Goal: Information Seeking & Learning: Learn about a topic

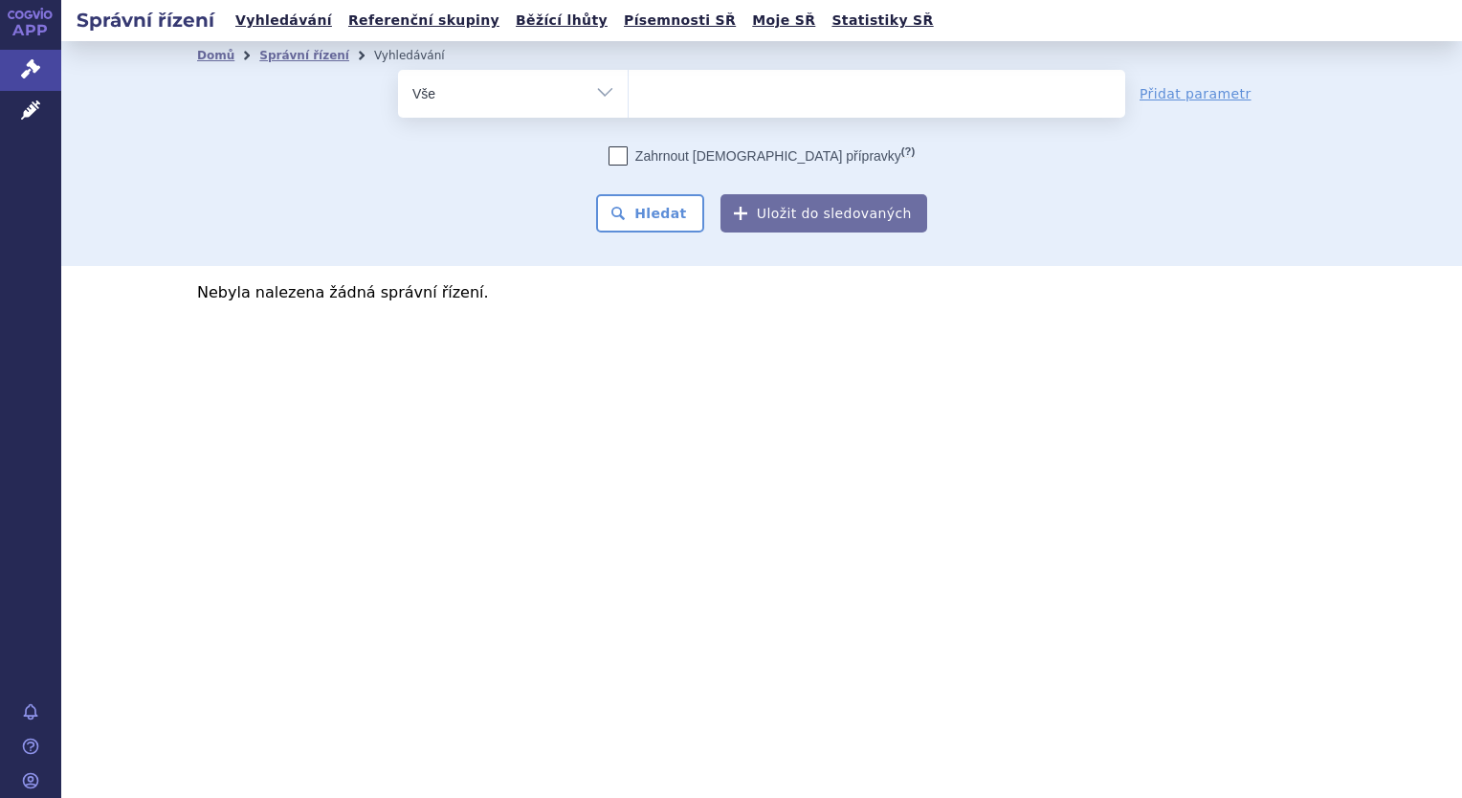
select select
click at [581, 87] on select "Vše Spisová značka Typ SŘ Přípravek/SUKL kód Účastník/Držitel" at bounding box center [513, 91] width 230 height 43
select select "filter-atc-group"
click at [398, 70] on select "Vše Spisová značka Typ SŘ Přípravek/SUKL kód Účastník/Držitel" at bounding box center [513, 91] width 230 height 43
click at [678, 88] on ul at bounding box center [877, 90] width 497 height 40
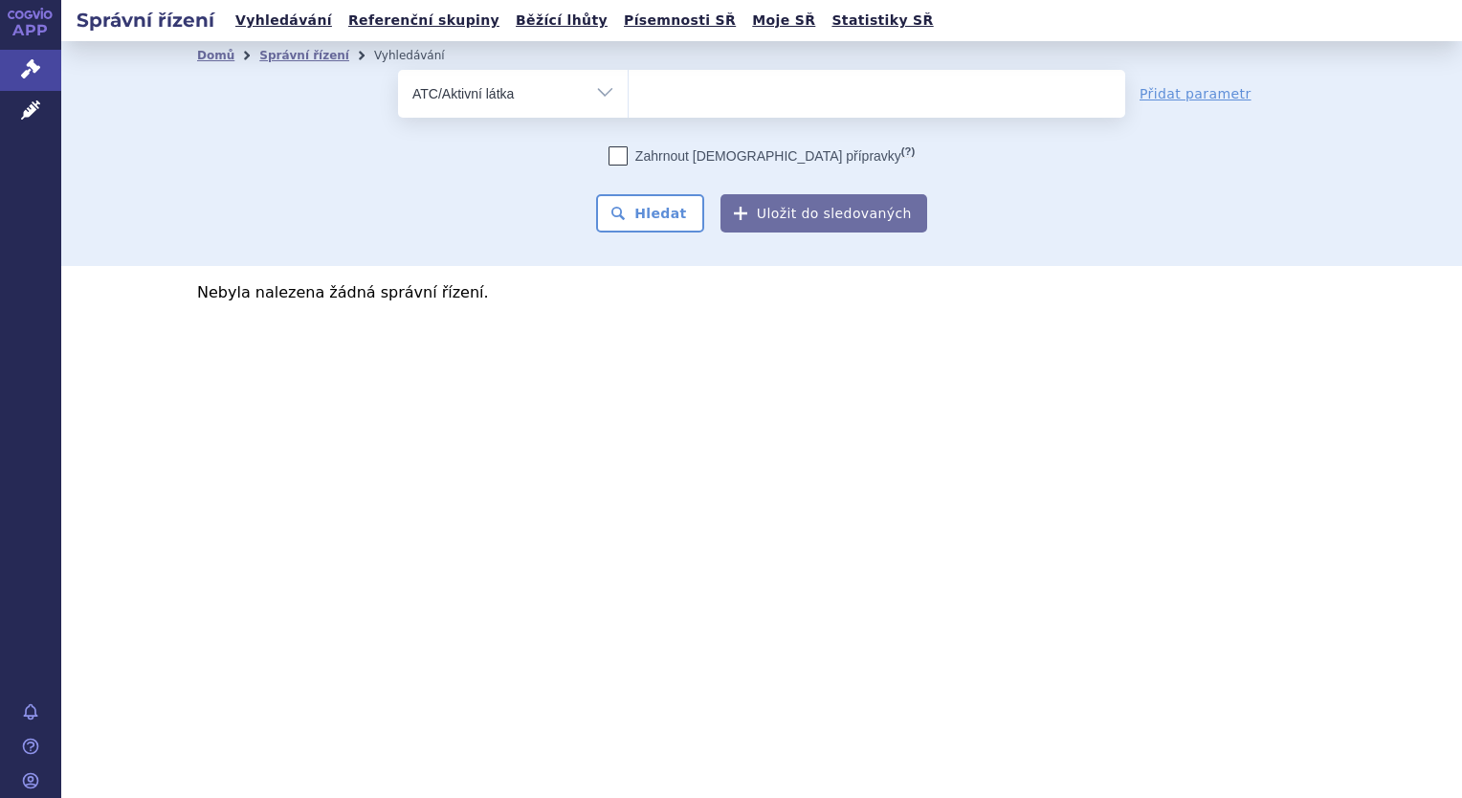
click at [629, 88] on select at bounding box center [628, 93] width 1 height 48
type input "L01EF"
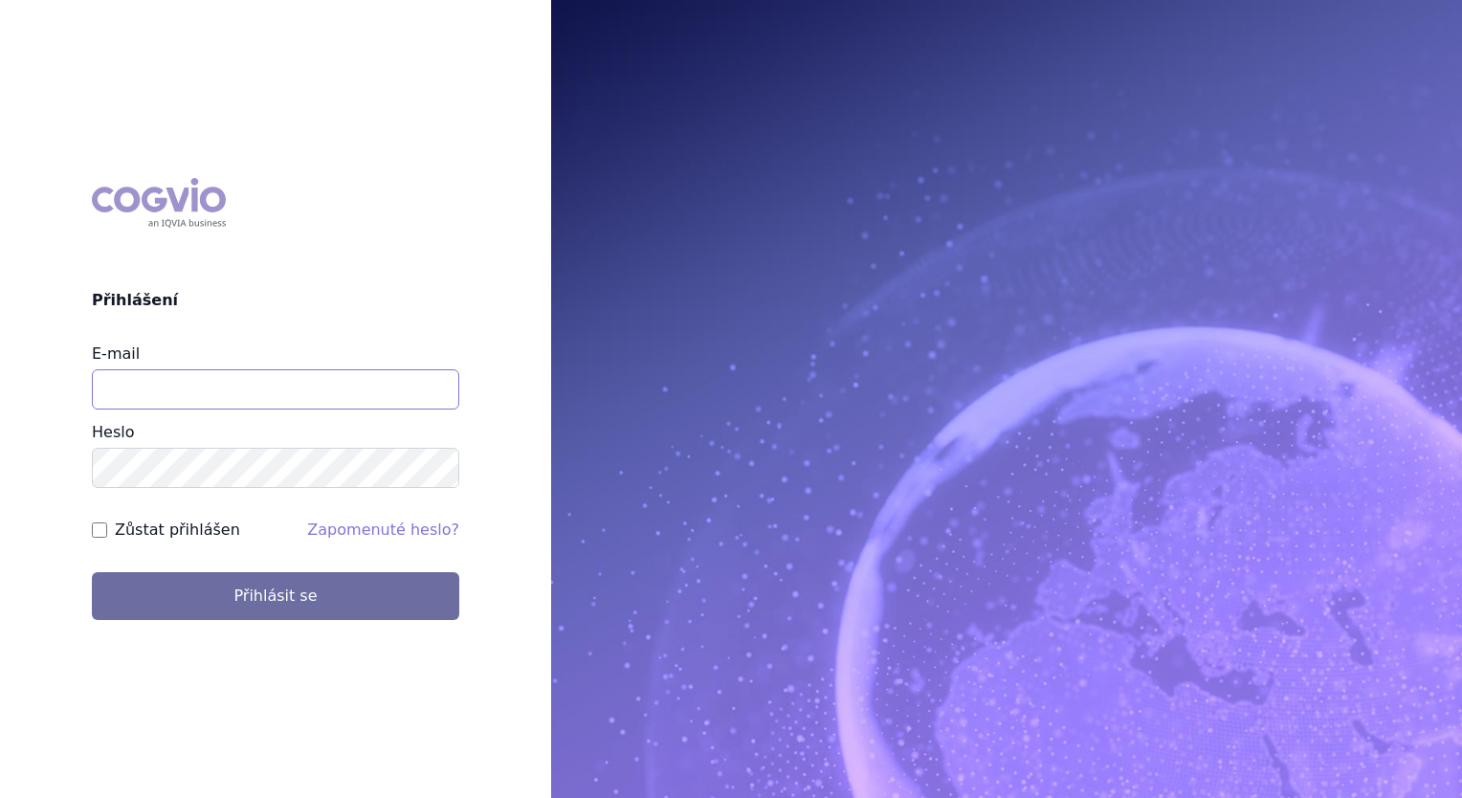
click at [229, 396] on input "E-mail" at bounding box center [275, 389] width 367 height 40
type input "balint.pasztor@lilly.com"
click at [190, 545] on form "E-mail balint.pasztor@lilly.com Heslo Zůstat přihlášen Zapomenuté heslo? Přihlá…" at bounding box center [275, 481] width 367 height 277
click at [189, 522] on label "Zůstat přihlášen" at bounding box center [177, 530] width 125 height 23
click at [107, 522] on input "Zůstat přihlášen" at bounding box center [99, 529] width 15 height 15
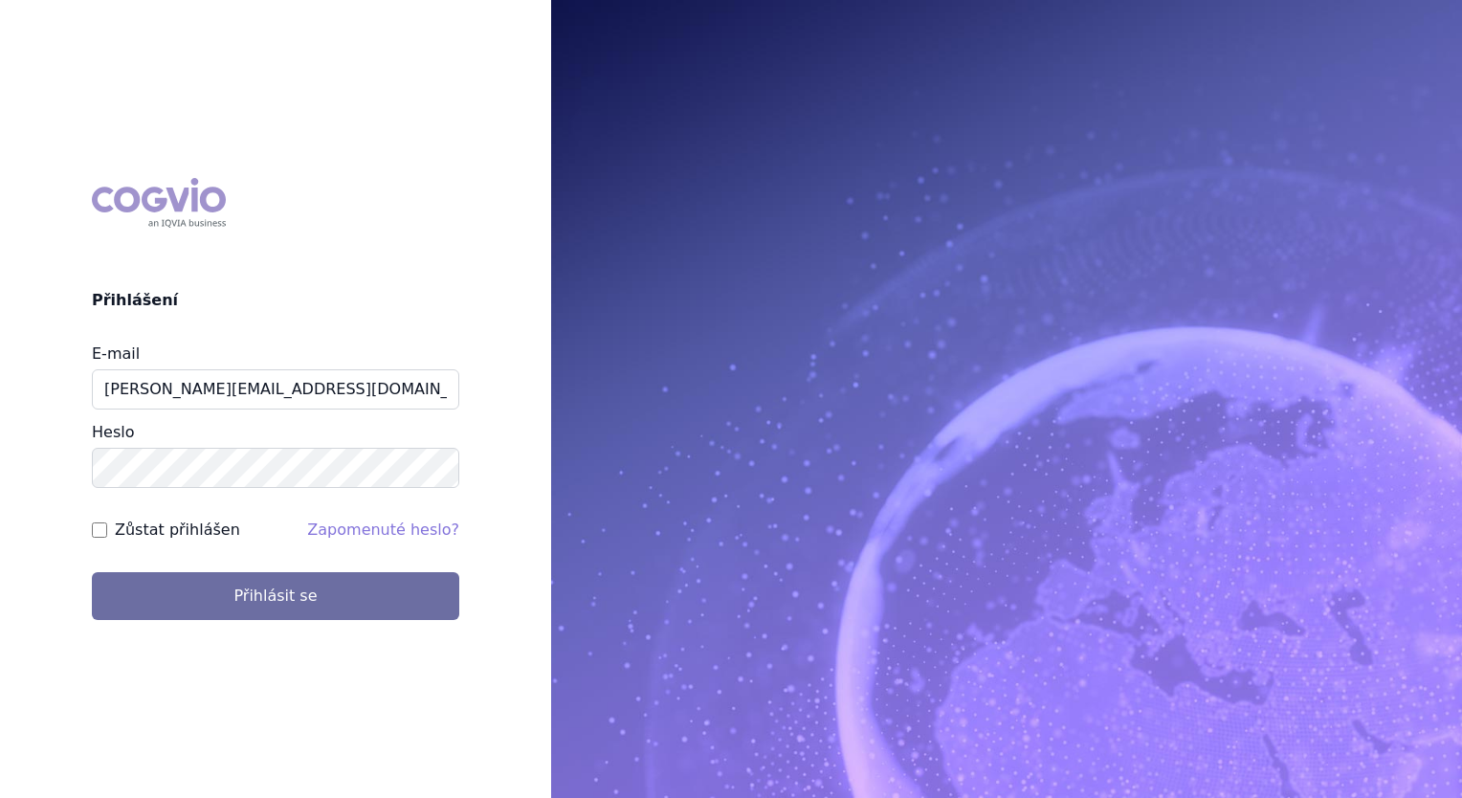
checkbox input "true"
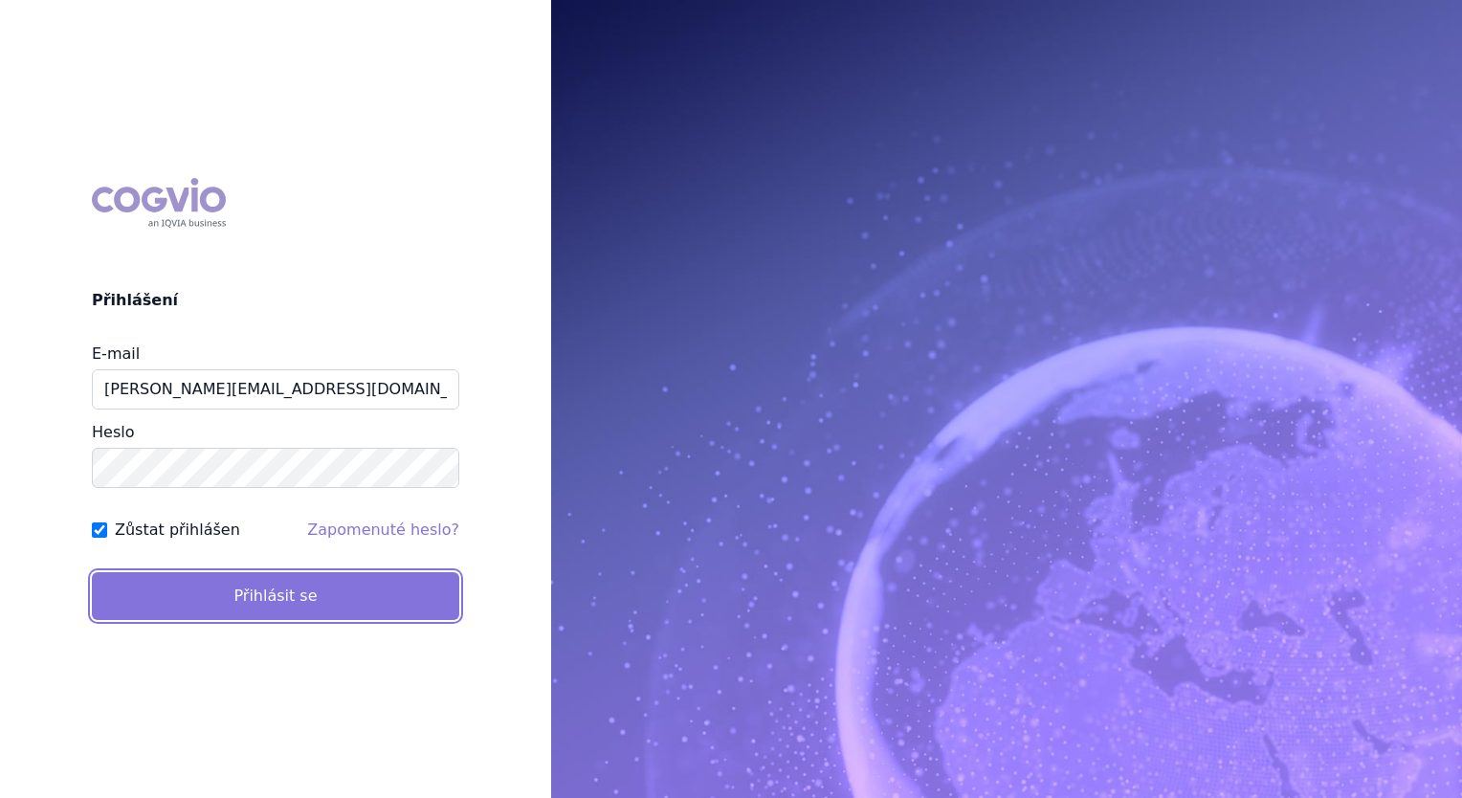
click at [247, 612] on button "Přihlásit se" at bounding box center [275, 596] width 367 height 48
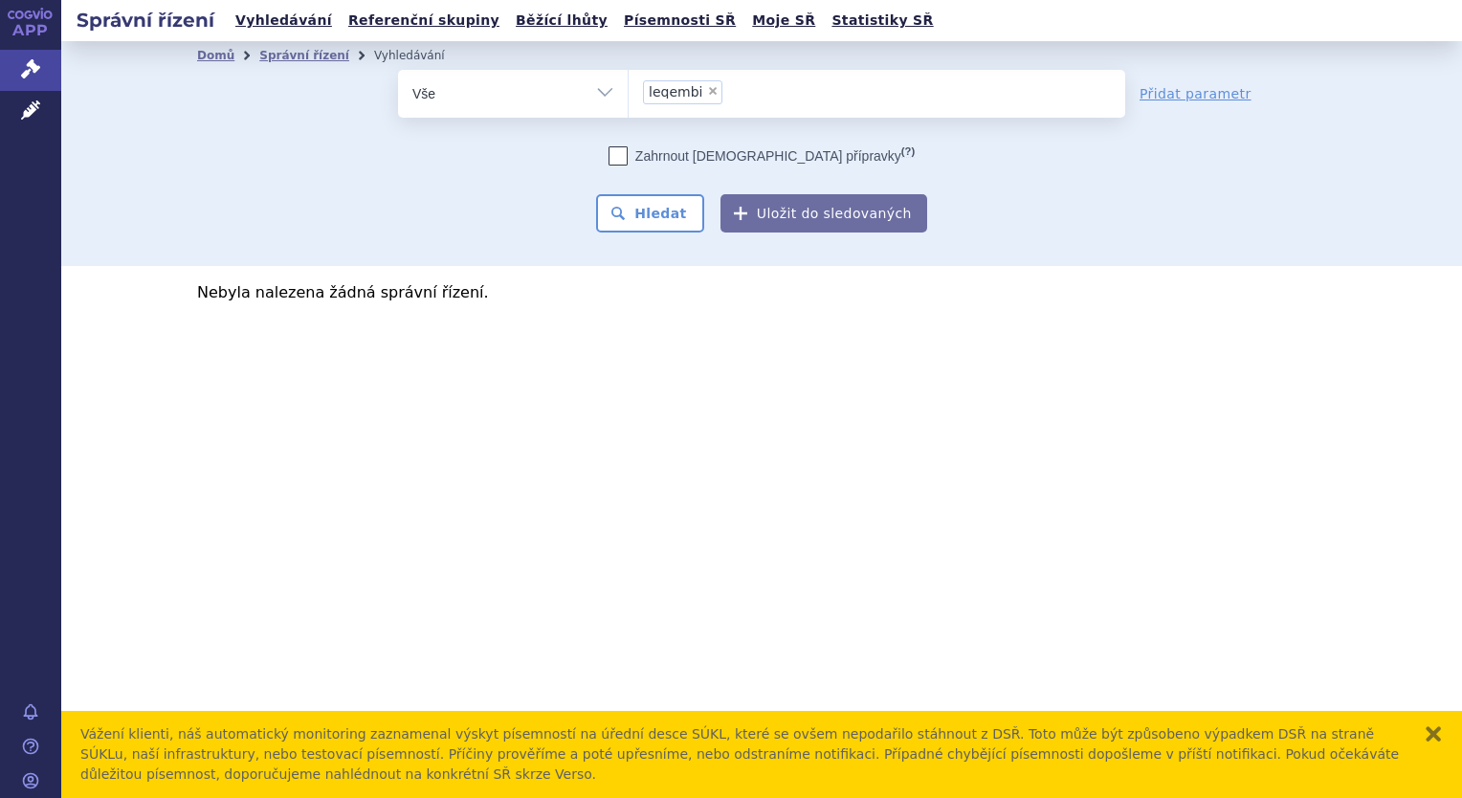
click at [717, 103] on ul "× leqembi" at bounding box center [877, 91] width 497 height 42
click at [629, 103] on select "leqembi" at bounding box center [628, 93] width 1 height 48
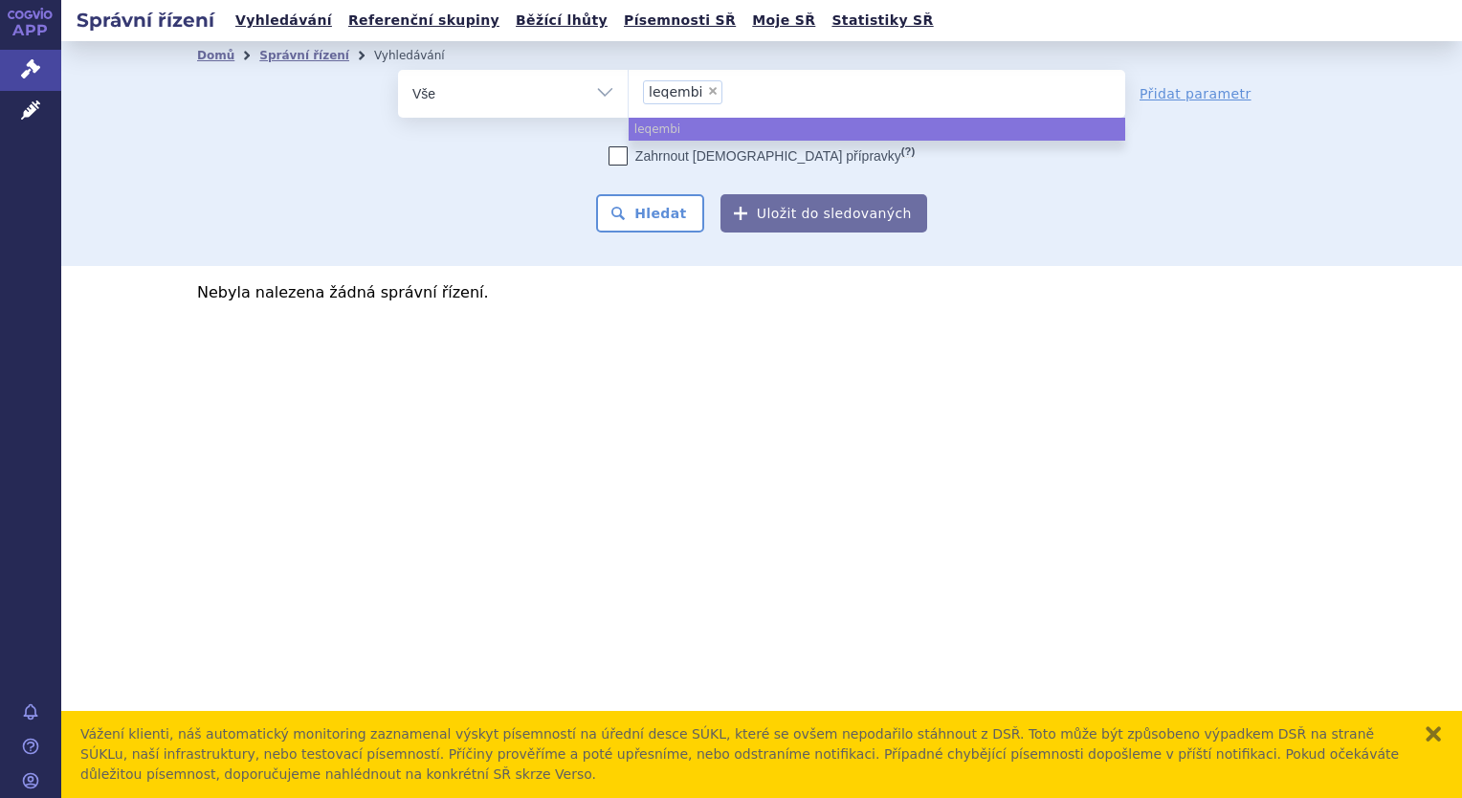
click at [708, 98] on li "× leqembi" at bounding box center [682, 92] width 79 height 24
click at [629, 98] on select "leqembi" at bounding box center [628, 93] width 1 height 48
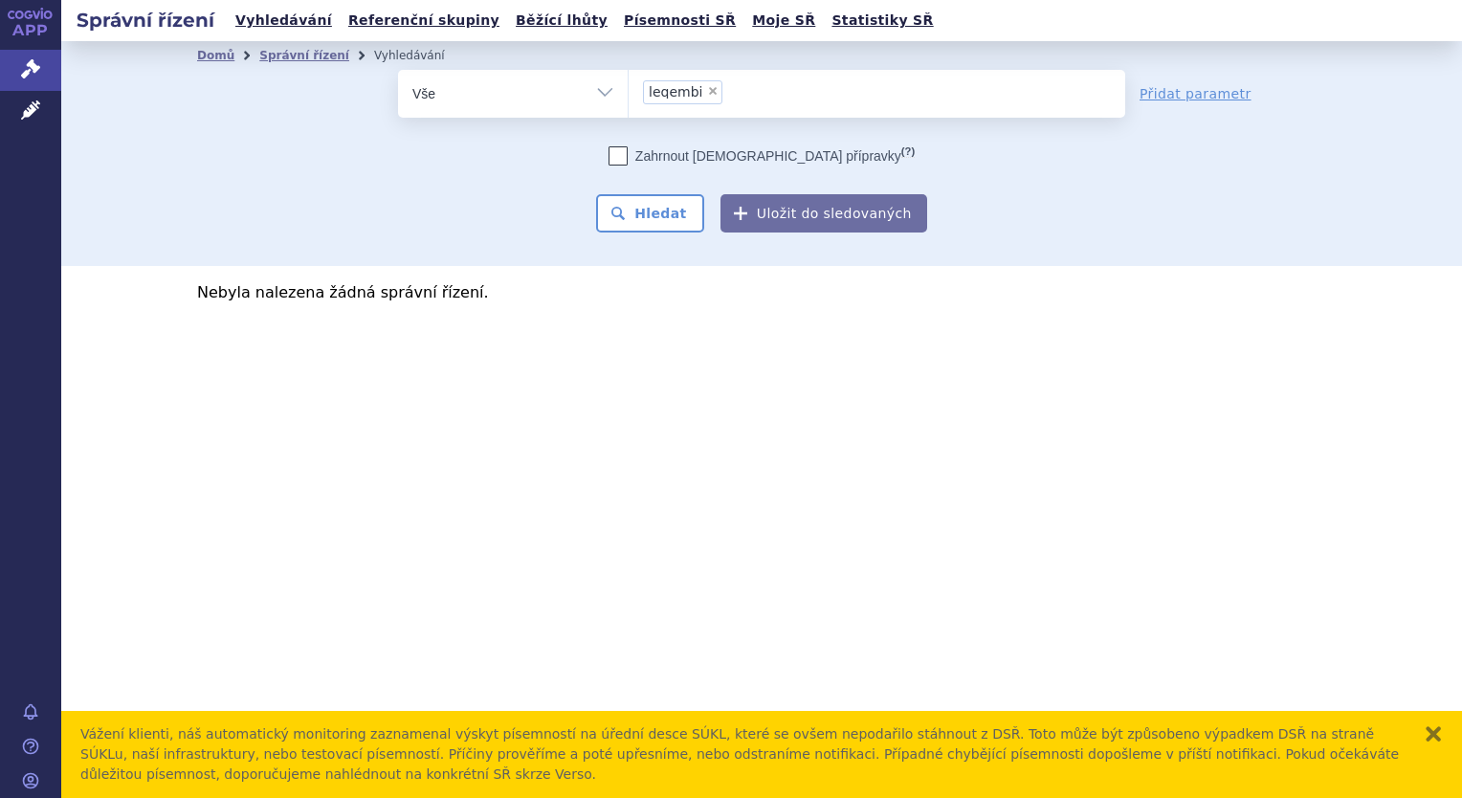
click at [707, 88] on span "×" at bounding box center [712, 90] width 11 height 11
click at [629, 88] on select "leqembi" at bounding box center [628, 93] width 1 height 48
select select
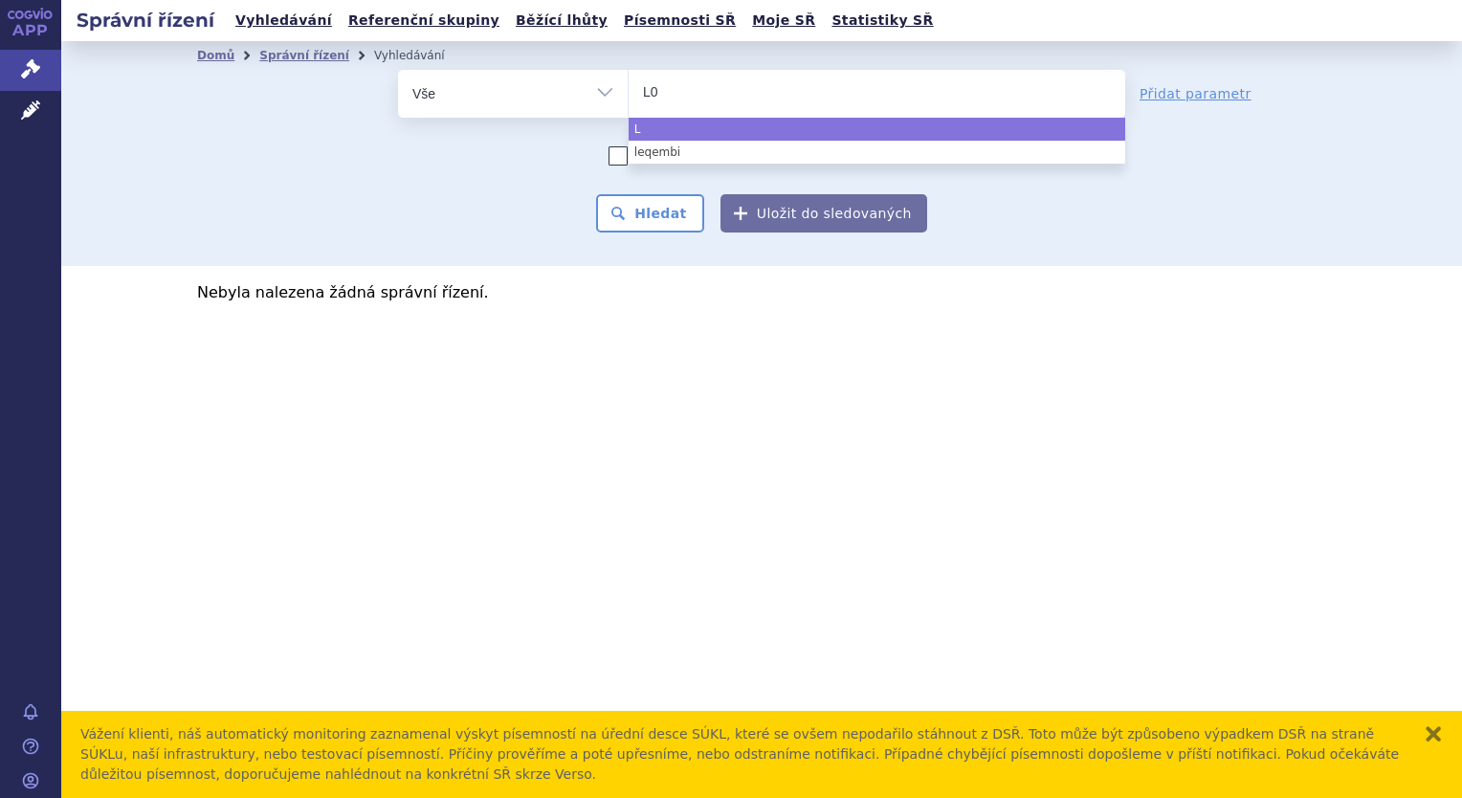
type input "L01"
type input "L01E"
type input "L01EF"
select select "L01EF"
type input "A1"
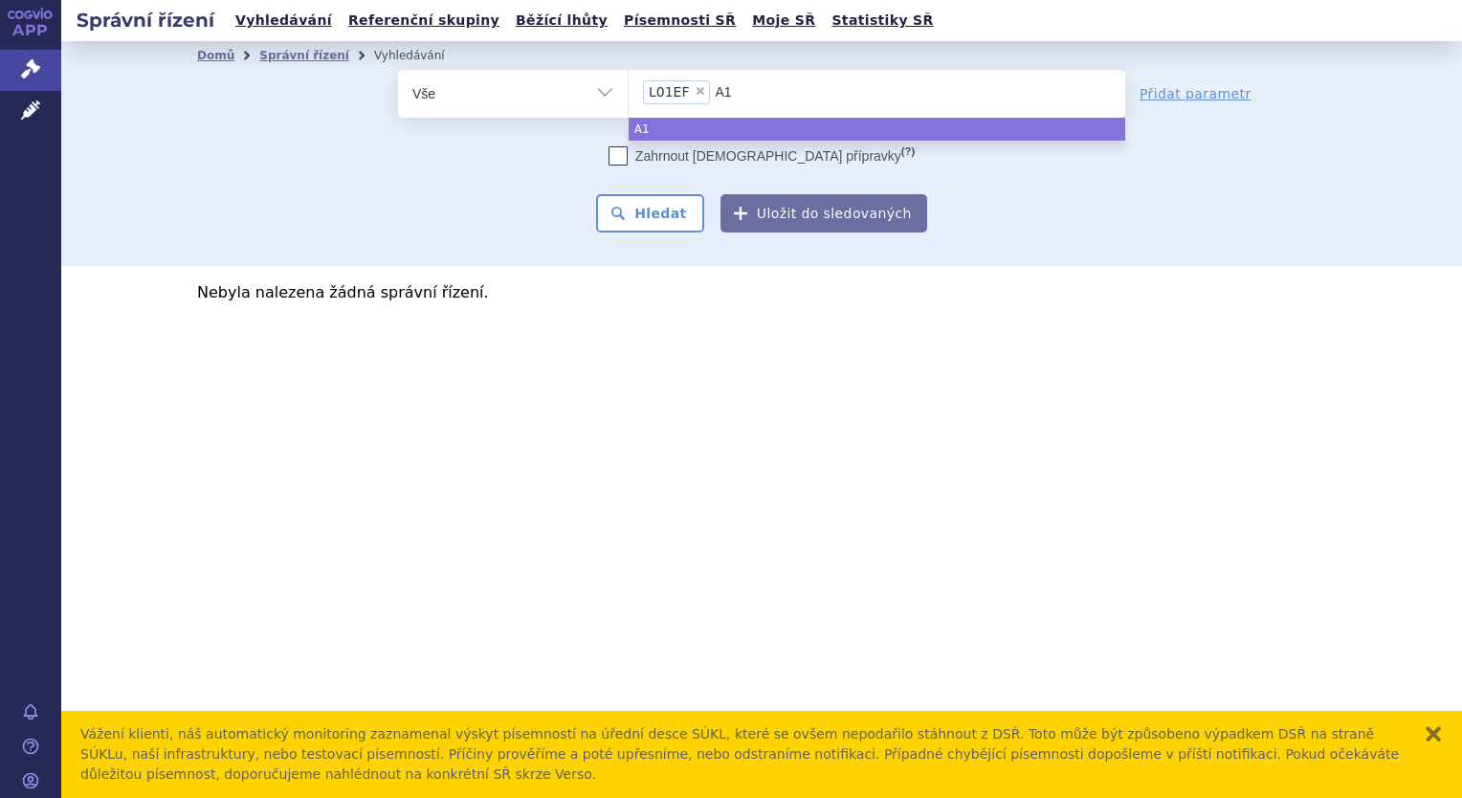
type input "A10"
type input "H01"
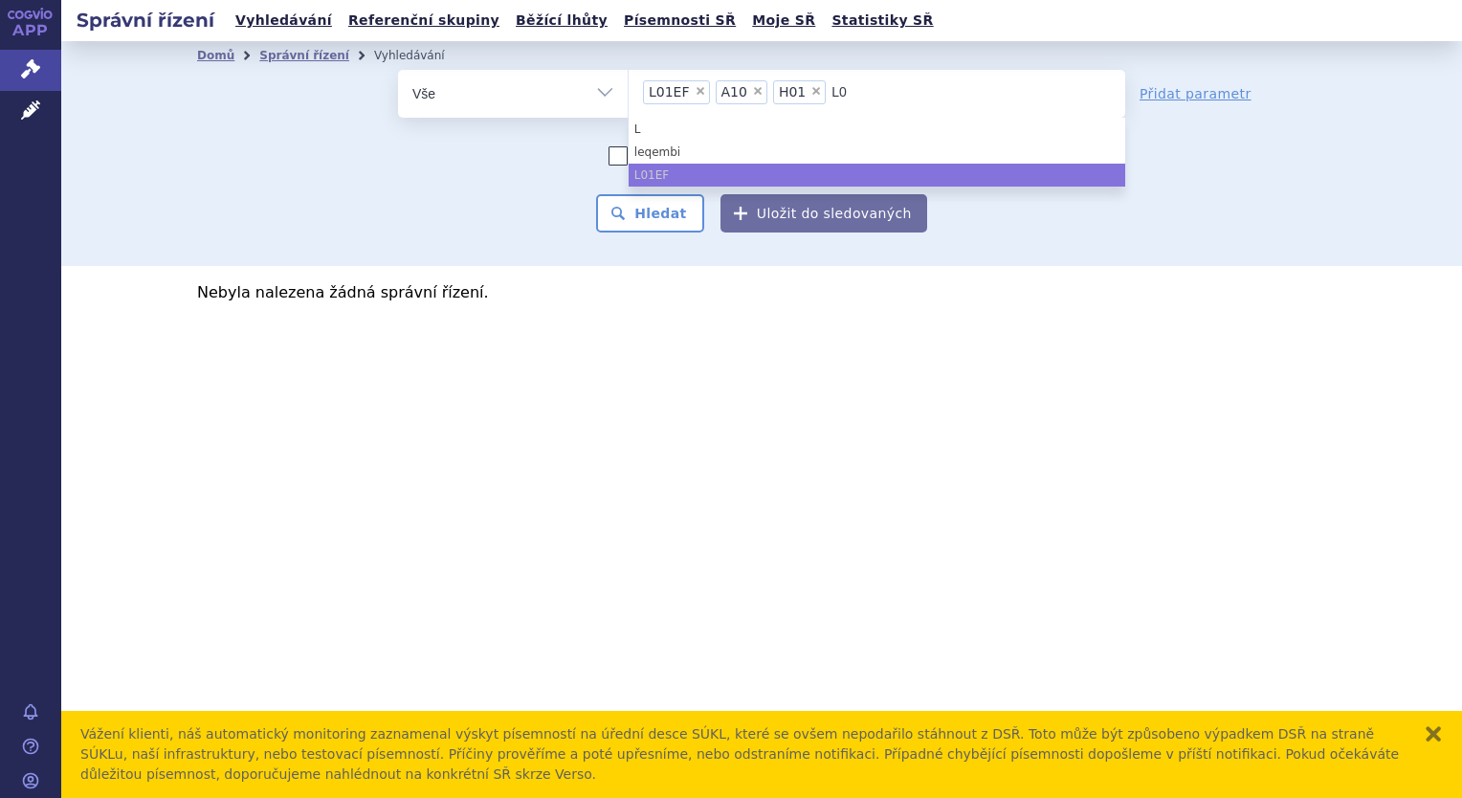
type input "L01"
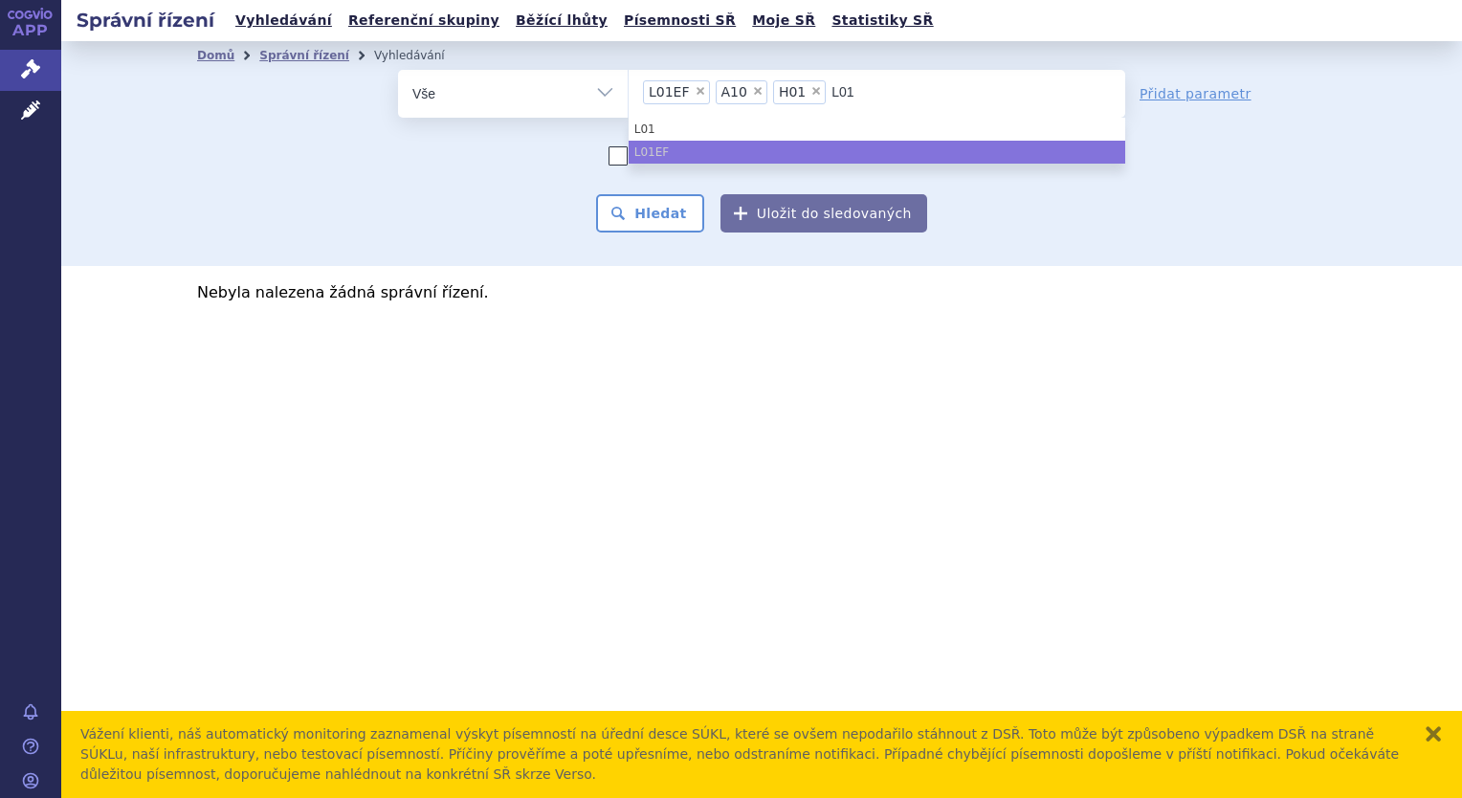
type input "L01E"
type input "L01EL"
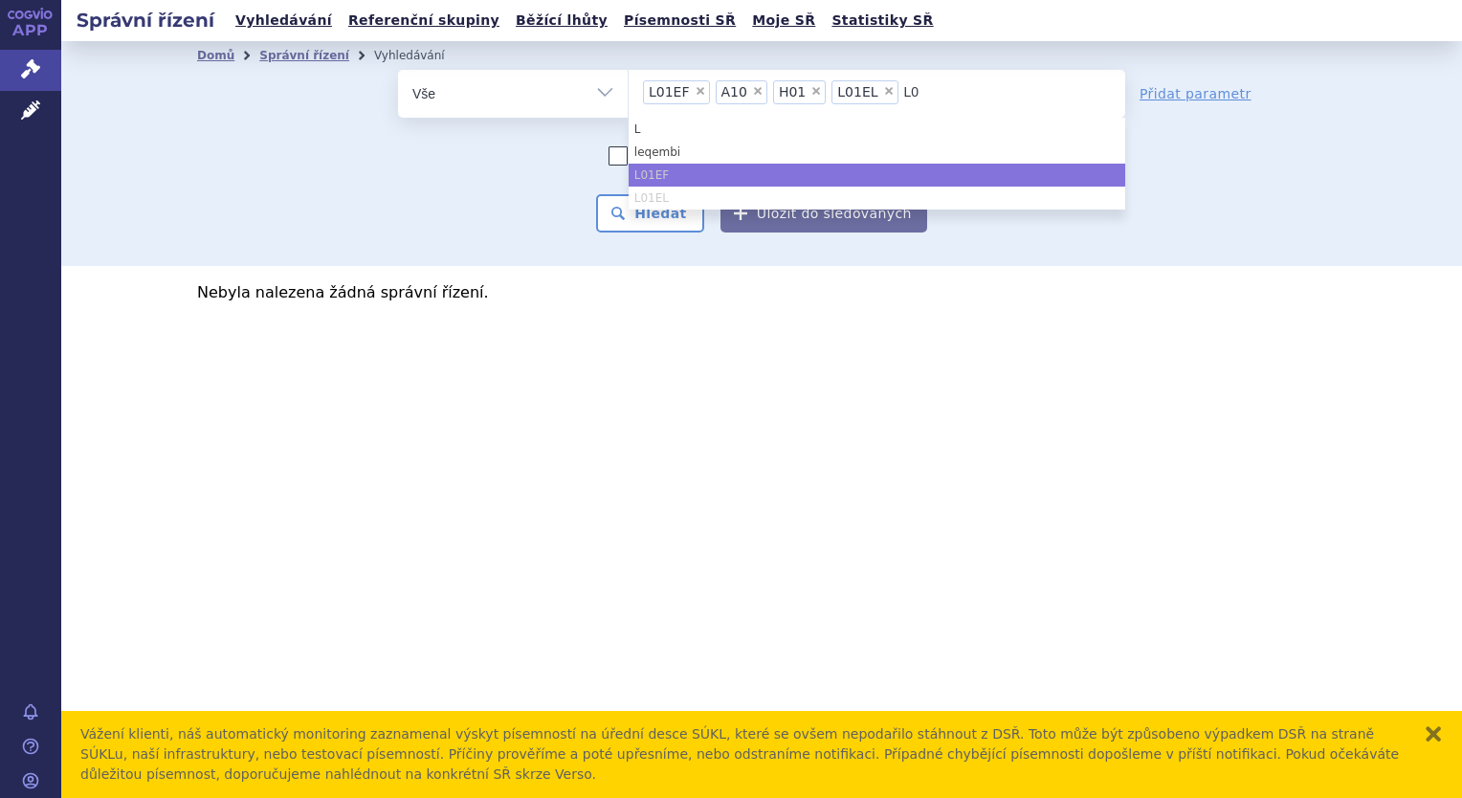
type input "L01"
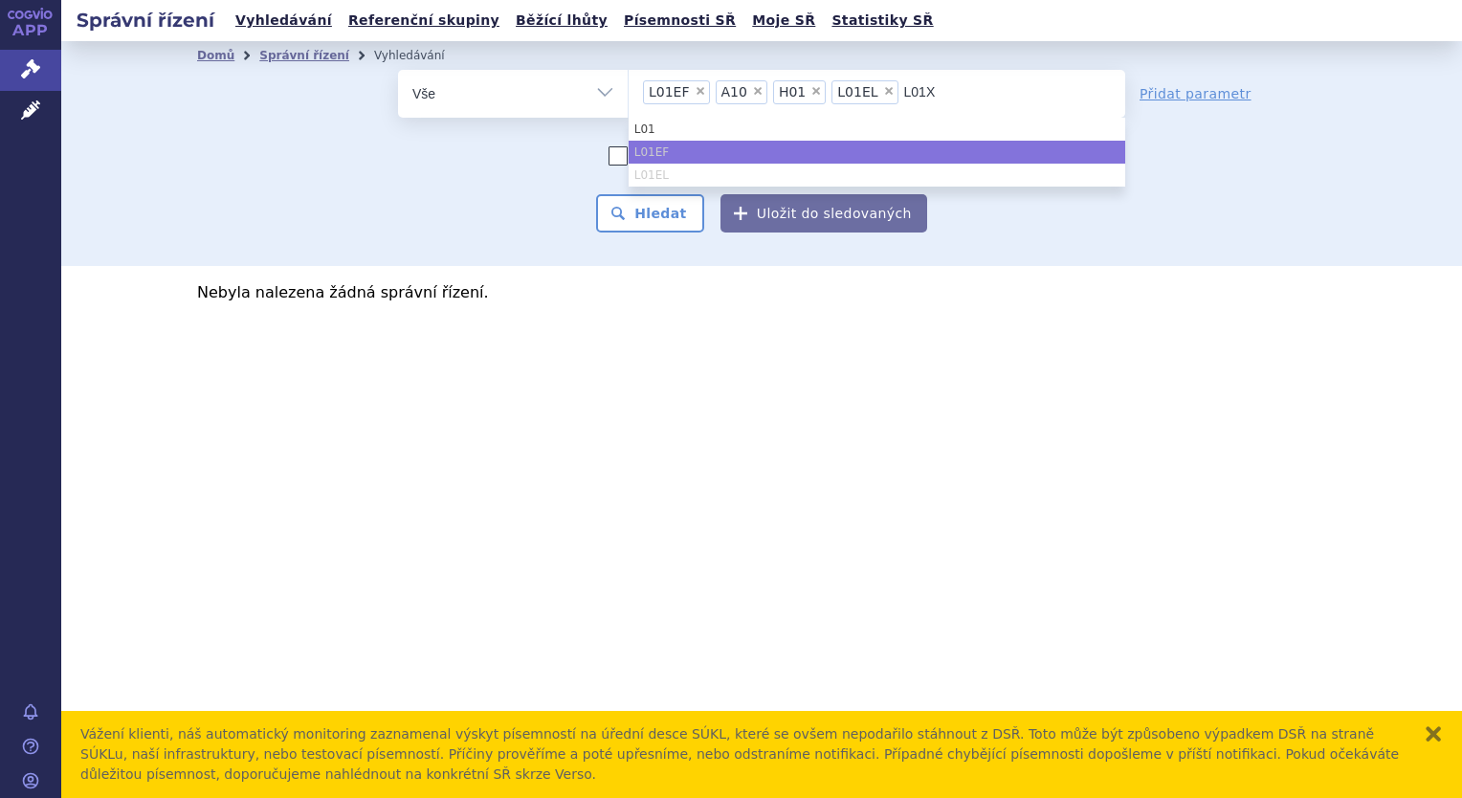
type input "L01XX"
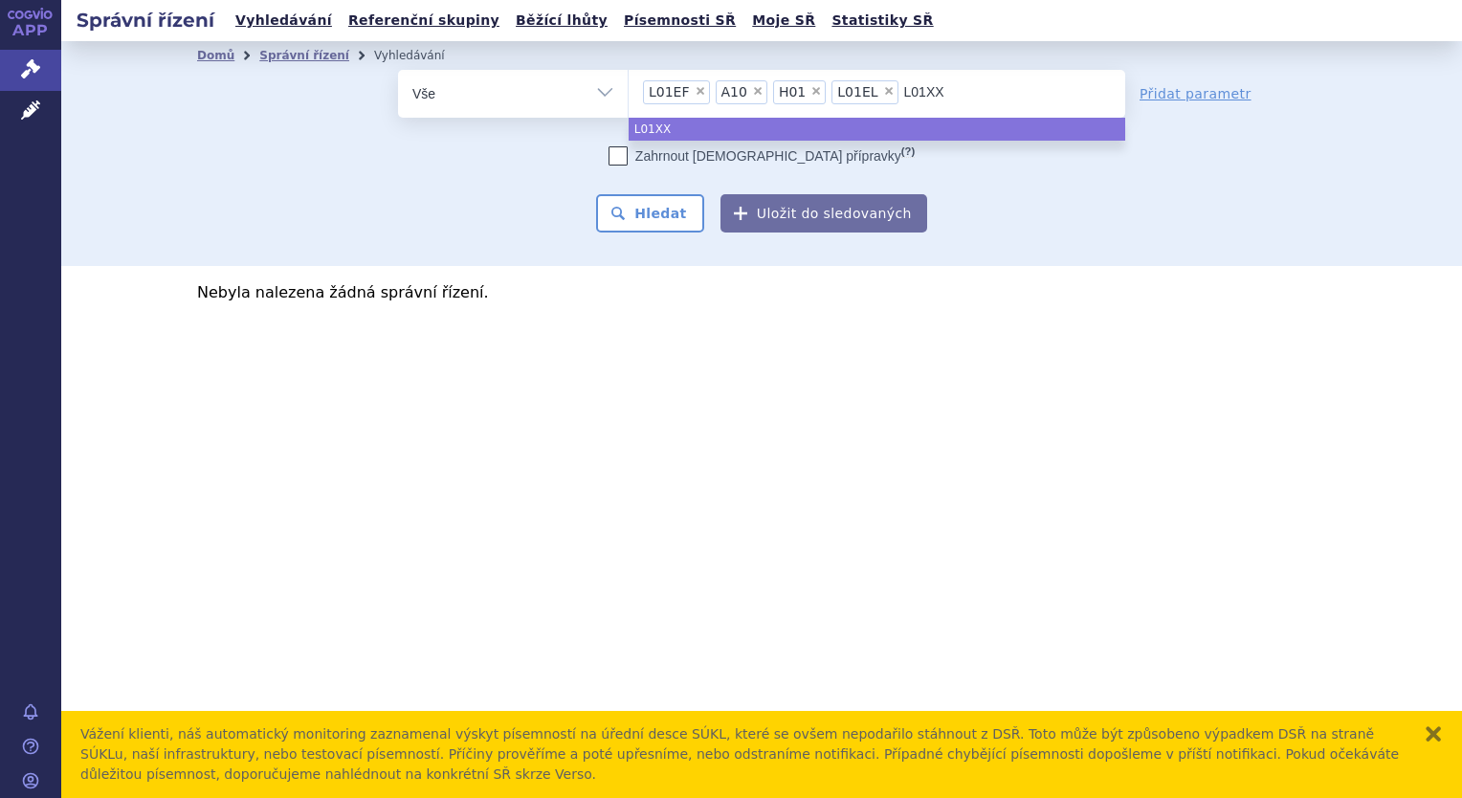
type input "L01XX5"
type input "L01XX52"
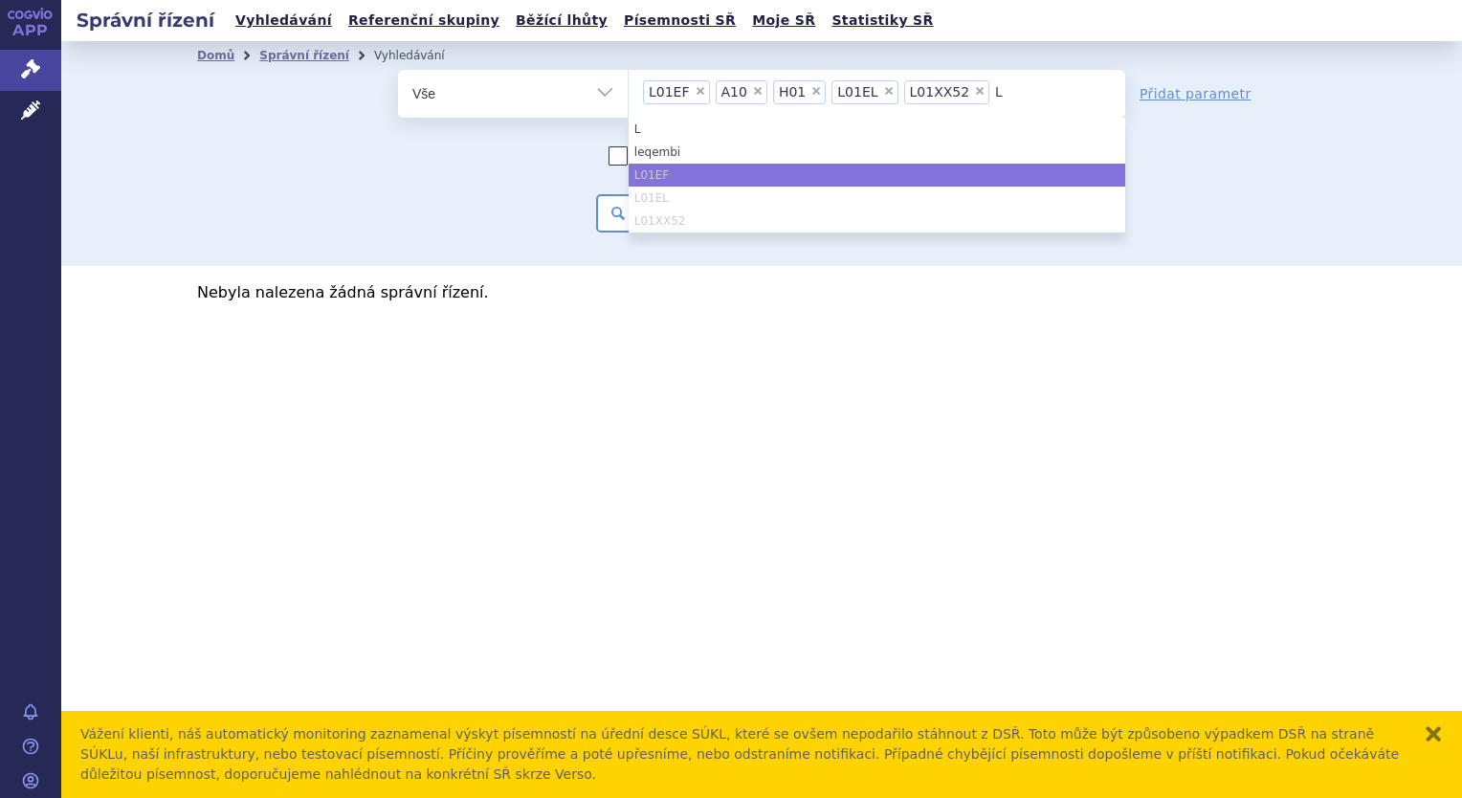
type input "L0"
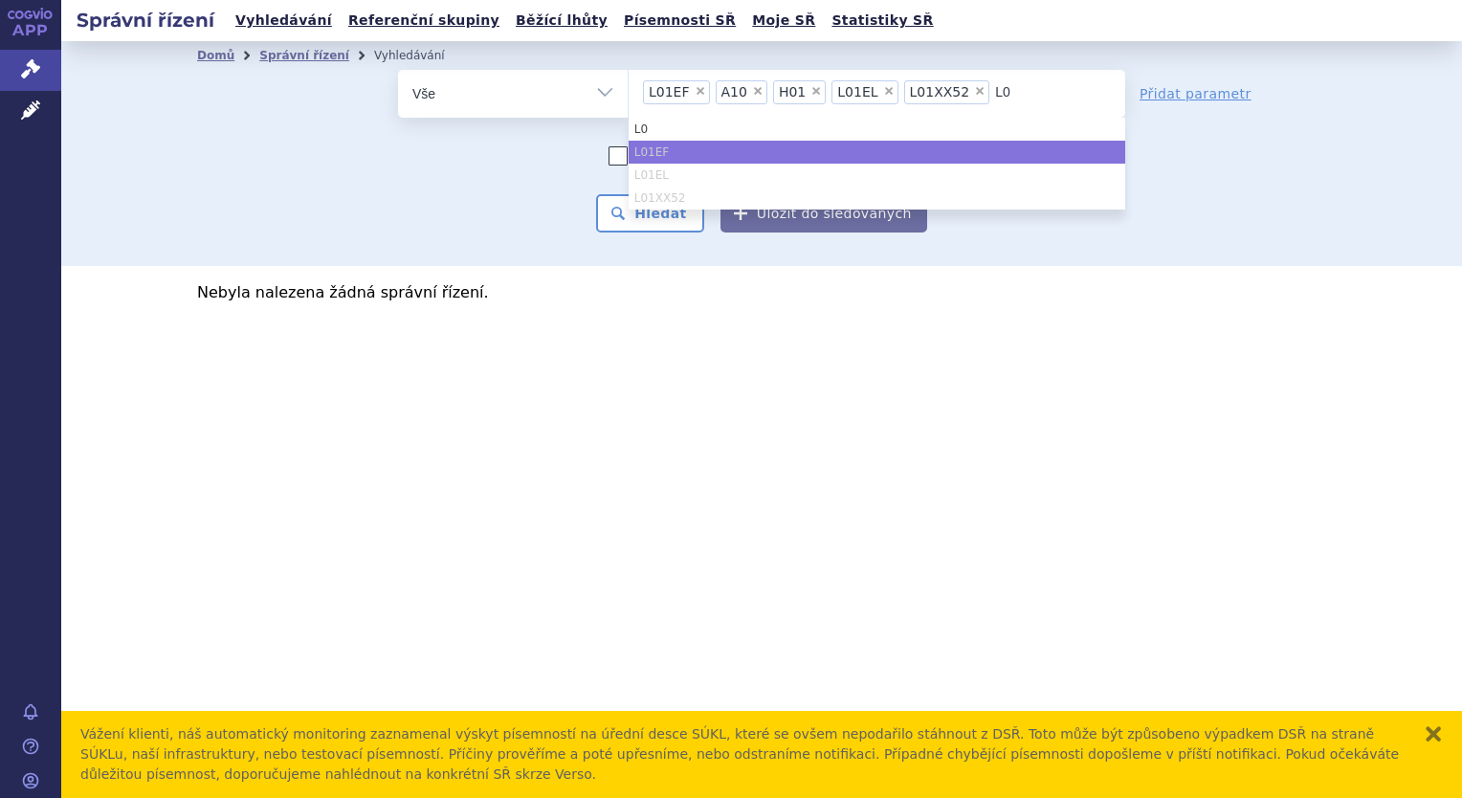
type input "L04"
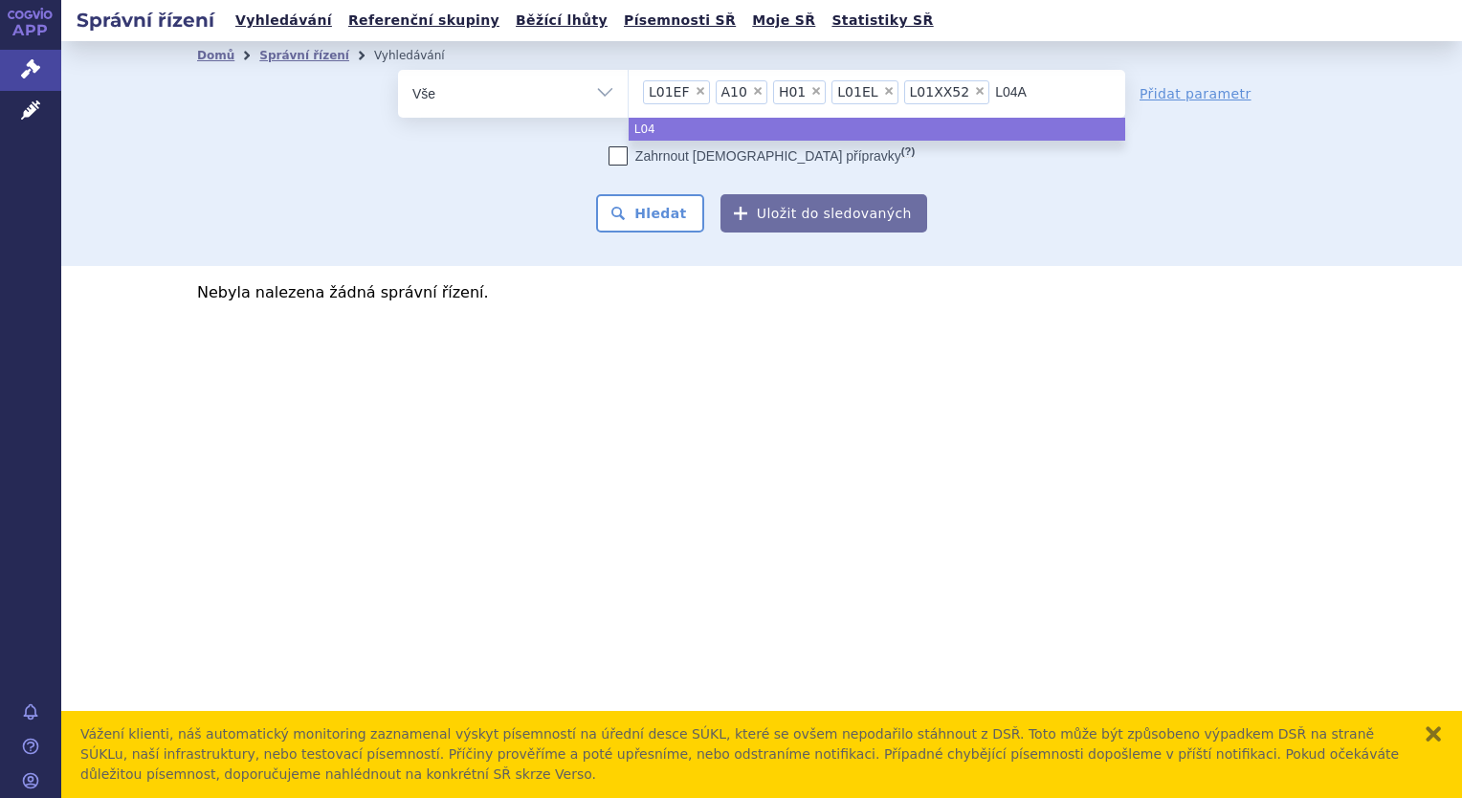
type input "L04AF"
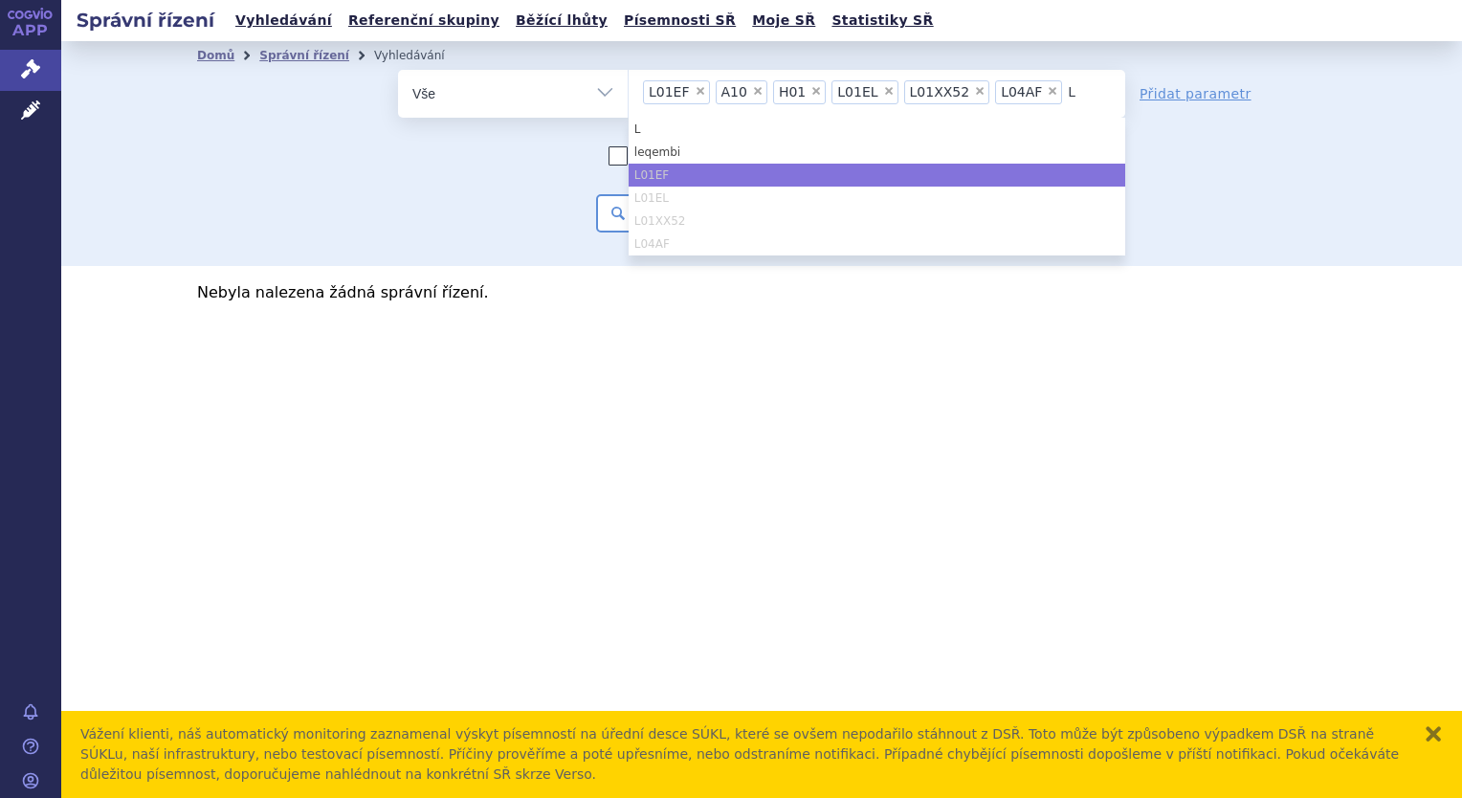
type input "L0"
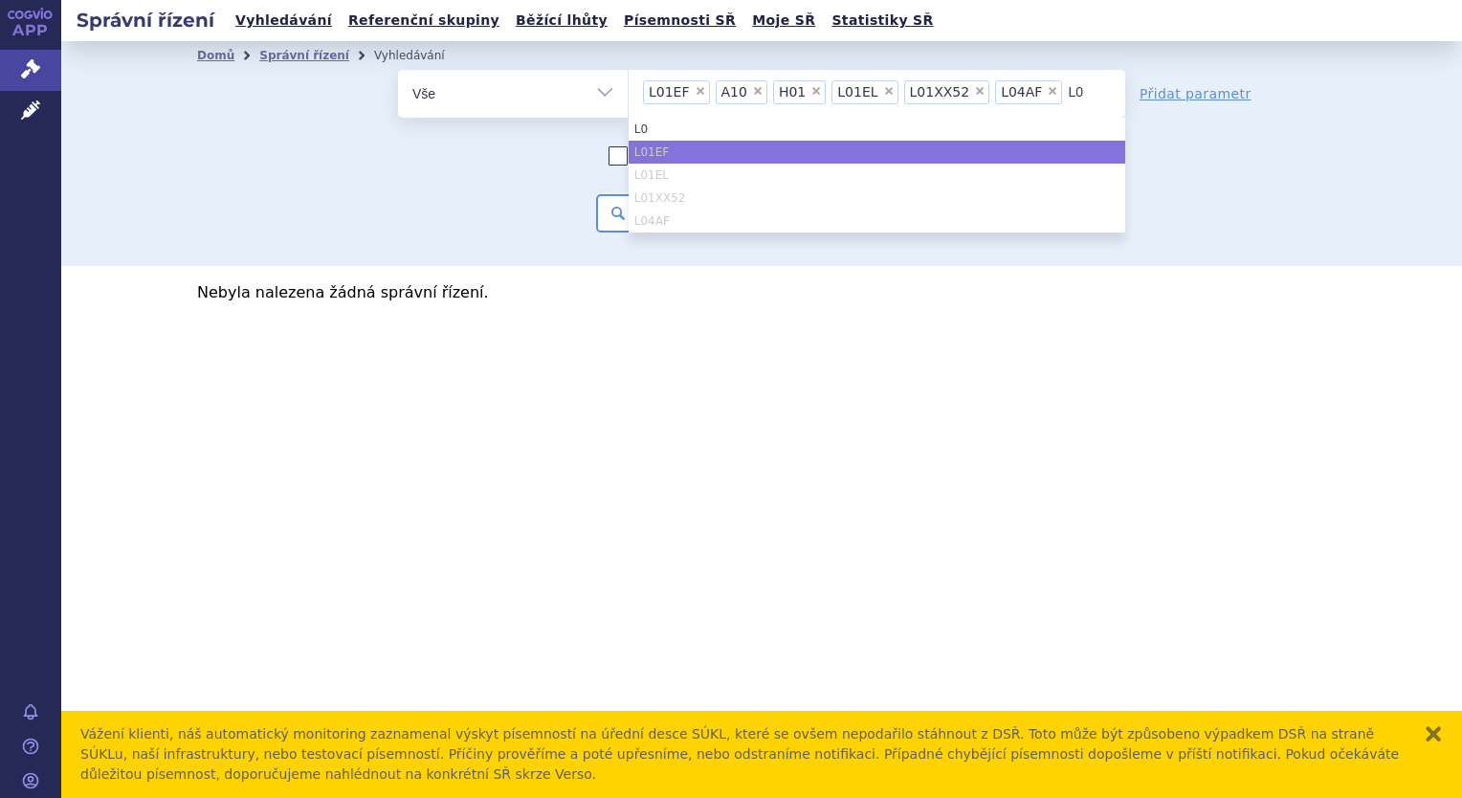
type input "L04"
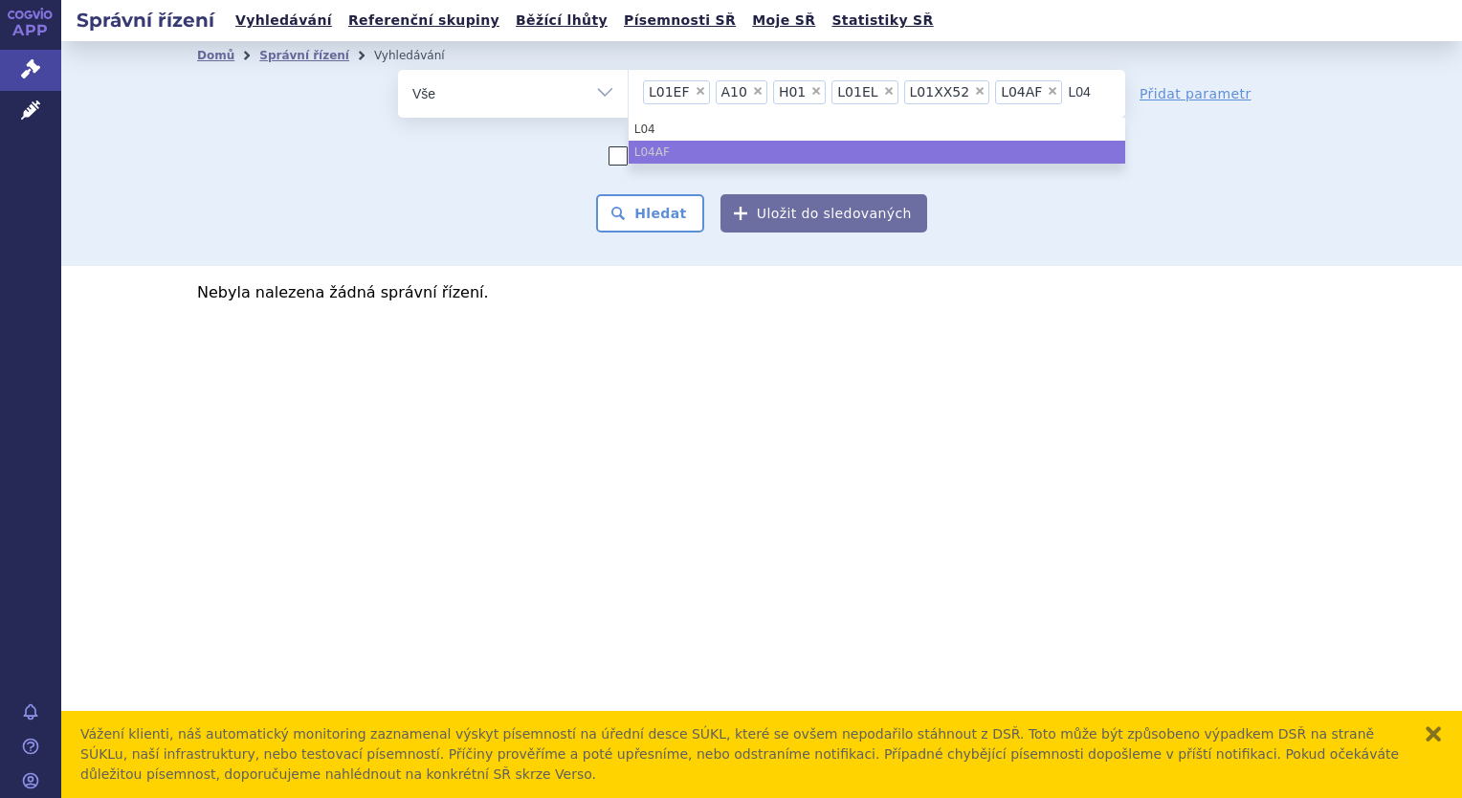
type input "L04A"
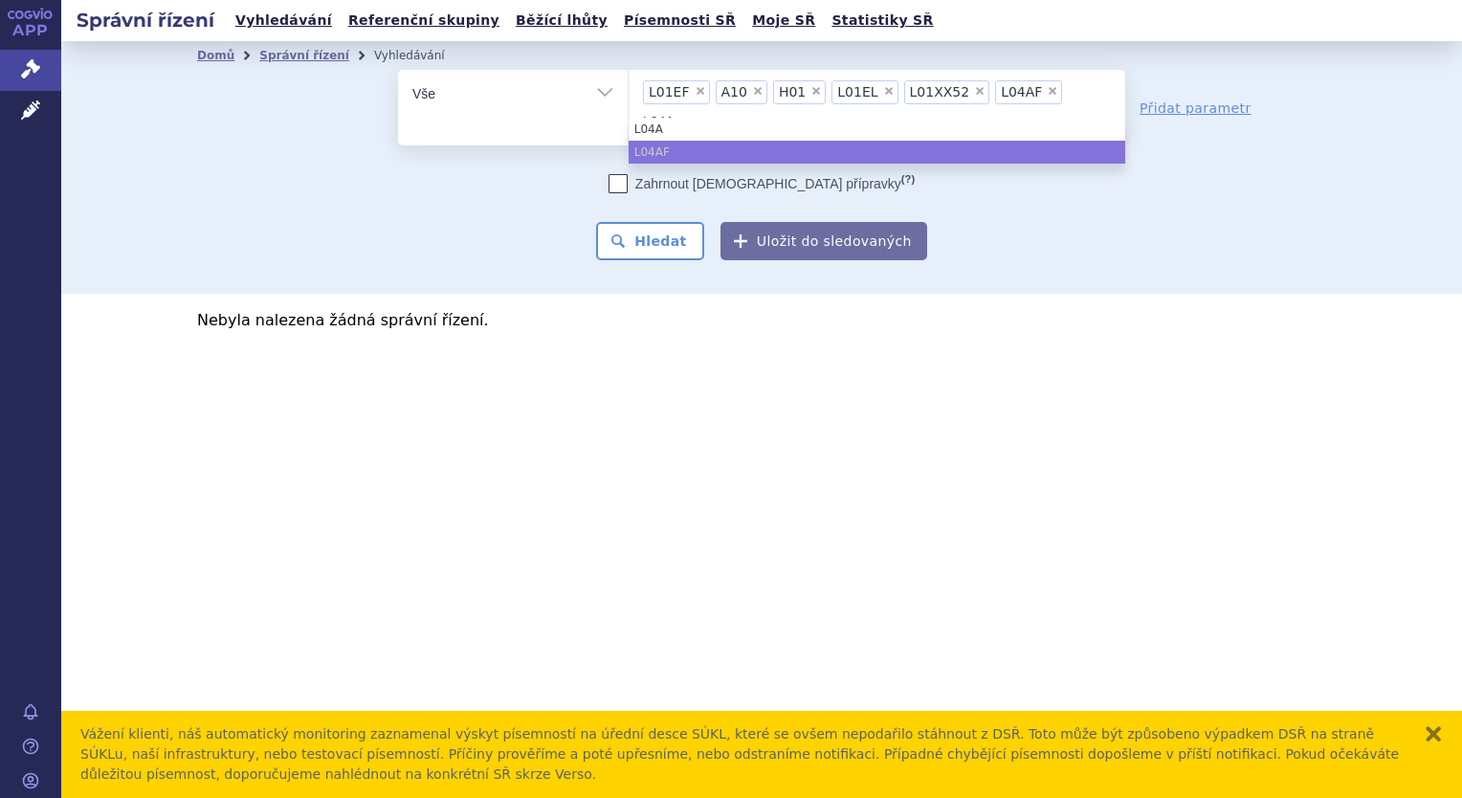
type input "L04AE"
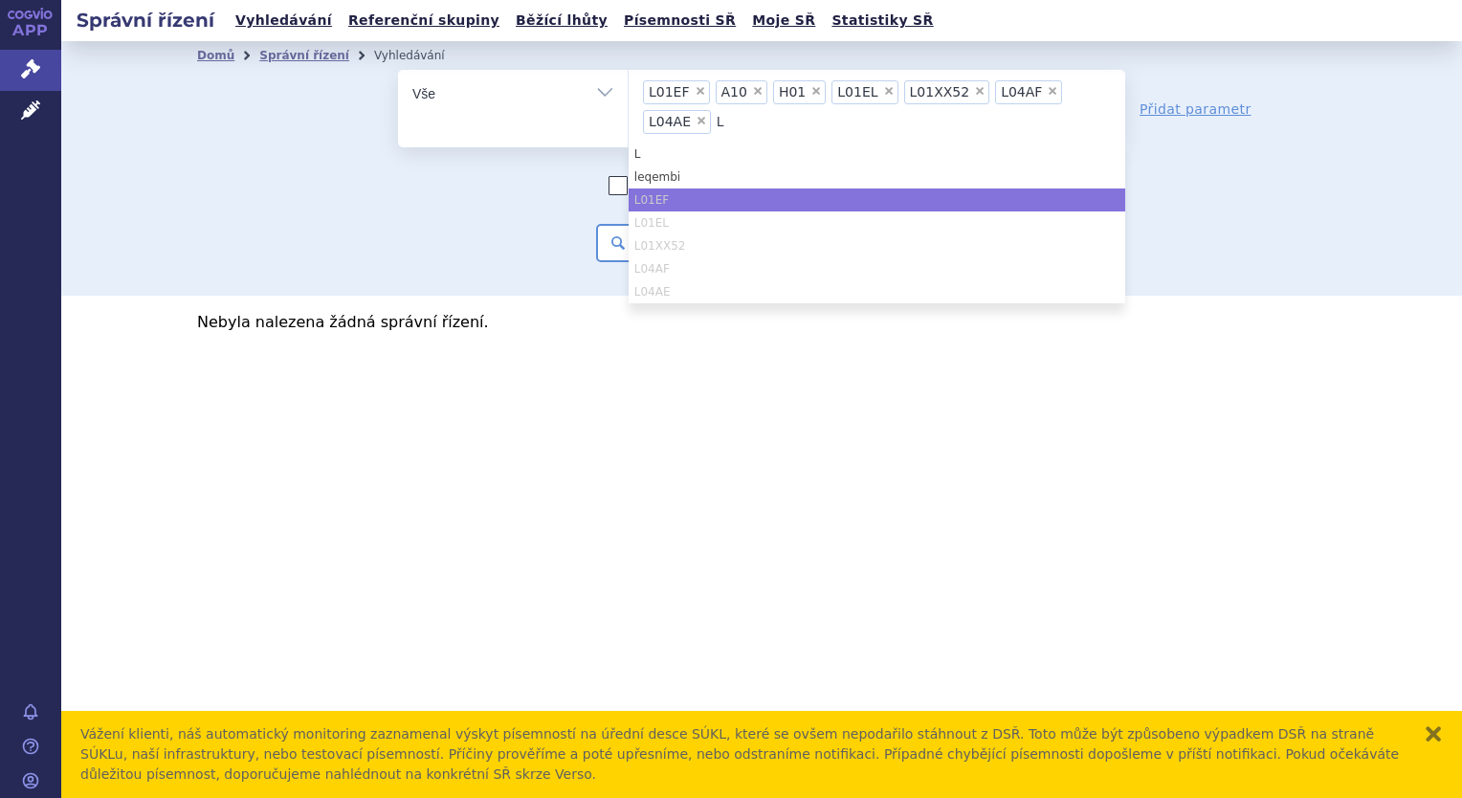
type input "L0"
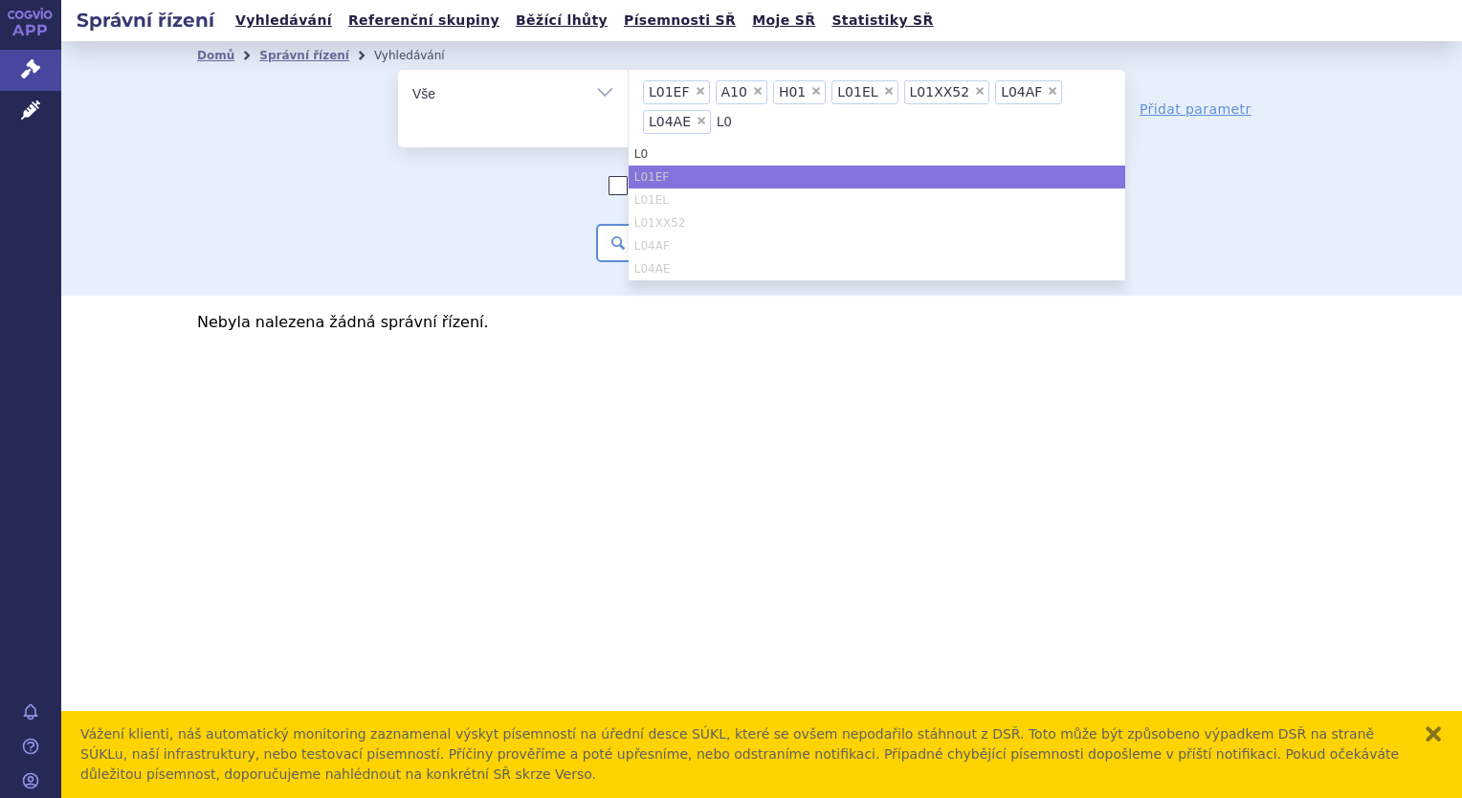
type input "L04"
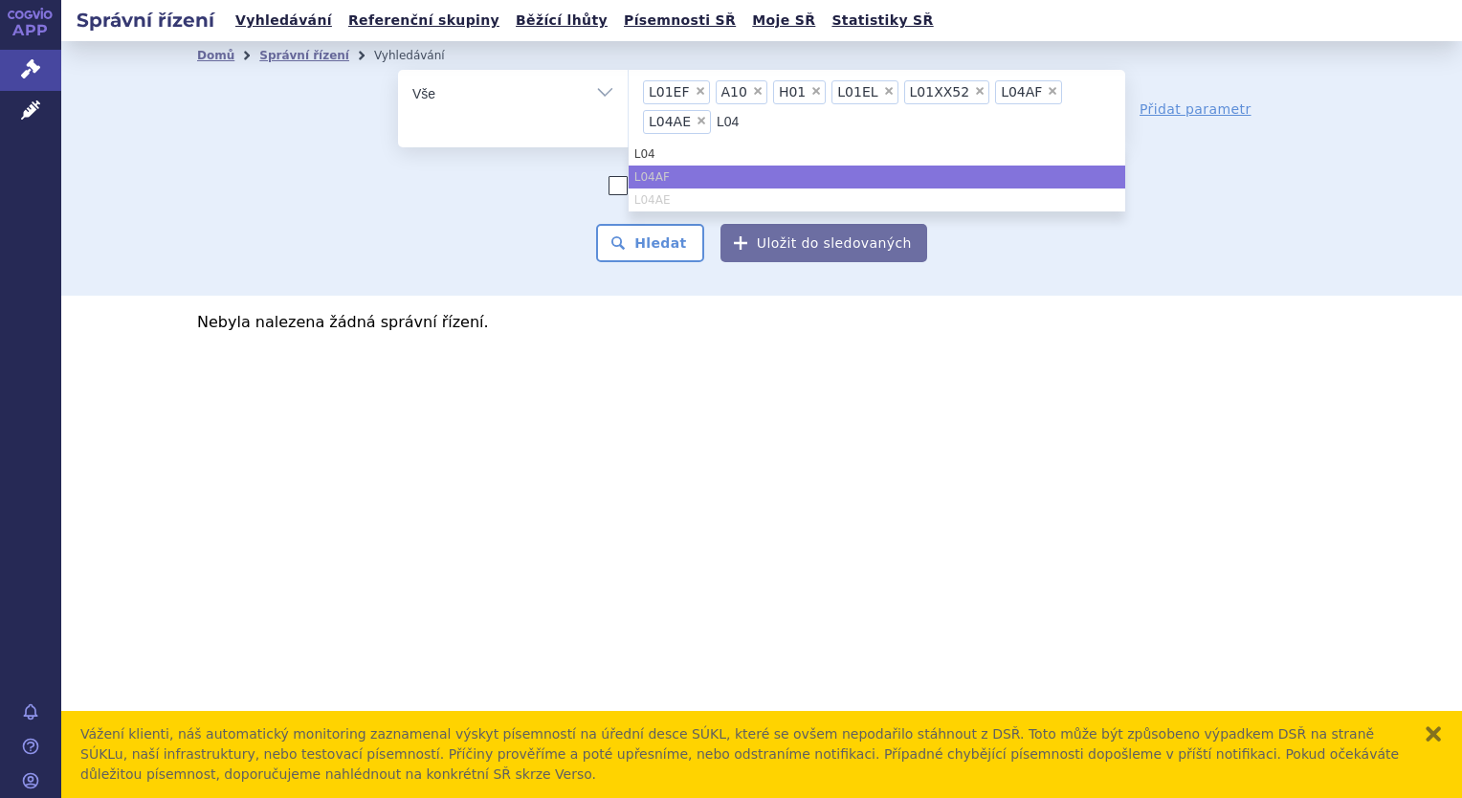
type input "L04A"
type input "L04AC"
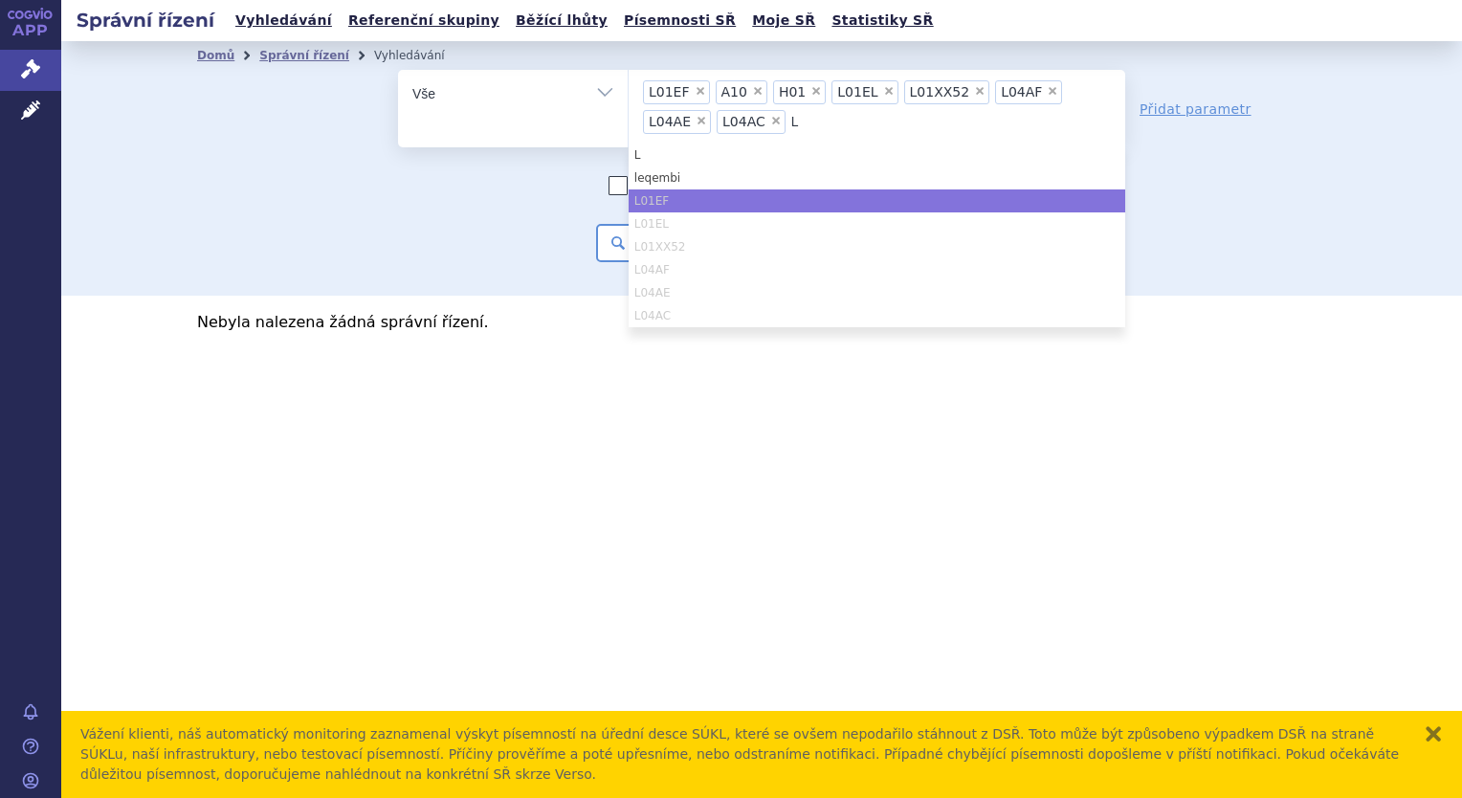
type input "L0"
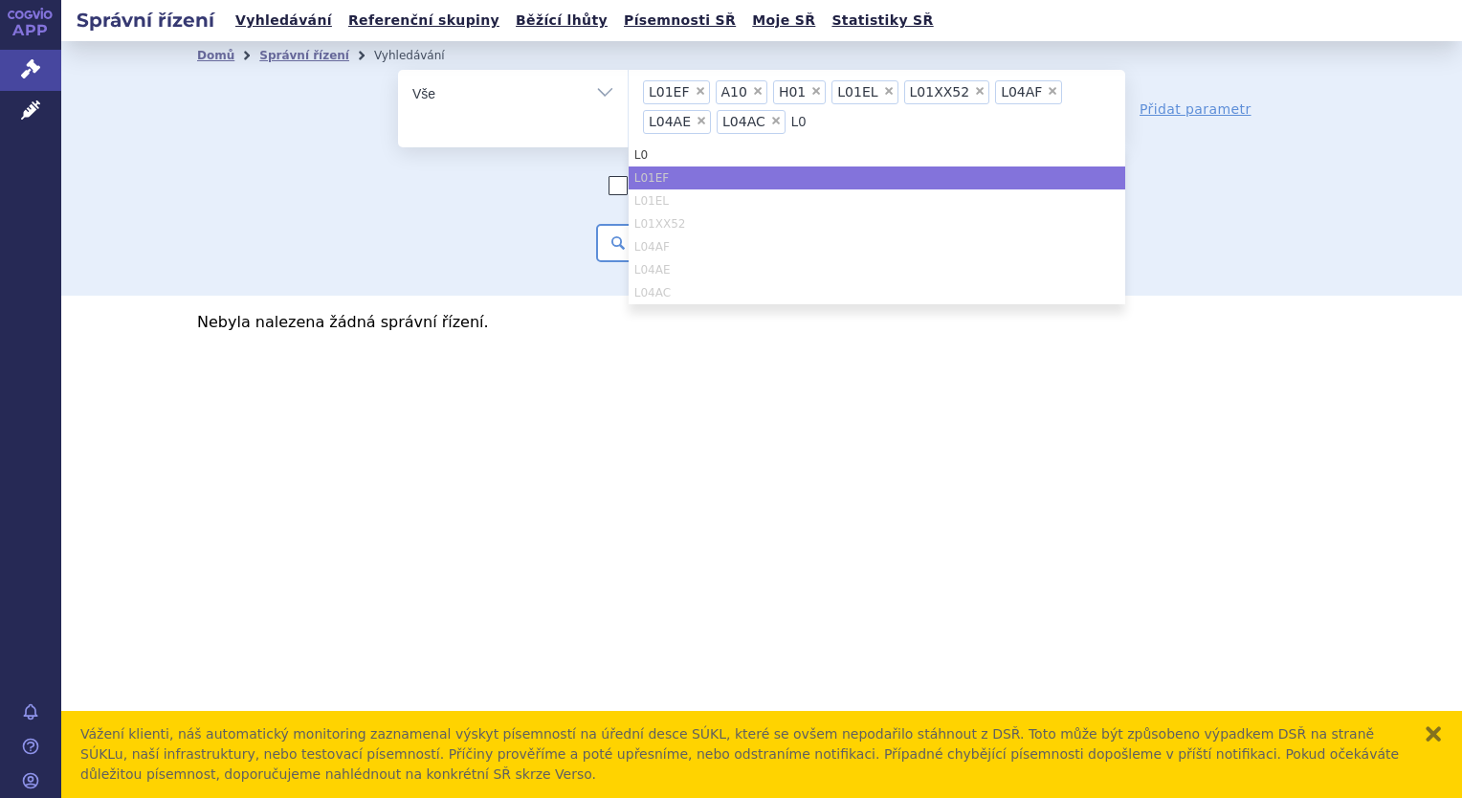
type input "L0Q"
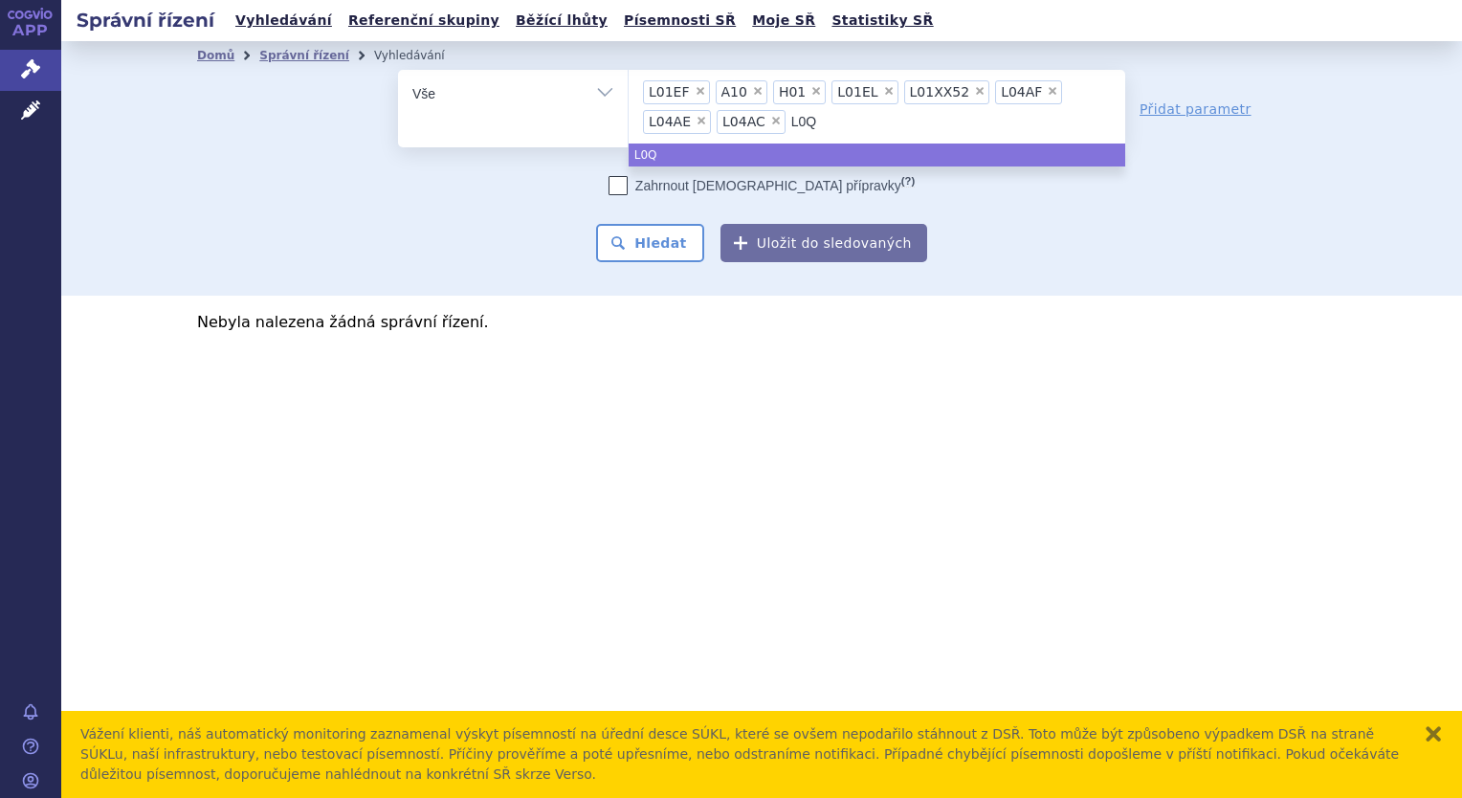
type input "L0"
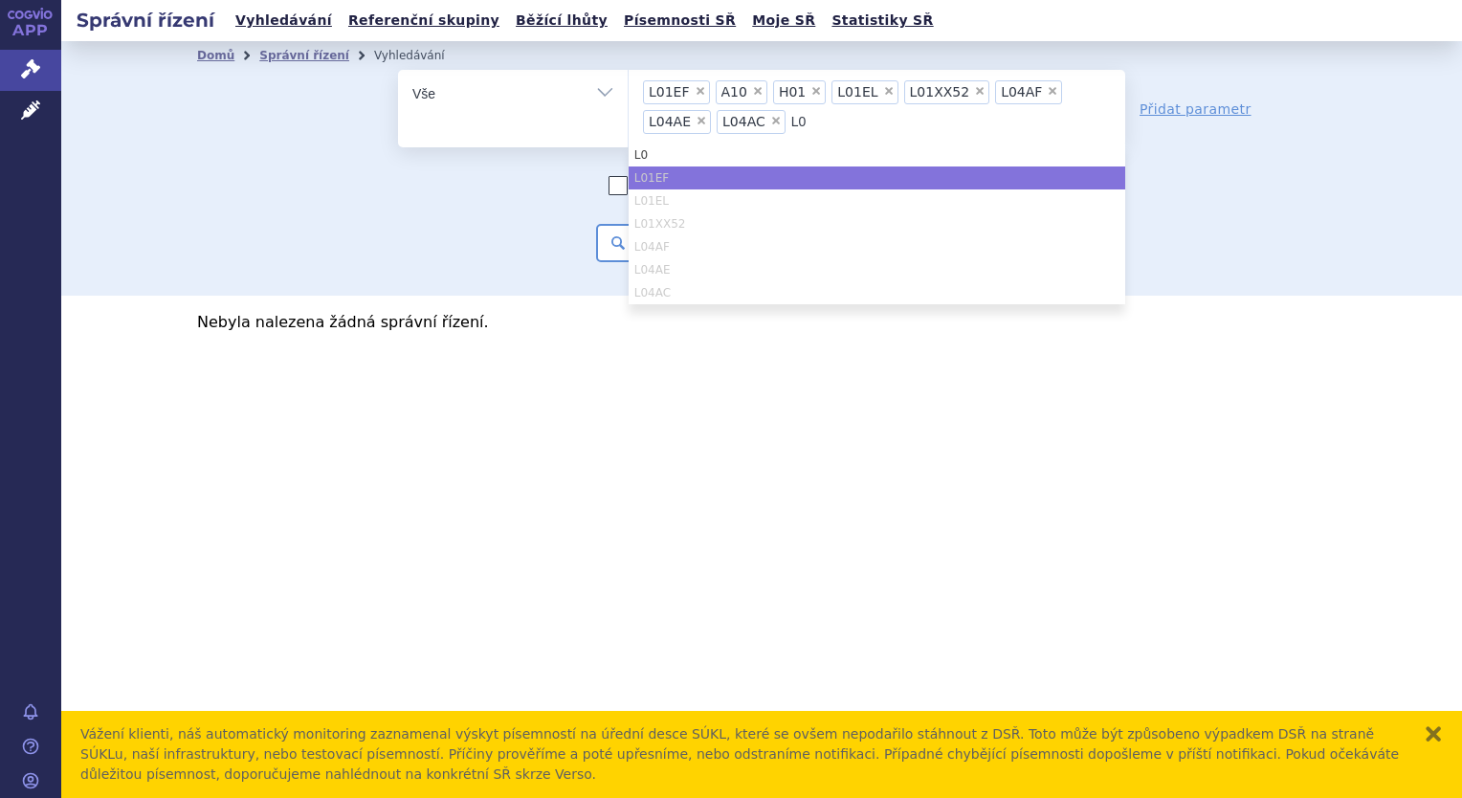
type input "L01"
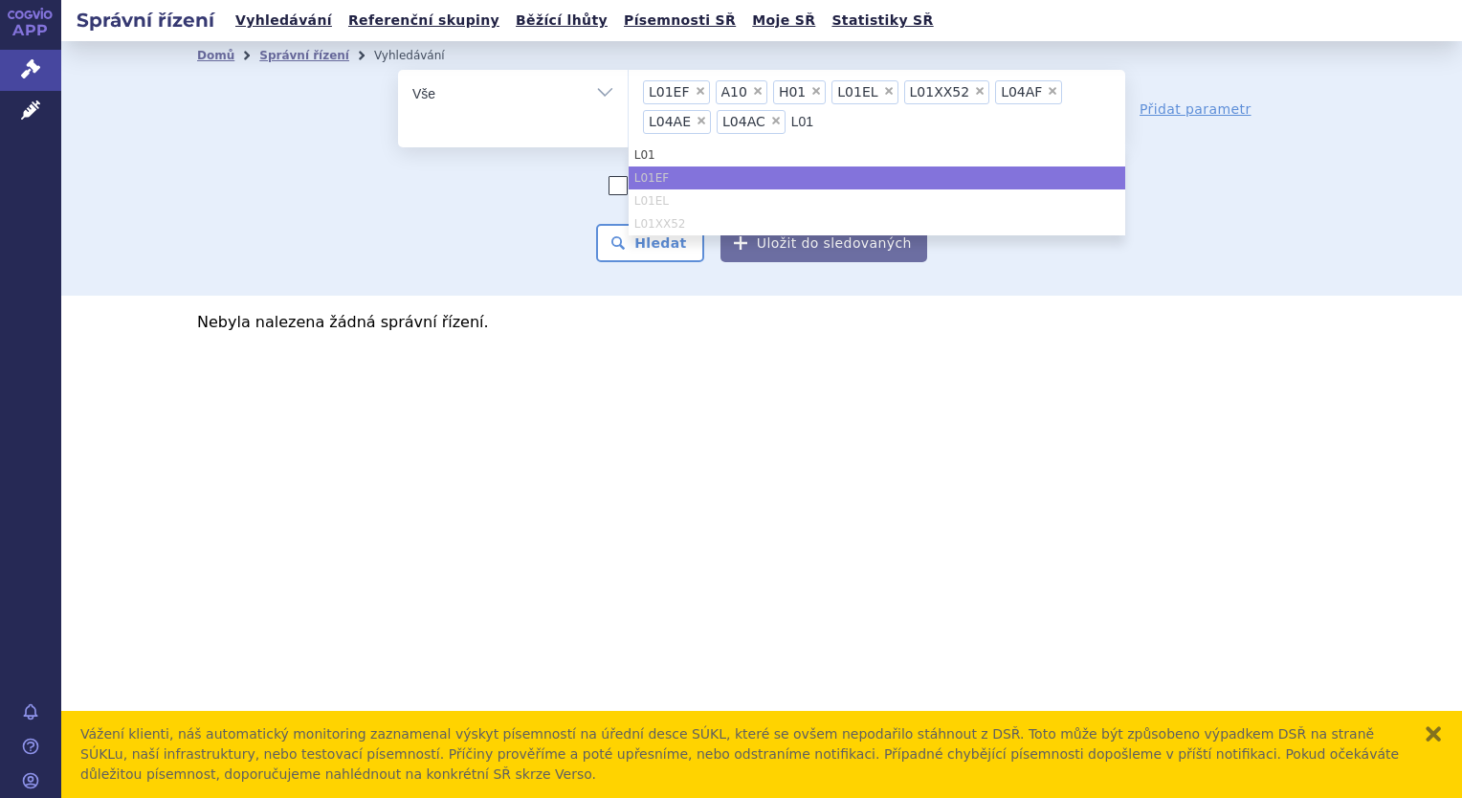
type input "L01E"
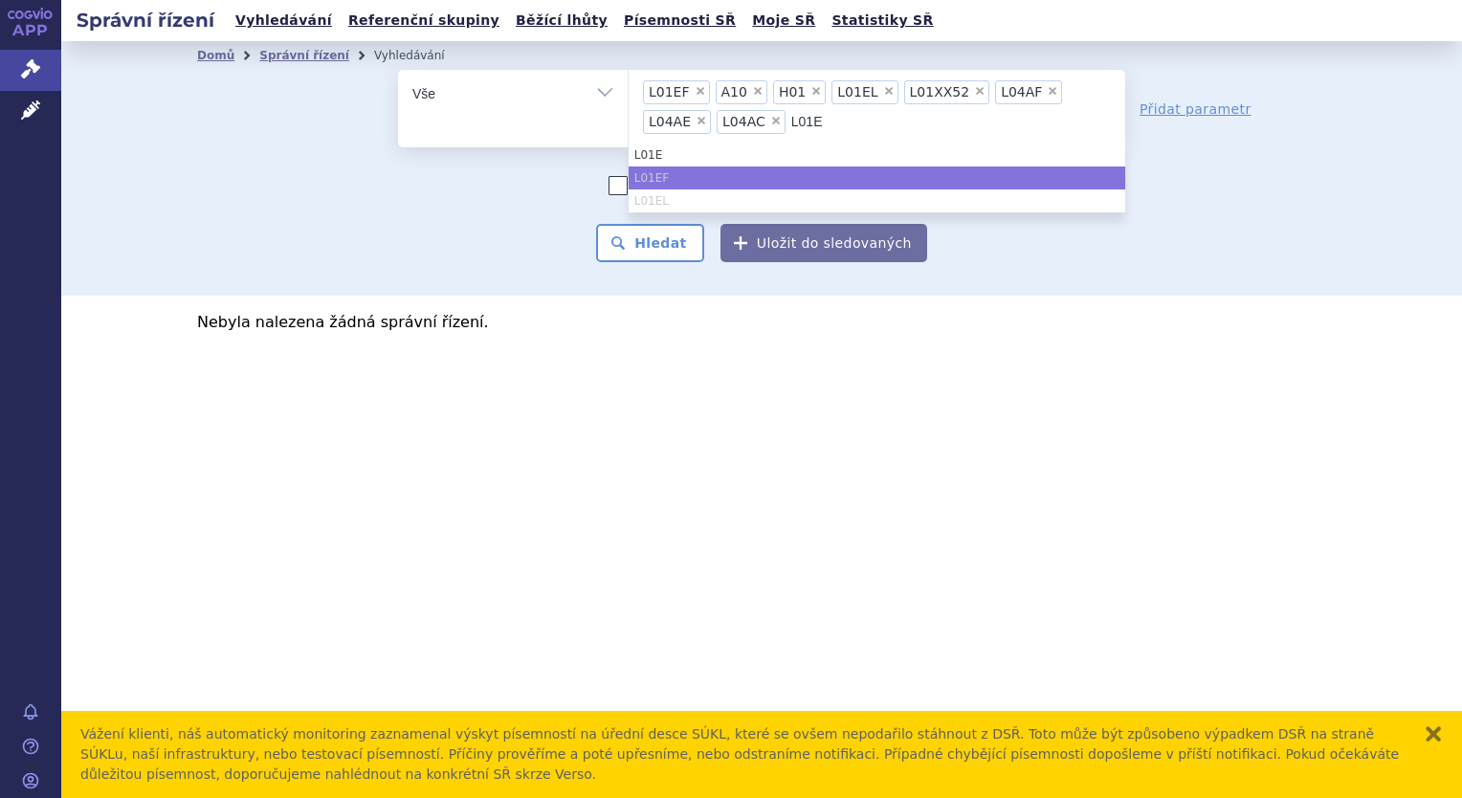
type input "L01EX"
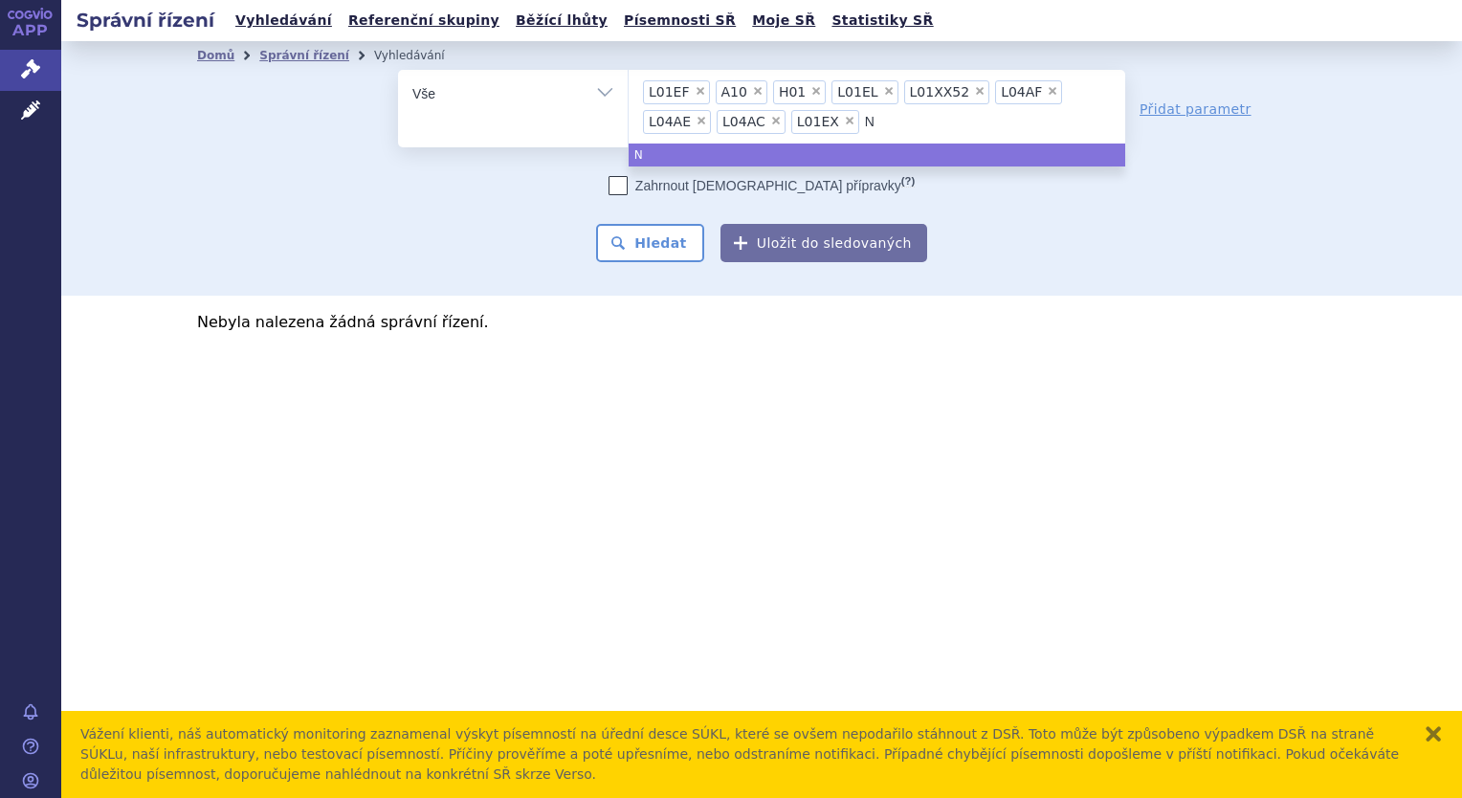
type input "N0"
type input "N06"
type input "N06D"
type input "N06DX"
type input "N06DX0"
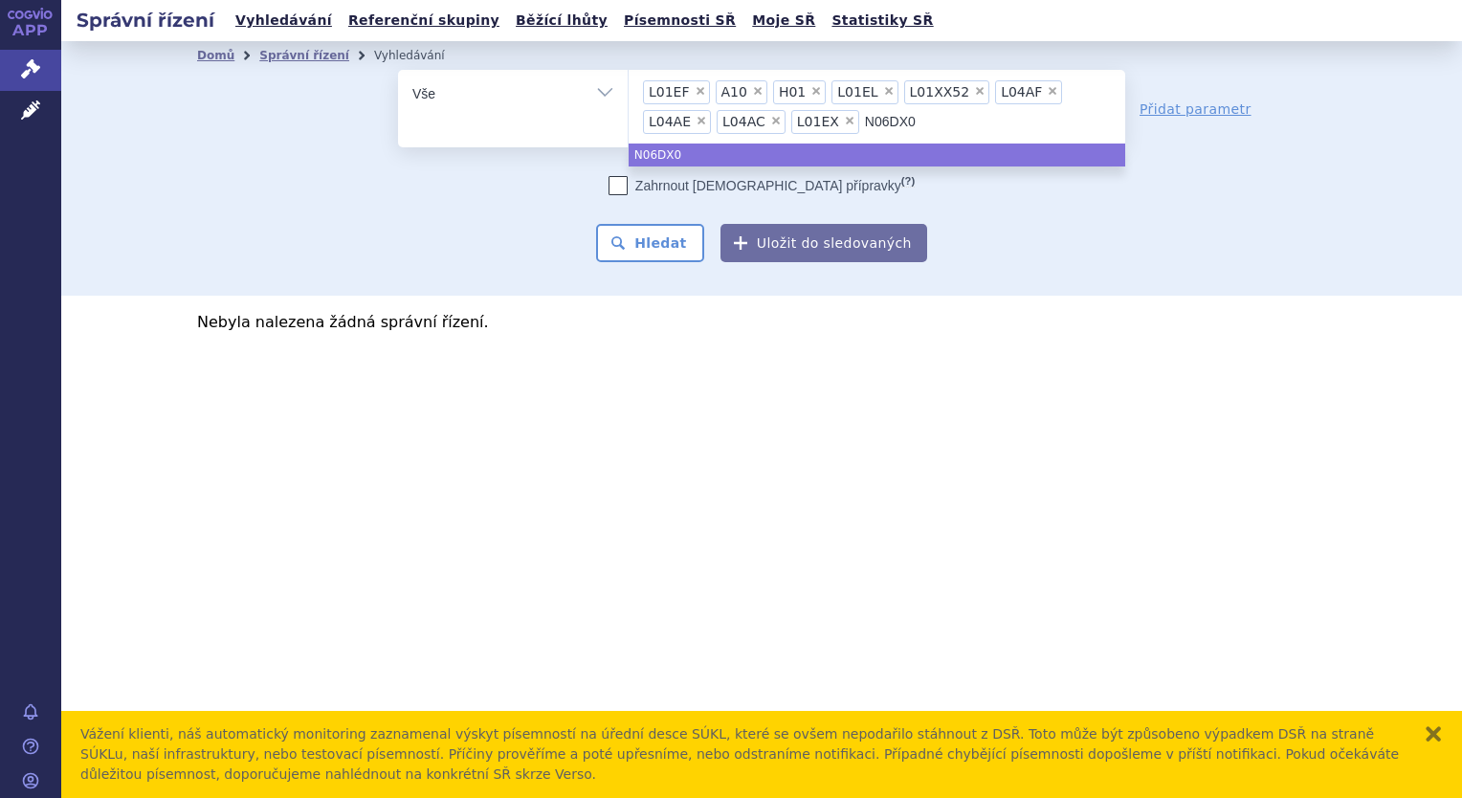
type input "N06DX04"
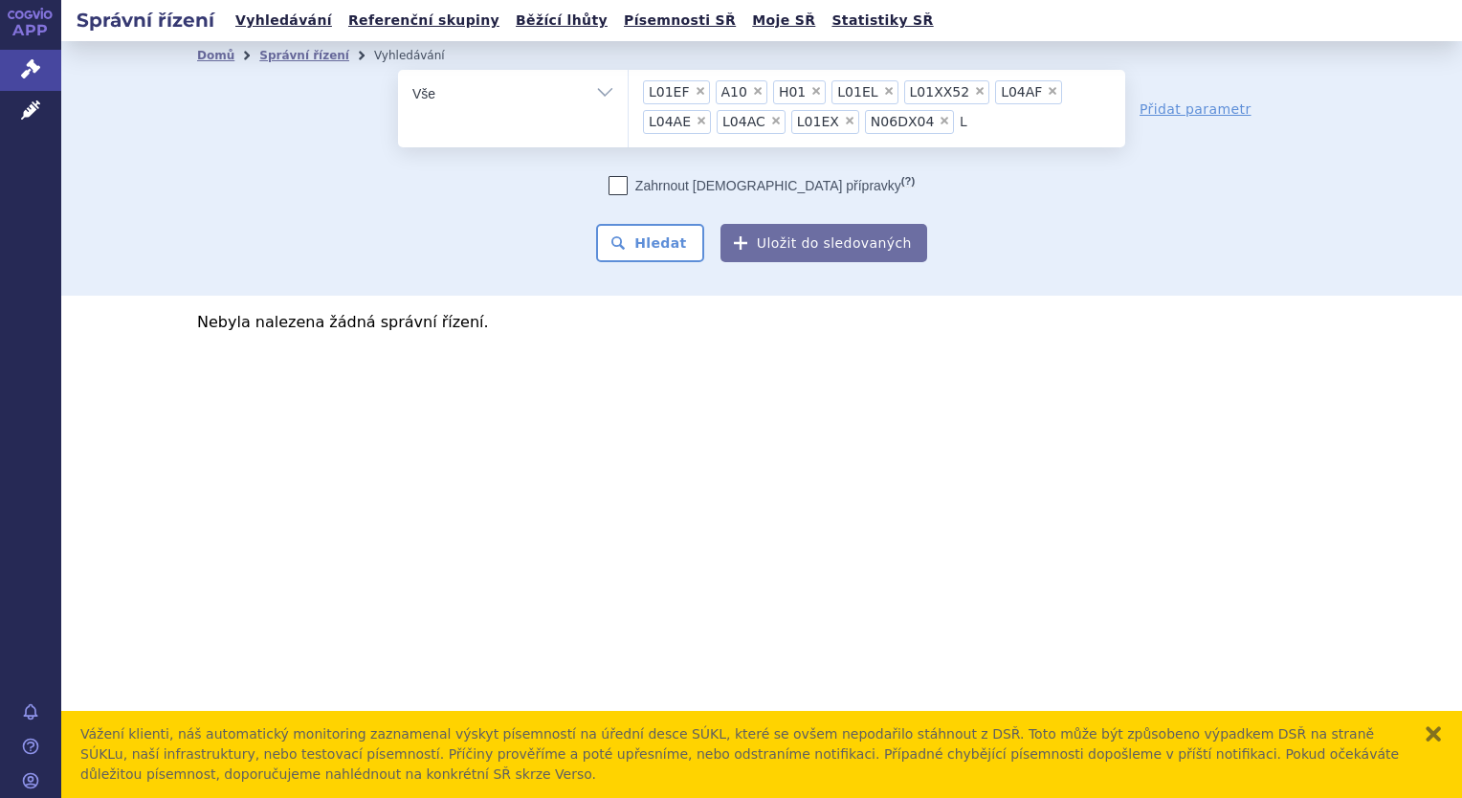
type input "L0"
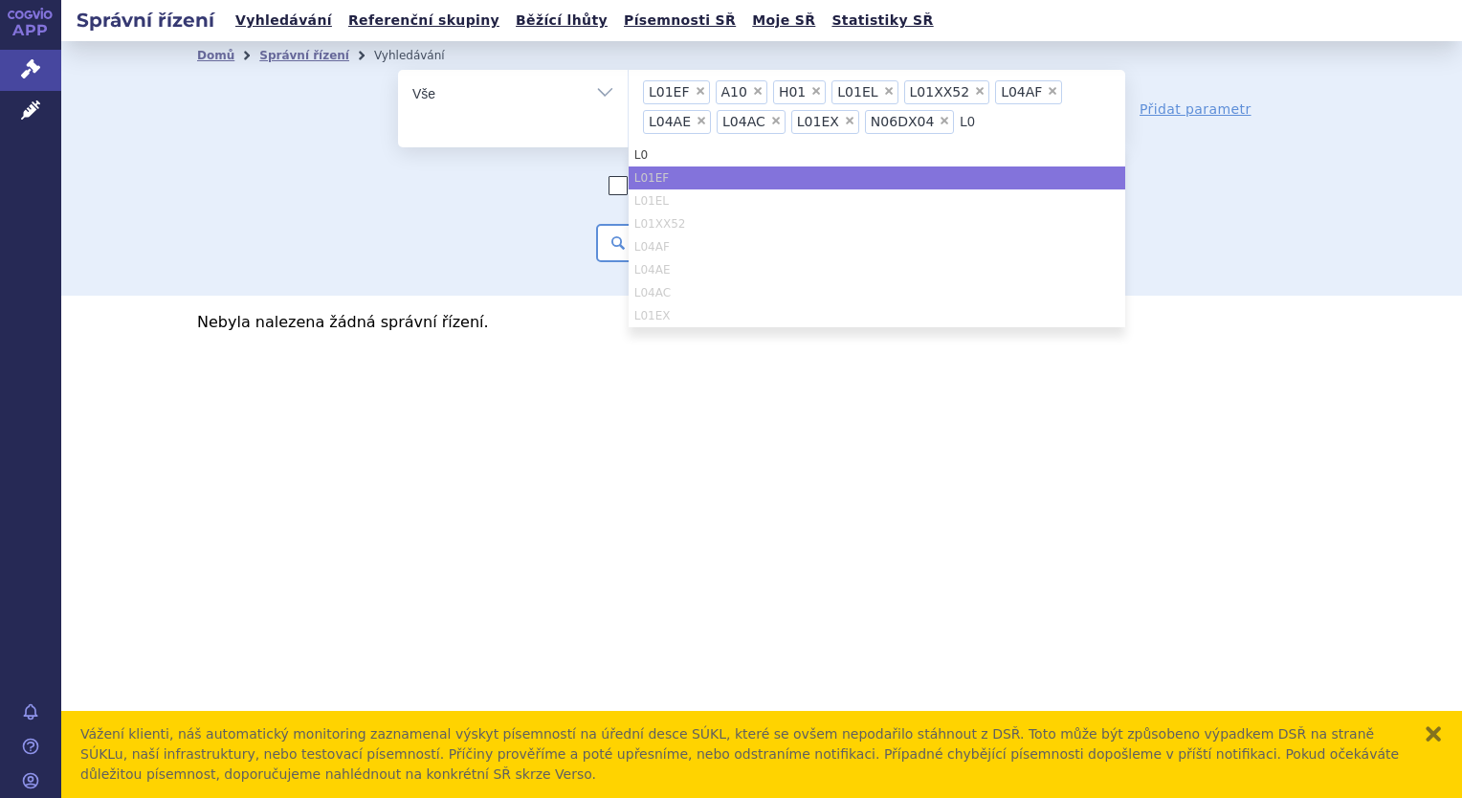
type input "L04"
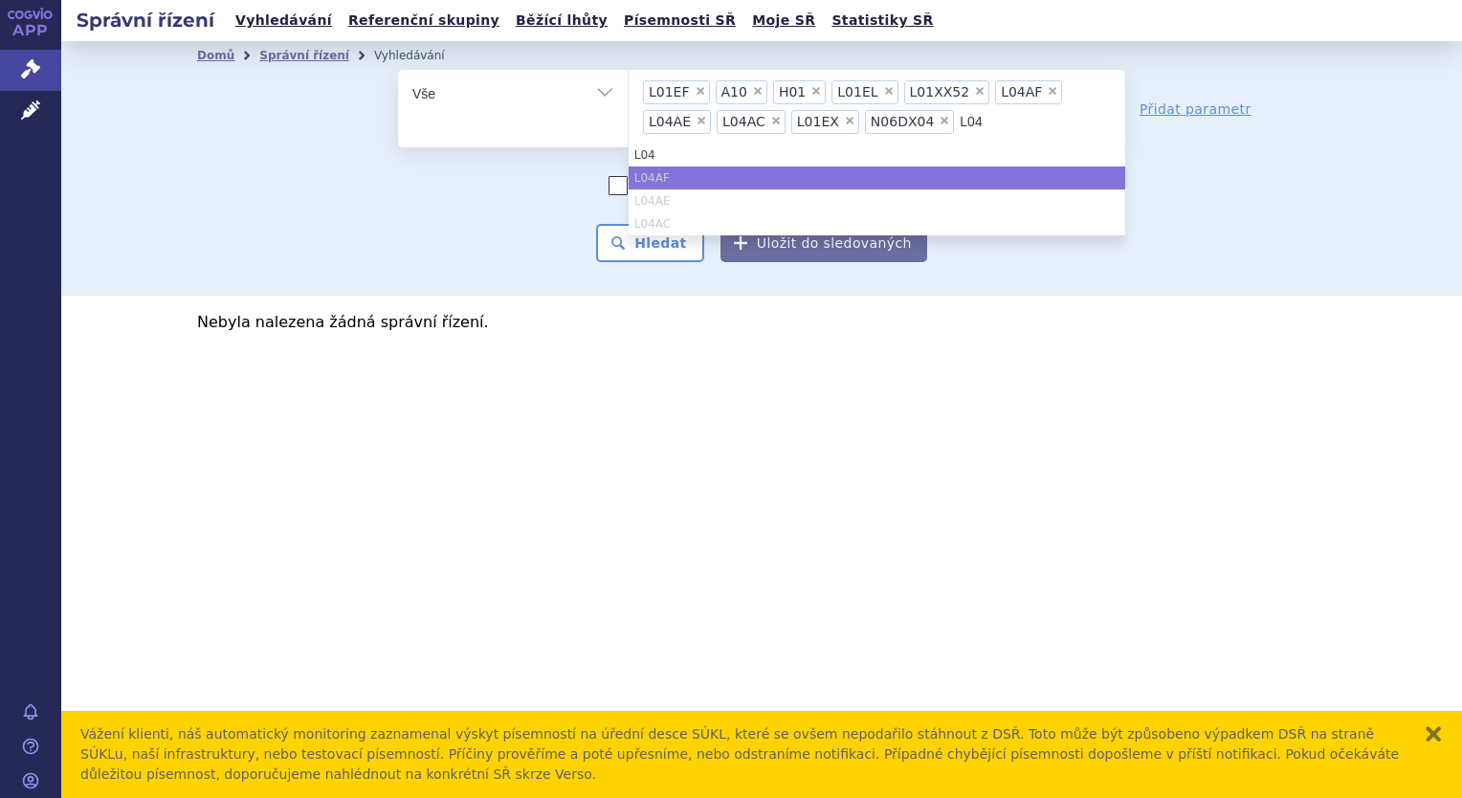
type input "L04A"
type input "L04AV"
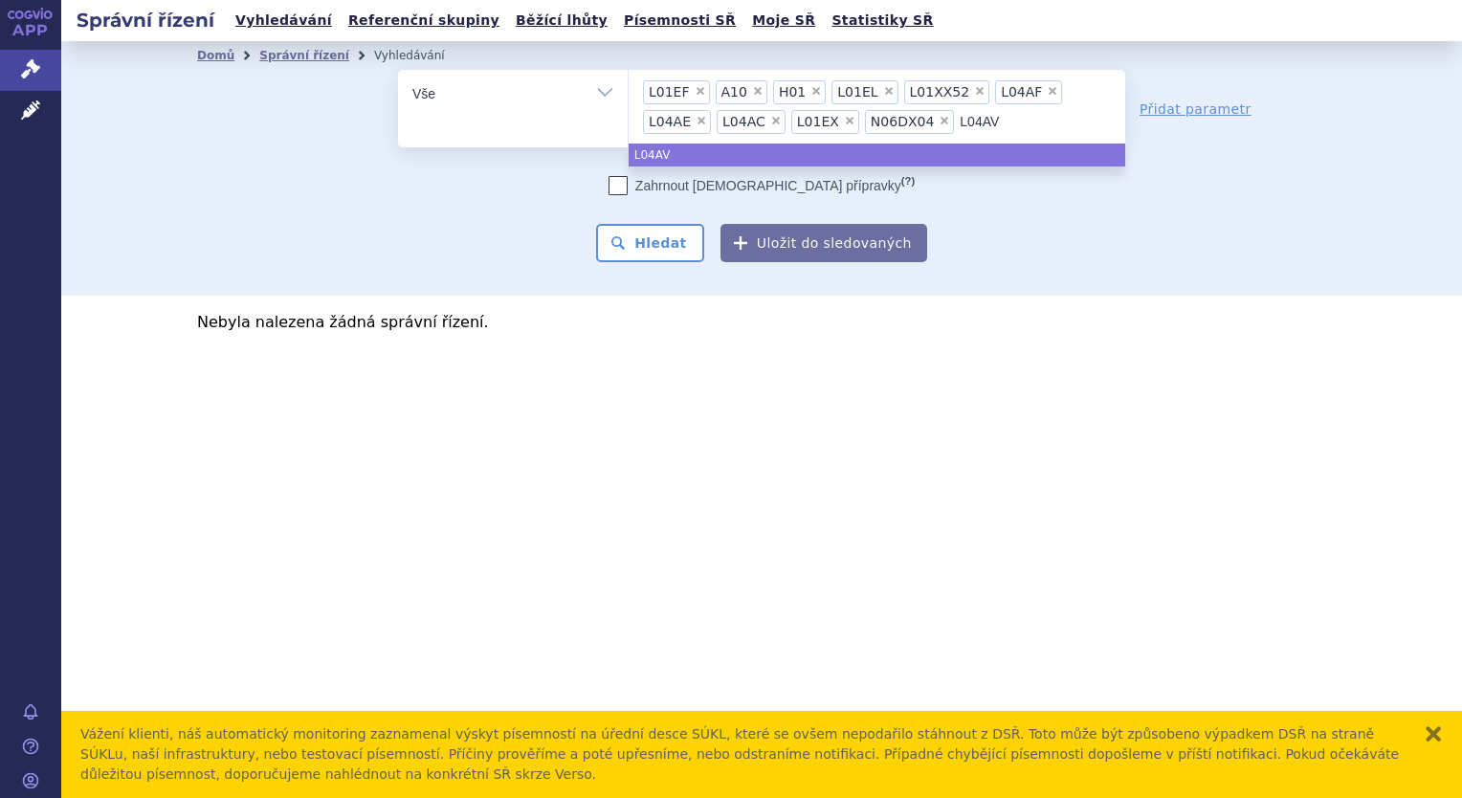
type input "L04A"
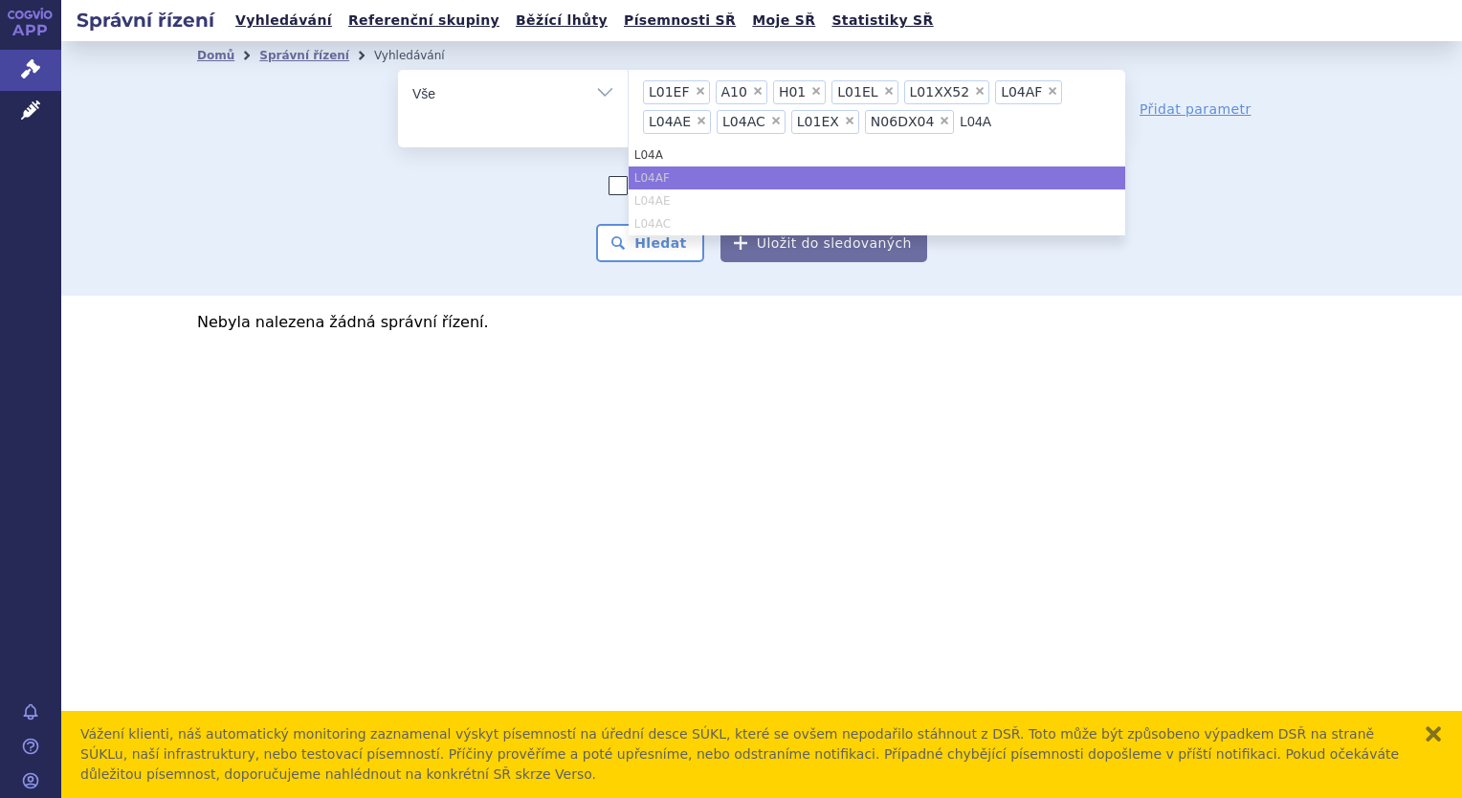
type input "L04AB"
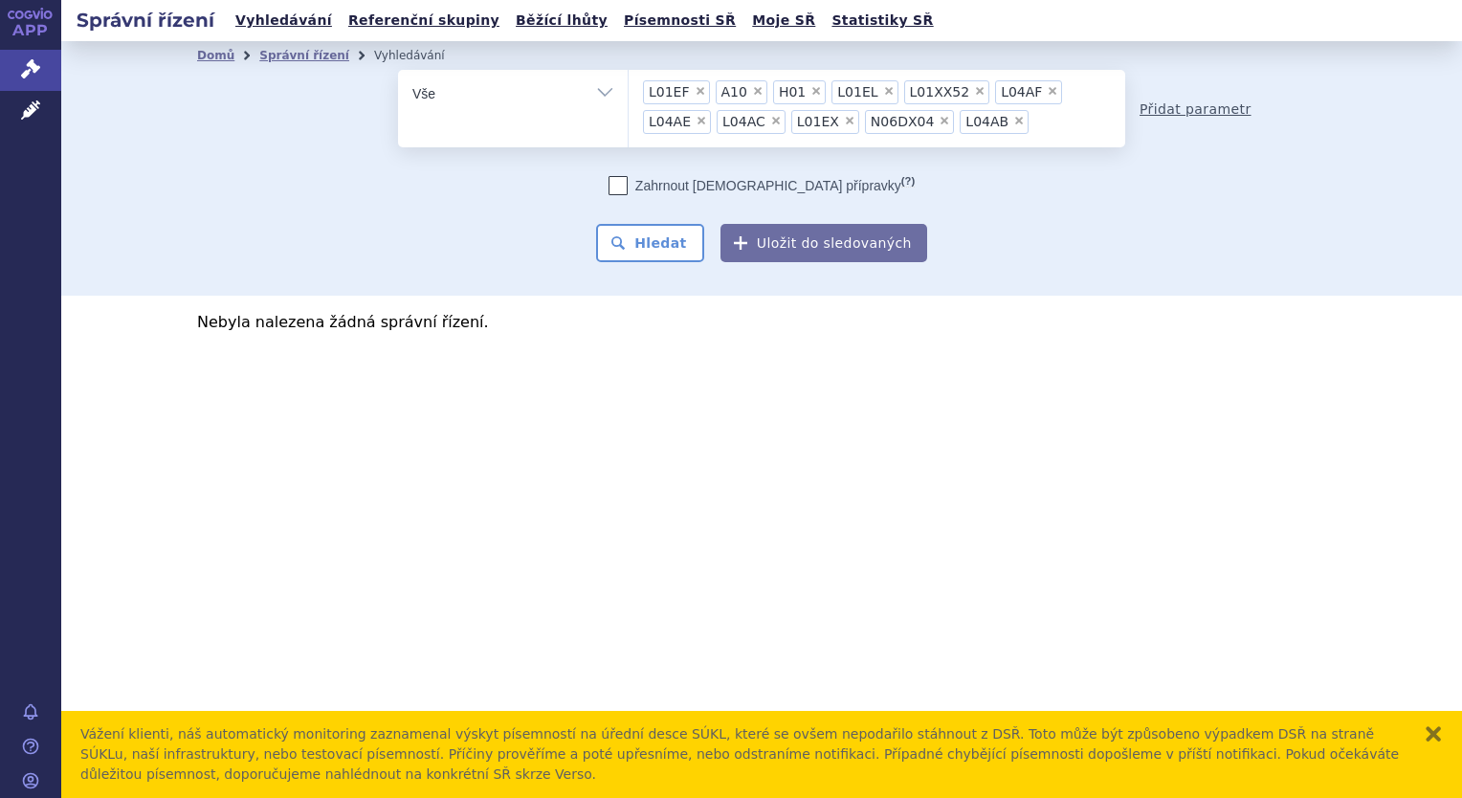
click at [1204, 110] on link "Přidat parametr" at bounding box center [1196, 109] width 112 height 19
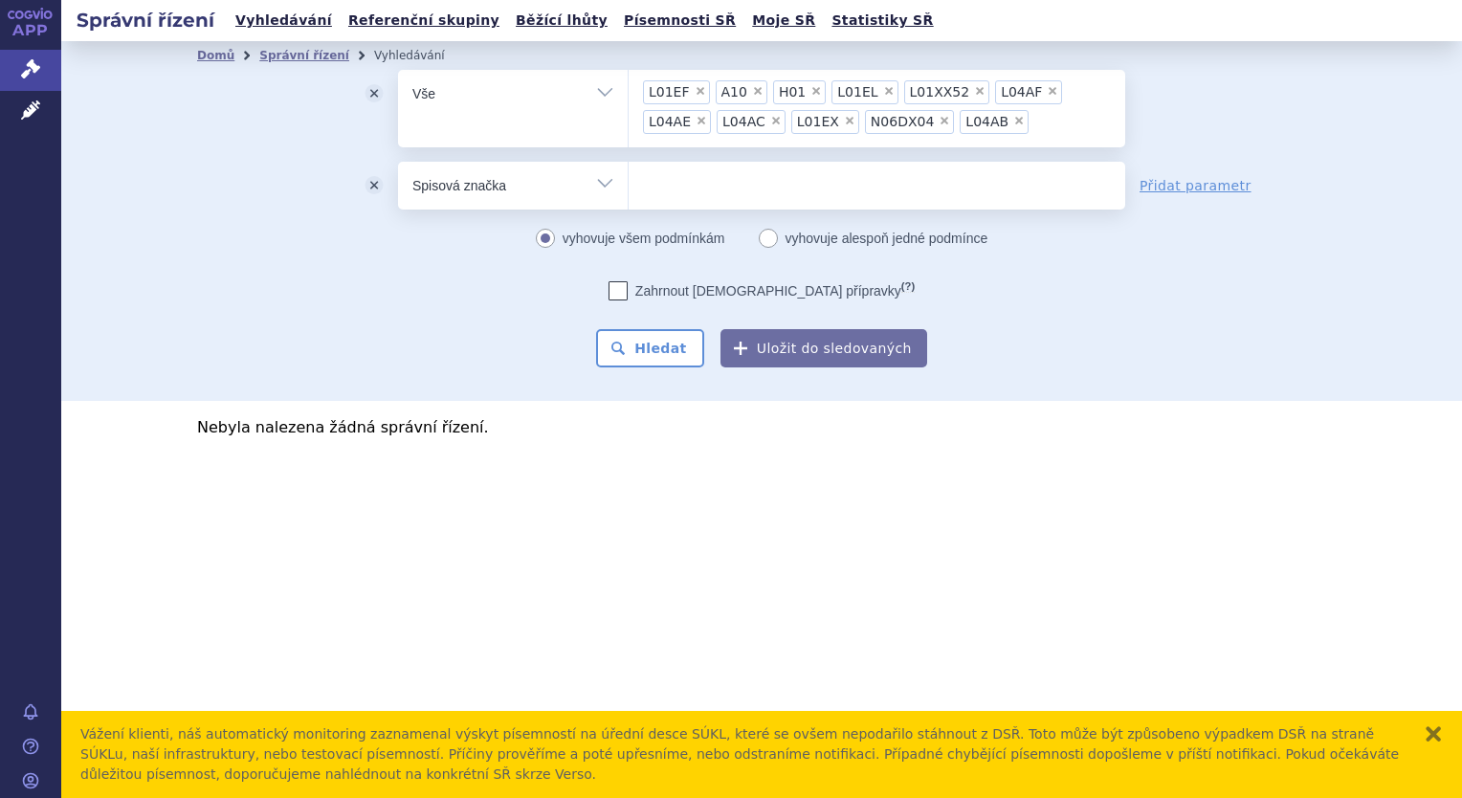
click at [566, 186] on select "Vše Spisová značka Typ SŘ Přípravek/SUKL kód Účastník/Držitel" at bounding box center [513, 183] width 230 height 43
select select "filter-procedure-product-status"
click at [398, 162] on select "Vše Spisová značka Typ SŘ Přípravek/SUKL kód Účastník/Držitel" at bounding box center [513, 183] width 230 height 43
click at [687, 181] on ul at bounding box center [877, 182] width 497 height 40
click at [629, 181] on select at bounding box center [628, 185] width 1 height 48
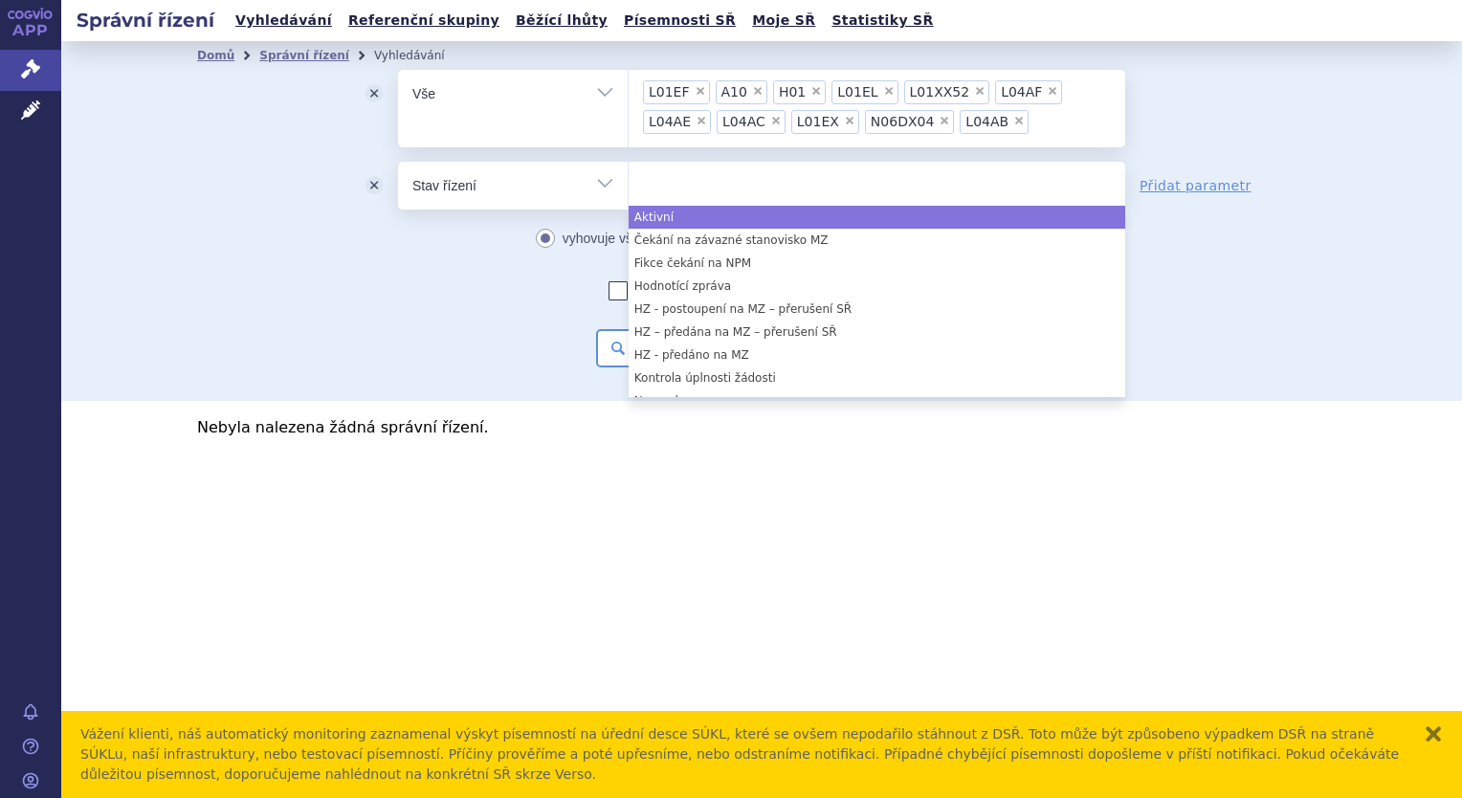
select select "a0d16f3a-7c3c-49b9-bbbf-43dbf2e58536"
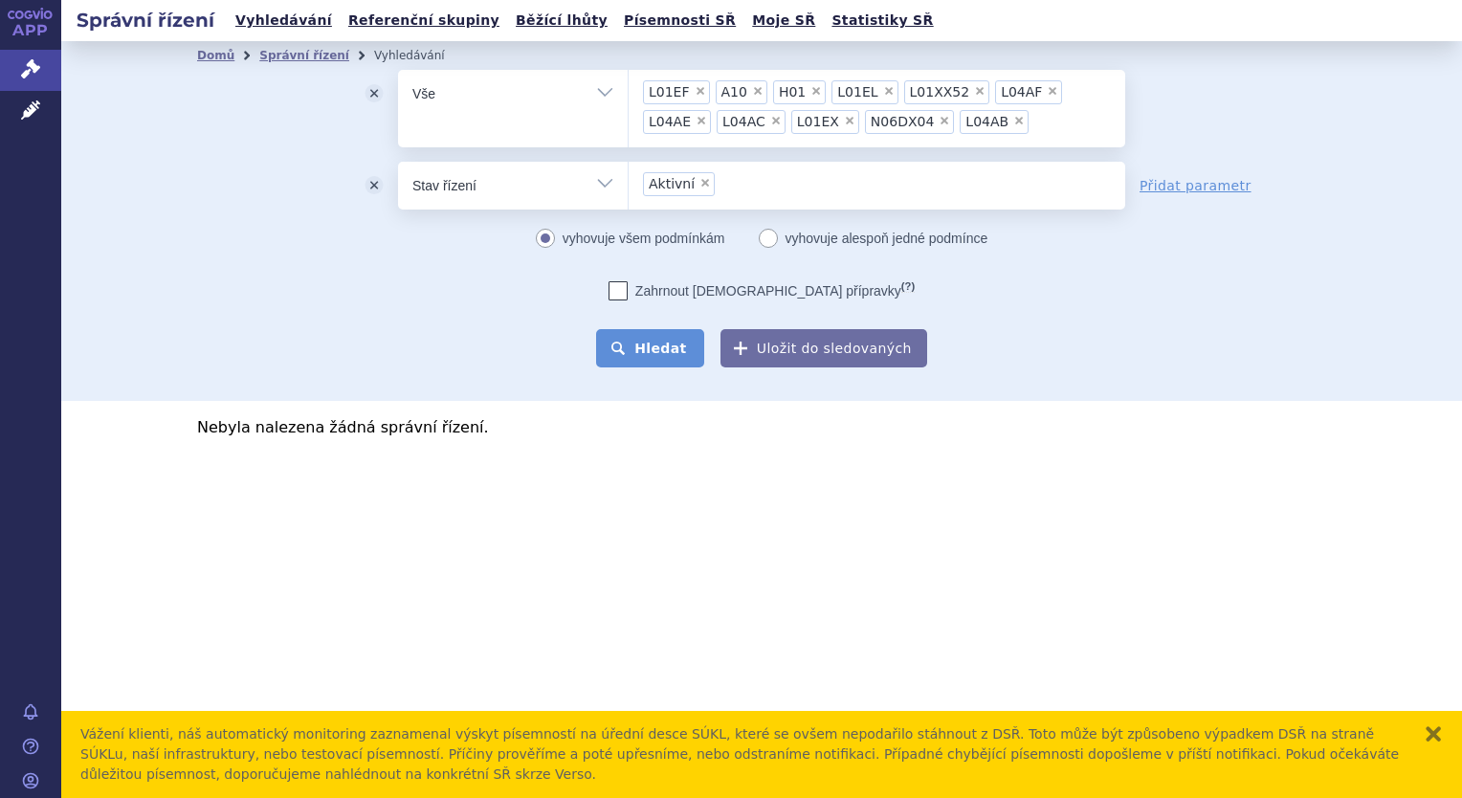
click at [647, 356] on button "Hledat" at bounding box center [650, 348] width 108 height 38
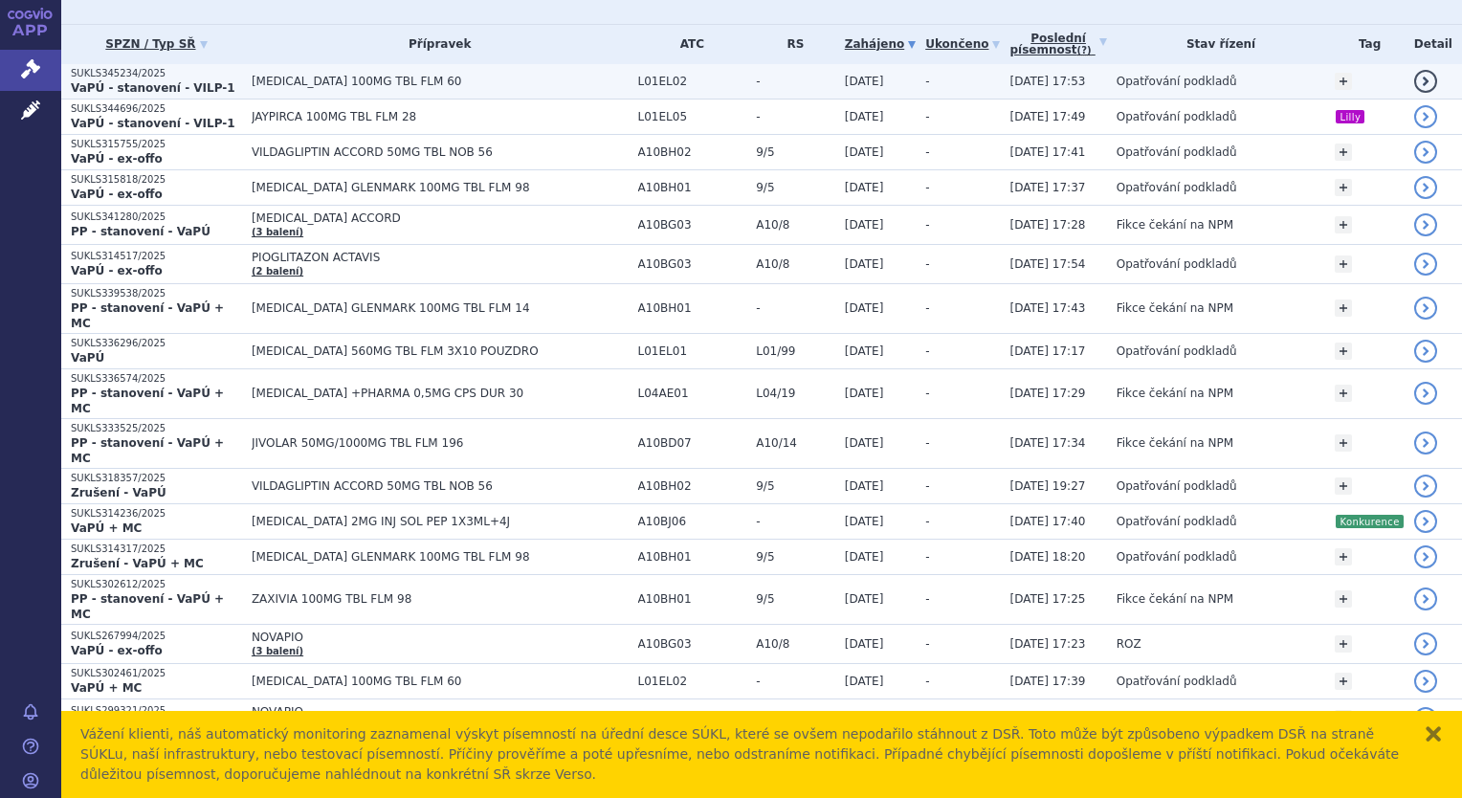
scroll to position [383, 0]
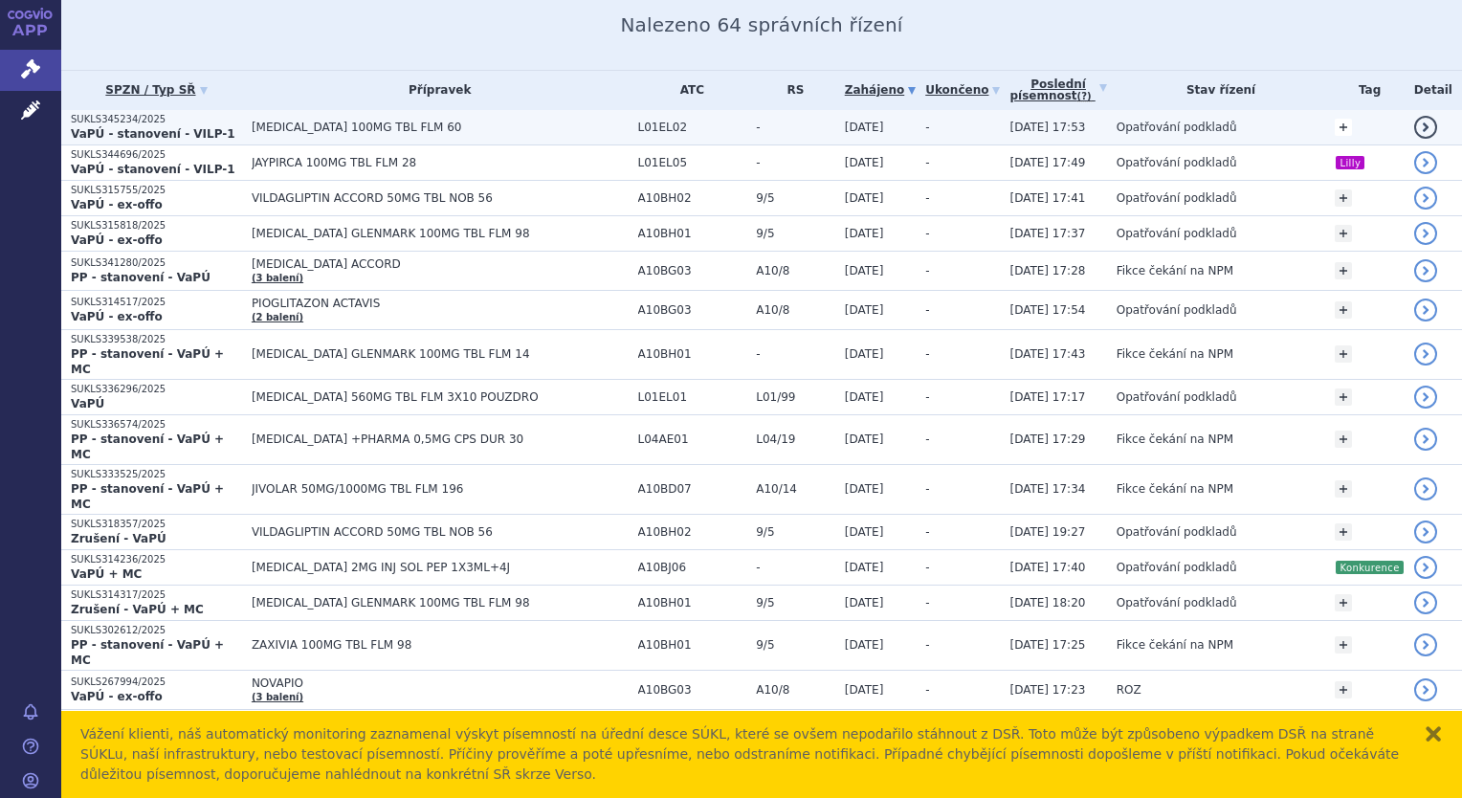
click at [1344, 128] on link "+" at bounding box center [1343, 127] width 17 height 17
click at [1250, 129] on b at bounding box center [1252, 131] width 8 height 5
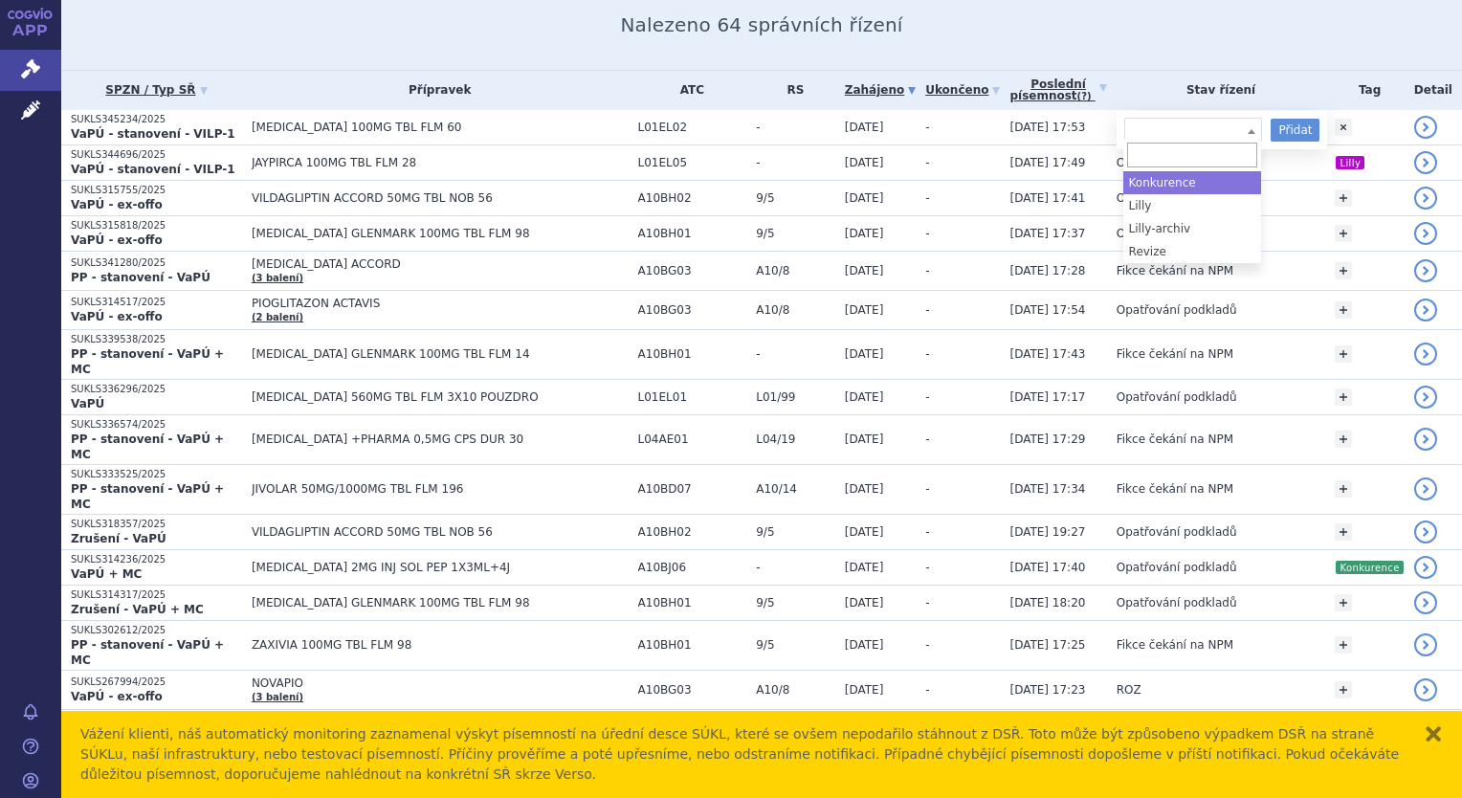
select select "Konkurence"
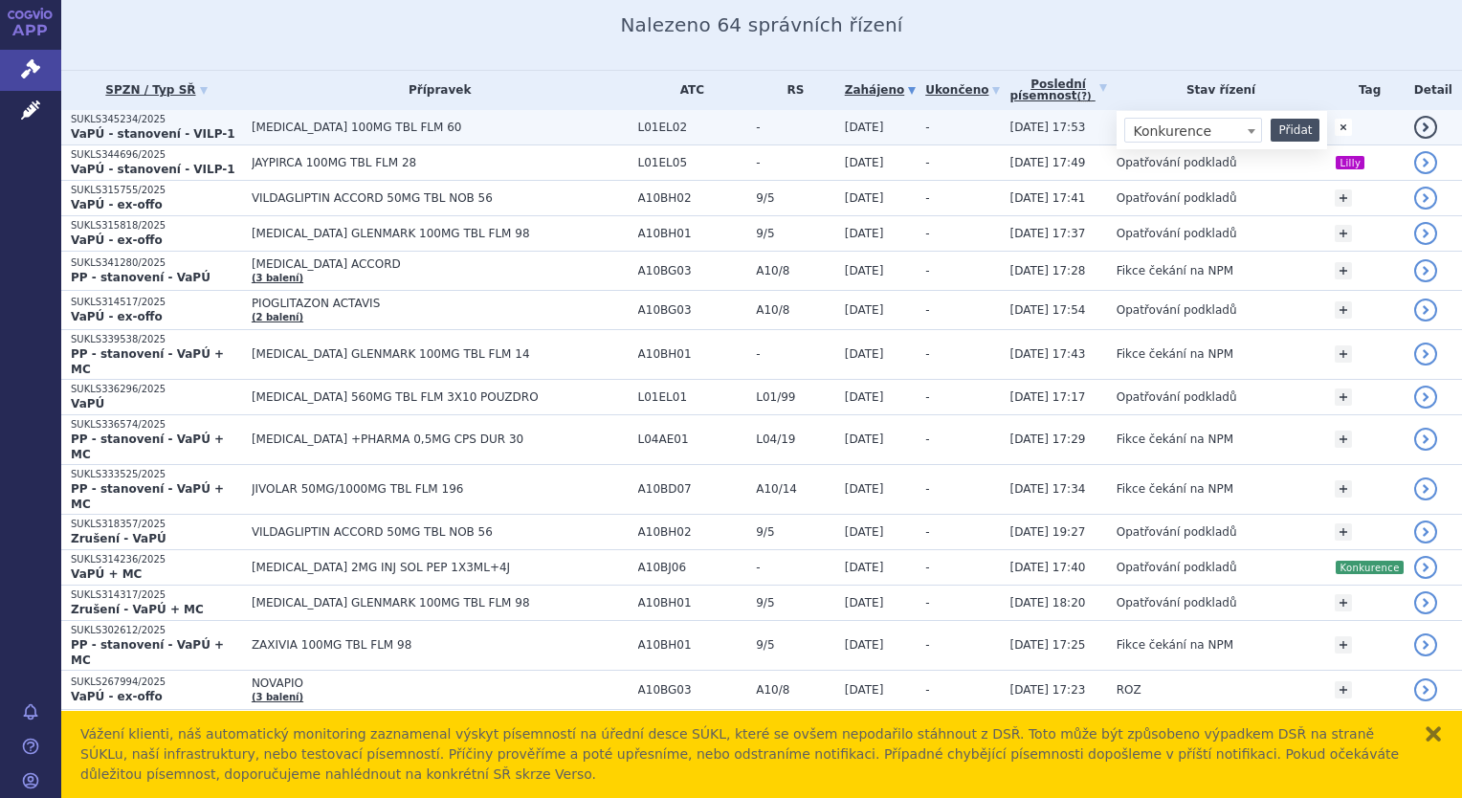
click at [1289, 128] on button "Přidat" at bounding box center [1295, 130] width 49 height 23
select select
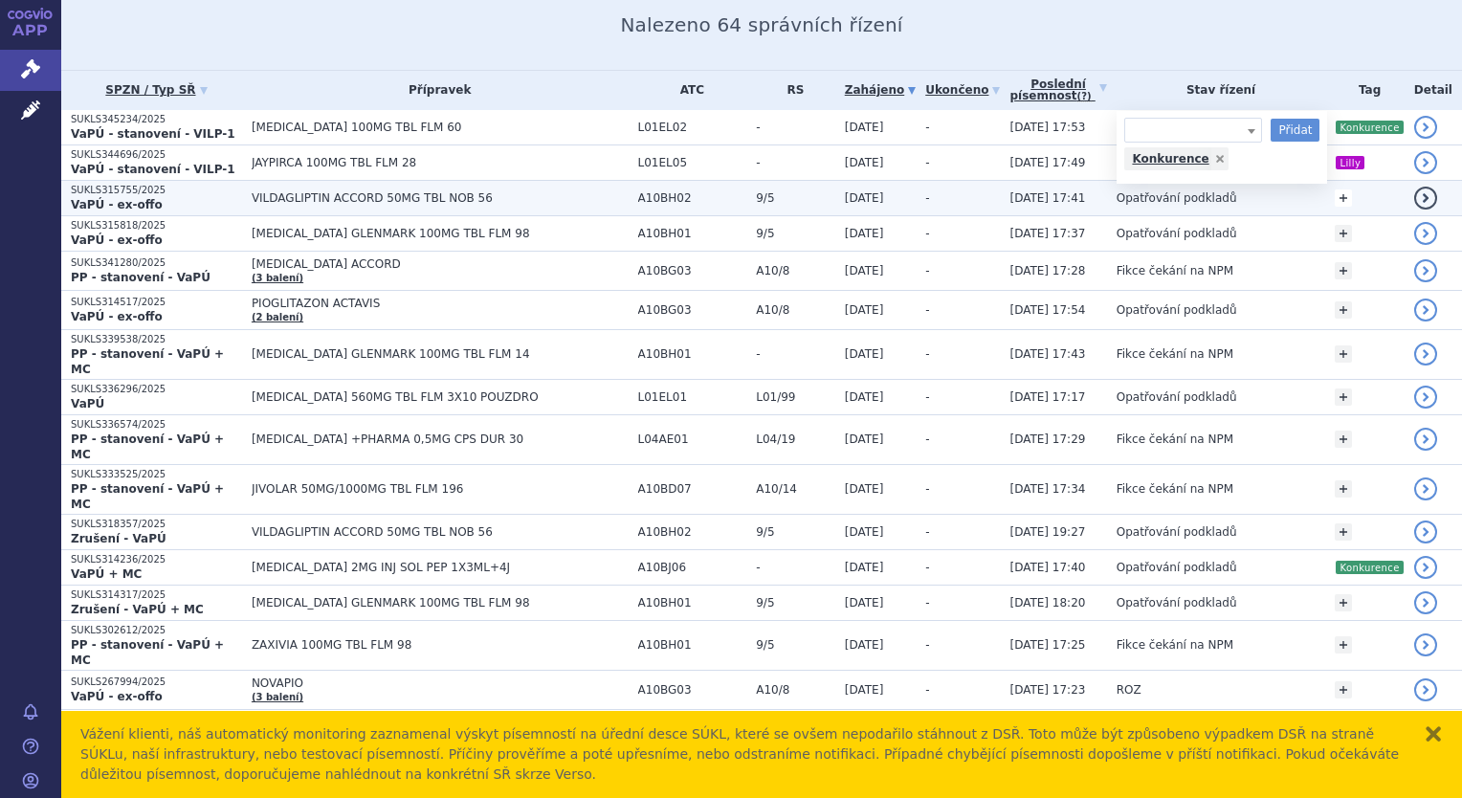
click at [1347, 197] on link "+" at bounding box center [1343, 197] width 17 height 17
click at [1259, 199] on span at bounding box center [1193, 201] width 138 height 25
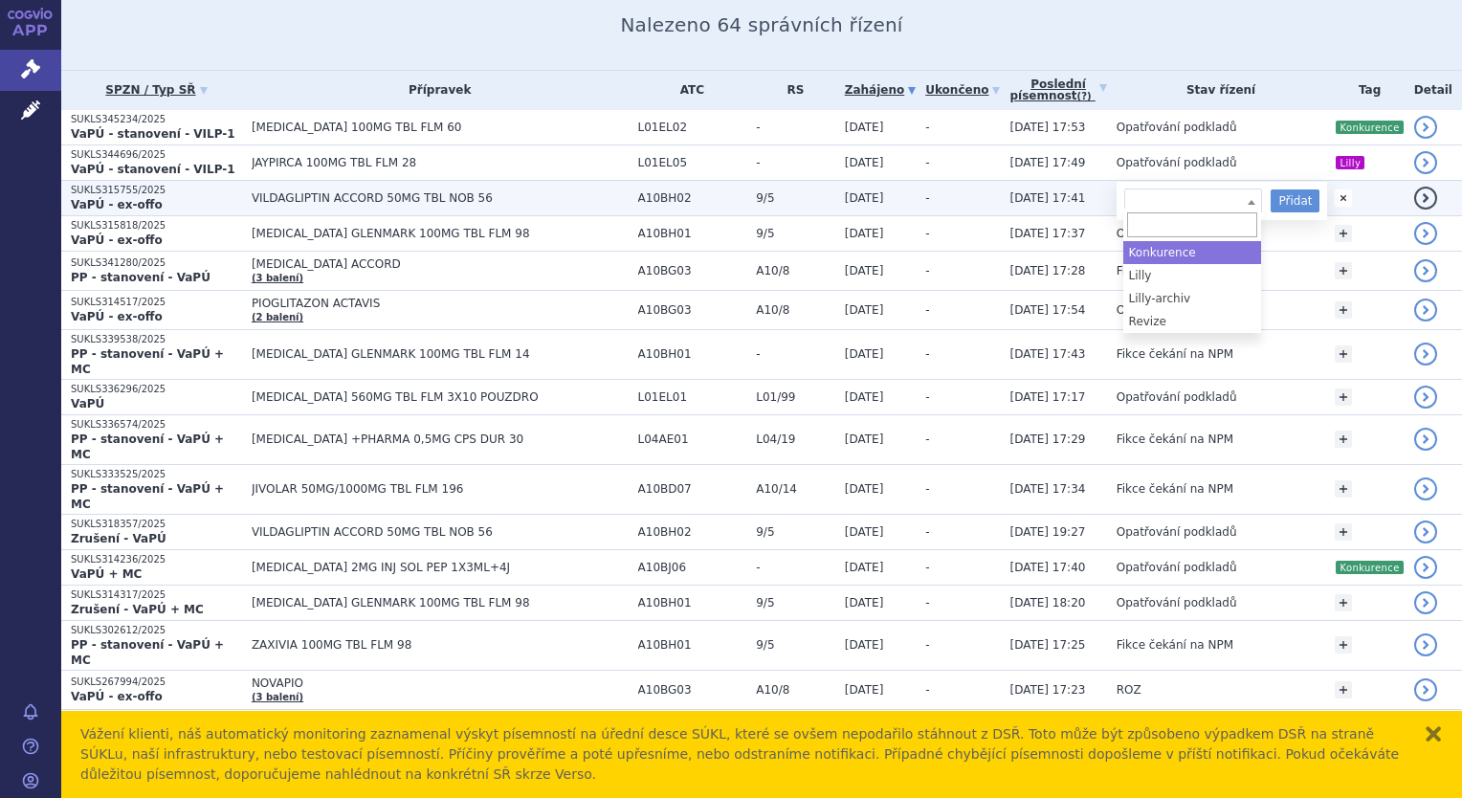
click at [1213, 201] on span at bounding box center [1193, 201] width 138 height 25
click at [1213, 202] on span at bounding box center [1193, 201] width 138 height 25
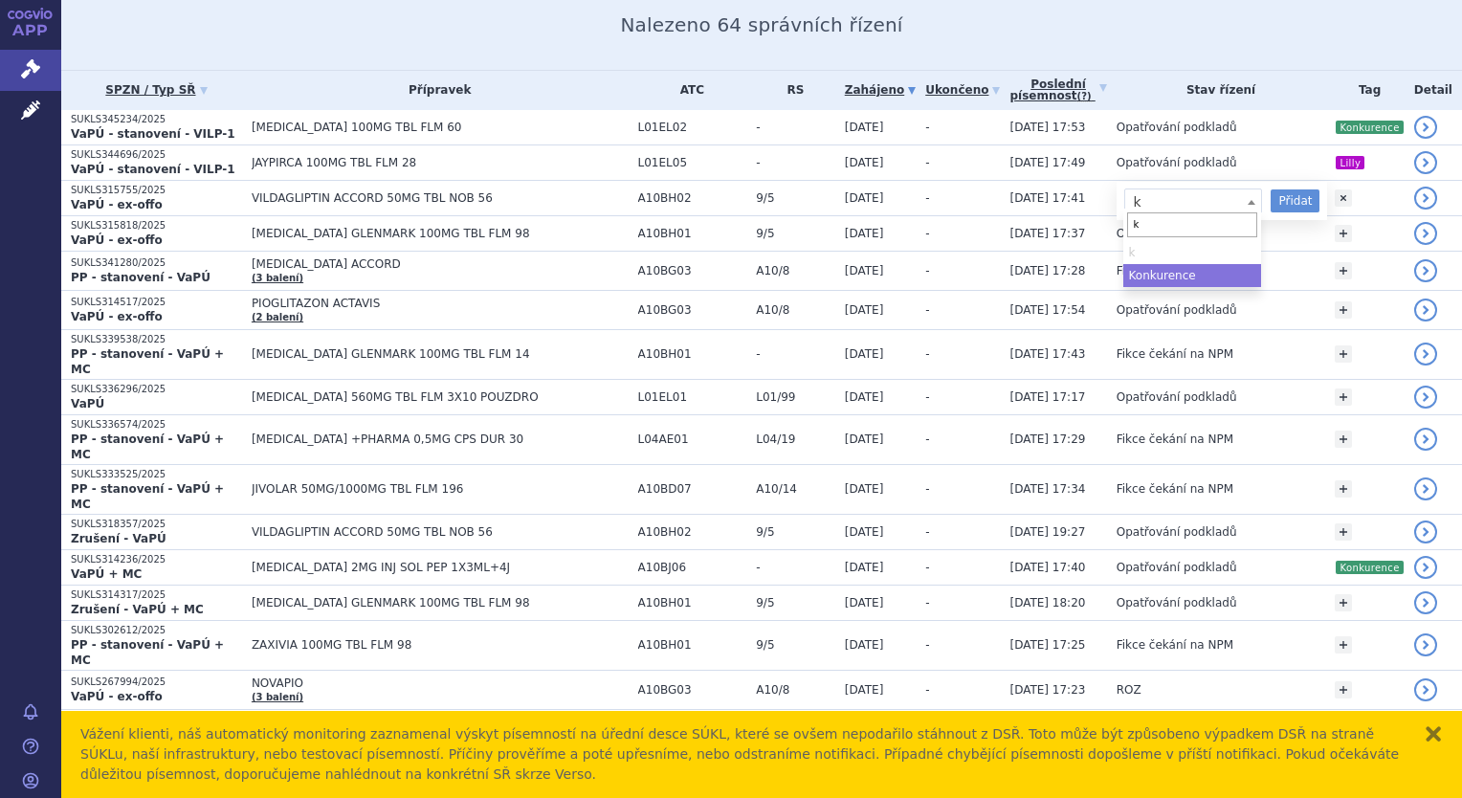
type input "k"
select select "Konkurence"
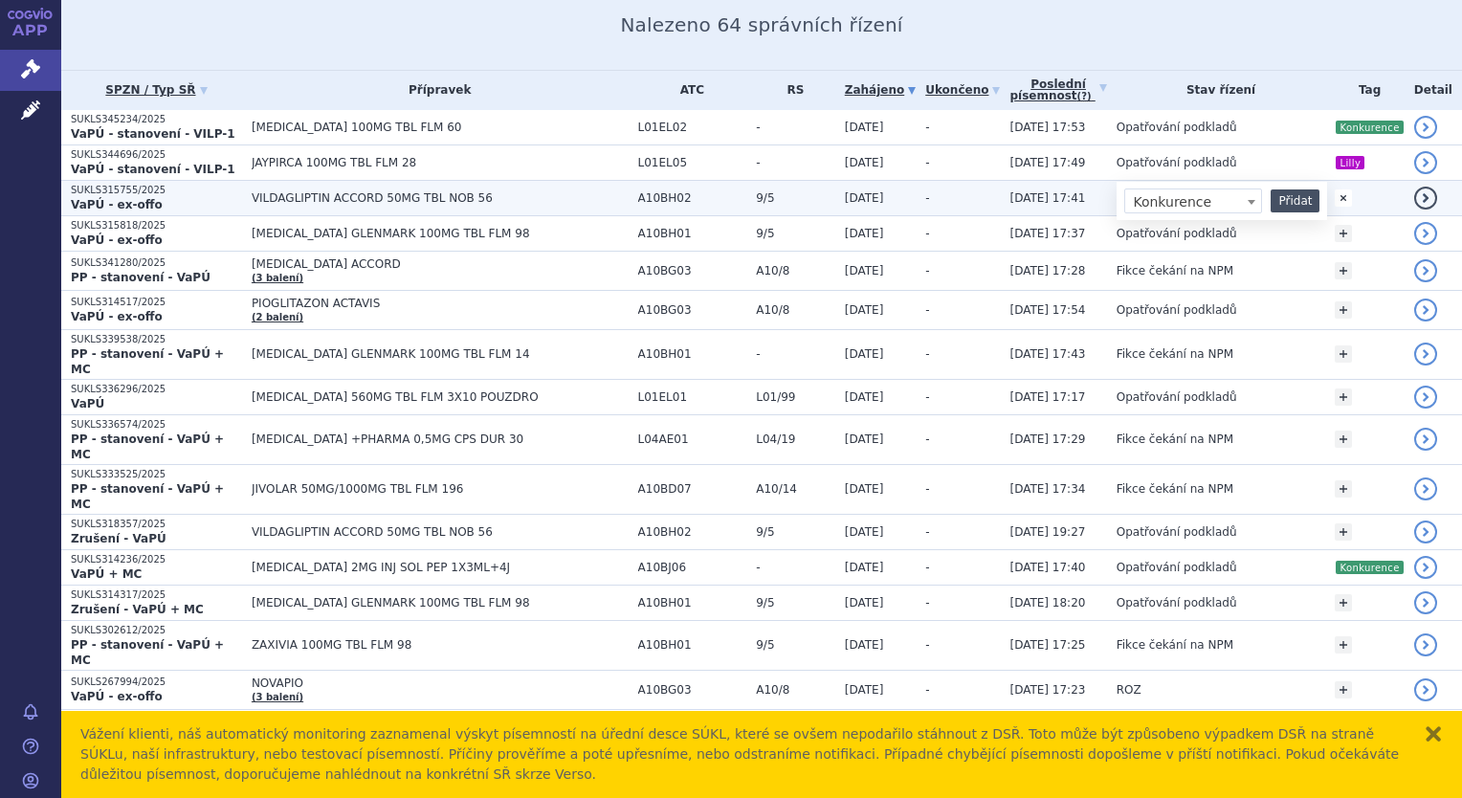
click at [1286, 198] on button "Přidat" at bounding box center [1295, 200] width 49 height 23
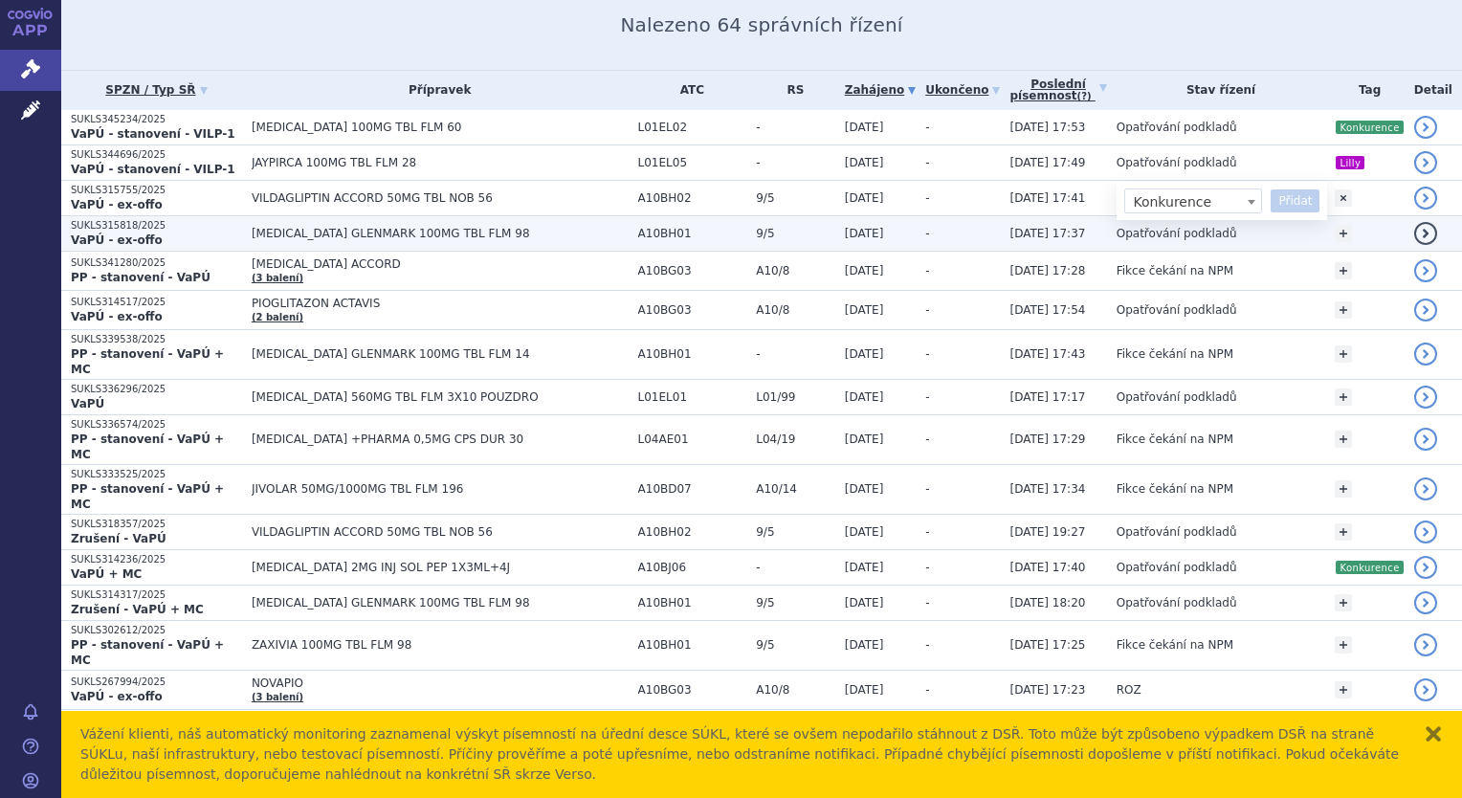
select select
click at [1340, 231] on link "+" at bounding box center [1343, 233] width 17 height 17
click at [1239, 238] on span at bounding box center [1193, 236] width 138 height 25
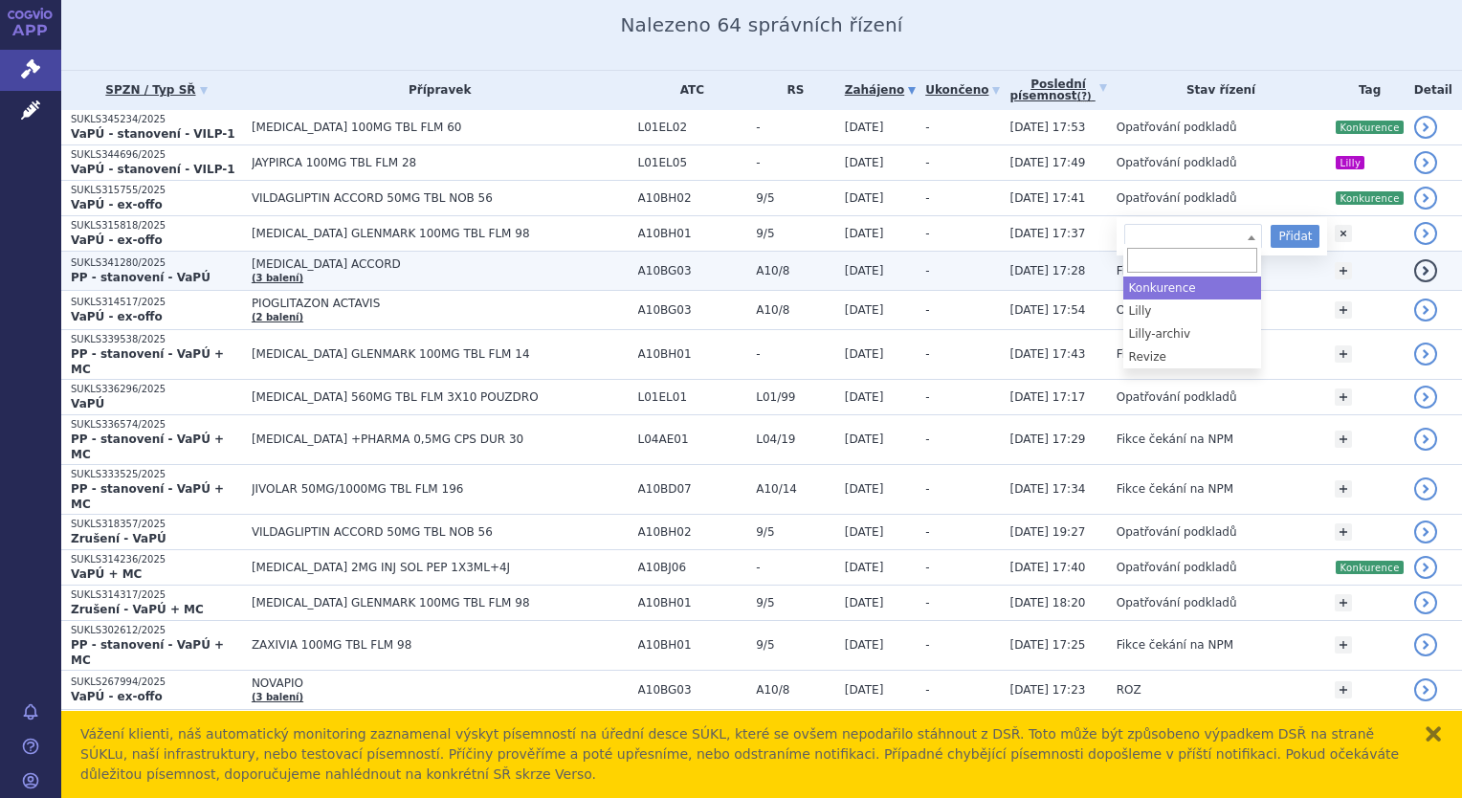
select select "Konkurence"
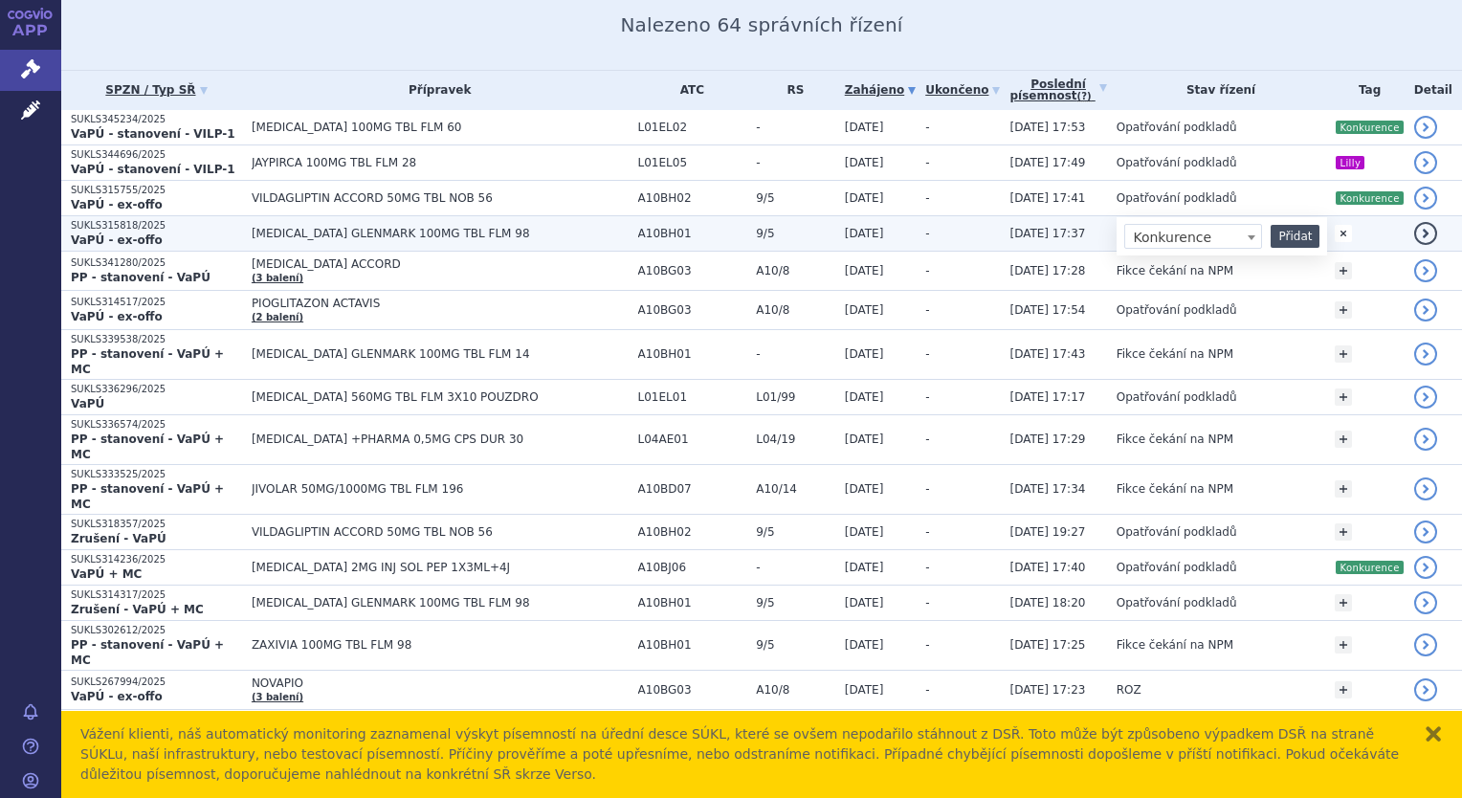
click at [1312, 229] on button "Přidat" at bounding box center [1295, 236] width 49 height 23
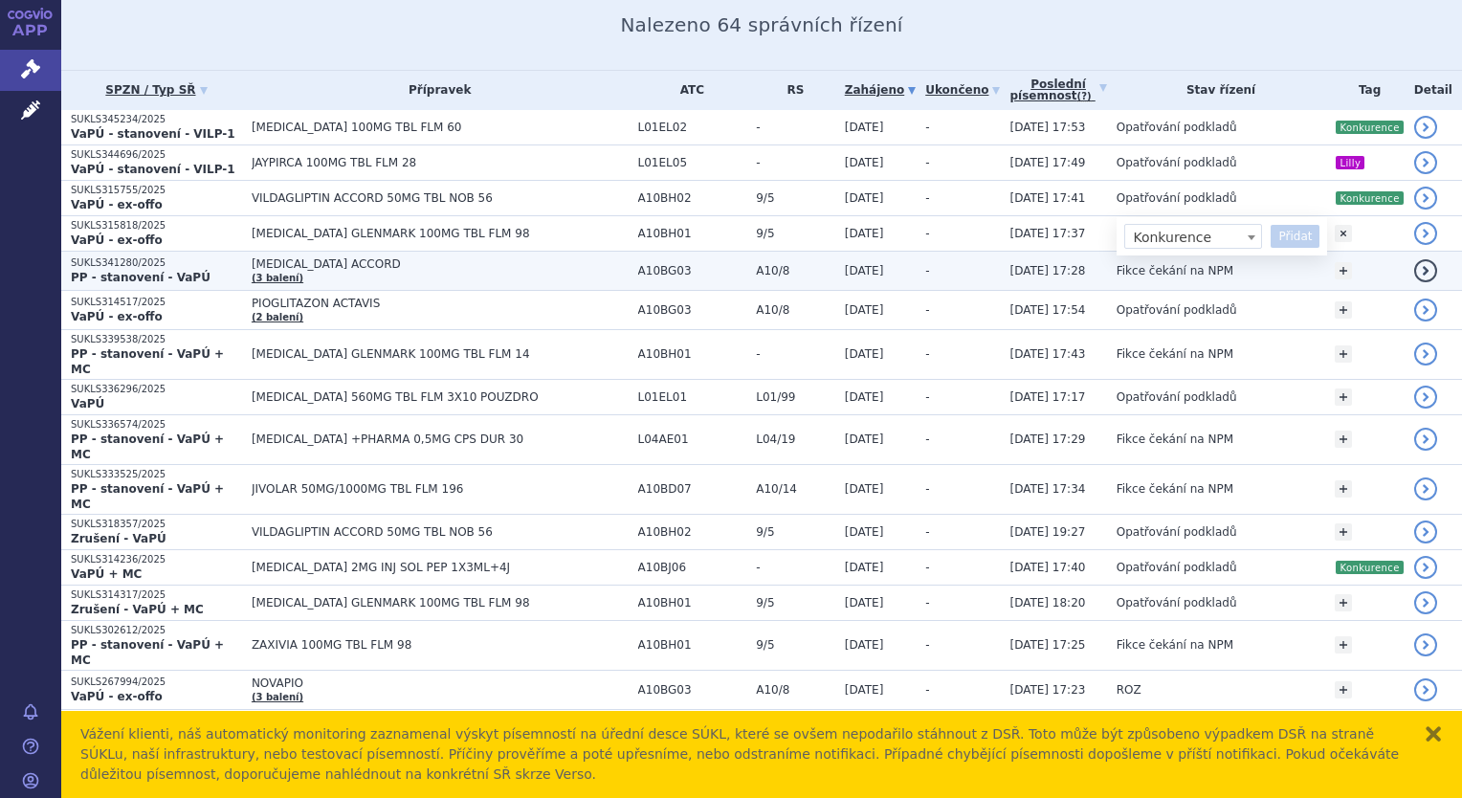
select select
click at [1347, 269] on link "+" at bounding box center [1343, 270] width 17 height 17
click at [1250, 273] on b at bounding box center [1252, 275] width 8 height 5
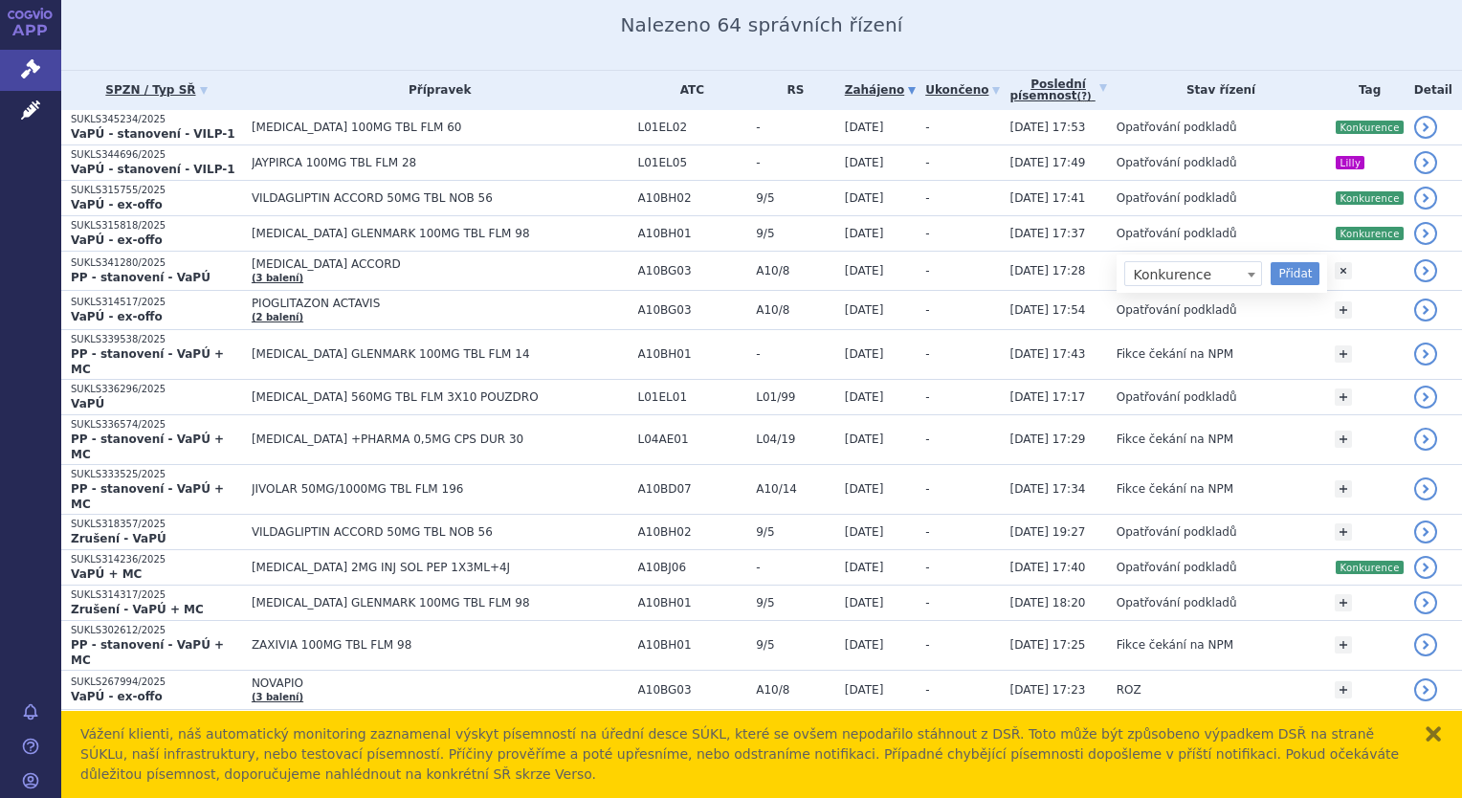
select select "Konkurence"
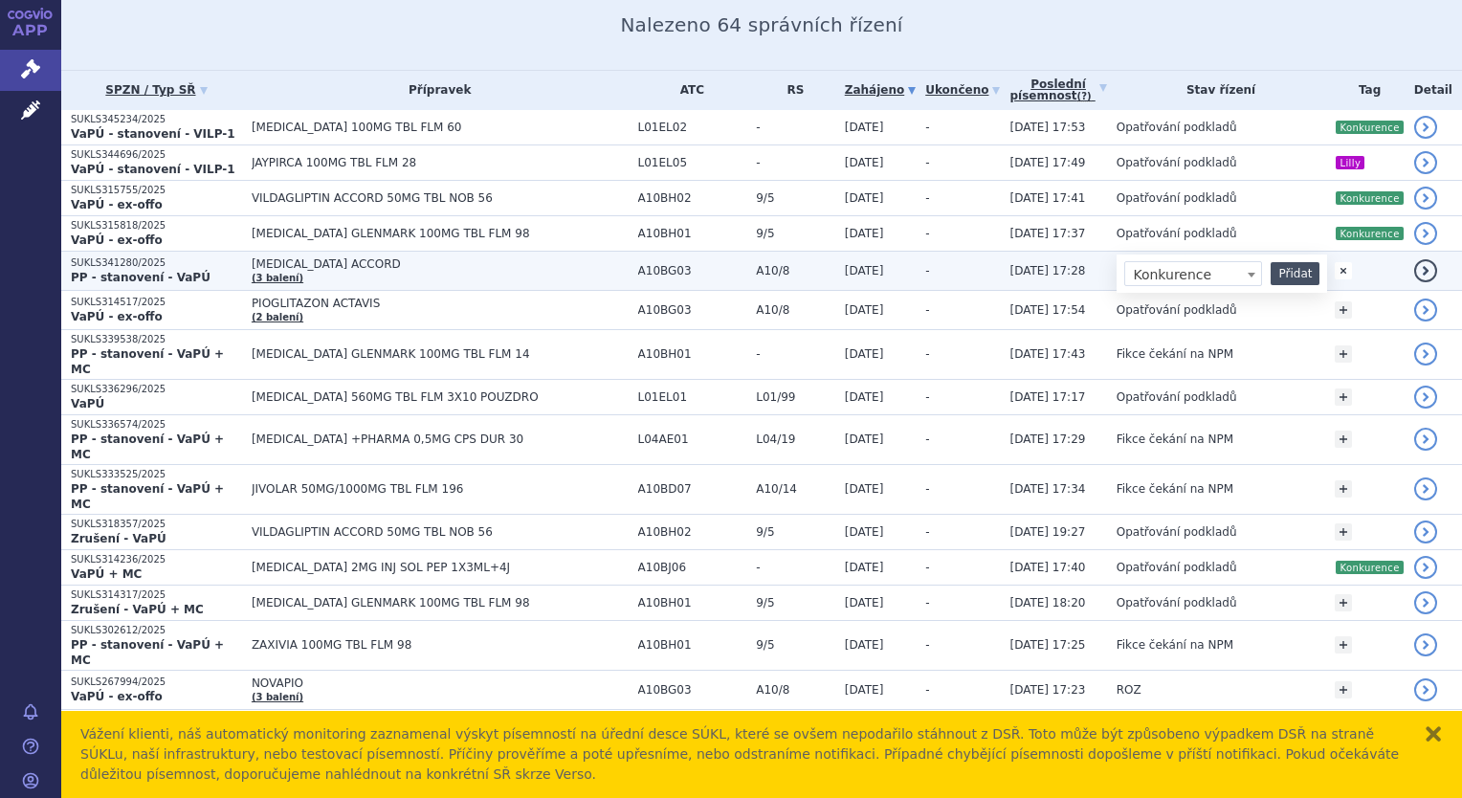
click at [1307, 262] on button "Přidat" at bounding box center [1295, 273] width 49 height 23
select select
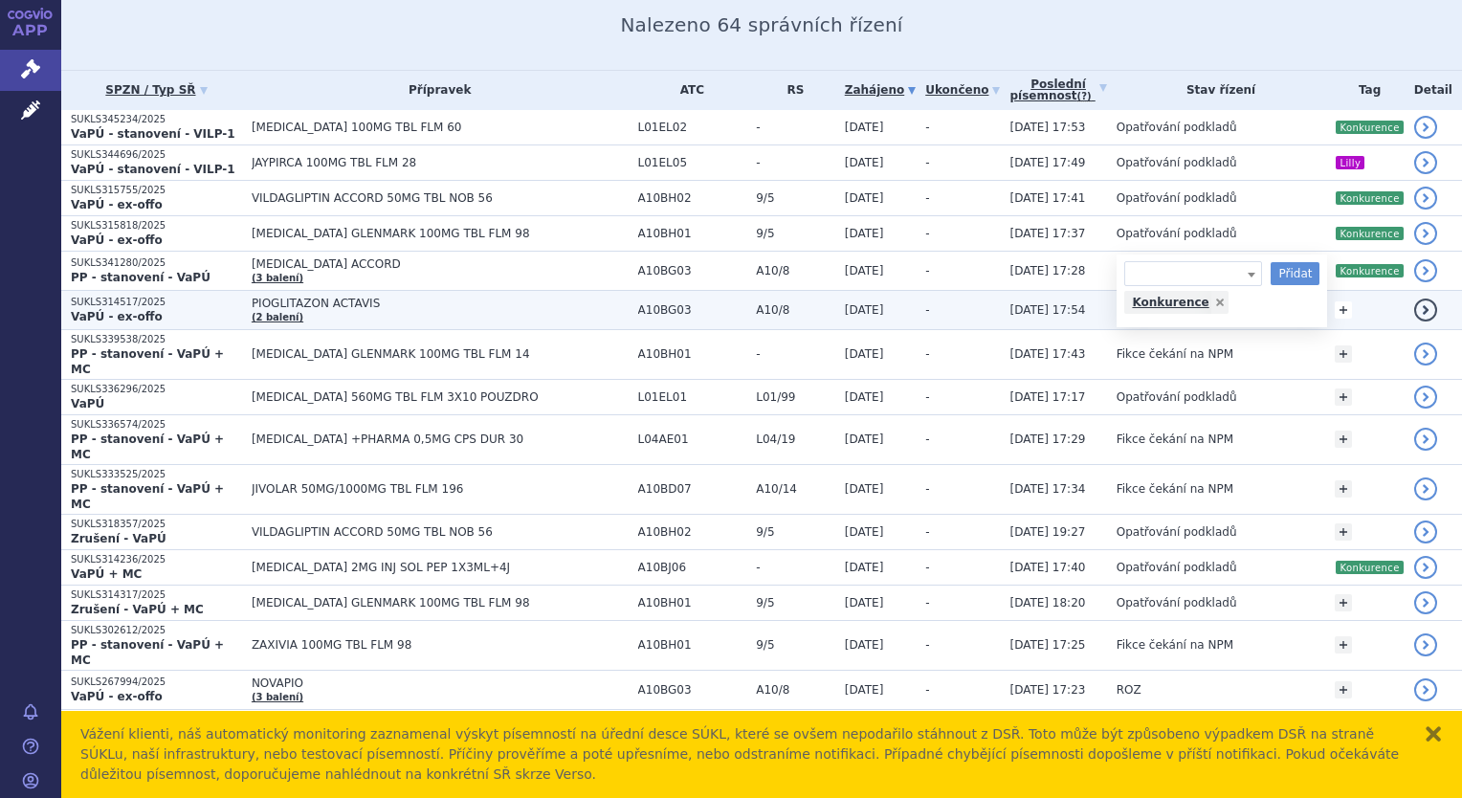
click at [1340, 301] on link "+" at bounding box center [1343, 309] width 17 height 17
drag, startPoint x: 1247, startPoint y: 307, endPoint x: 1230, endPoint y: 345, distance: 42.0
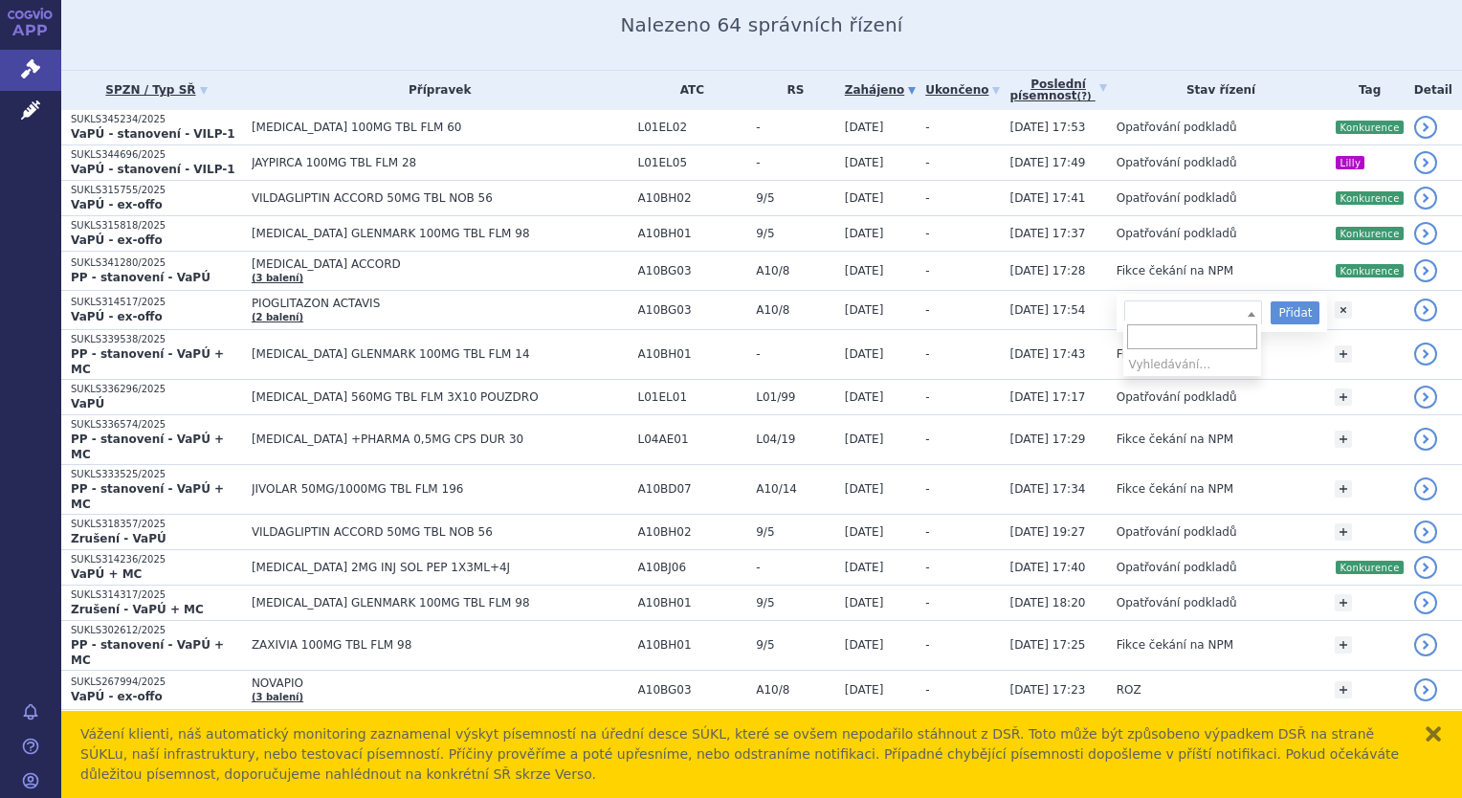
click at [1248, 312] on b at bounding box center [1252, 314] width 8 height 5
select select "Konkurence"
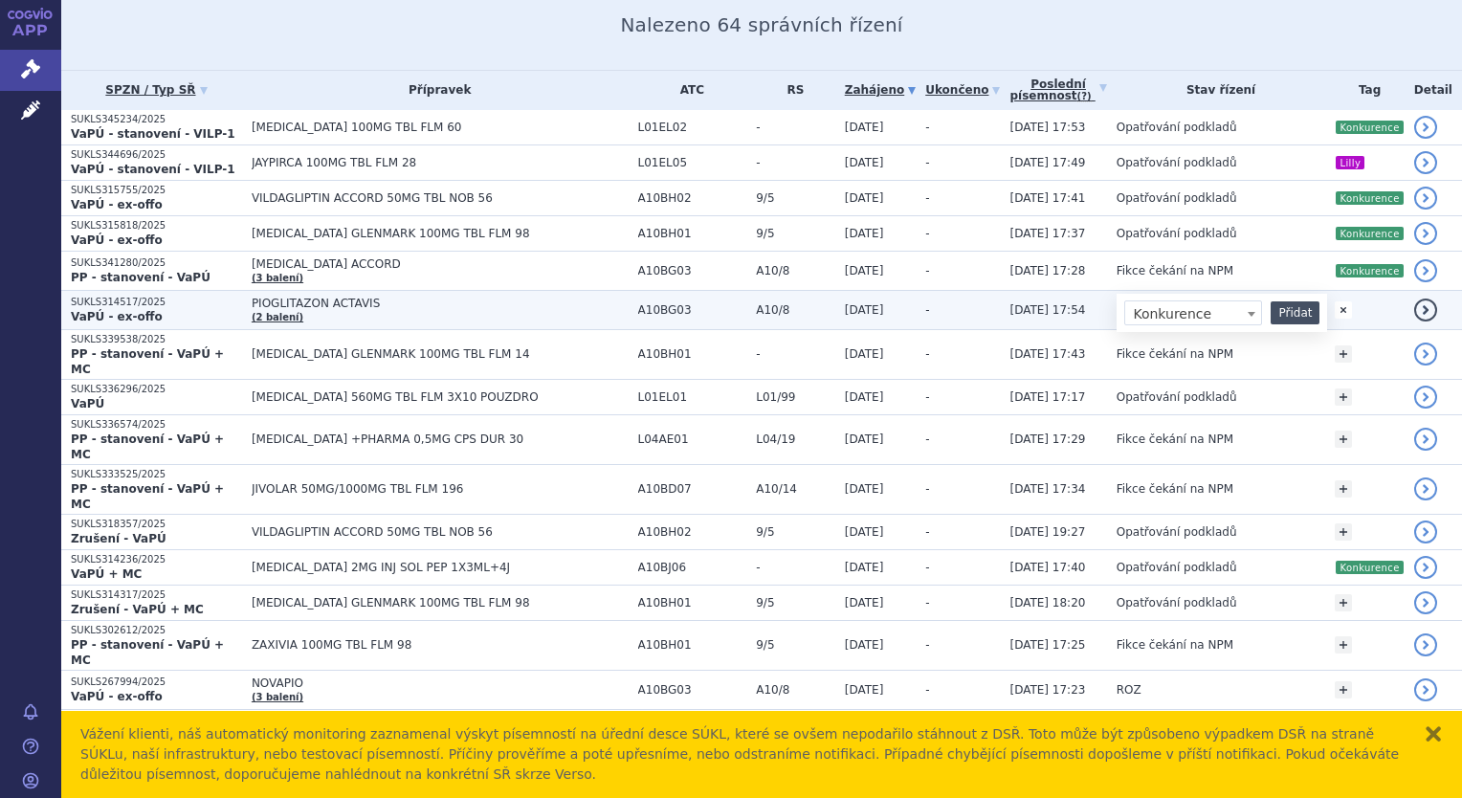
click at [1281, 312] on button "Přidat" at bounding box center [1295, 312] width 49 height 23
select select
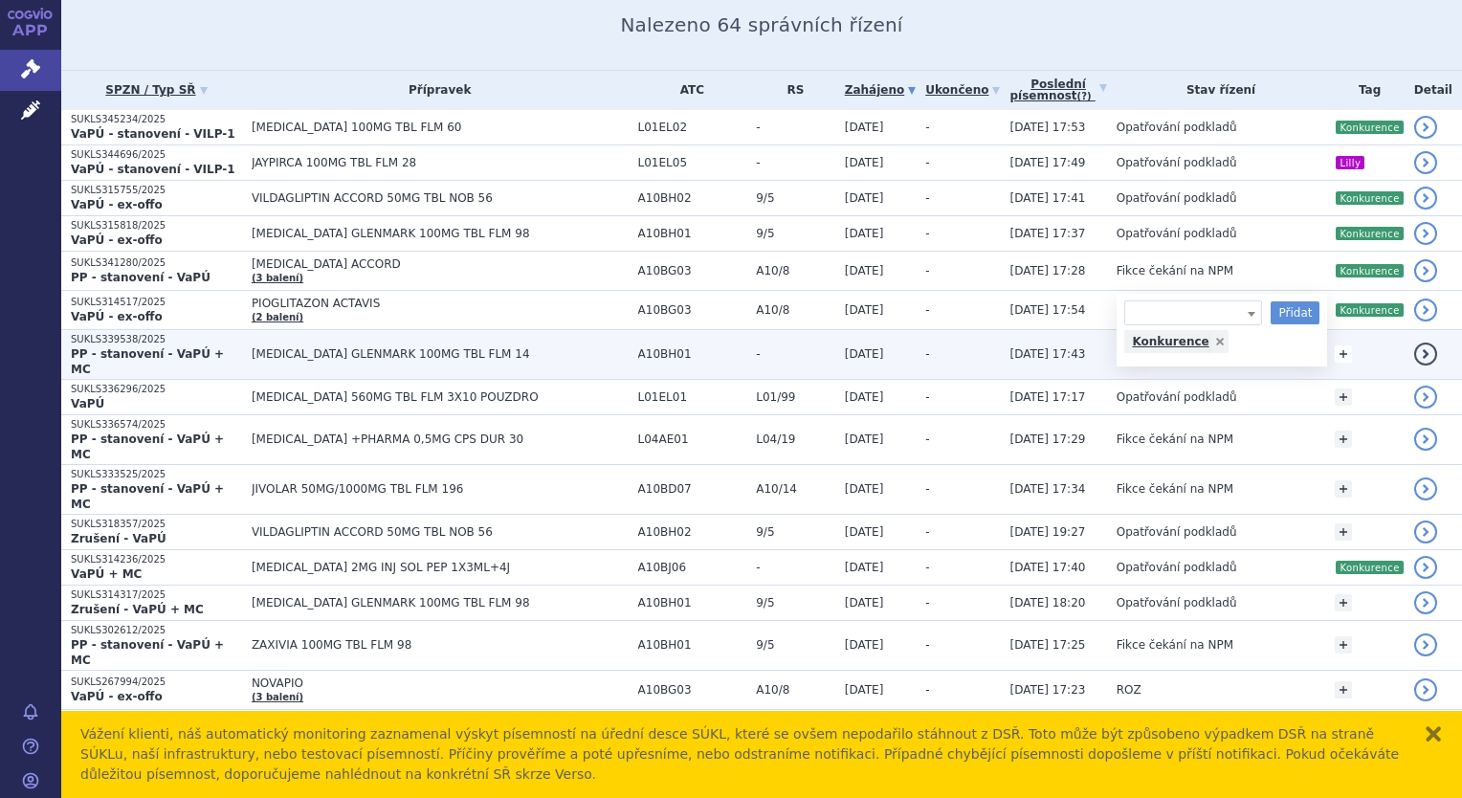
click at [1346, 345] on link "+" at bounding box center [1343, 353] width 17 height 17
click at [1262, 345] on form "Přidat" at bounding box center [1195, 357] width 142 height 25
click at [1248, 356] on b at bounding box center [1252, 358] width 8 height 5
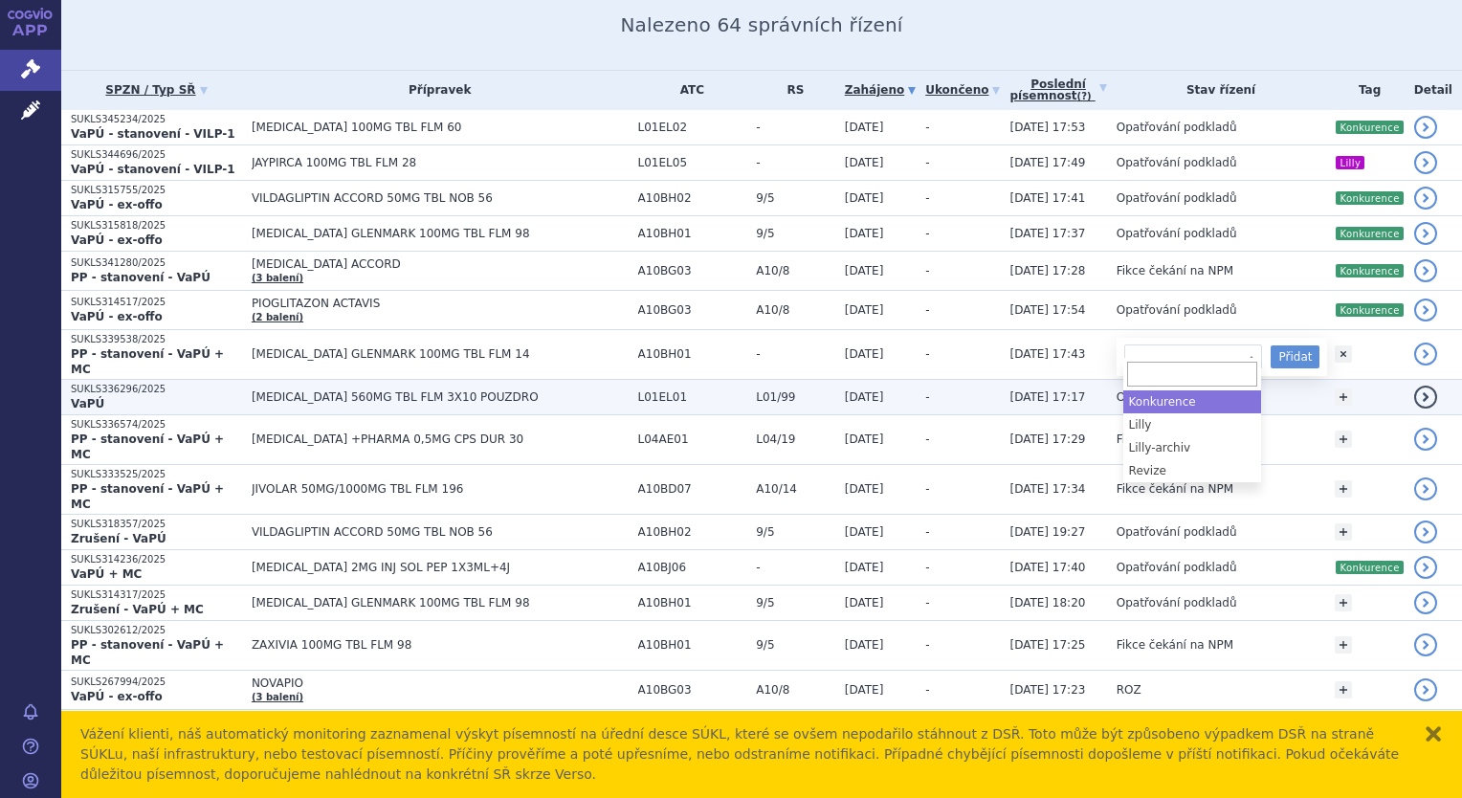
select select "Konkurence"
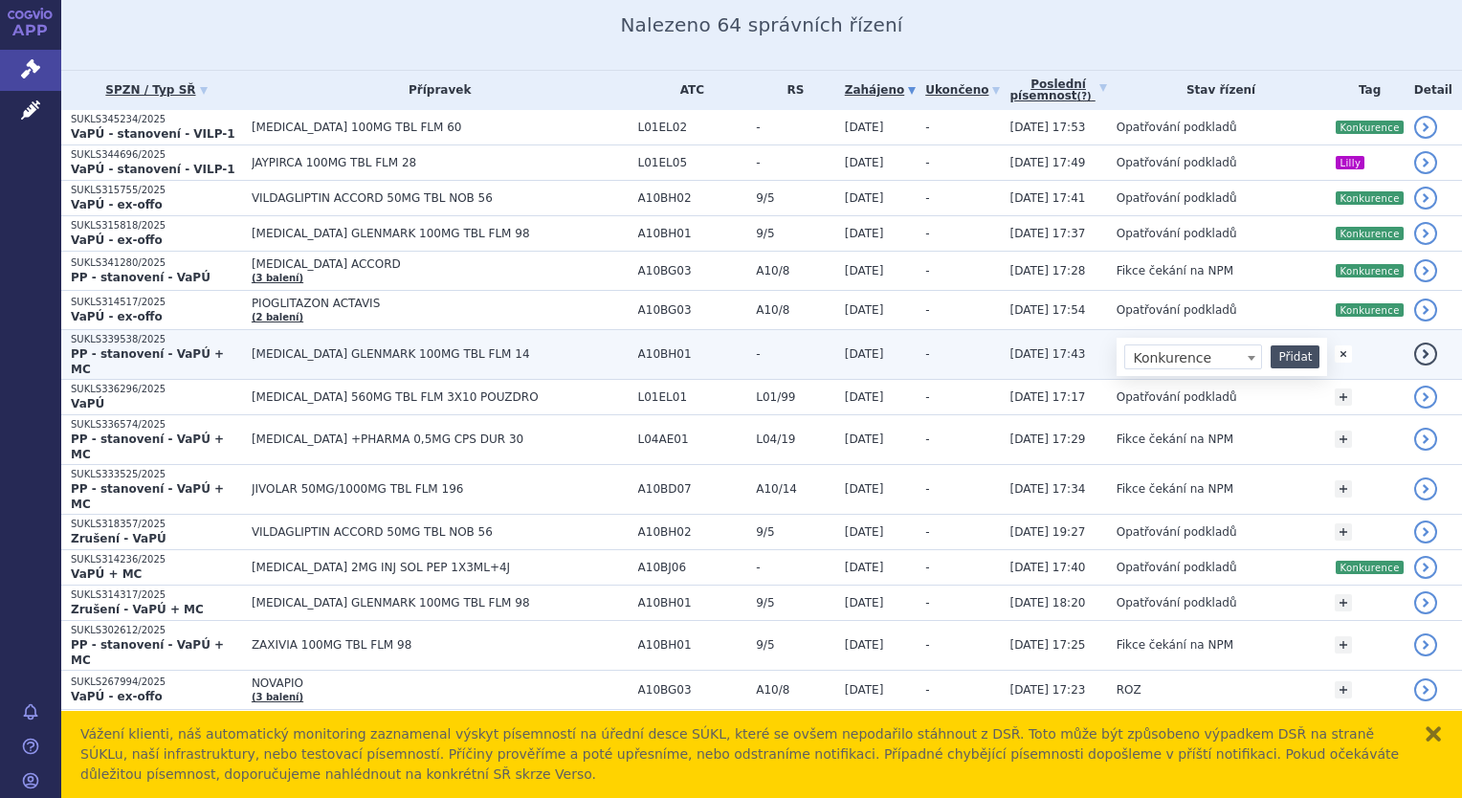
drag, startPoint x: 1284, startPoint y: 338, endPoint x: 1297, endPoint y: 343, distance: 13.3
click at [1285, 345] on button "Přidat" at bounding box center [1295, 356] width 49 height 23
select select
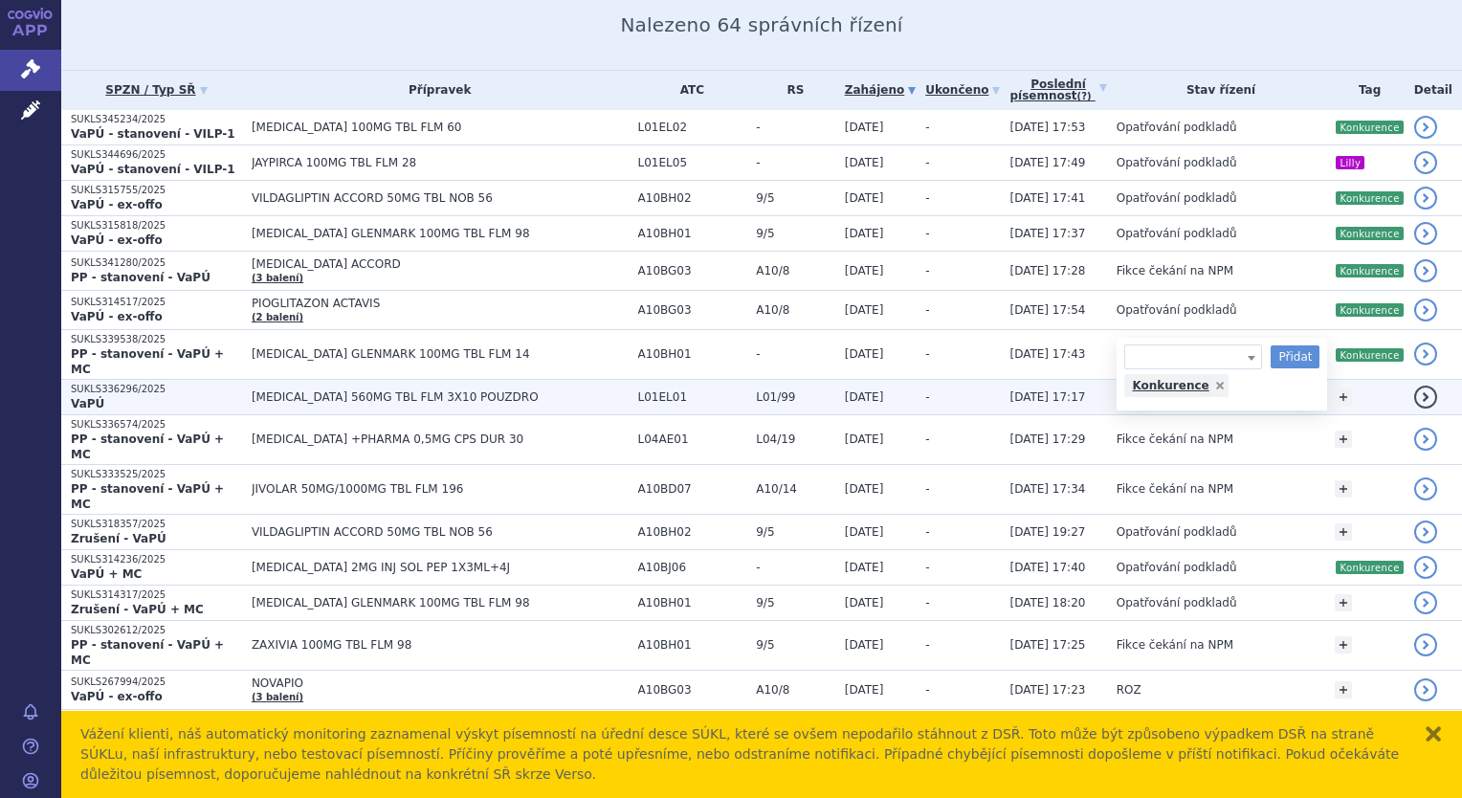
click at [1338, 380] on div "+ Přidat" at bounding box center [1369, 397] width 69 height 34
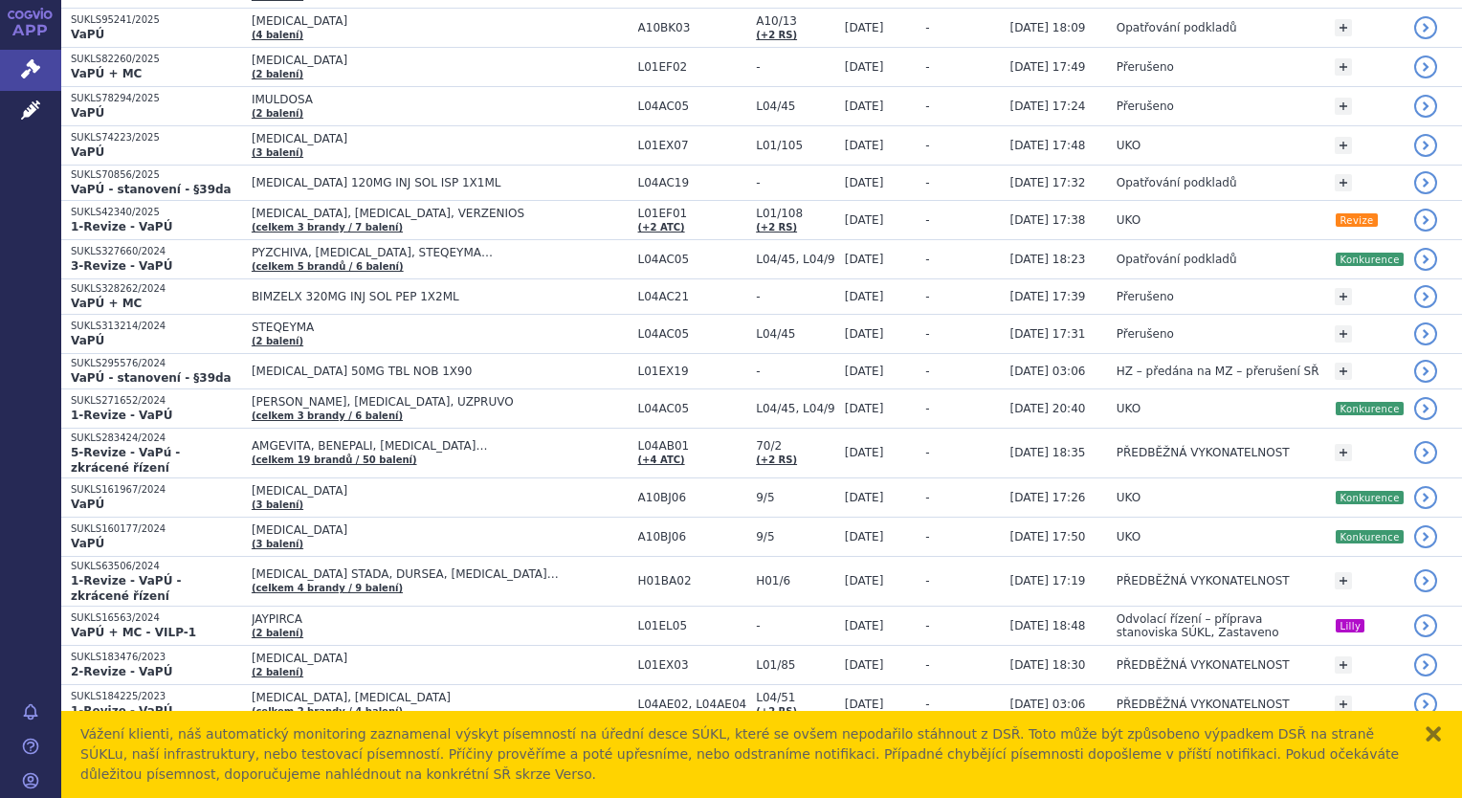
scroll to position [2187, 0]
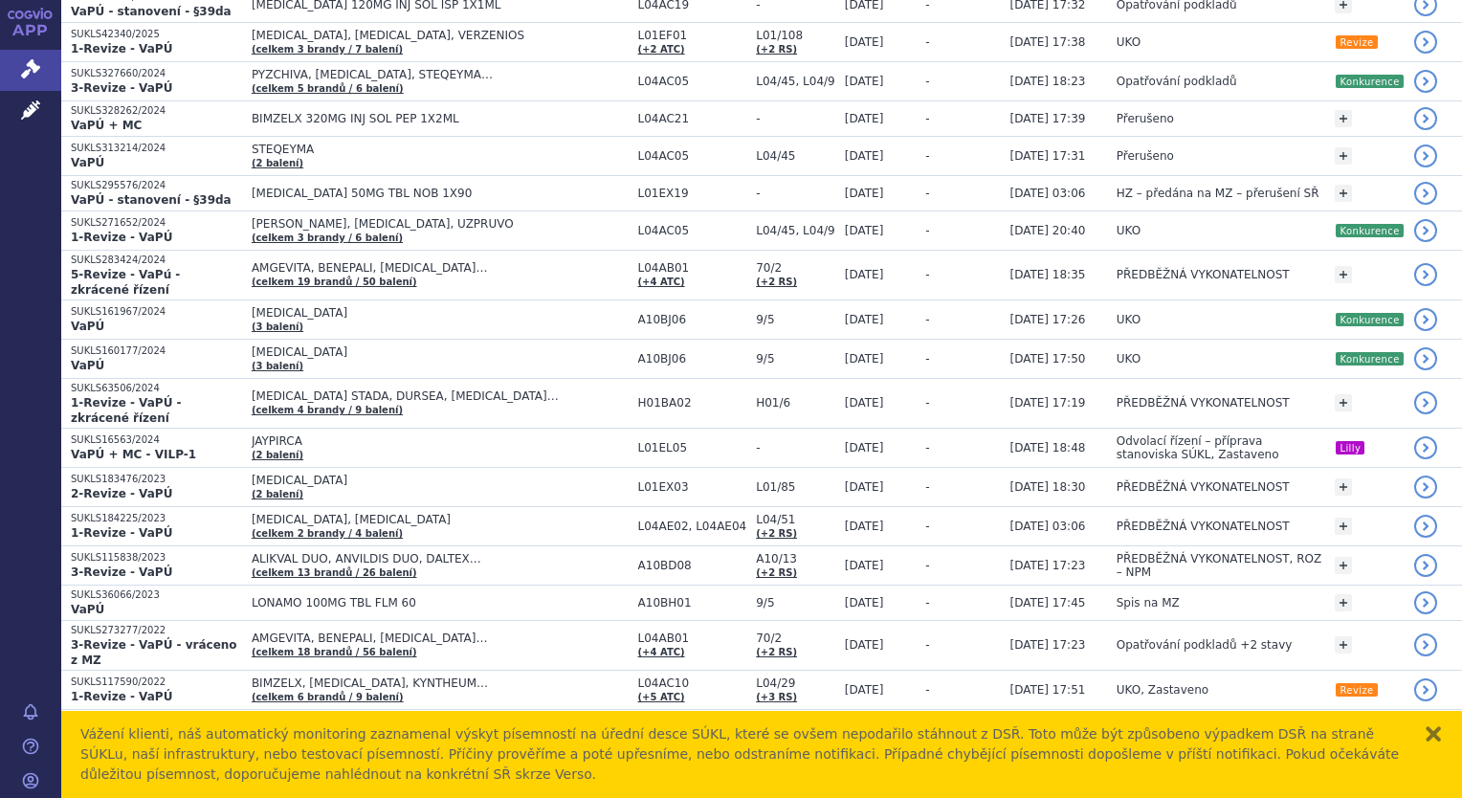
click at [1428, 737] on button "zavřít" at bounding box center [1433, 733] width 19 height 19
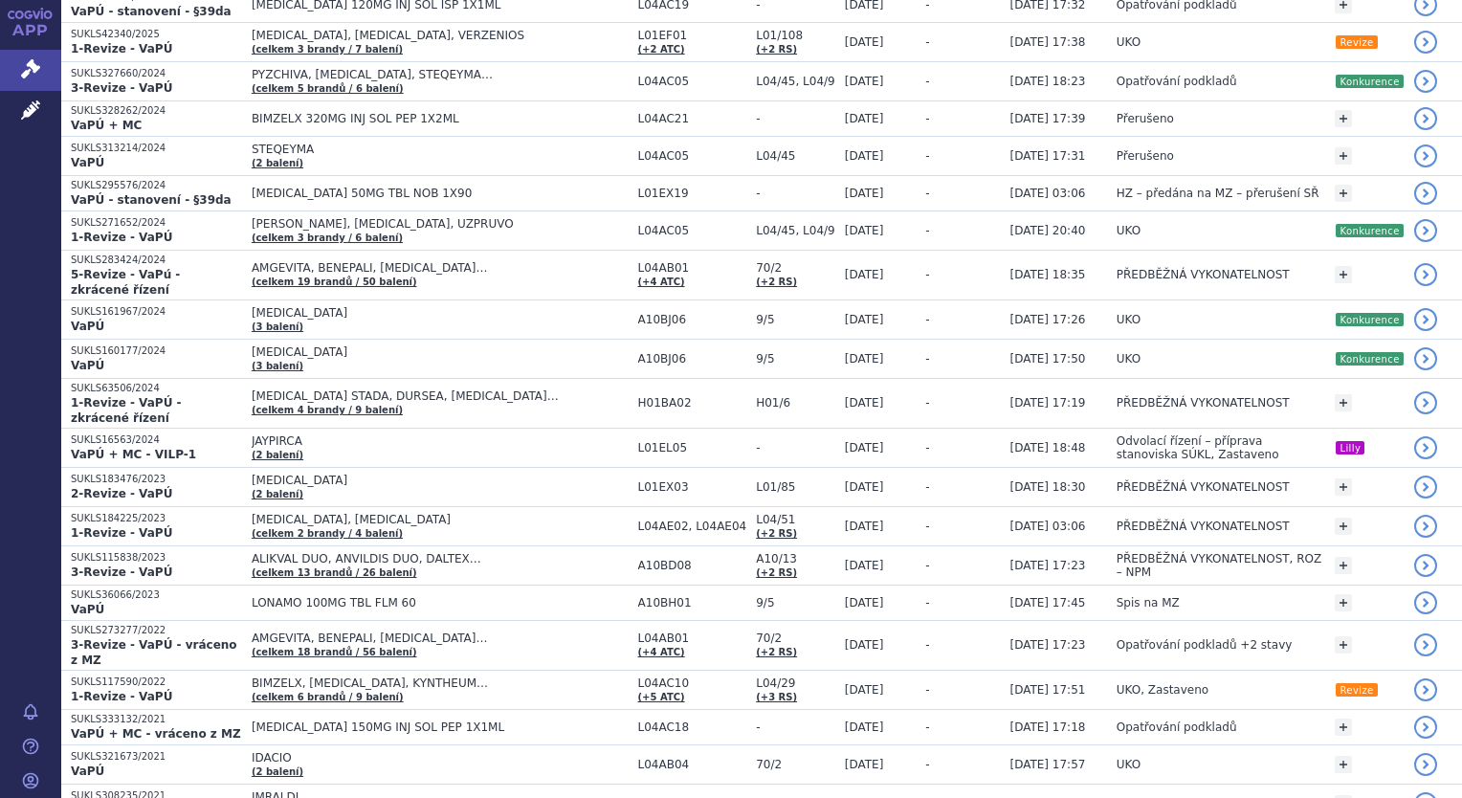
select select "Konkurence"
select select
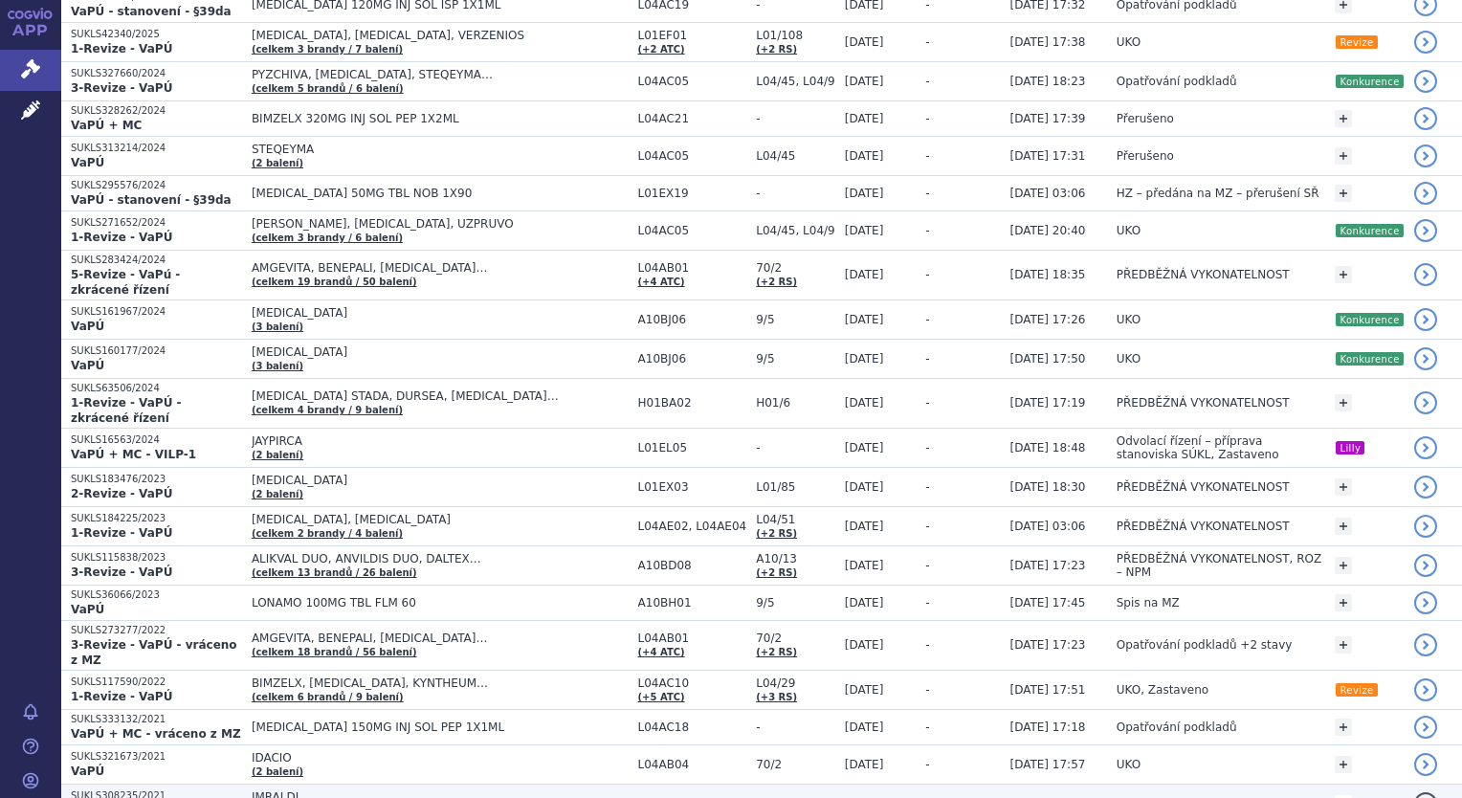
click at [1350, 795] on link "+" at bounding box center [1343, 803] width 17 height 17
click at [1251, 795] on span at bounding box center [1251, 807] width 19 height 25
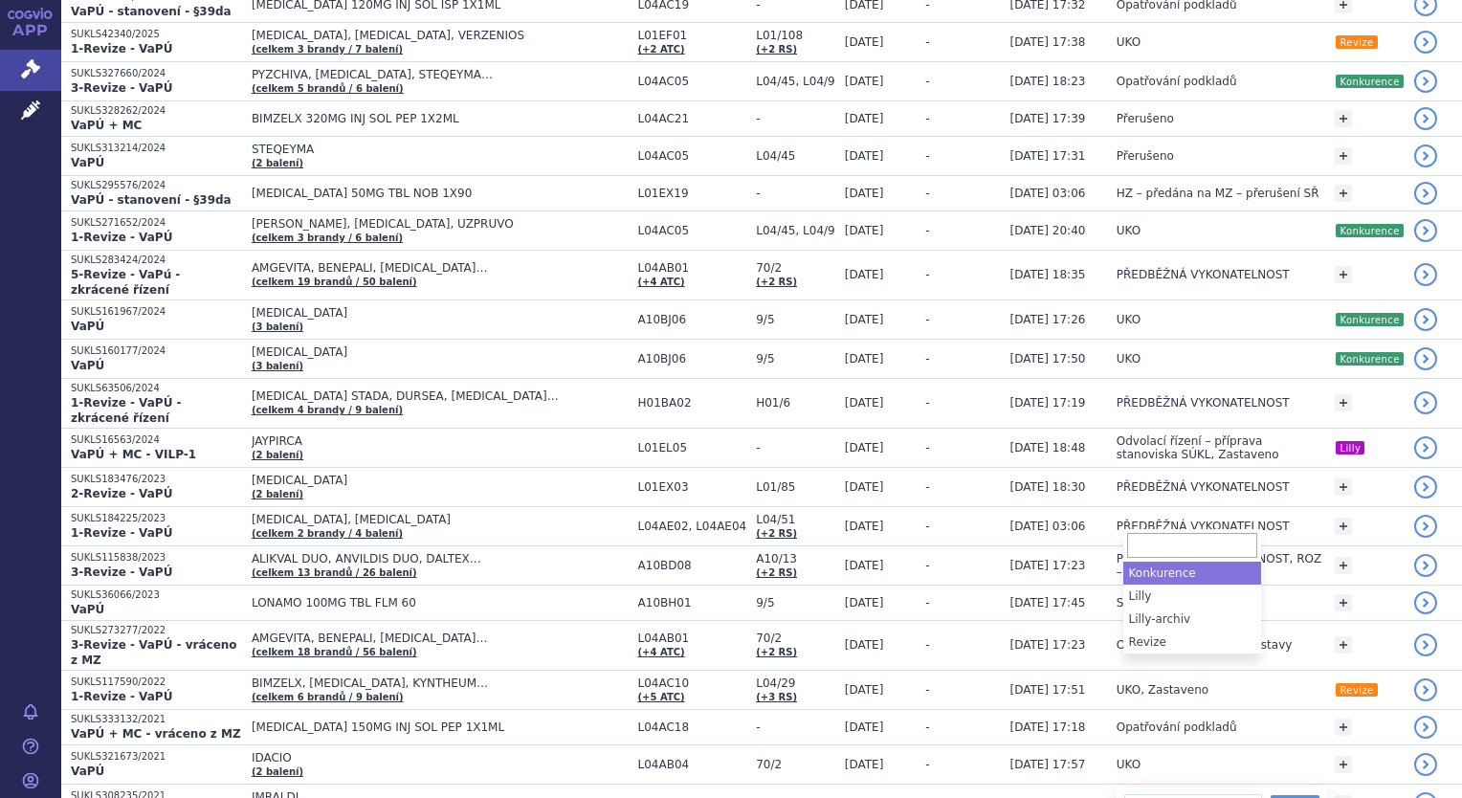
select select "Konkurence"
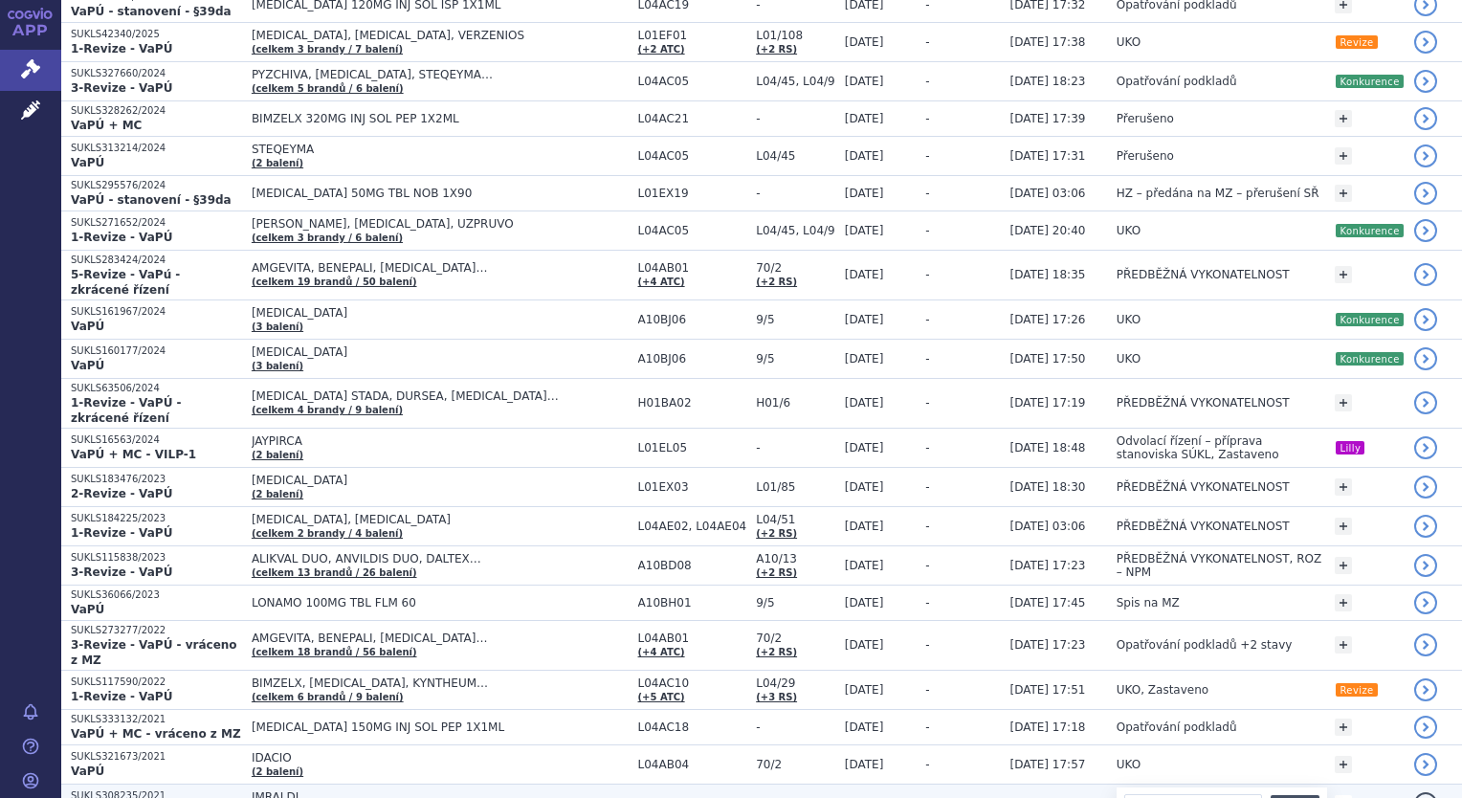
click at [1287, 795] on button "Přidat" at bounding box center [1295, 806] width 49 height 23
select select
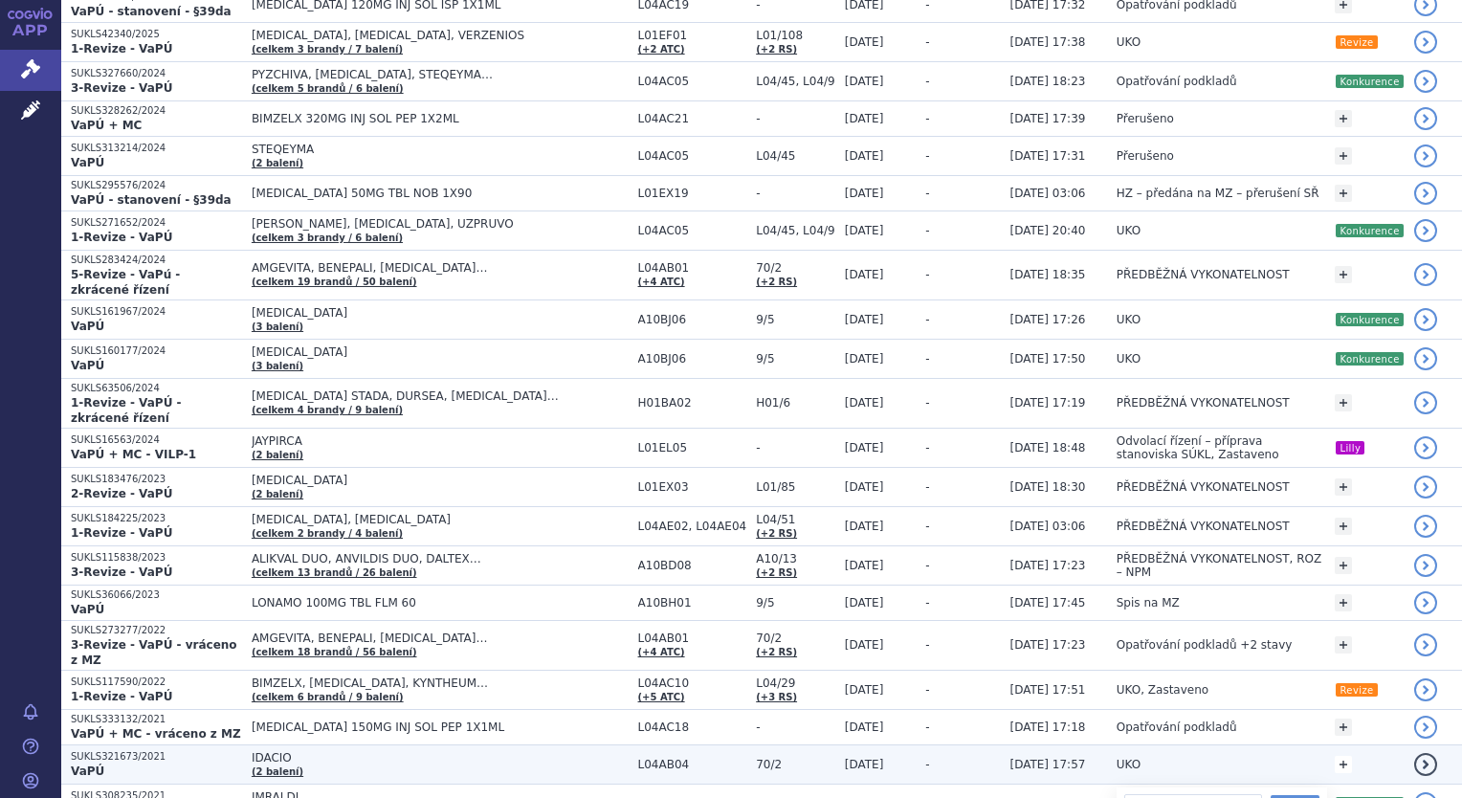
click at [1344, 756] on link "+" at bounding box center [1343, 764] width 17 height 17
click at [1248, 766] on b at bounding box center [1252, 768] width 8 height 5
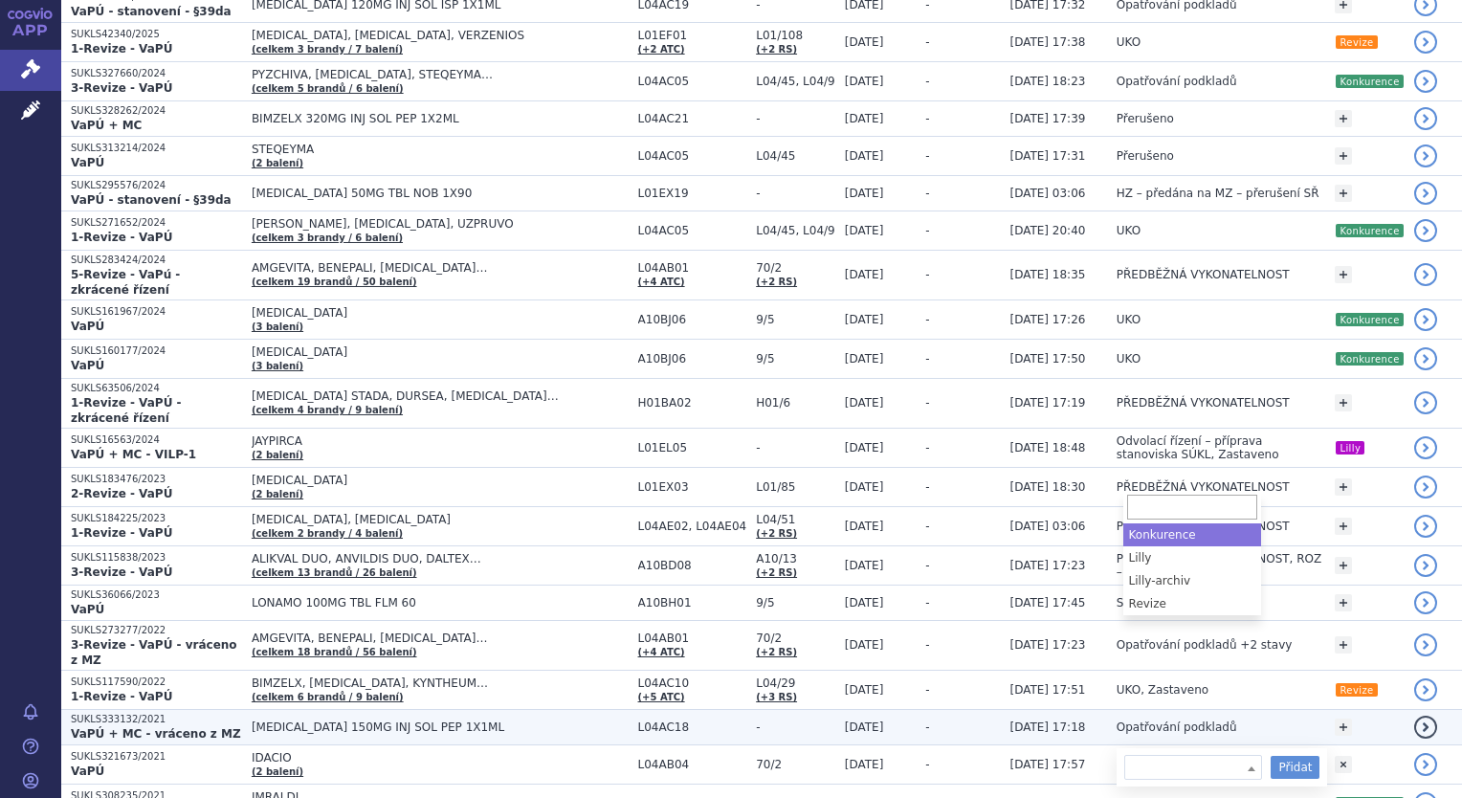
select select "Konkurence"
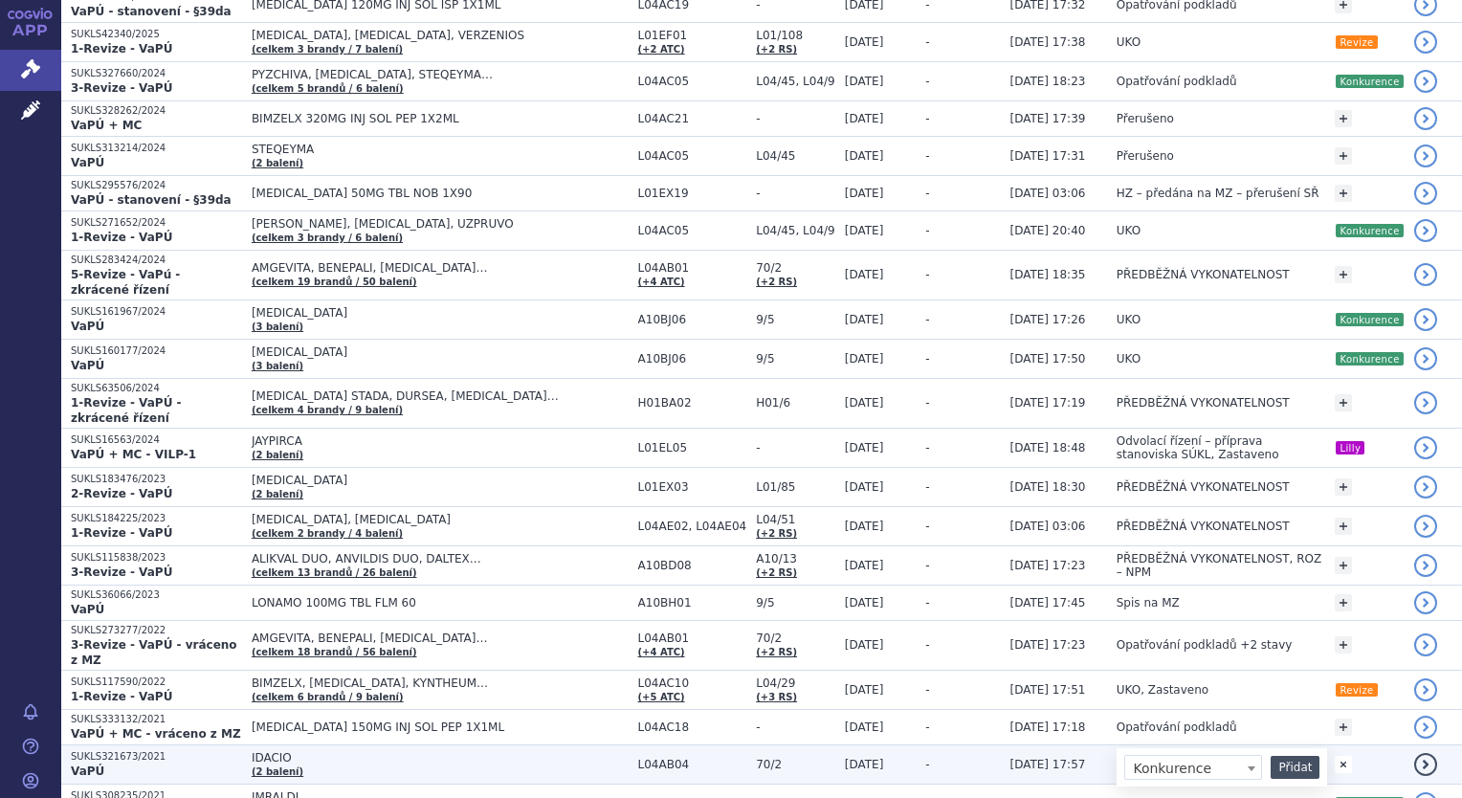
click at [1278, 756] on button "Přidat" at bounding box center [1295, 767] width 49 height 23
select select
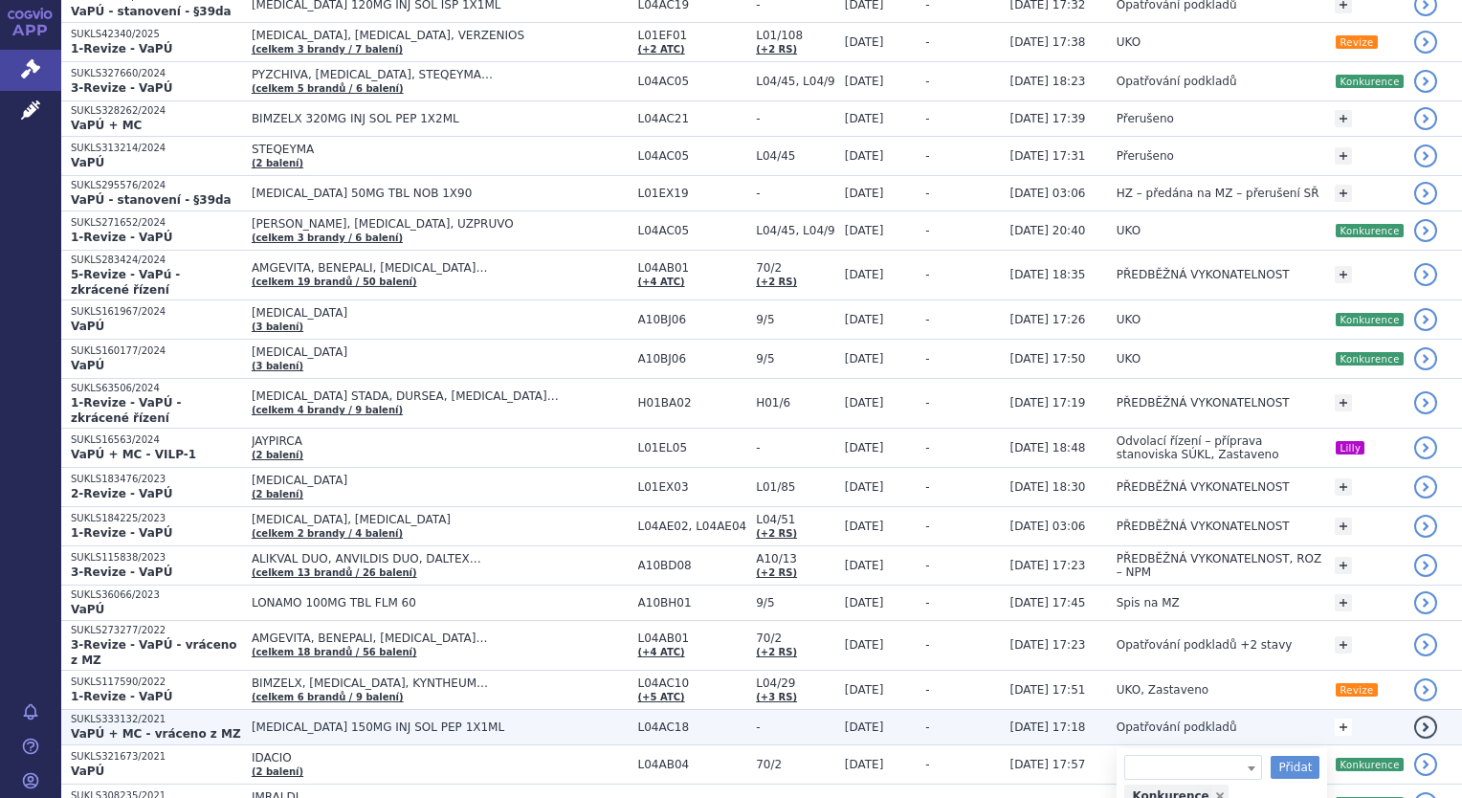
click at [1346, 719] on link "+" at bounding box center [1343, 727] width 17 height 17
click at [1247, 719] on span at bounding box center [1251, 731] width 19 height 25
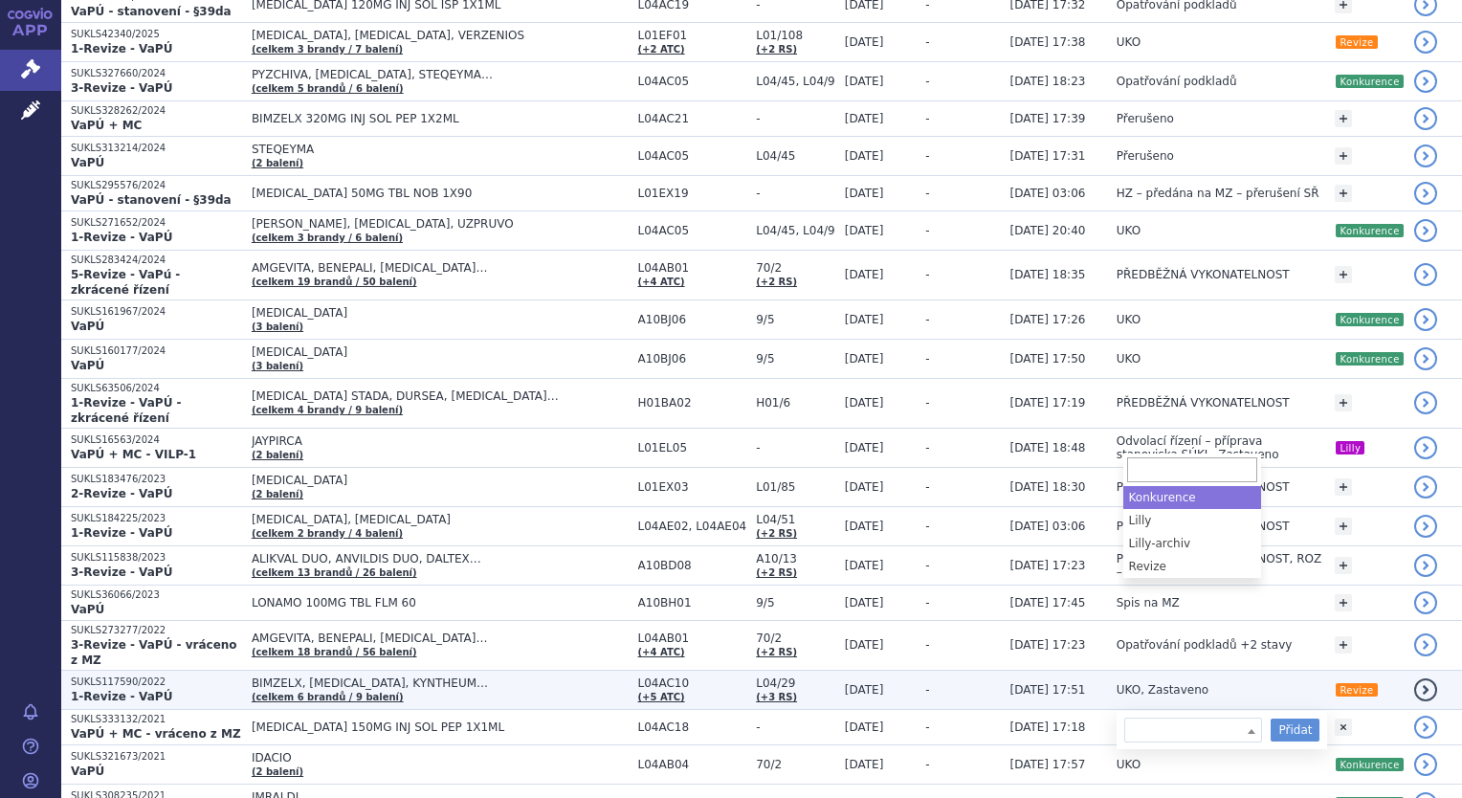
select select "Konkurence"
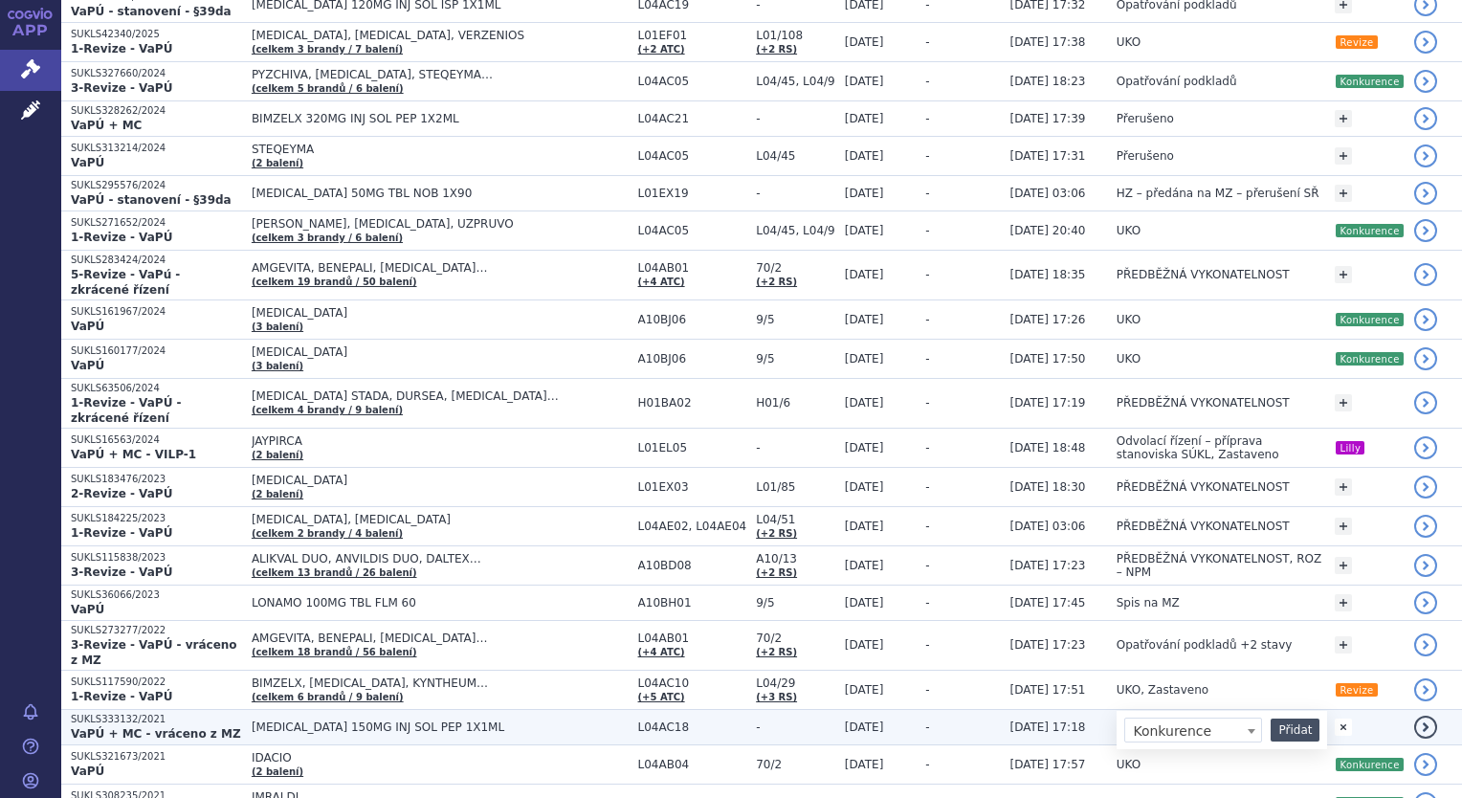
click at [1299, 719] on button "Přidat" at bounding box center [1295, 730] width 49 height 23
select select
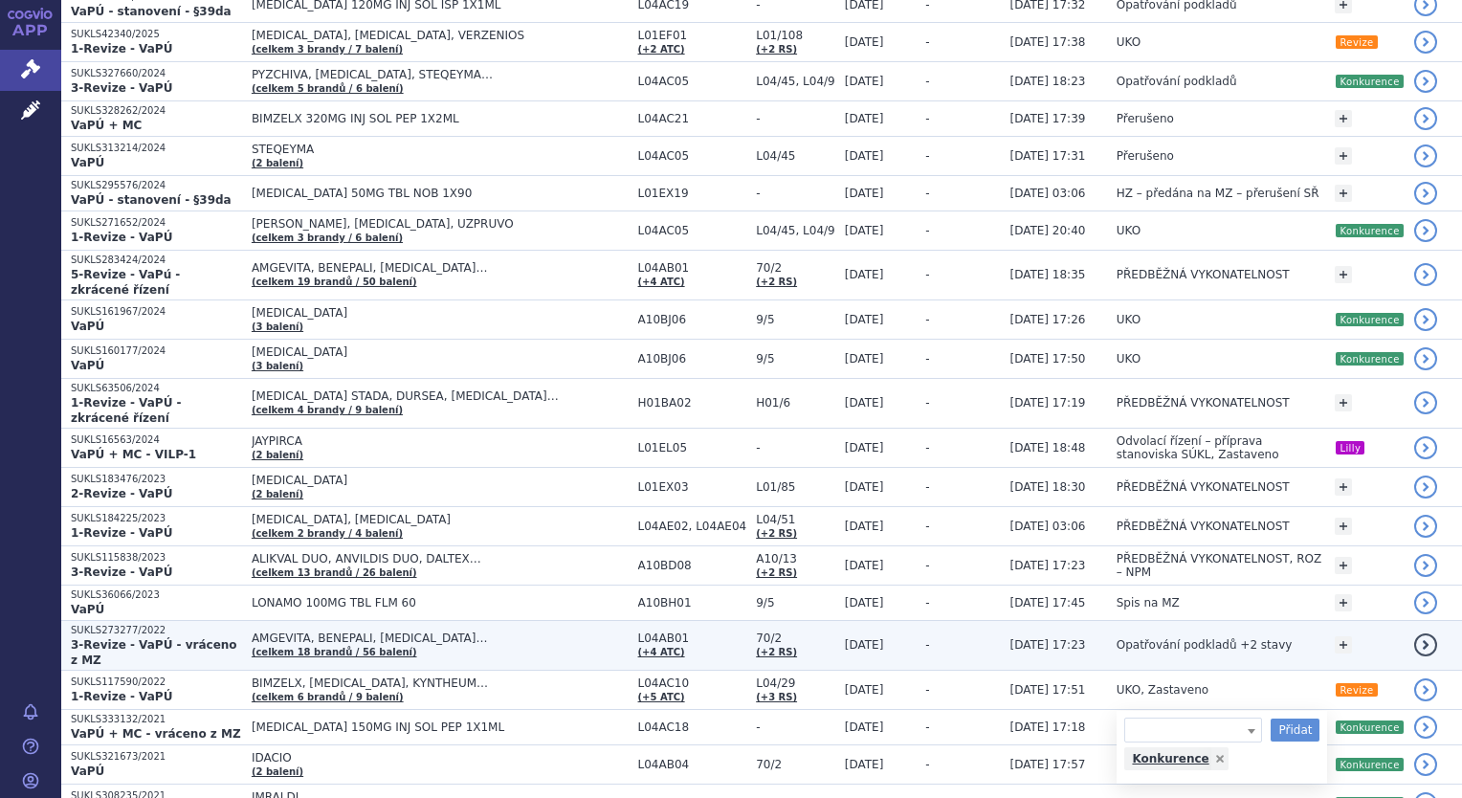
click at [1338, 628] on div "+ Přidat" at bounding box center [1369, 645] width 69 height 34
click at [1347, 636] on link "+" at bounding box center [1343, 644] width 17 height 17
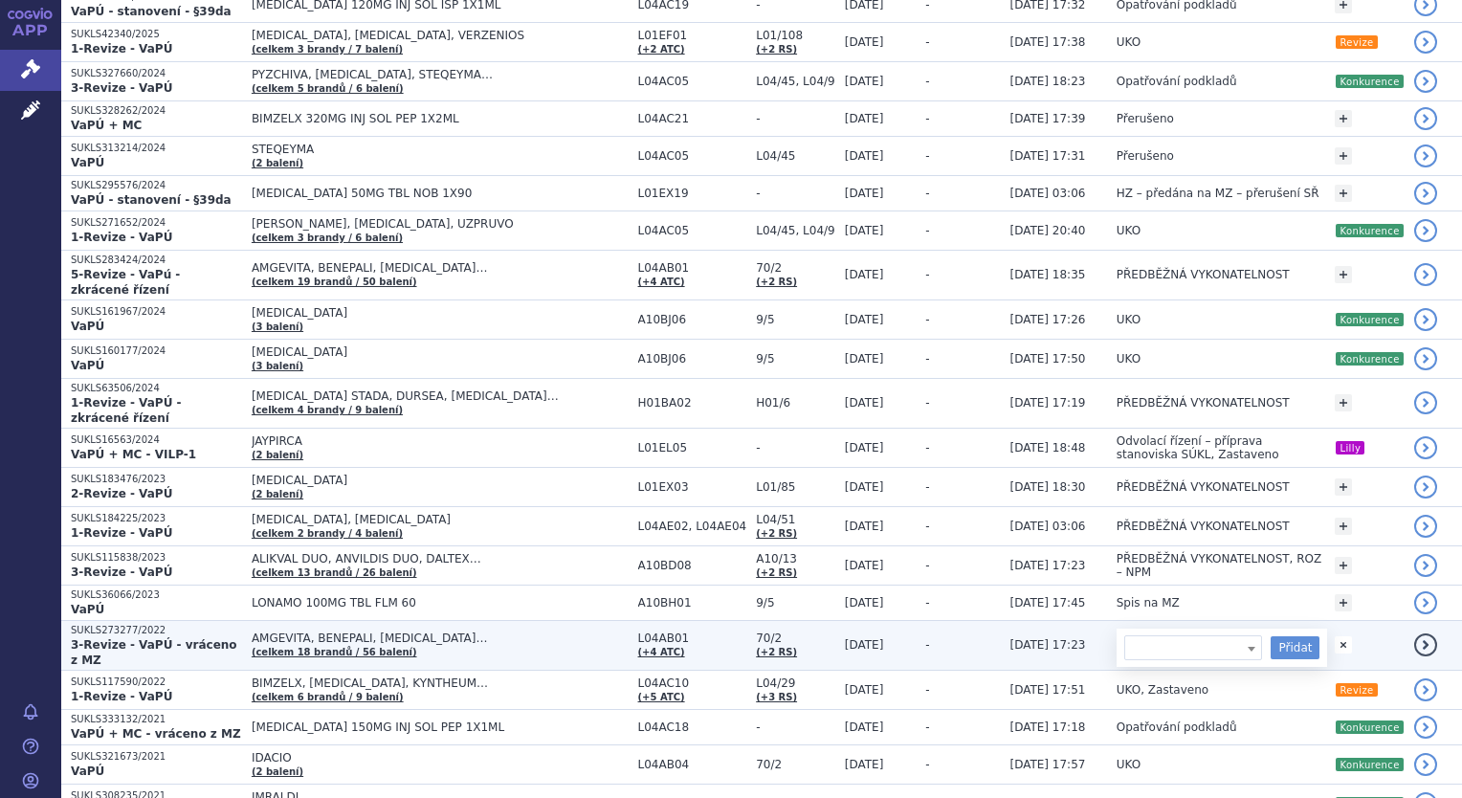
click at [1249, 647] on b at bounding box center [1252, 649] width 8 height 5
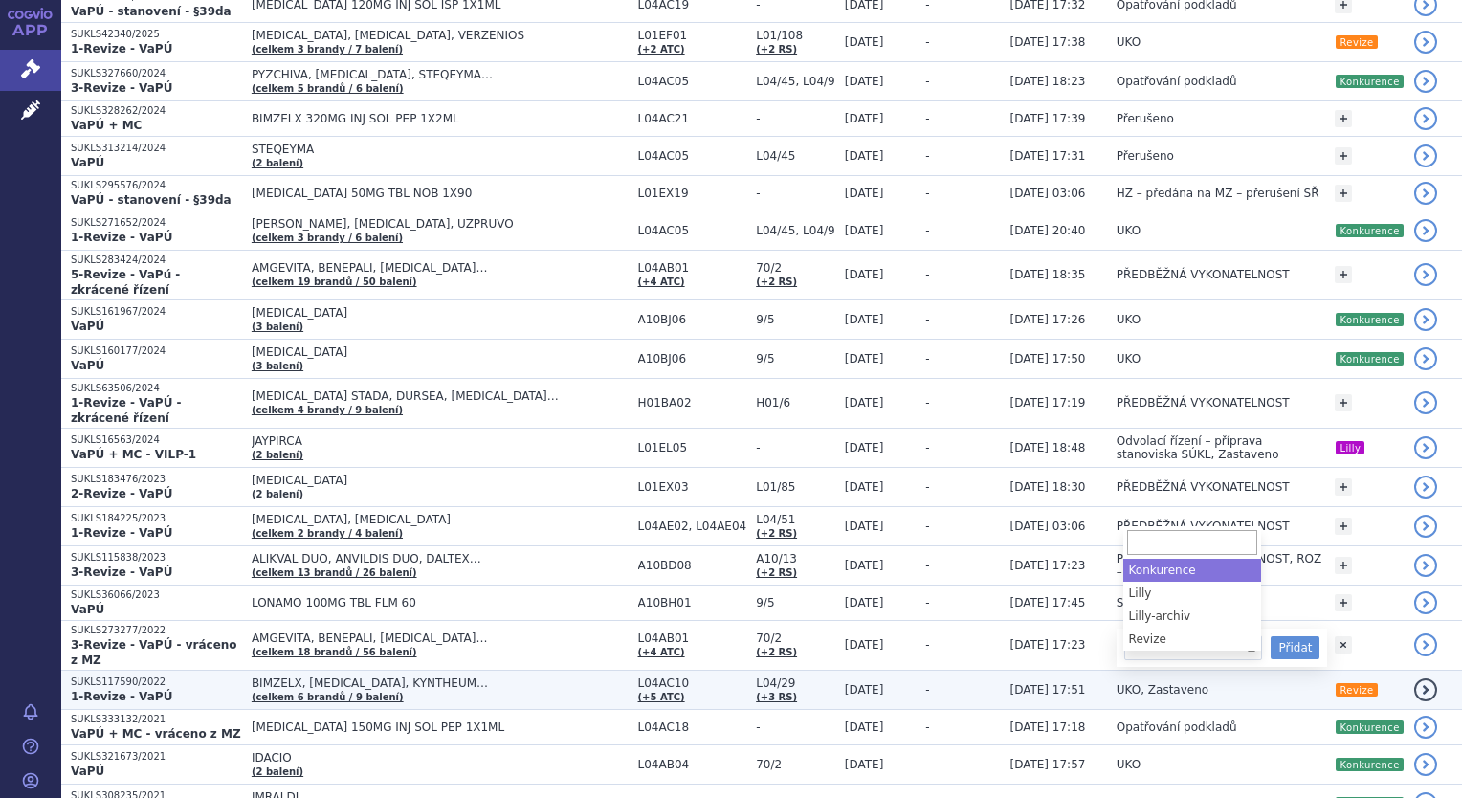
select select "Konkurence"
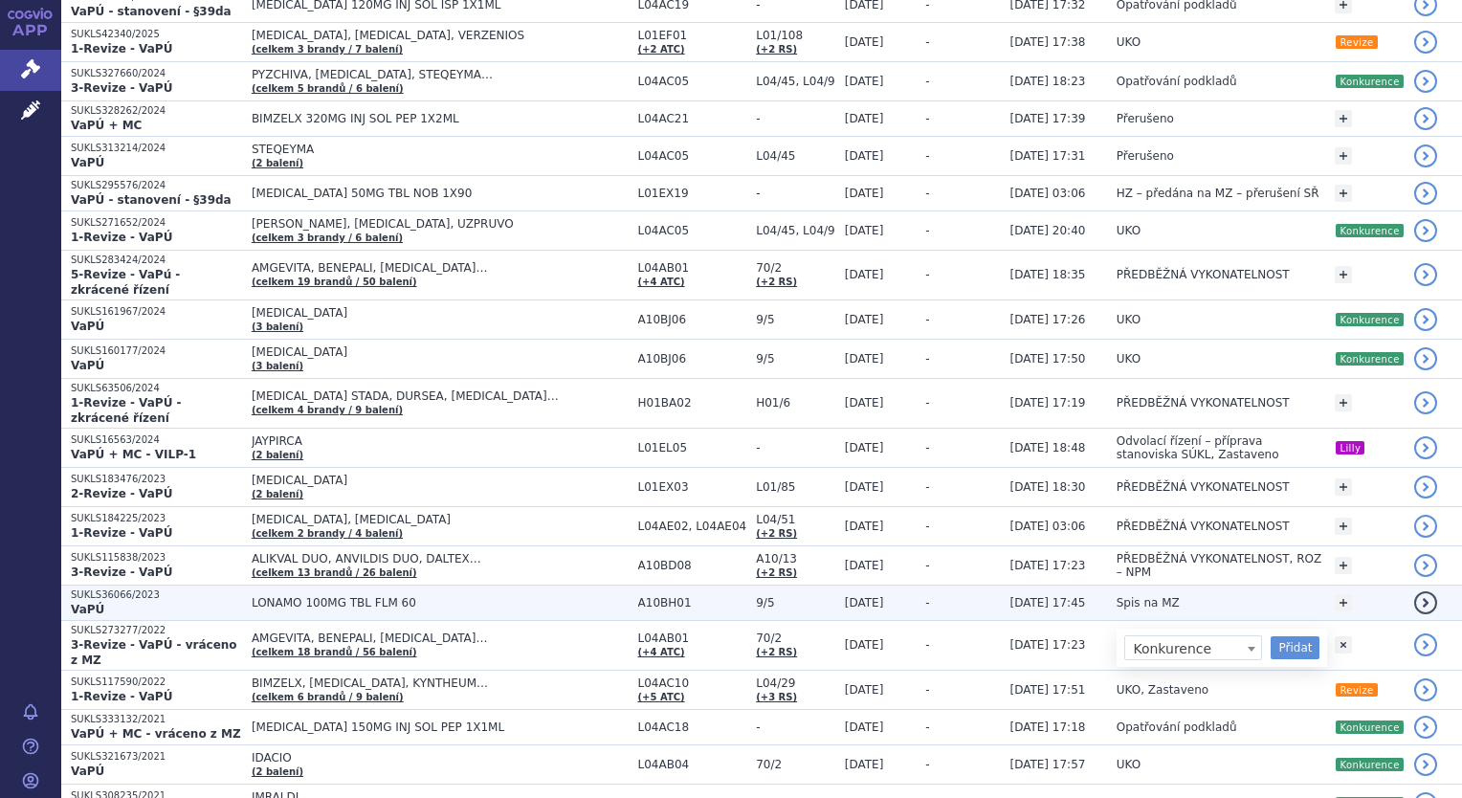
drag, startPoint x: 1298, startPoint y: 517, endPoint x: 1334, endPoint y: 486, distance: 47.5
click at [1298, 636] on button "Přidat" at bounding box center [1295, 647] width 49 height 23
select select
click at [1339, 594] on link "+" at bounding box center [1343, 602] width 17 height 17
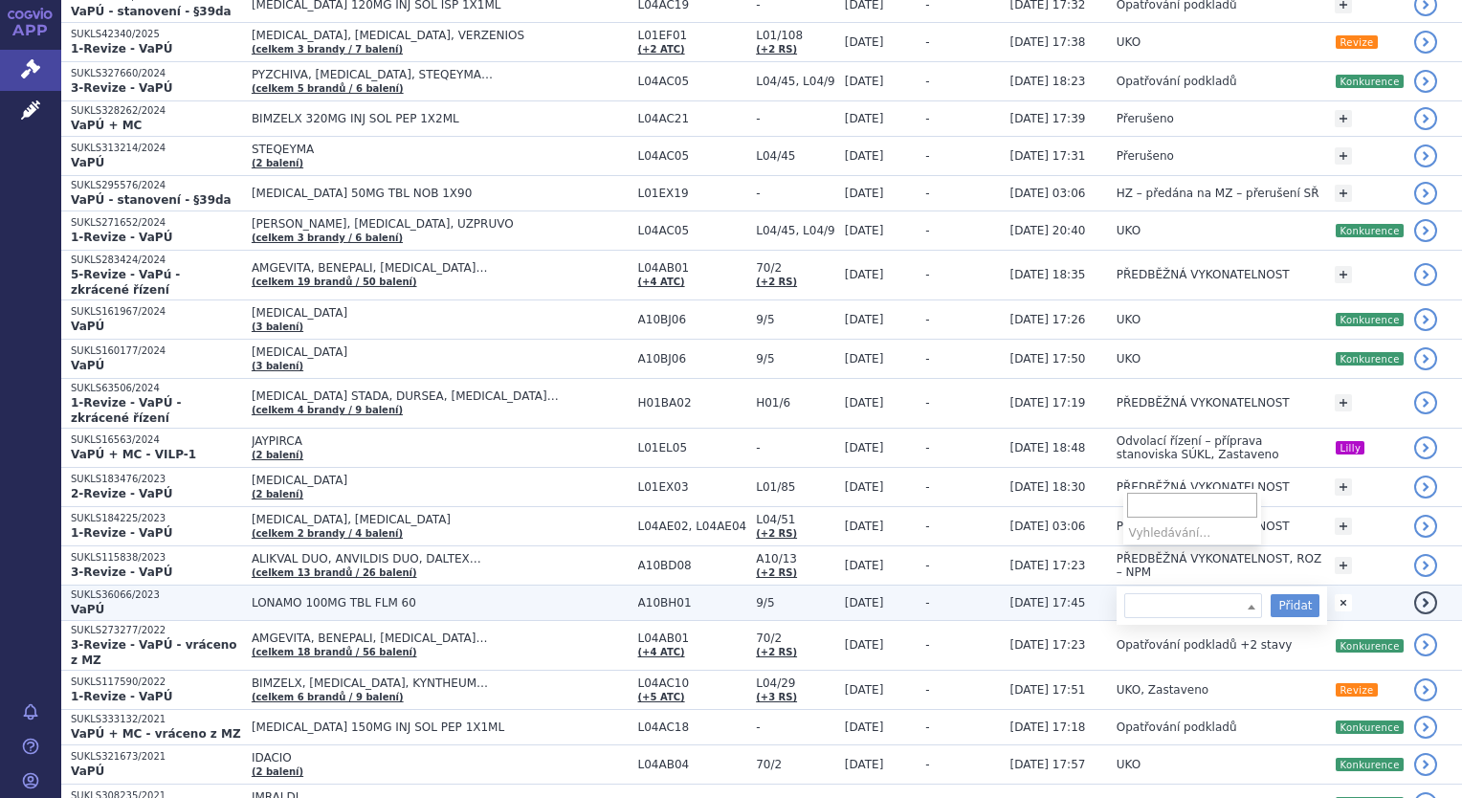
click at [1242, 594] on span at bounding box center [1251, 606] width 19 height 25
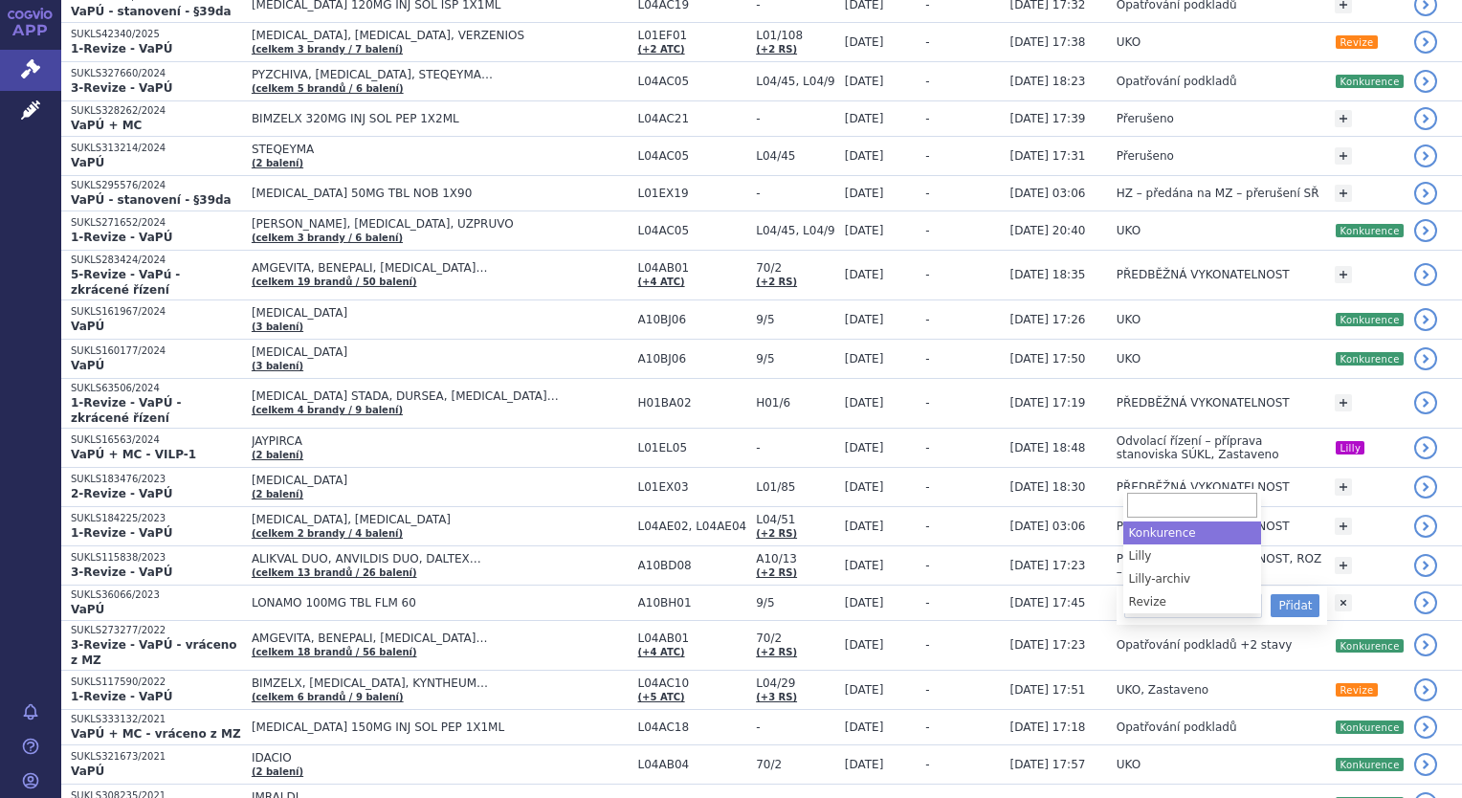
select select "Konkurence"
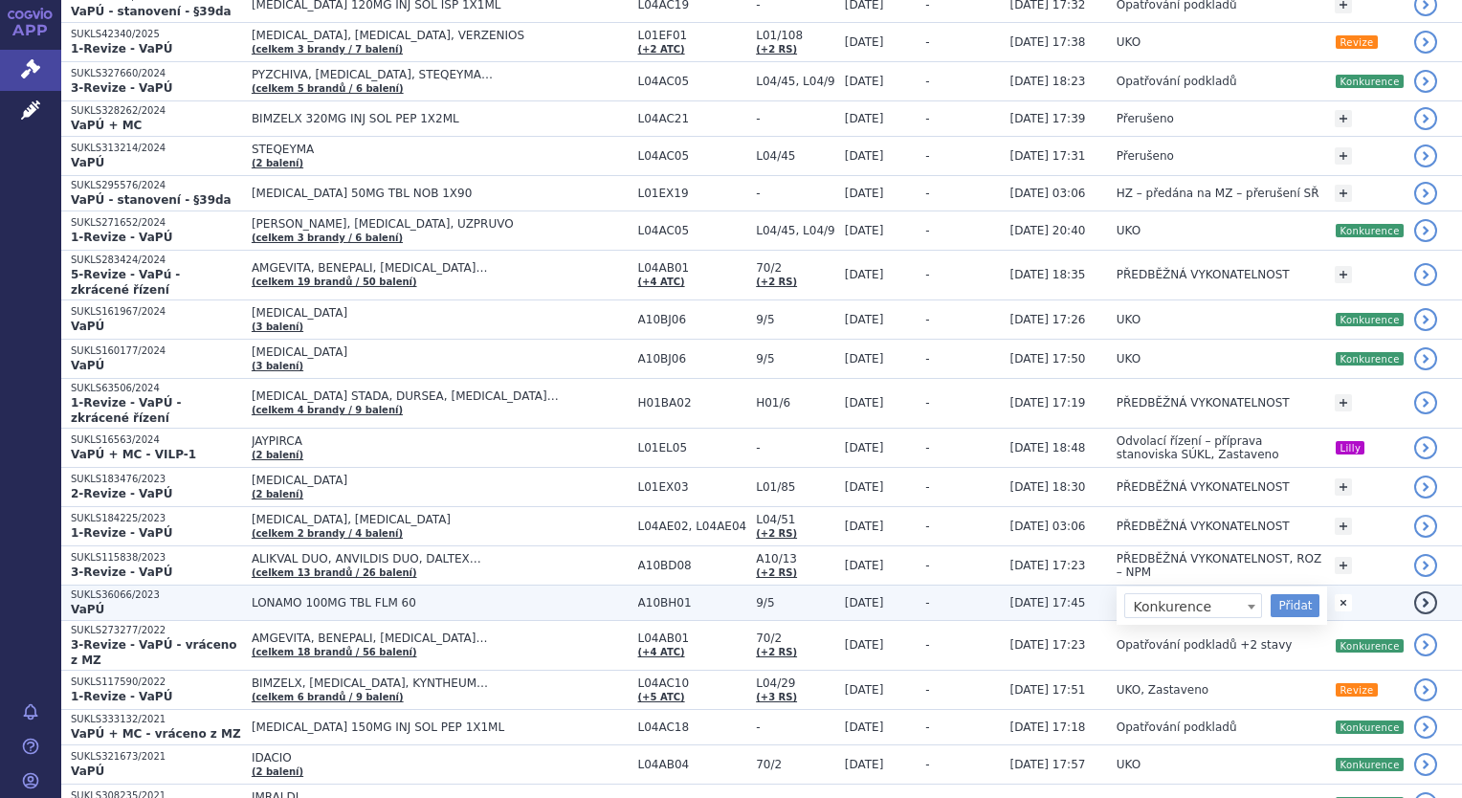
click at [1269, 594] on div "Konkurence Konkurence Přidat" at bounding box center [1221, 605] width 195 height 23
click at [1298, 594] on button "Přidat" at bounding box center [1295, 605] width 49 height 23
select select
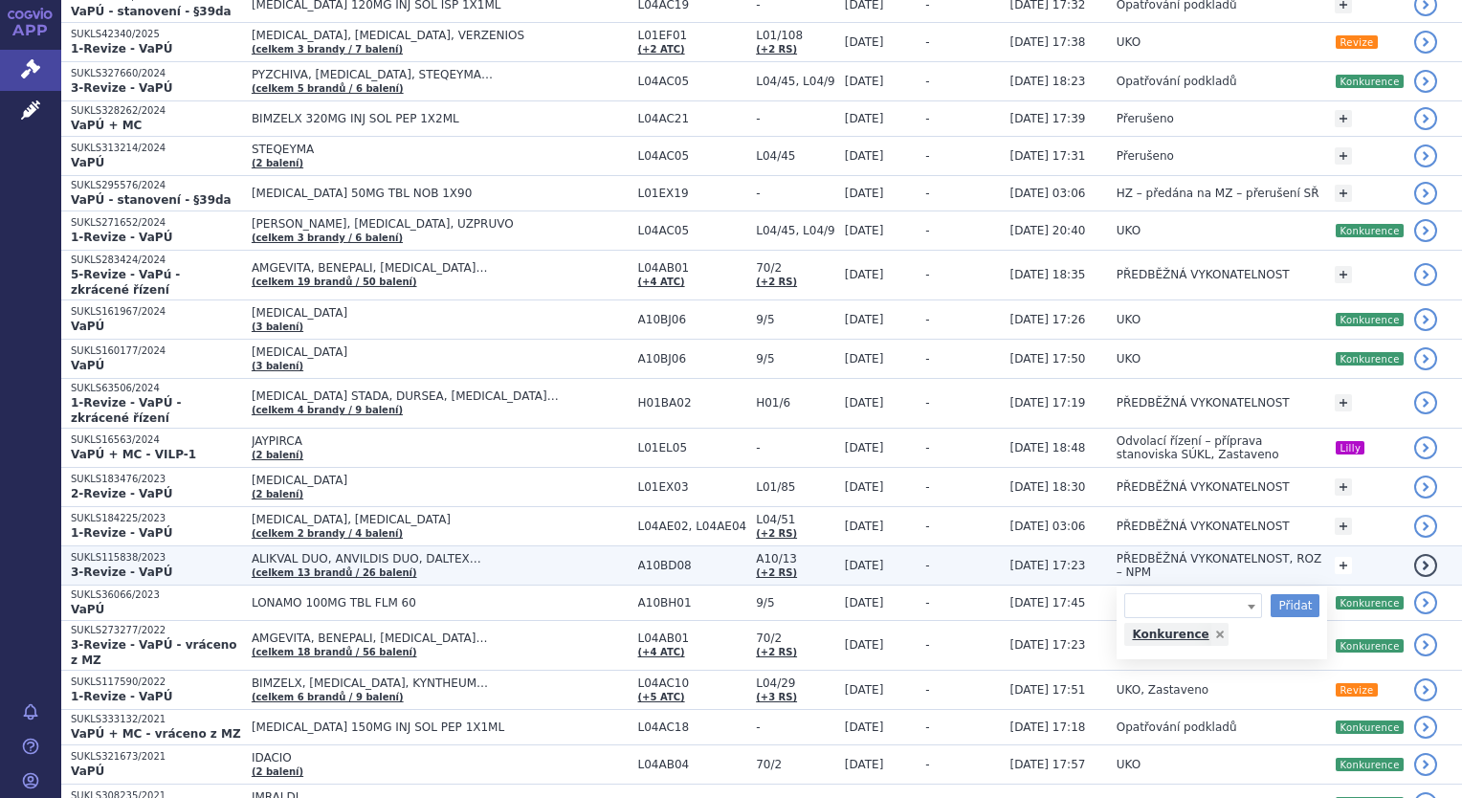
click at [1349, 557] on link "+" at bounding box center [1343, 565] width 17 height 17
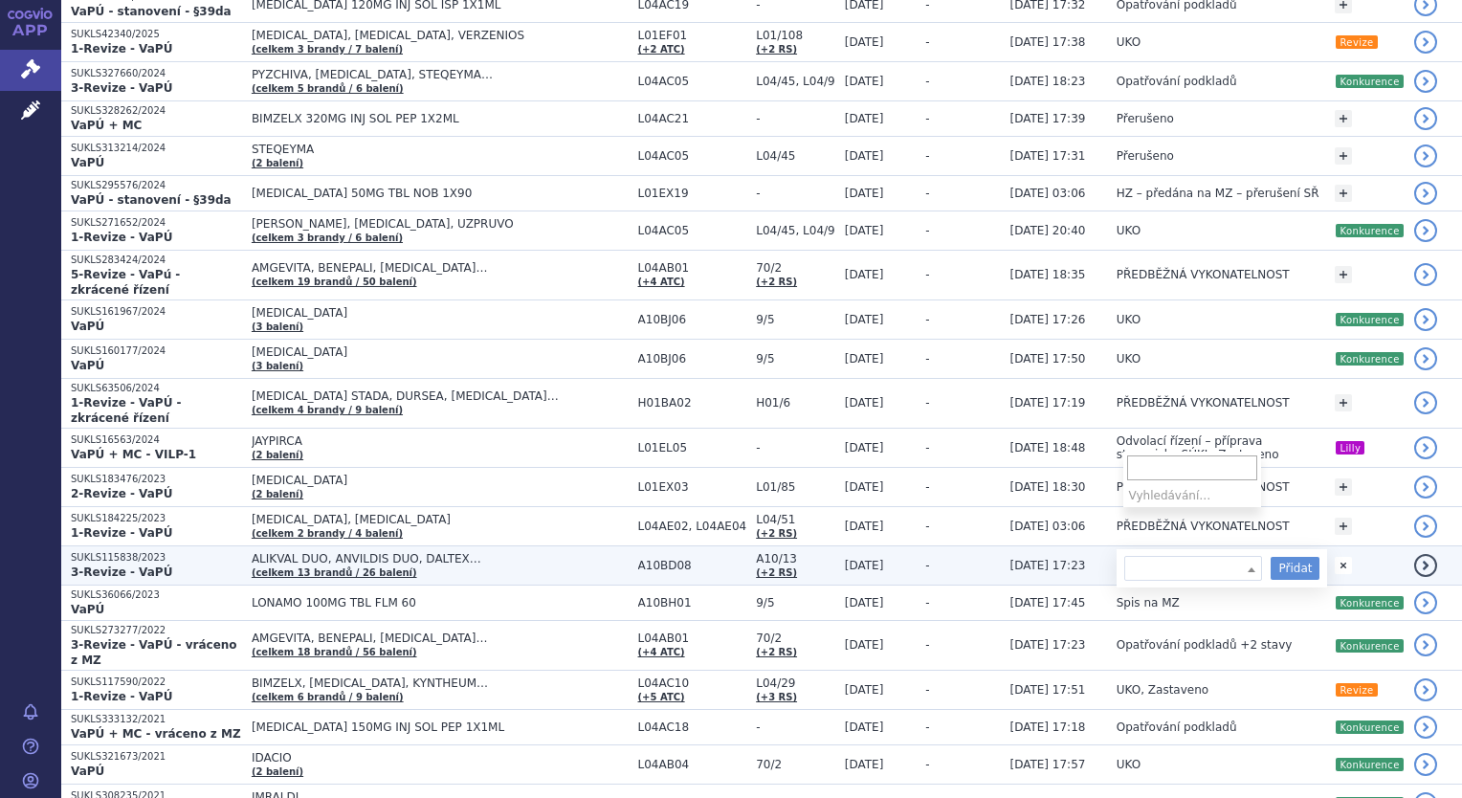
click at [1242, 557] on span at bounding box center [1251, 569] width 19 height 25
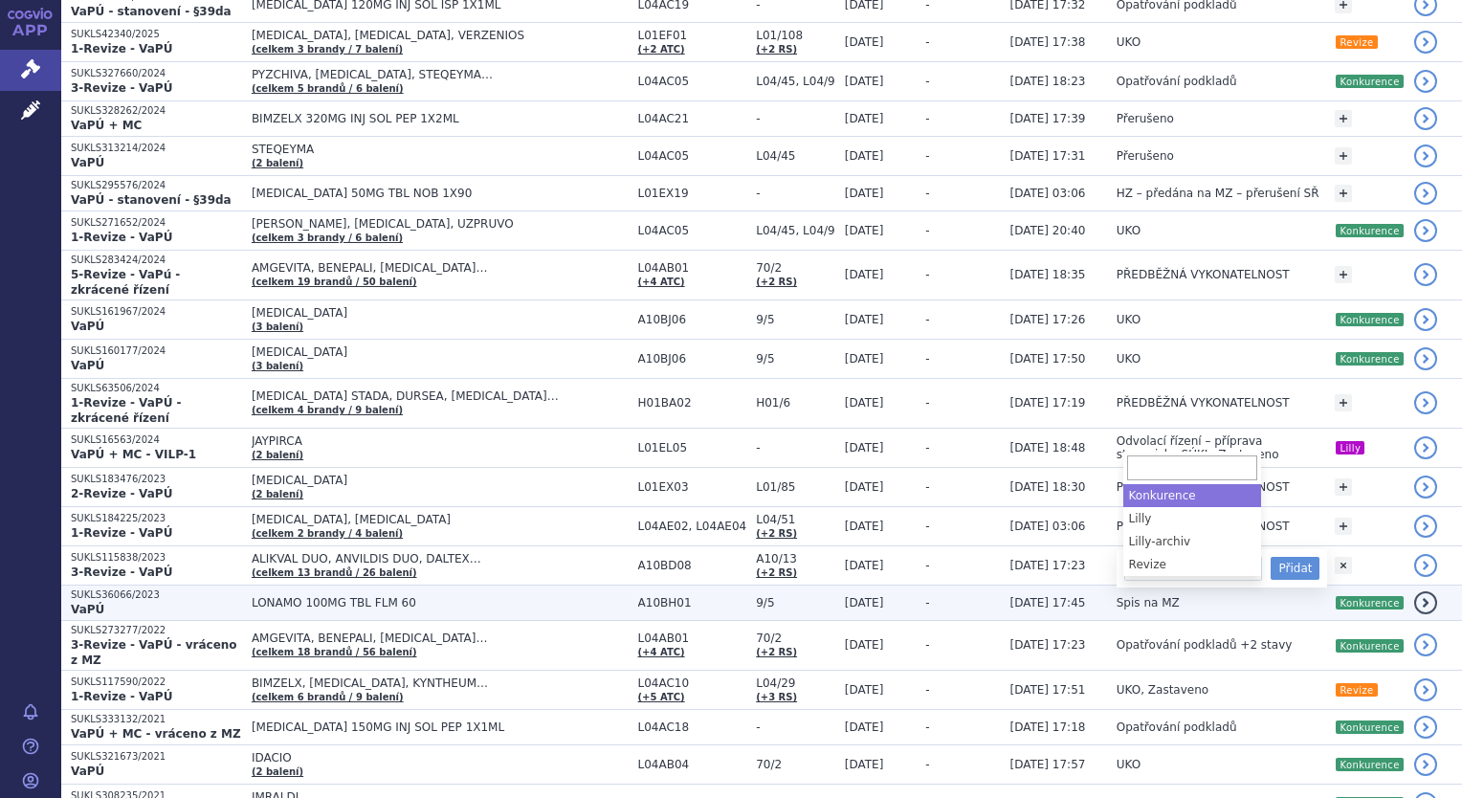
select select "Konkurence"
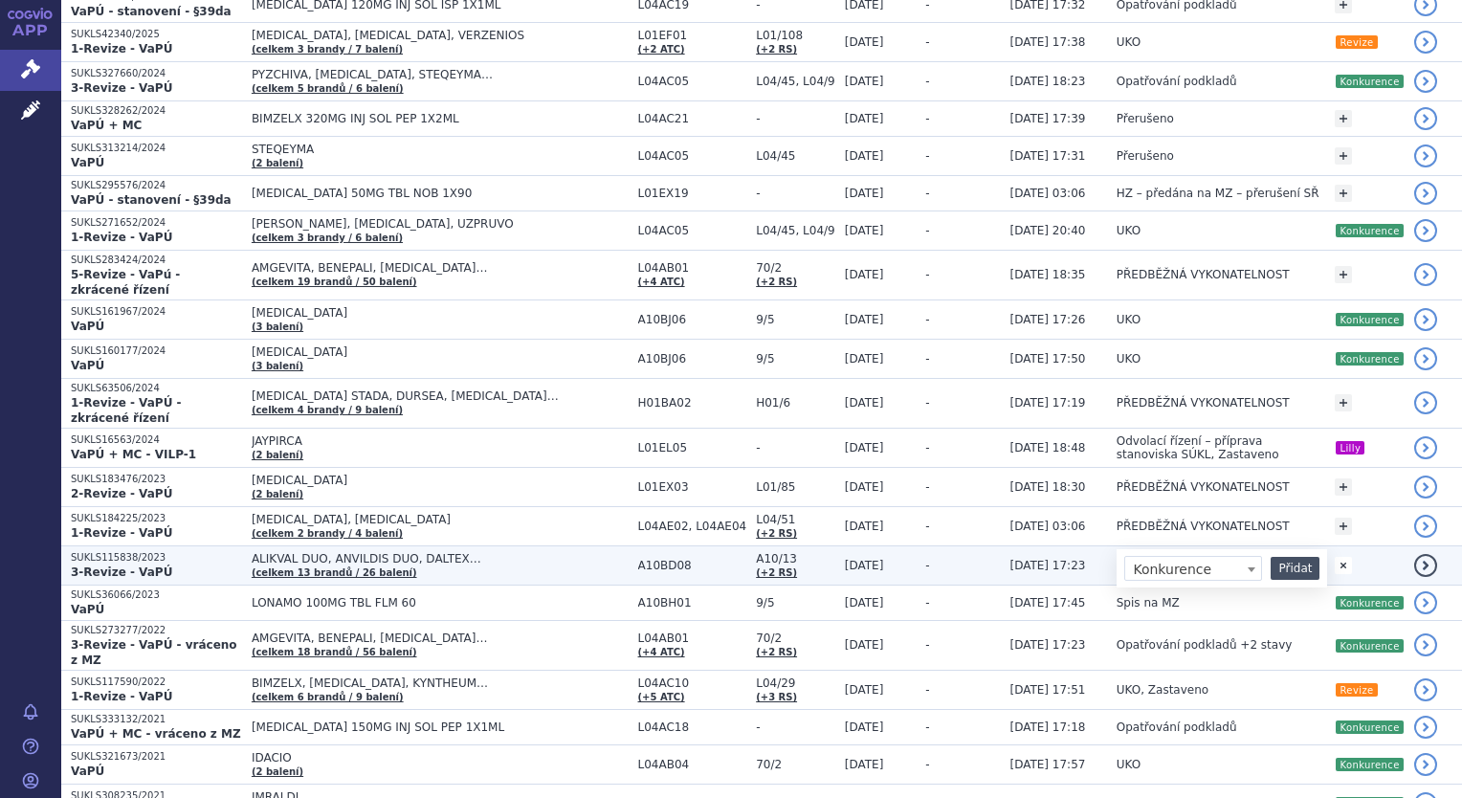
click at [1299, 557] on button "Přidat" at bounding box center [1295, 568] width 49 height 23
select select
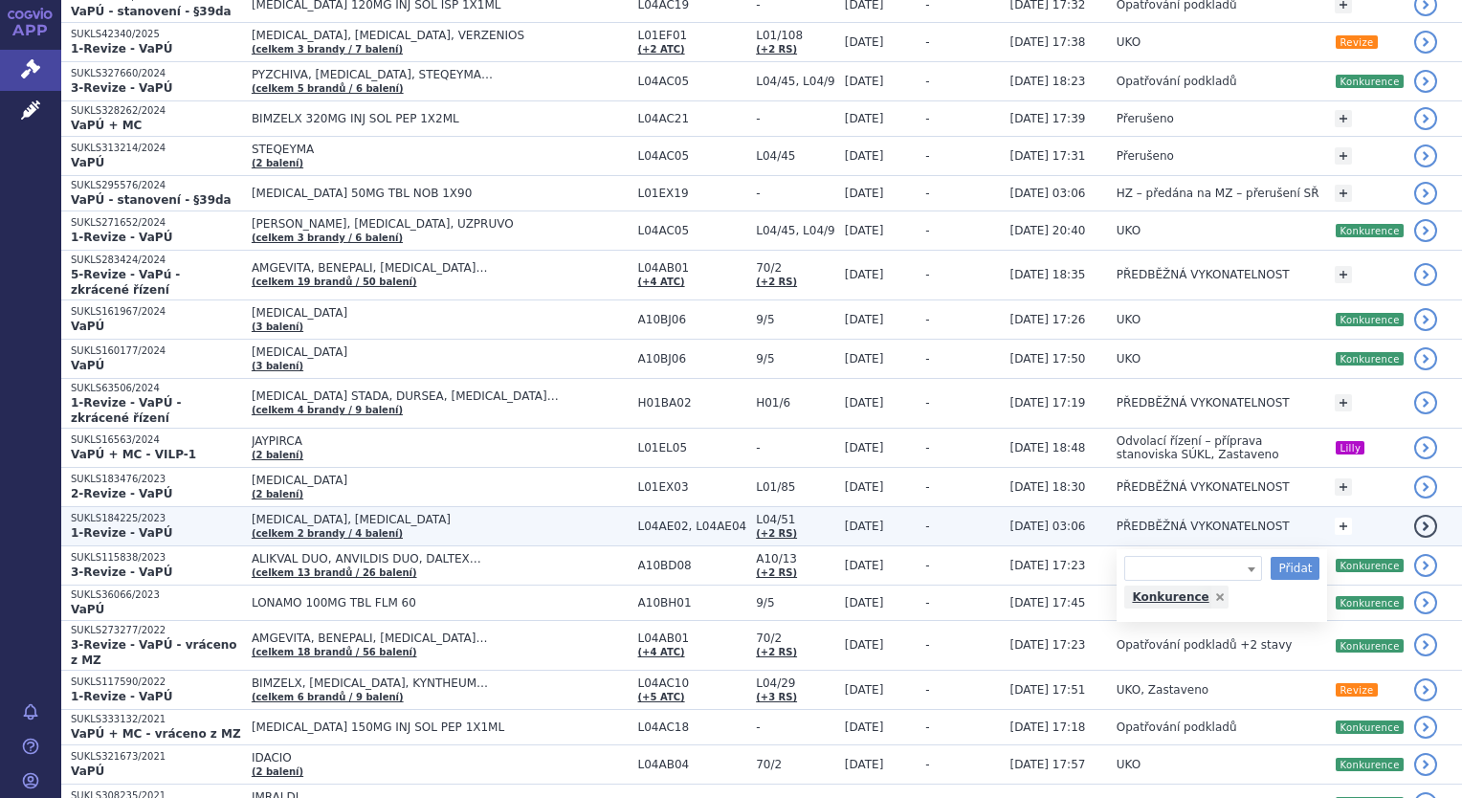
click at [1343, 518] on link "+" at bounding box center [1343, 526] width 17 height 17
click at [1247, 518] on span at bounding box center [1251, 530] width 19 height 25
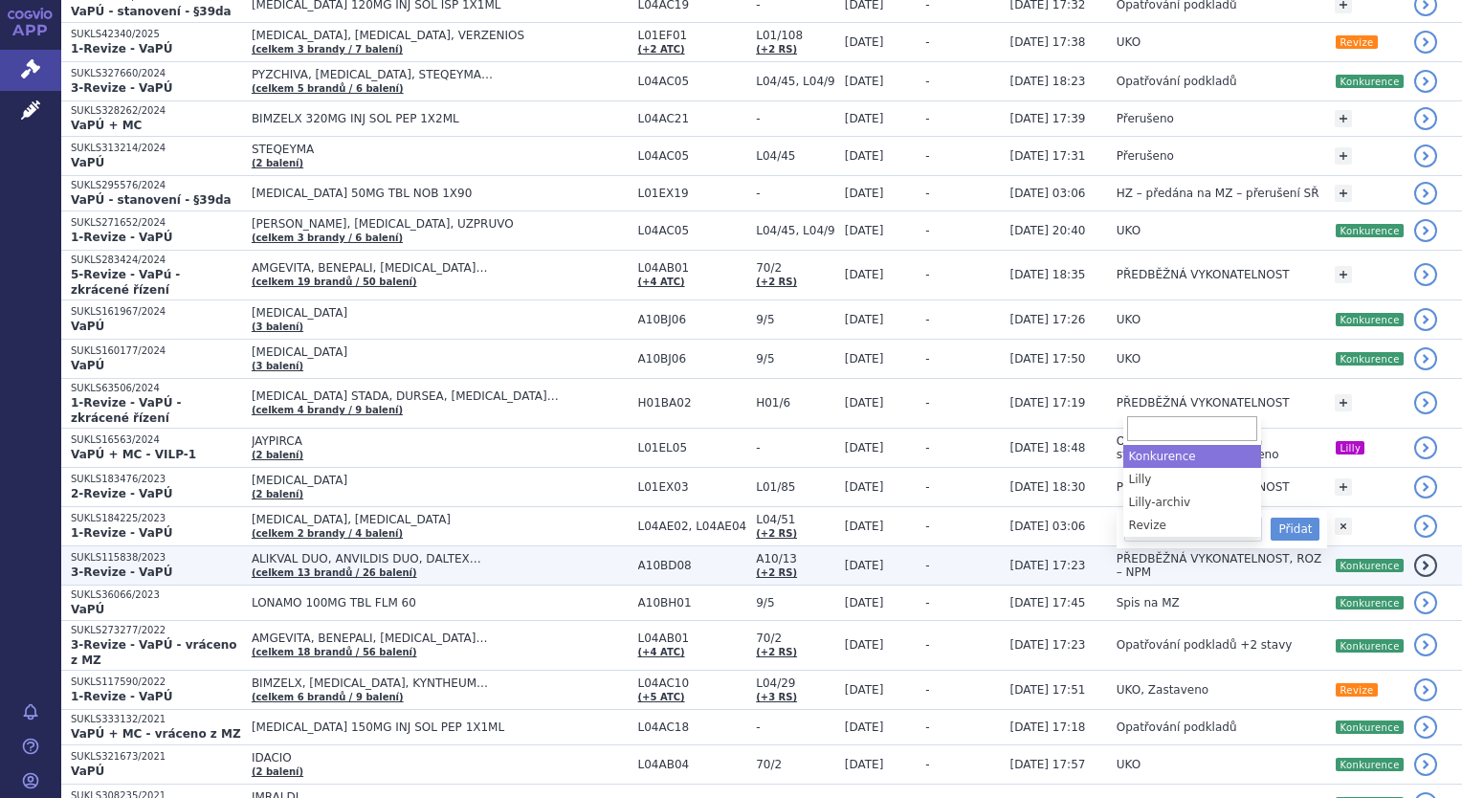
select select "Konkurence"
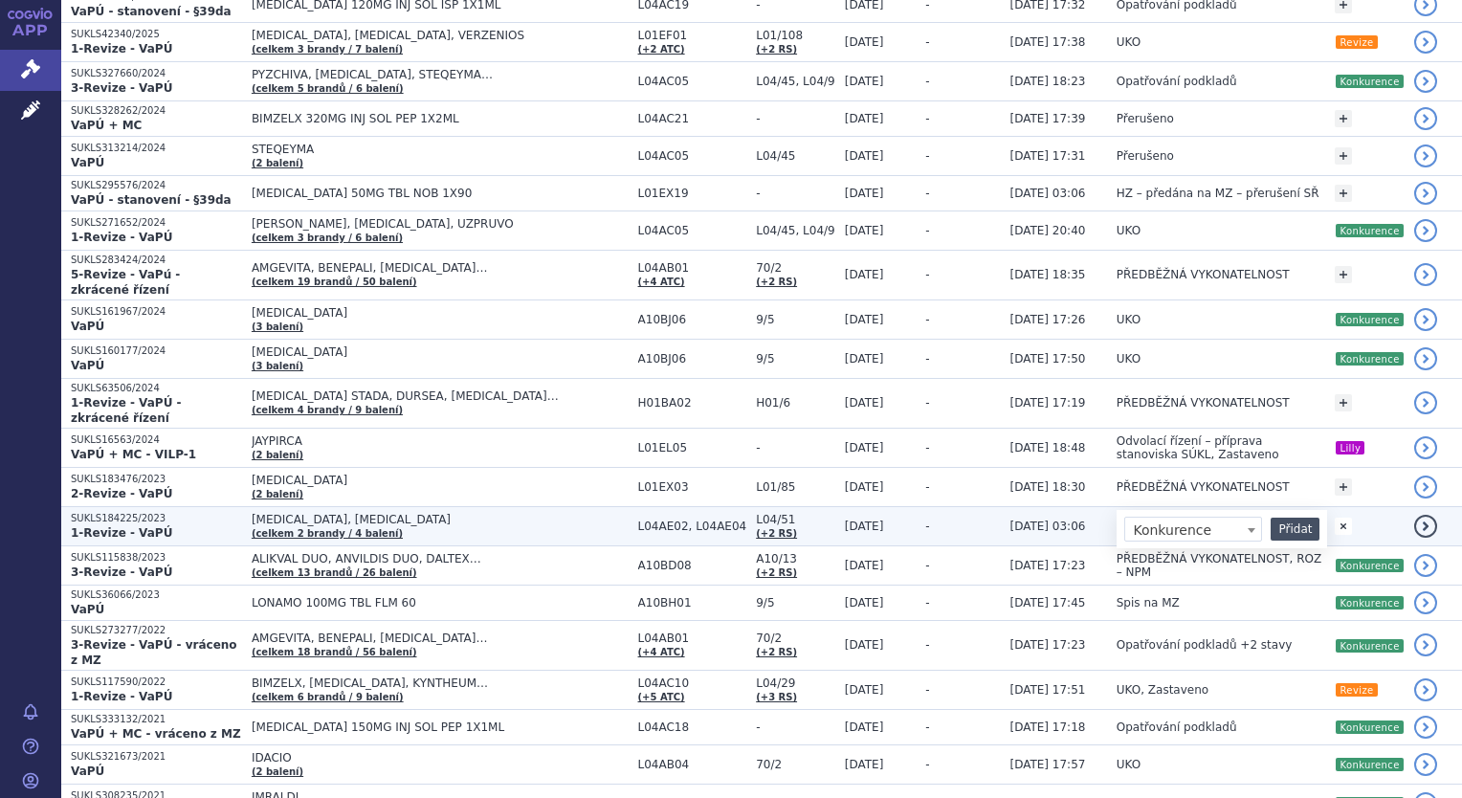
click at [1301, 518] on button "Přidat" at bounding box center [1295, 529] width 49 height 23
select select
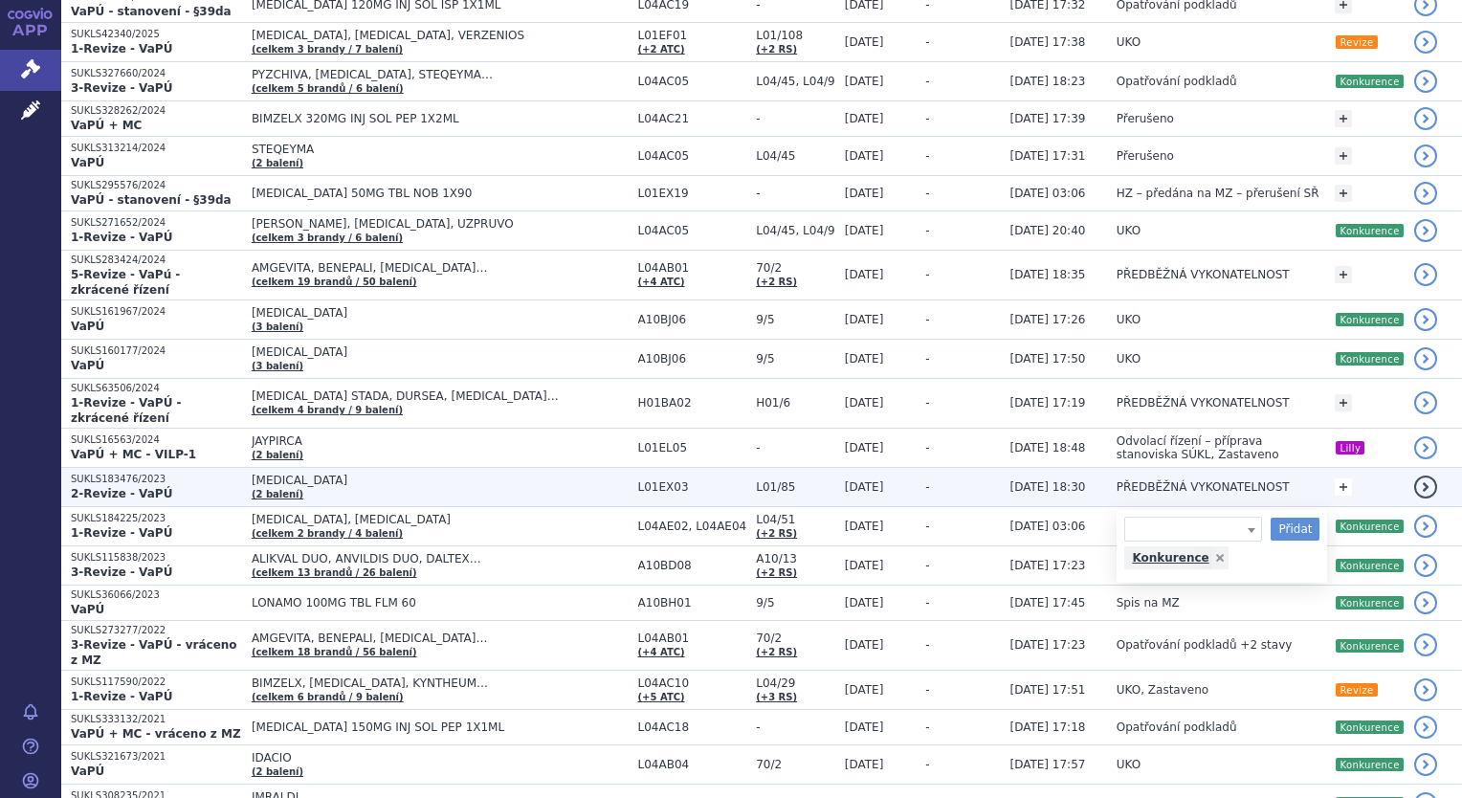
click at [1343, 478] on link "+" at bounding box center [1343, 486] width 17 height 17
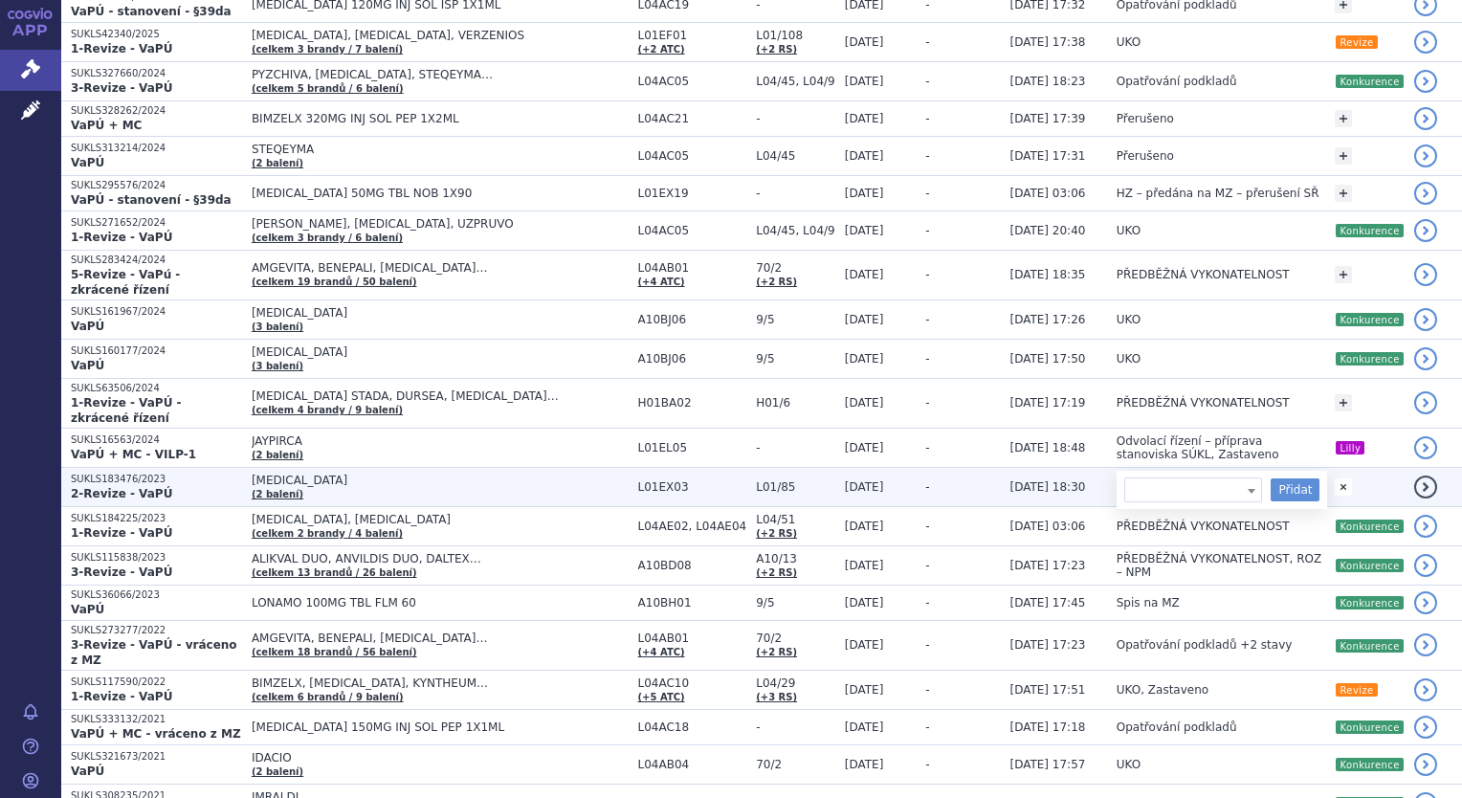
click at [1254, 478] on span at bounding box center [1251, 490] width 19 height 25
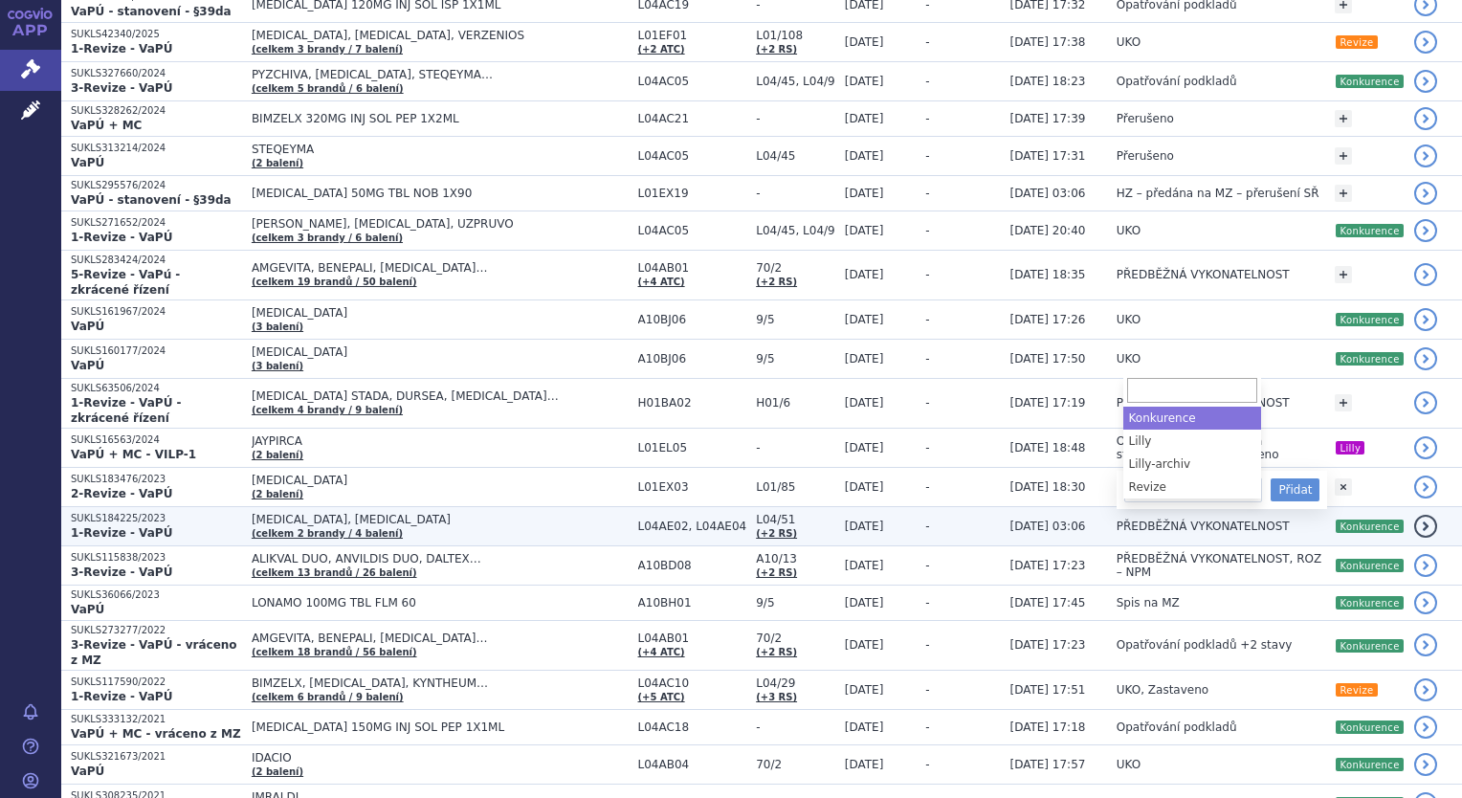
select select "Konkurence"
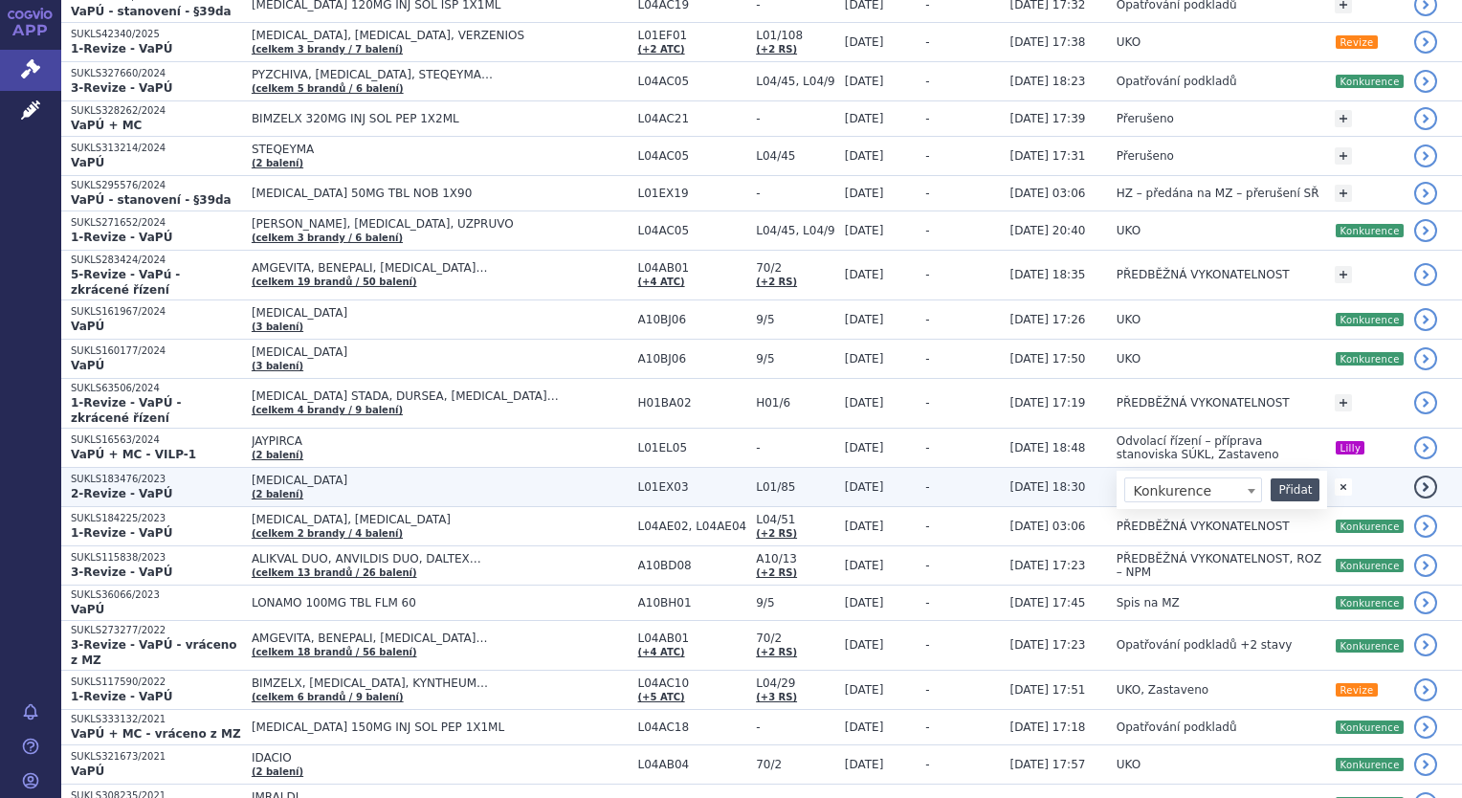
click at [1293, 478] on button "Přidat" at bounding box center [1295, 489] width 49 height 23
select select
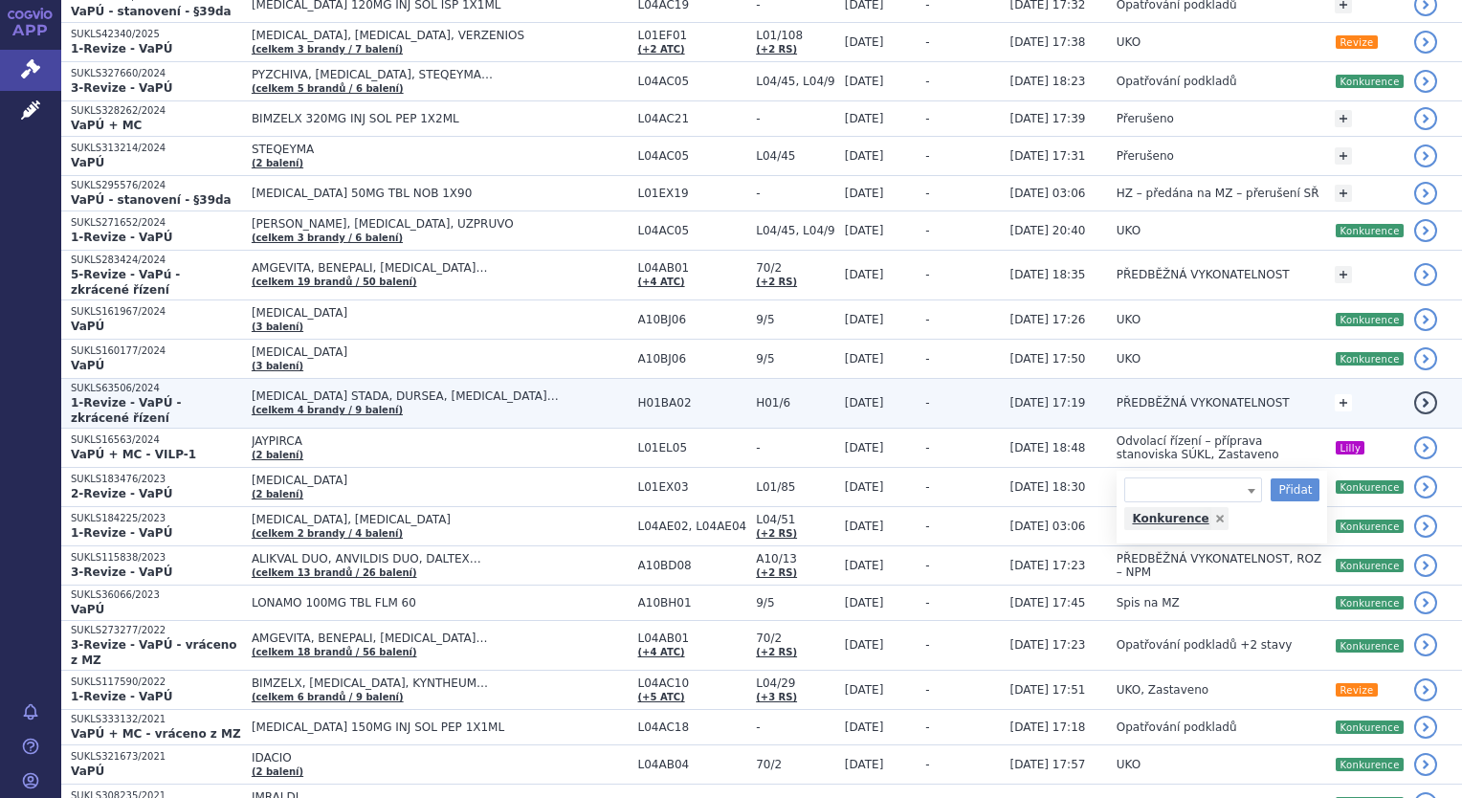
click at [1343, 394] on link "+" at bounding box center [1343, 402] width 17 height 17
click at [1232, 393] on span at bounding box center [1193, 405] width 138 height 25
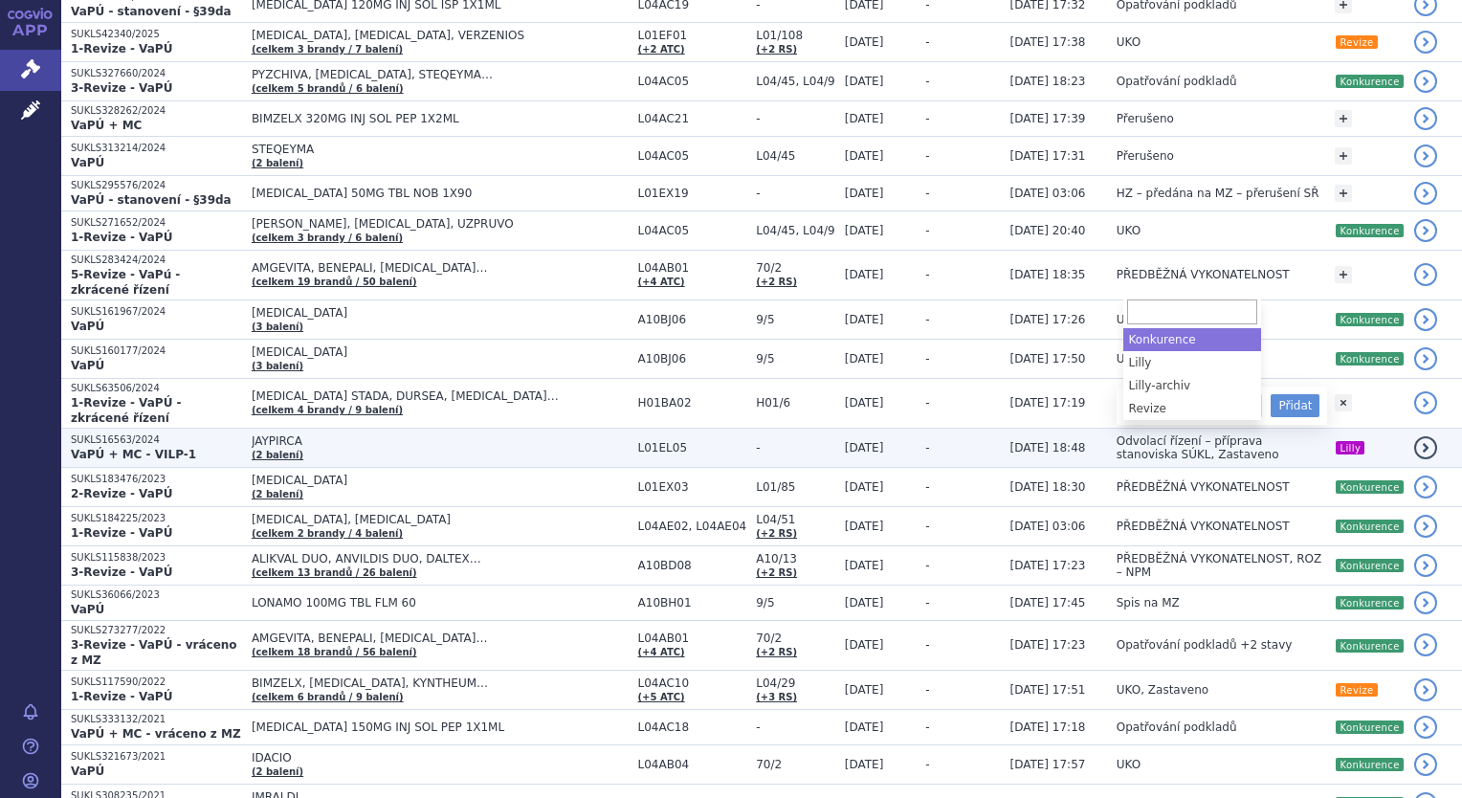
select select "Konkurence"
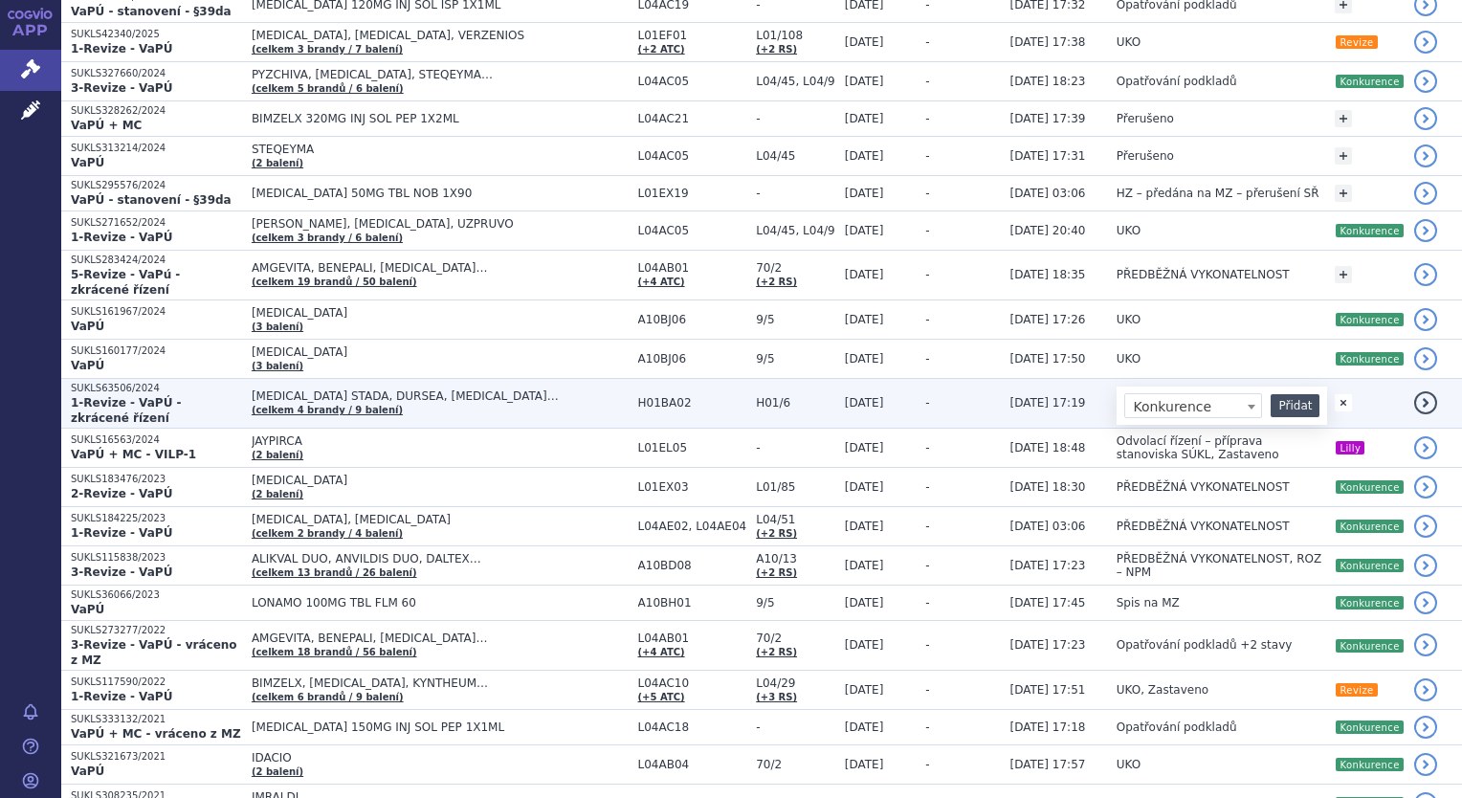
click at [1290, 394] on button "Přidat" at bounding box center [1295, 405] width 49 height 23
select select
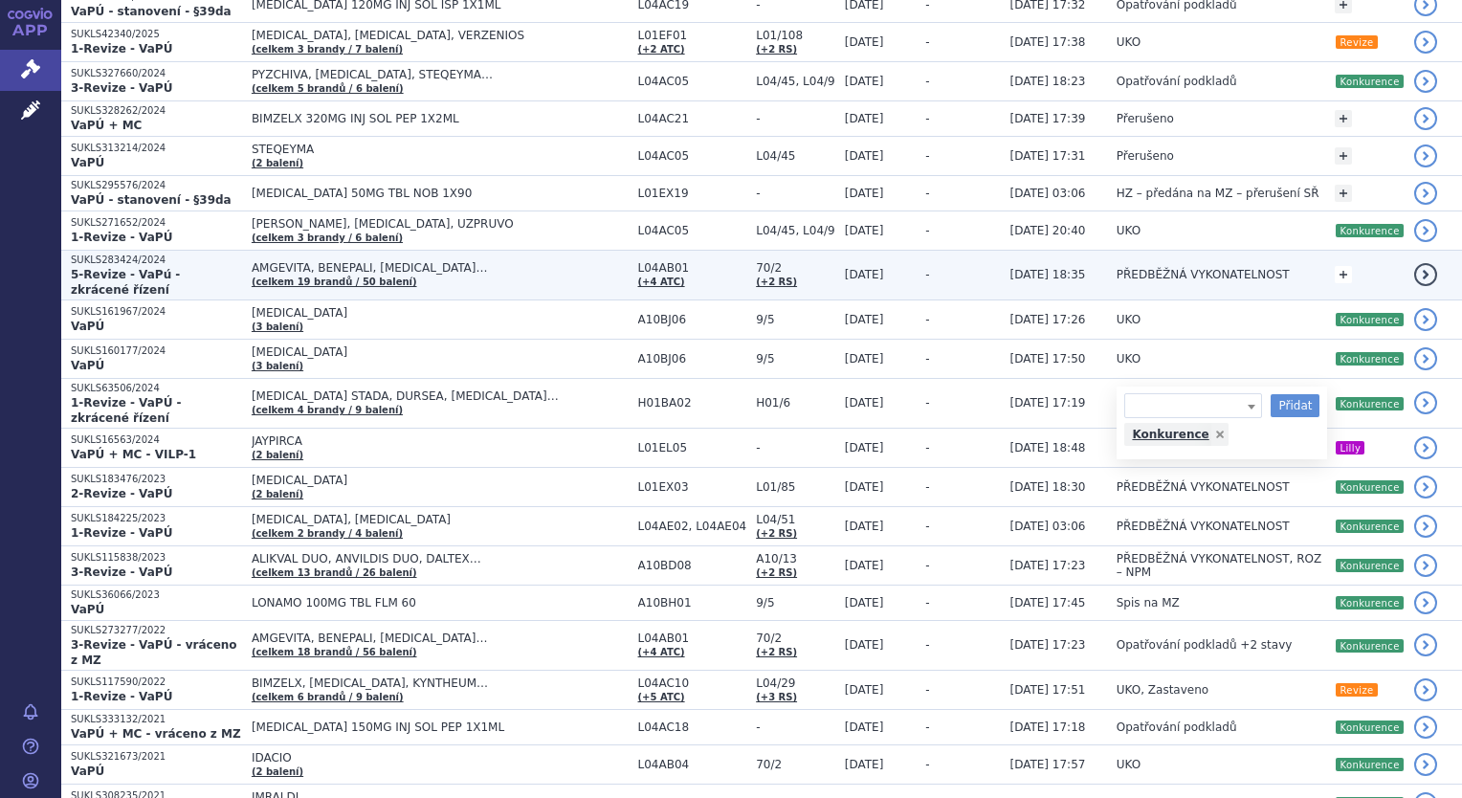
click at [1343, 266] on link "+" at bounding box center [1343, 274] width 17 height 17
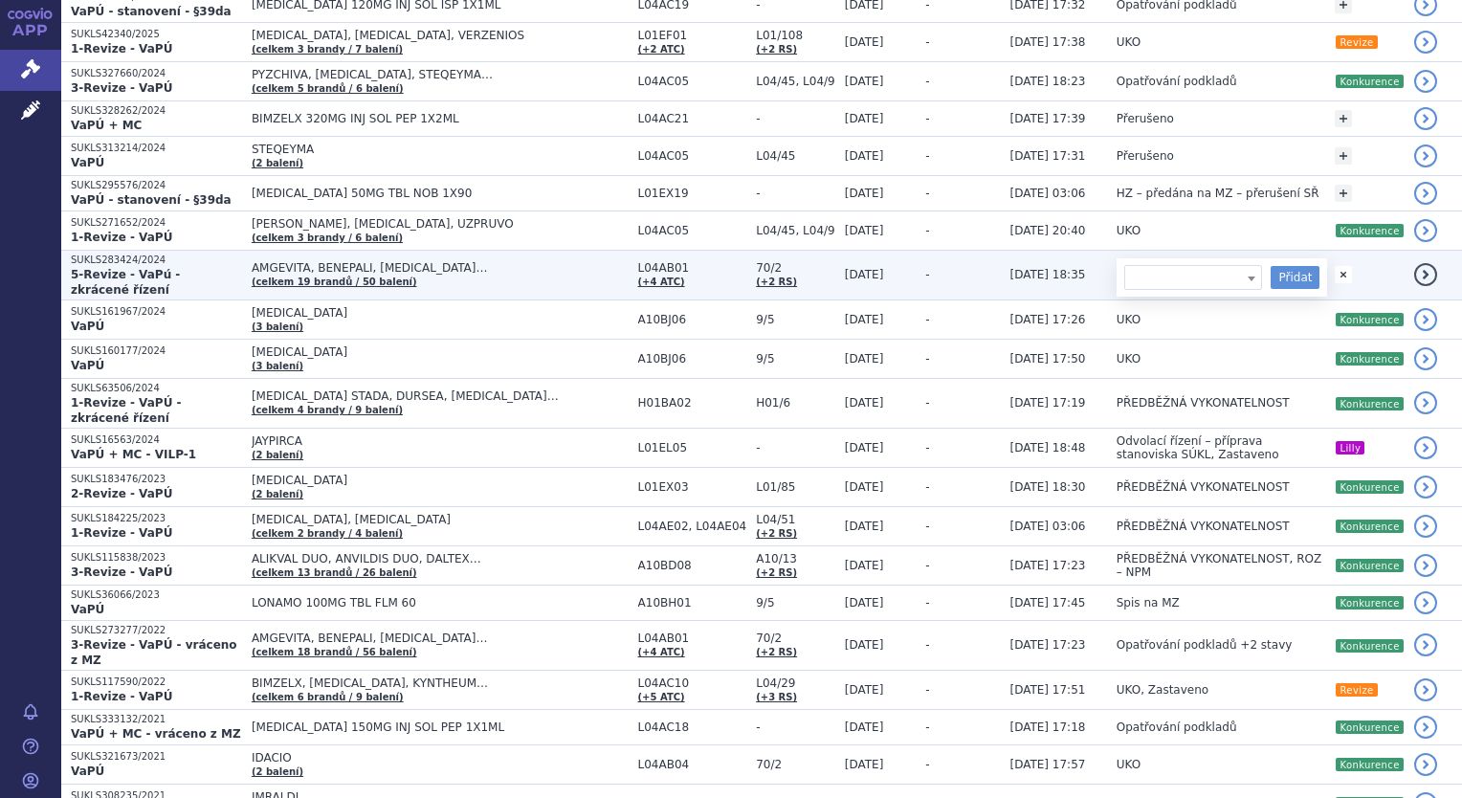
click at [1229, 265] on span at bounding box center [1193, 277] width 138 height 25
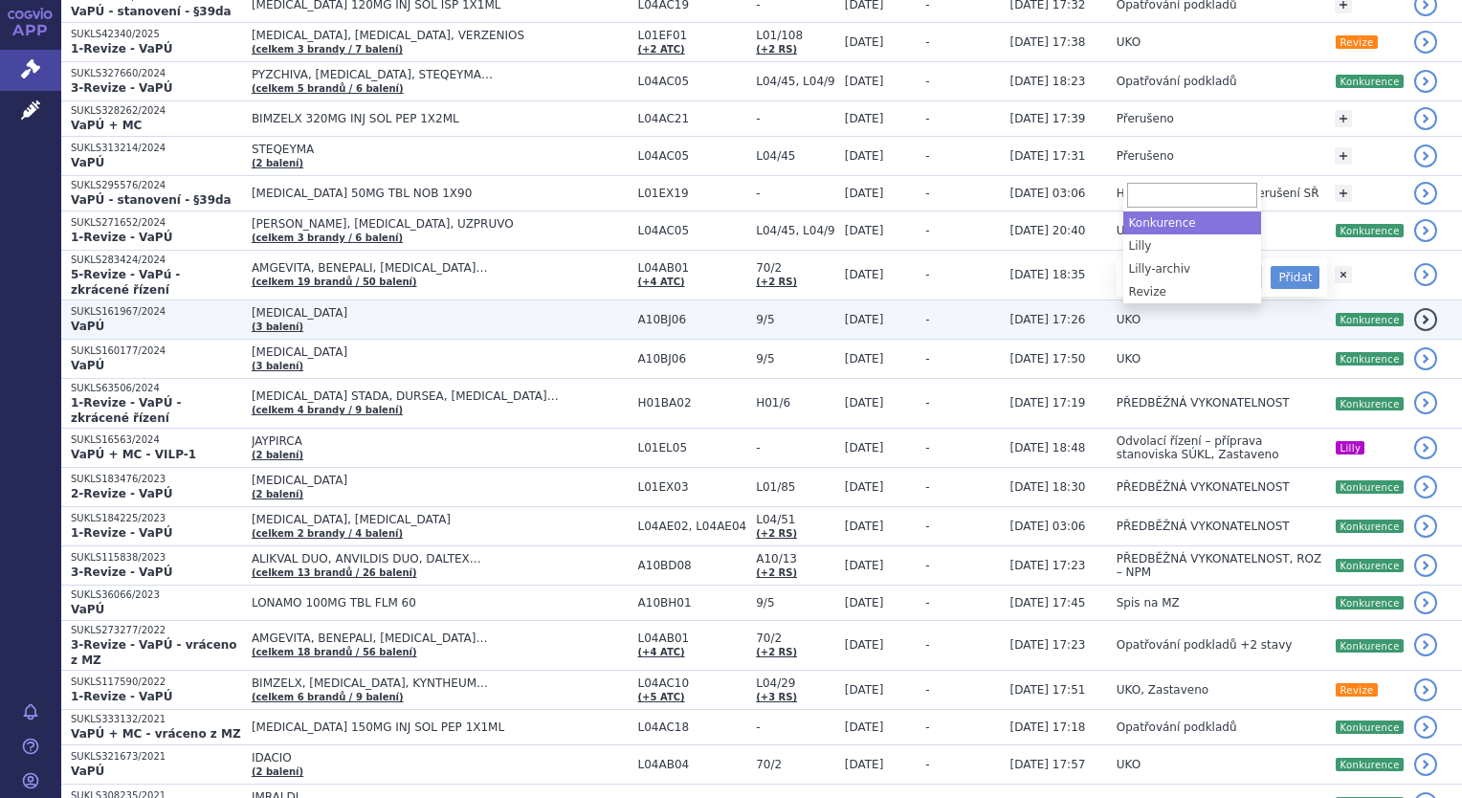
select select "Konkurence"
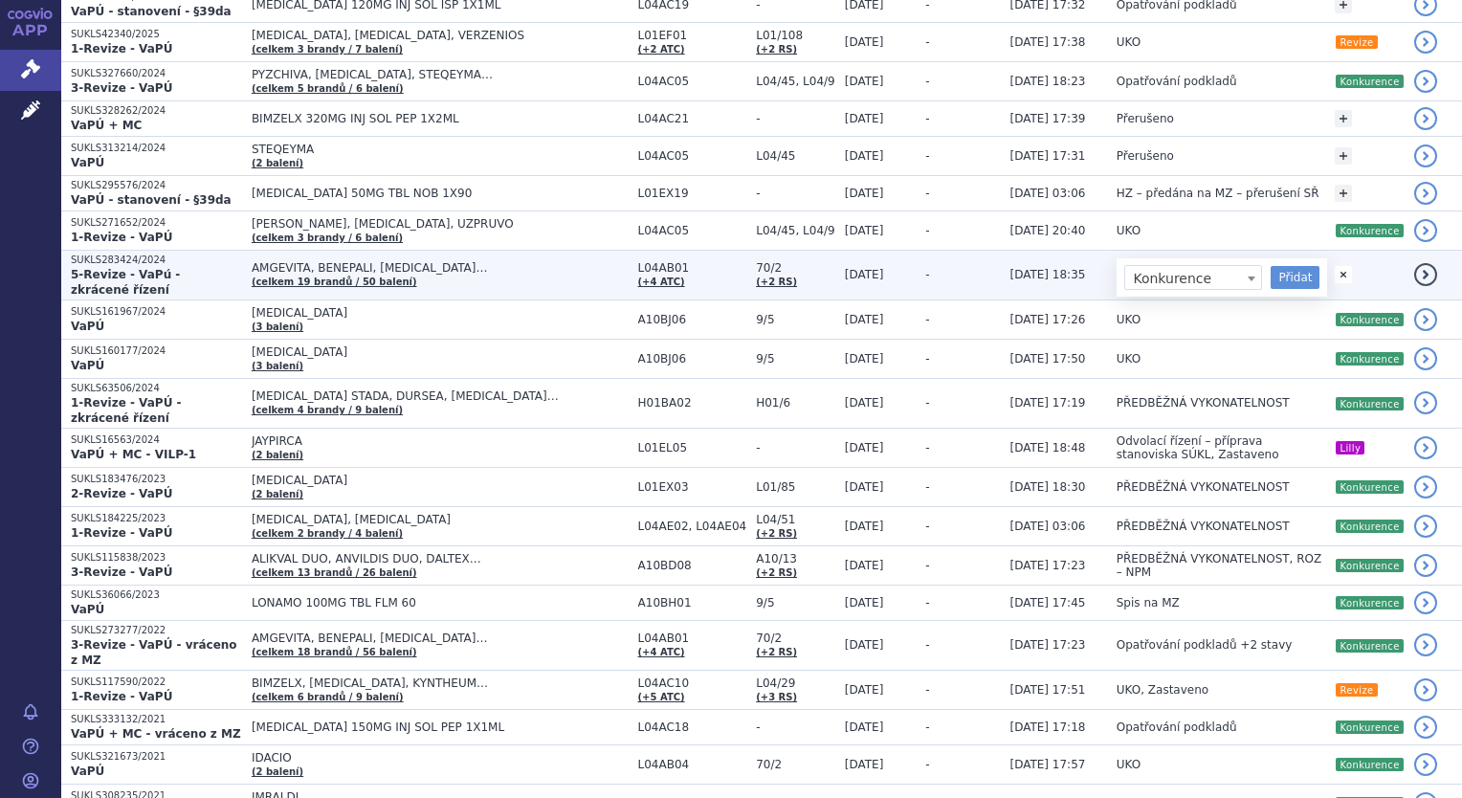
click at [1265, 266] on div "Konkurence Konkurence Přidat" at bounding box center [1221, 277] width 195 height 23
click at [1275, 266] on button "Přidat" at bounding box center [1295, 277] width 49 height 23
select select
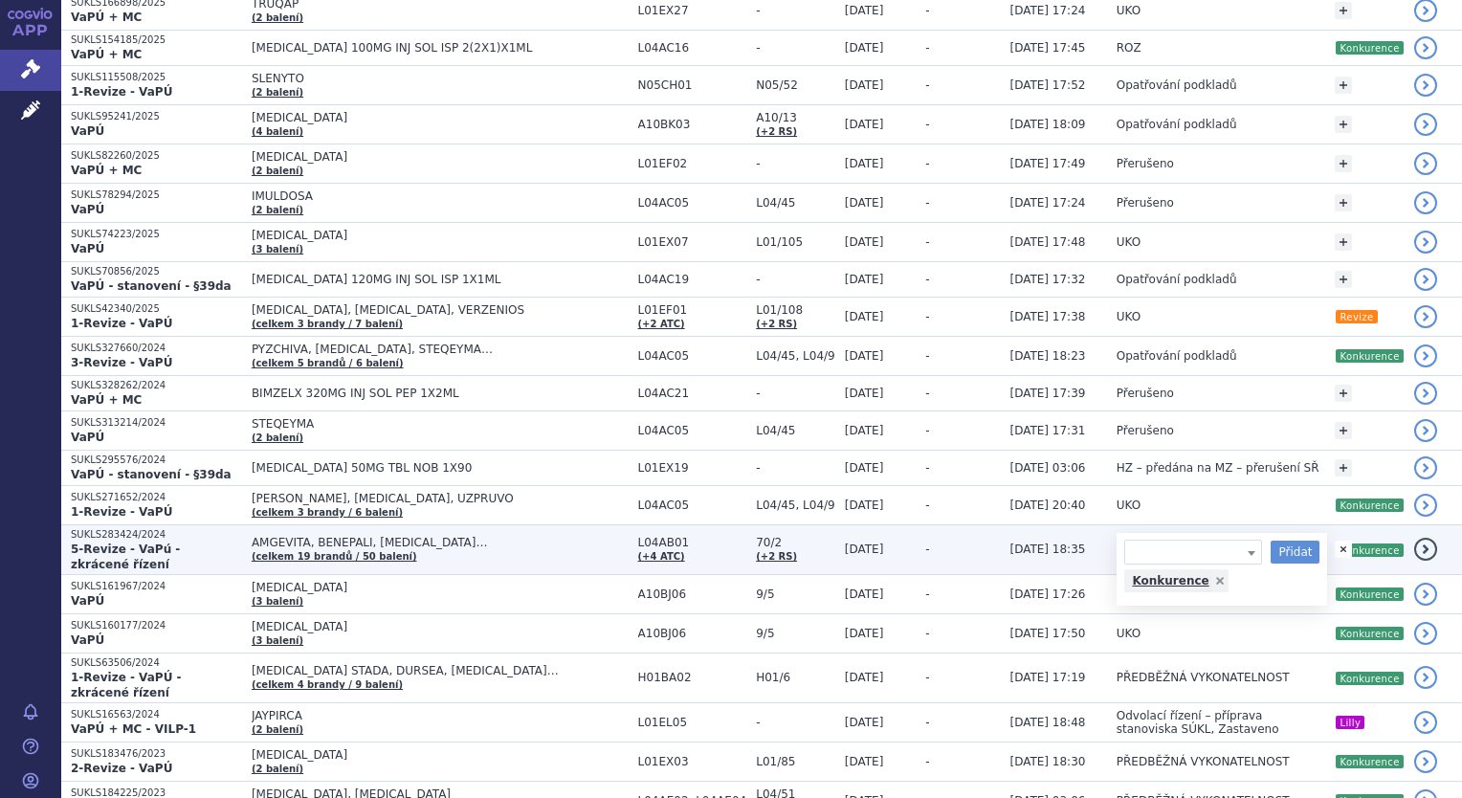
scroll to position [1900, 0]
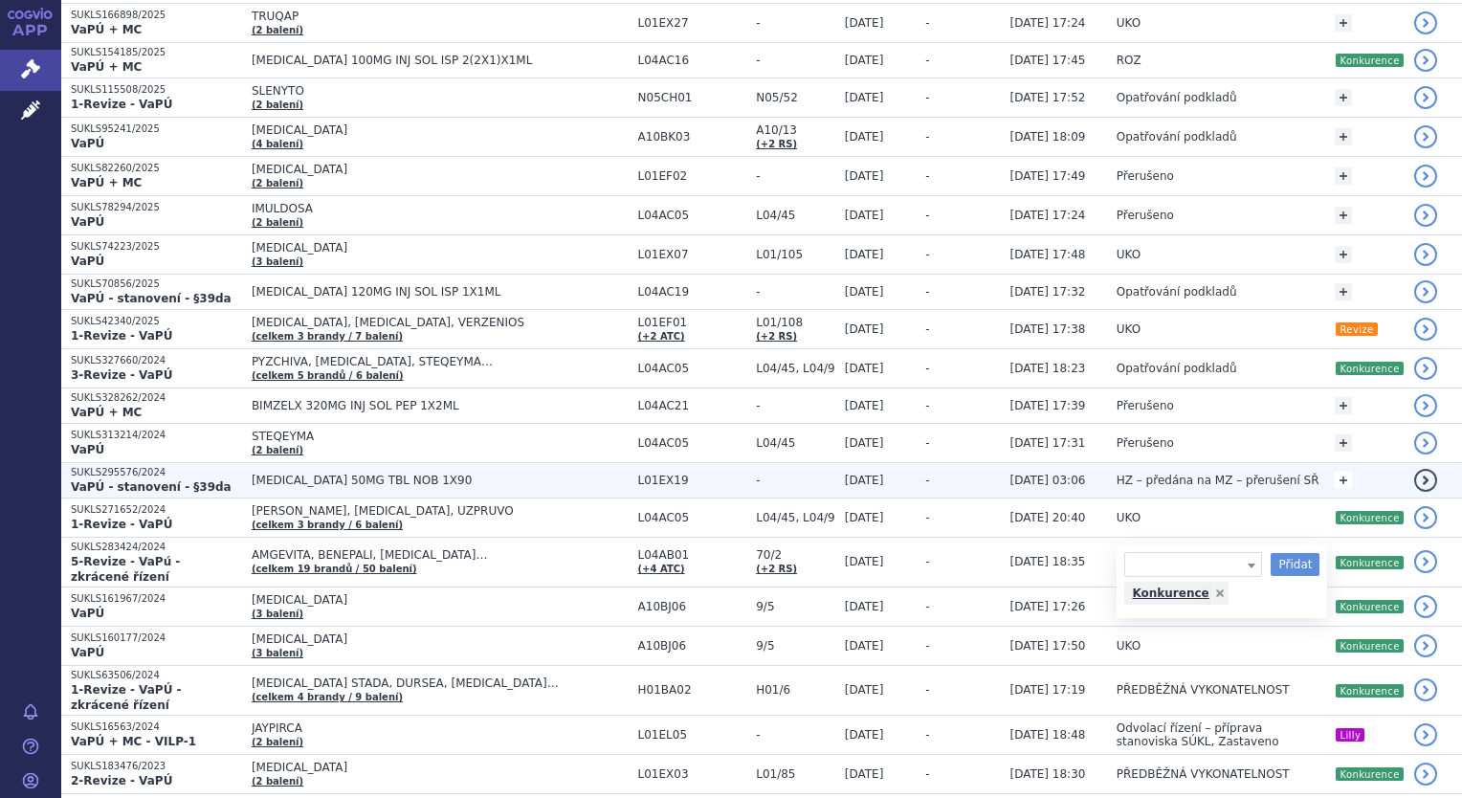
click at [1342, 472] on link "+" at bounding box center [1343, 480] width 17 height 17
click at [1214, 471] on span at bounding box center [1193, 483] width 138 height 25
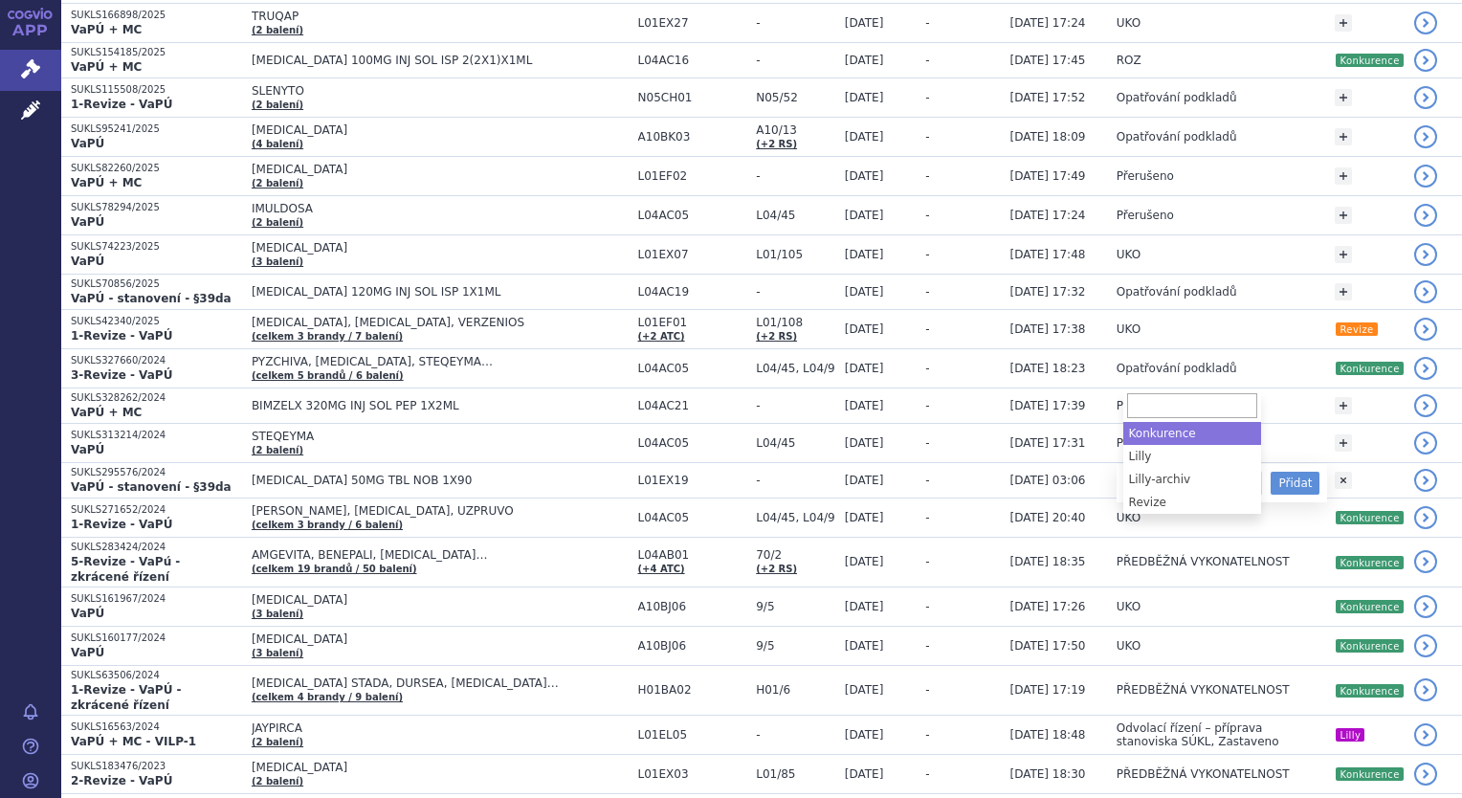
select select "Konkurence"
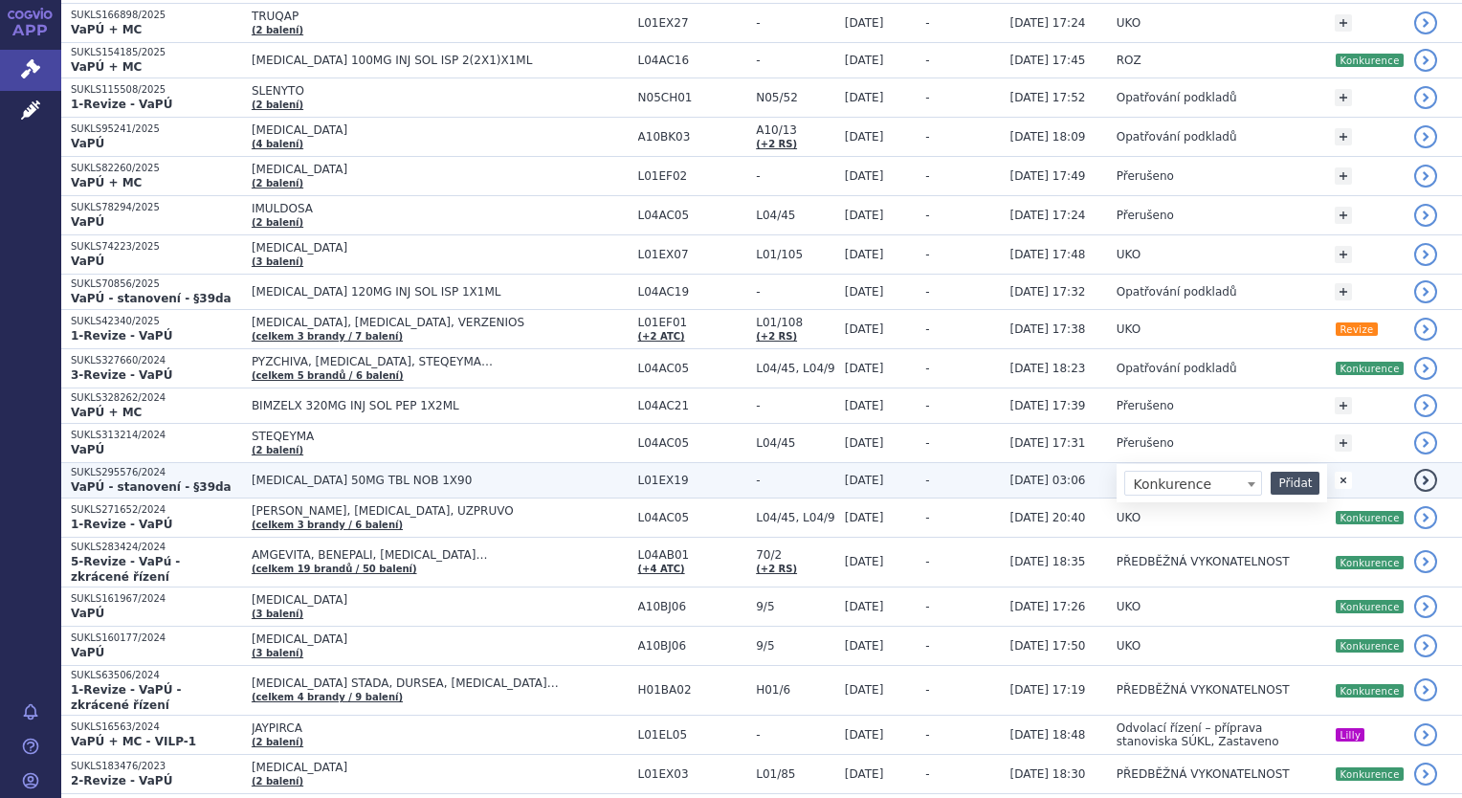
click at [1278, 472] on button "Přidat" at bounding box center [1295, 483] width 49 height 23
select select
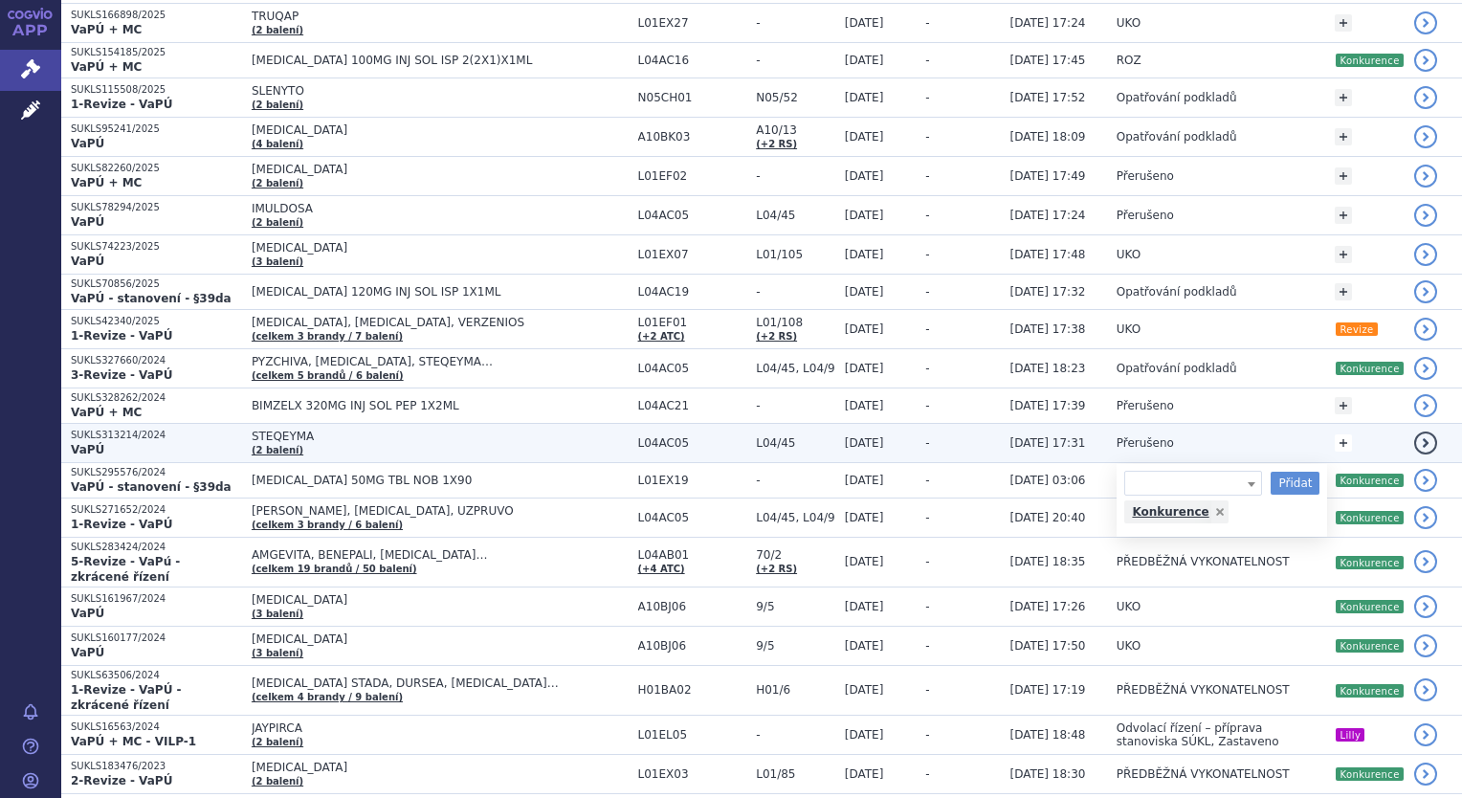
click at [1338, 434] on link "+" at bounding box center [1343, 442] width 17 height 17
click at [1243, 434] on span at bounding box center [1251, 446] width 19 height 25
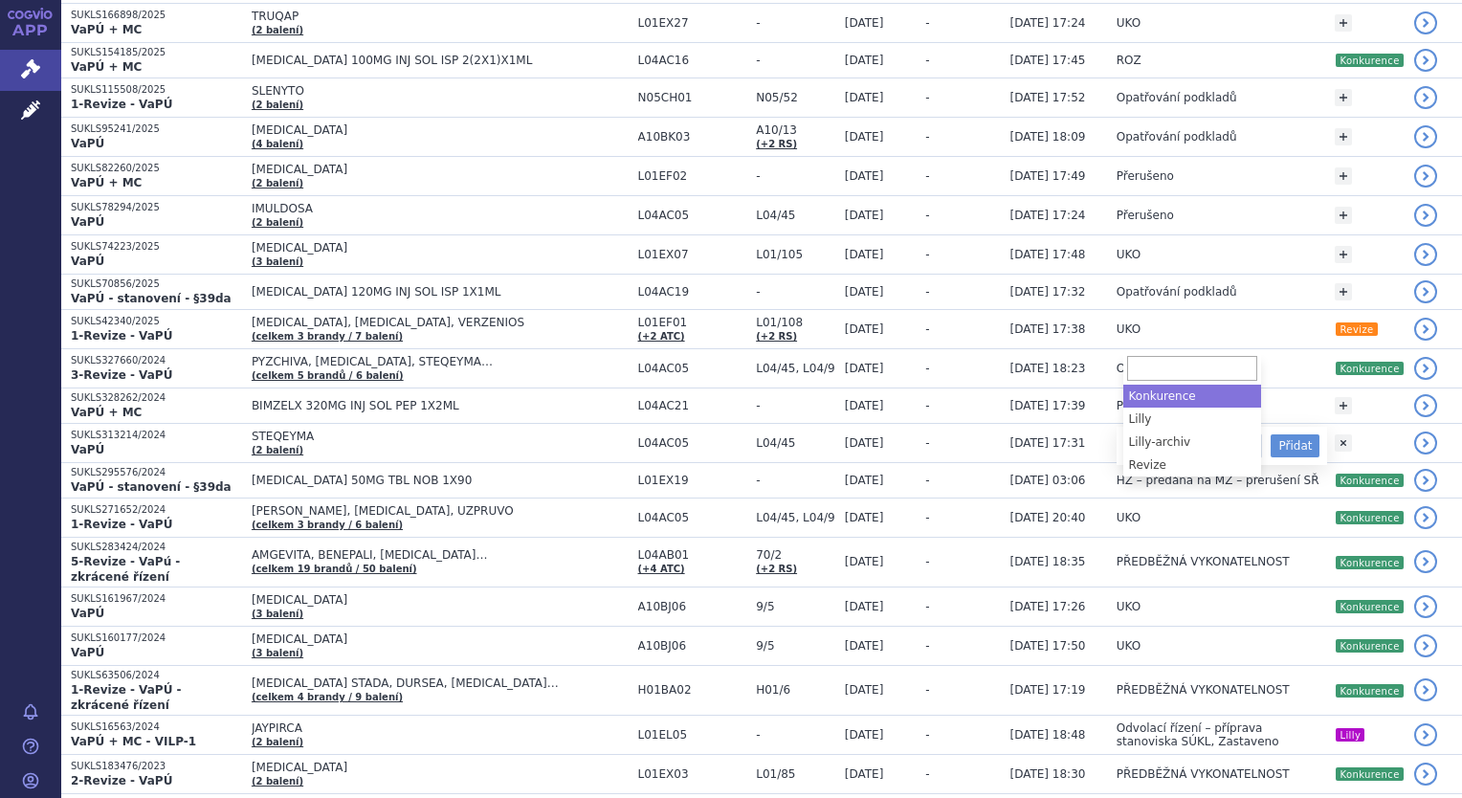
select select "Konkurence"
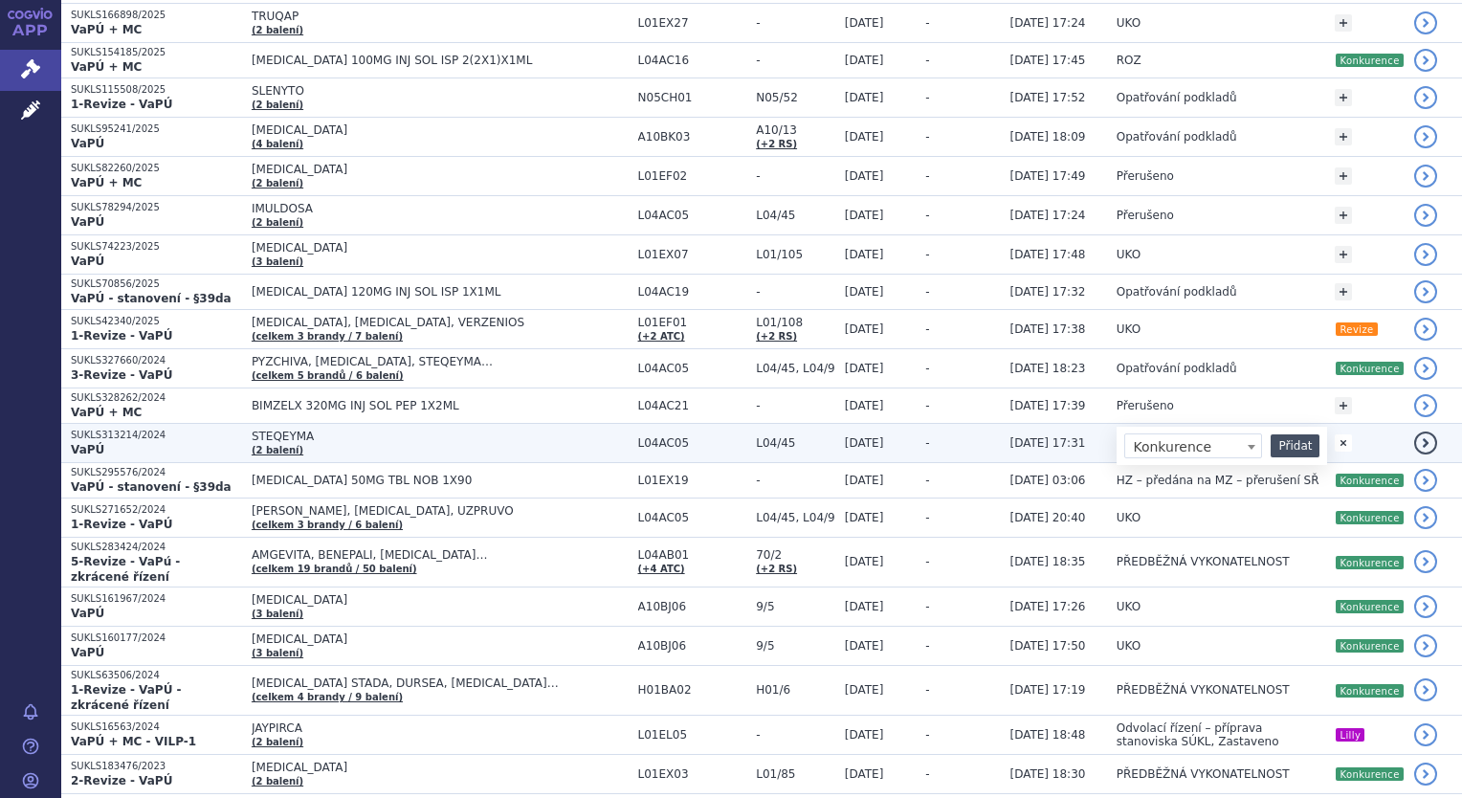
click at [1278, 434] on button "Přidat" at bounding box center [1295, 445] width 49 height 23
select select
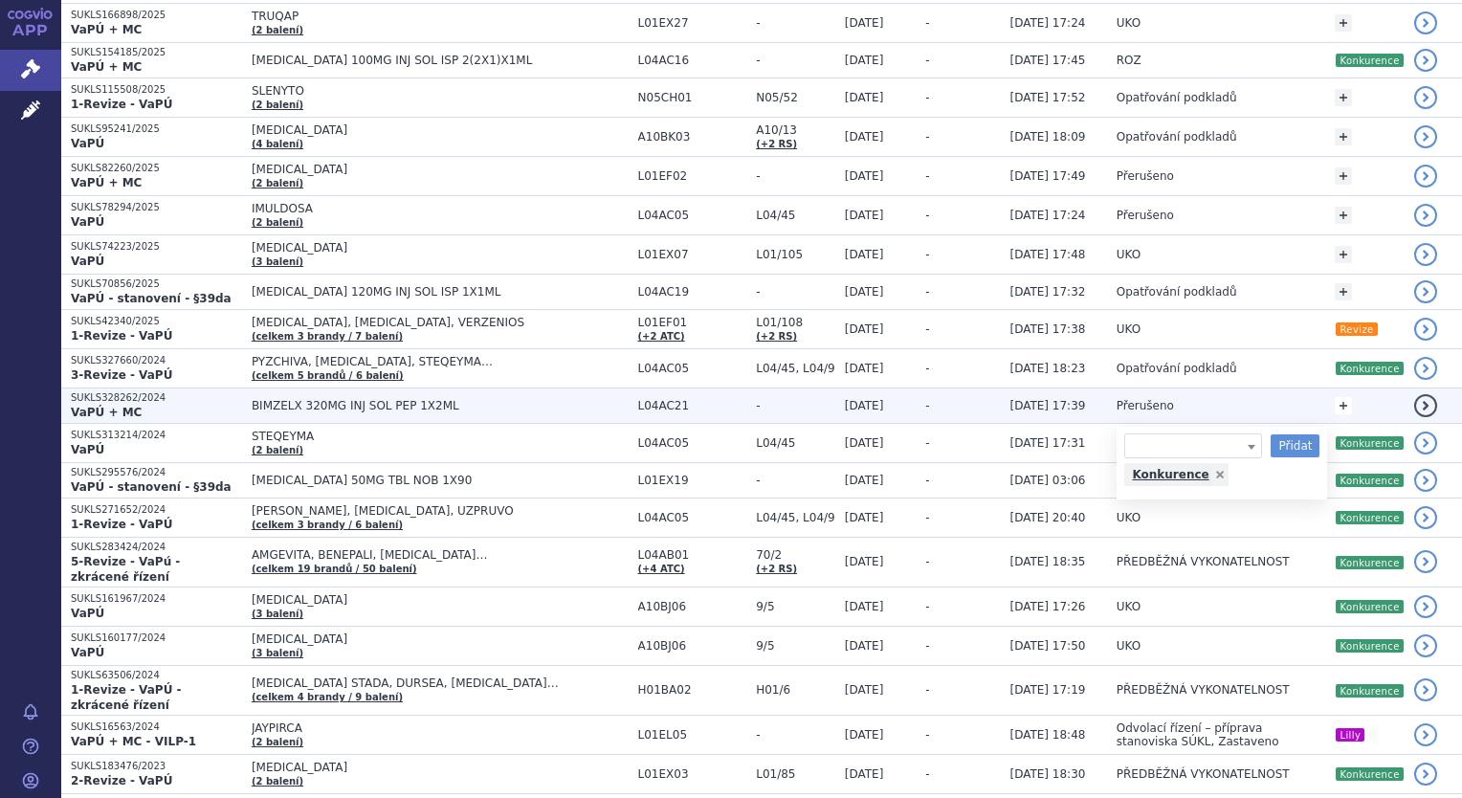
click at [1339, 397] on link "+" at bounding box center [1343, 405] width 17 height 17
click at [1233, 396] on span at bounding box center [1193, 408] width 138 height 25
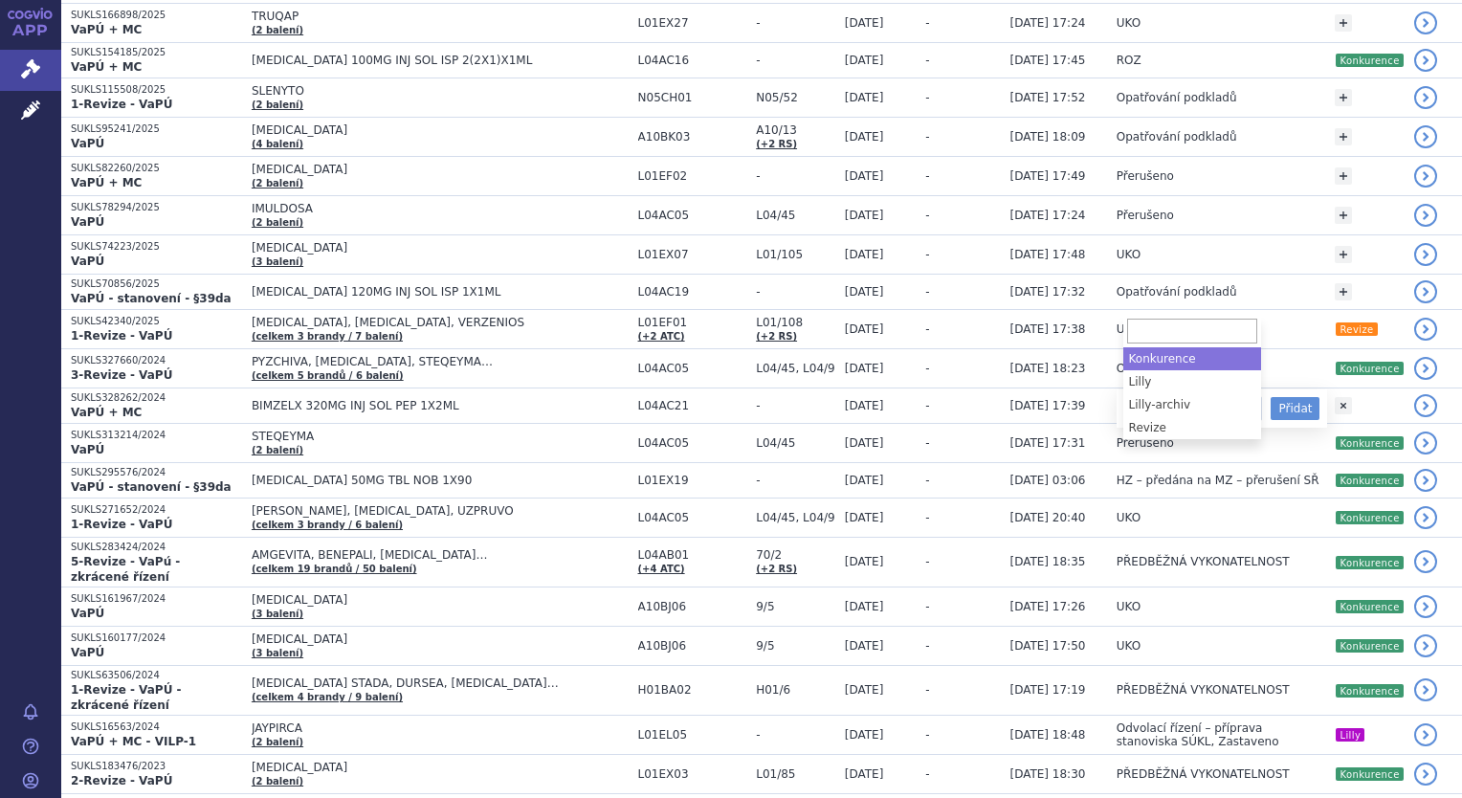
select select "Konkurence"
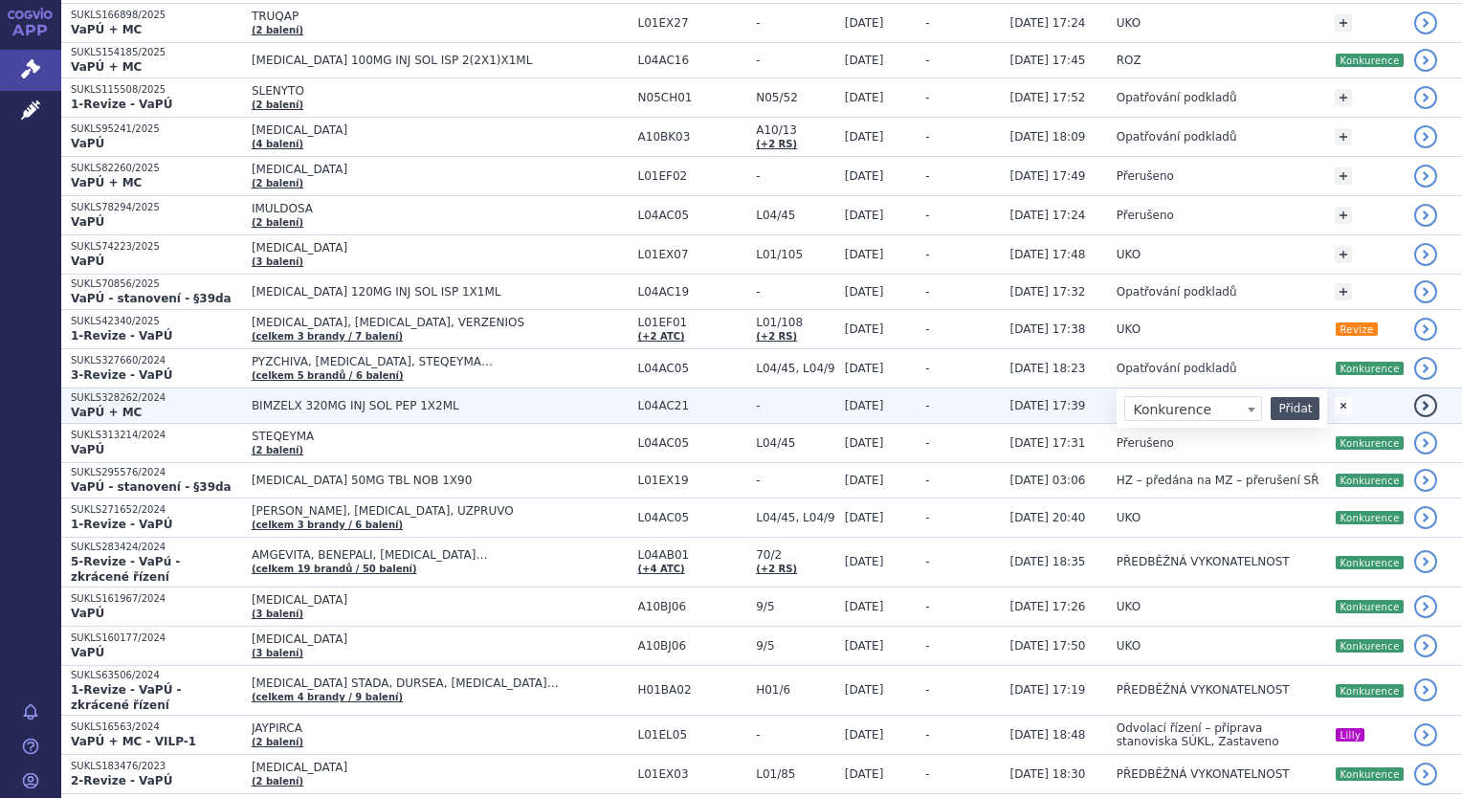
click at [1273, 397] on button "Přidat" at bounding box center [1295, 408] width 49 height 23
select select
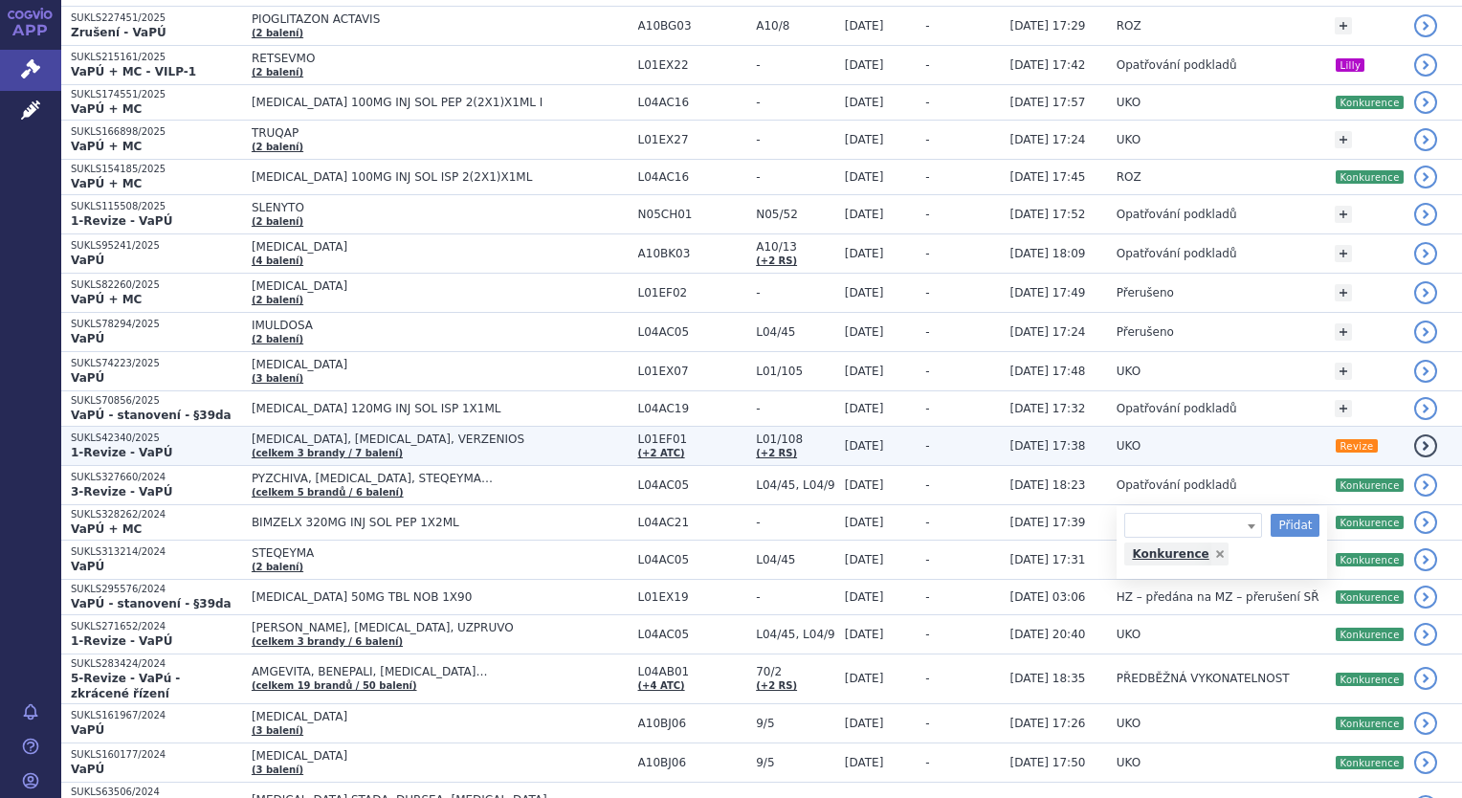
scroll to position [1805, 0]
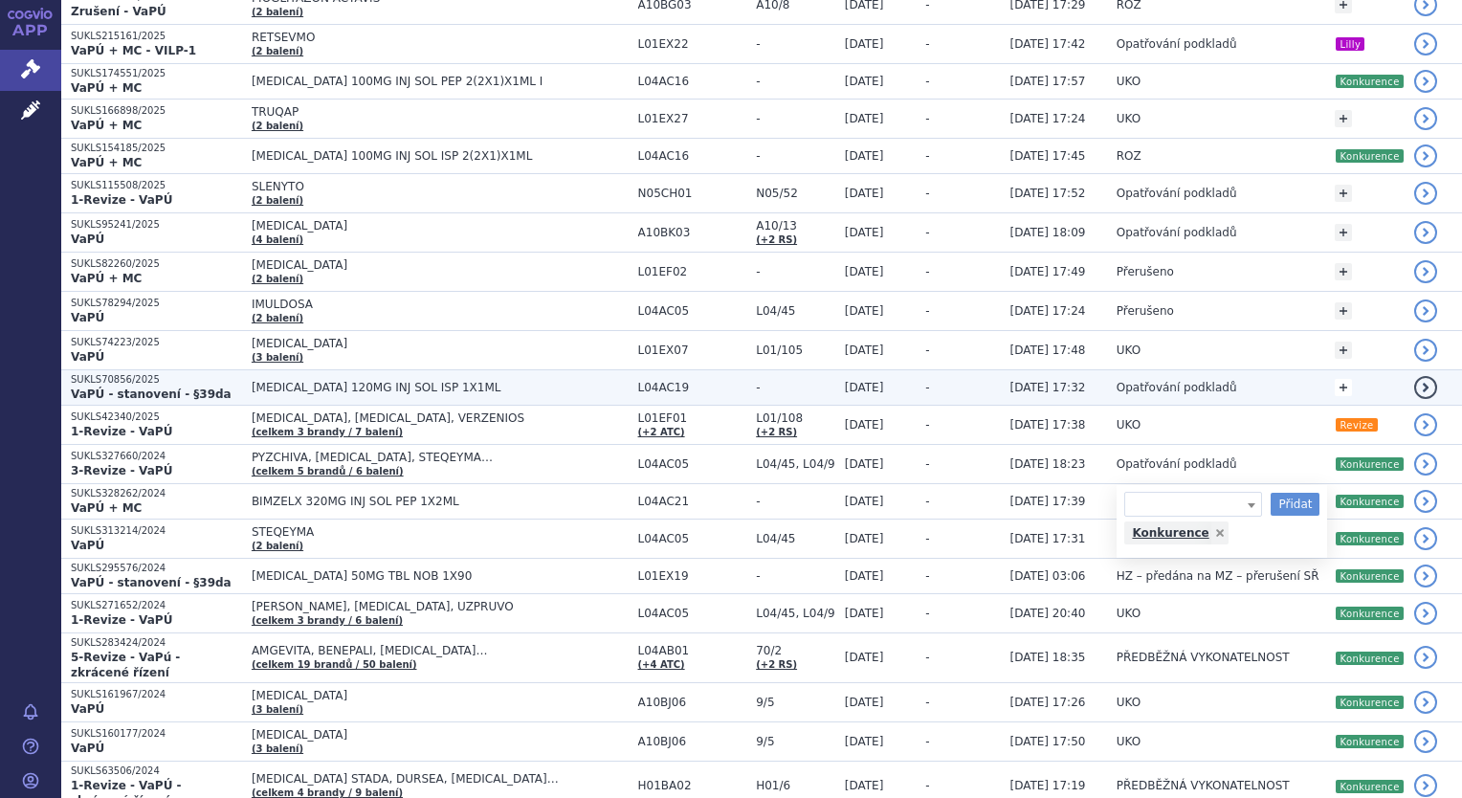
click at [1338, 379] on link "+" at bounding box center [1343, 387] width 17 height 17
click at [1194, 378] on span at bounding box center [1193, 390] width 138 height 25
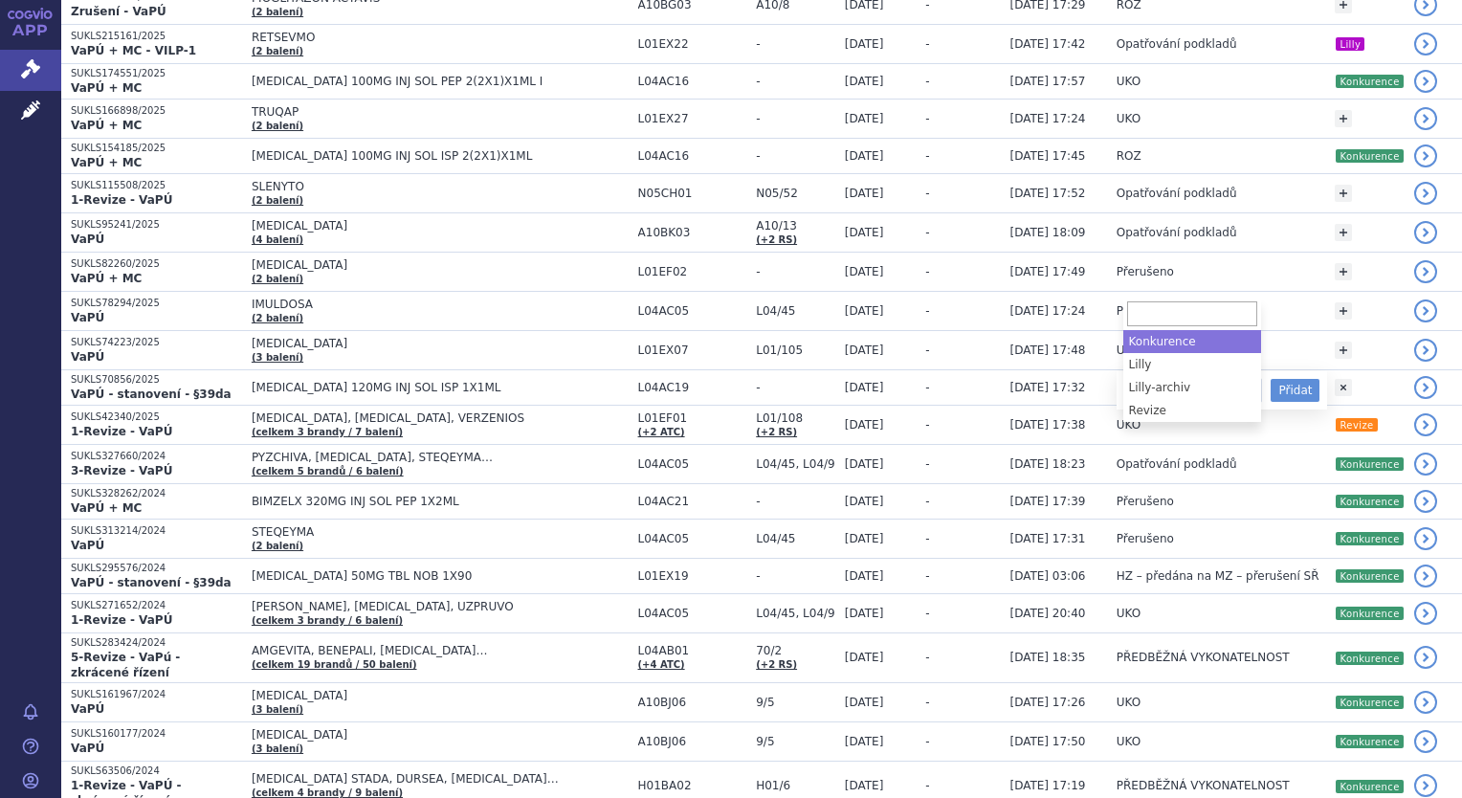
select select "Konkurence"
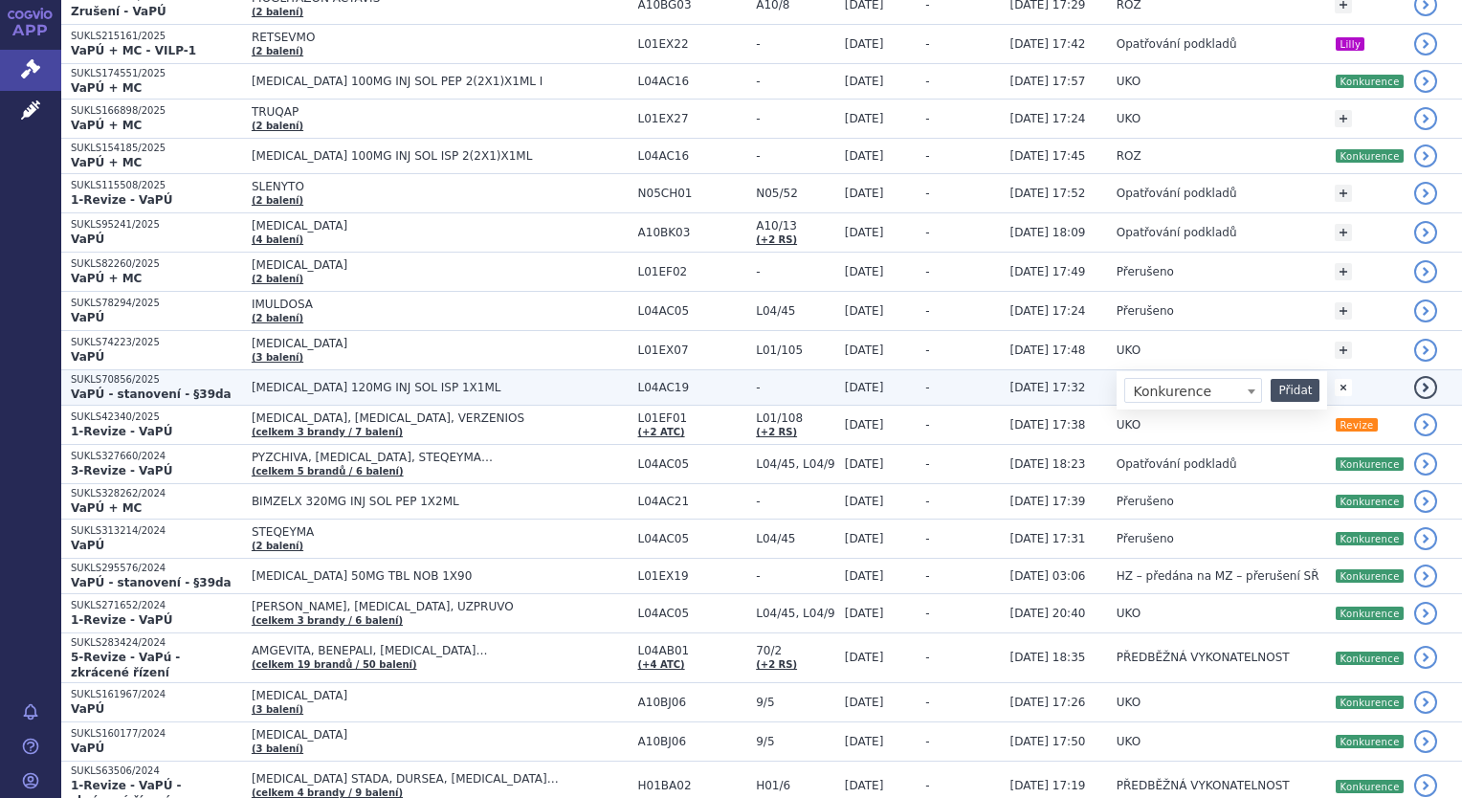
click at [1308, 379] on button "Přidat" at bounding box center [1295, 390] width 49 height 23
select select
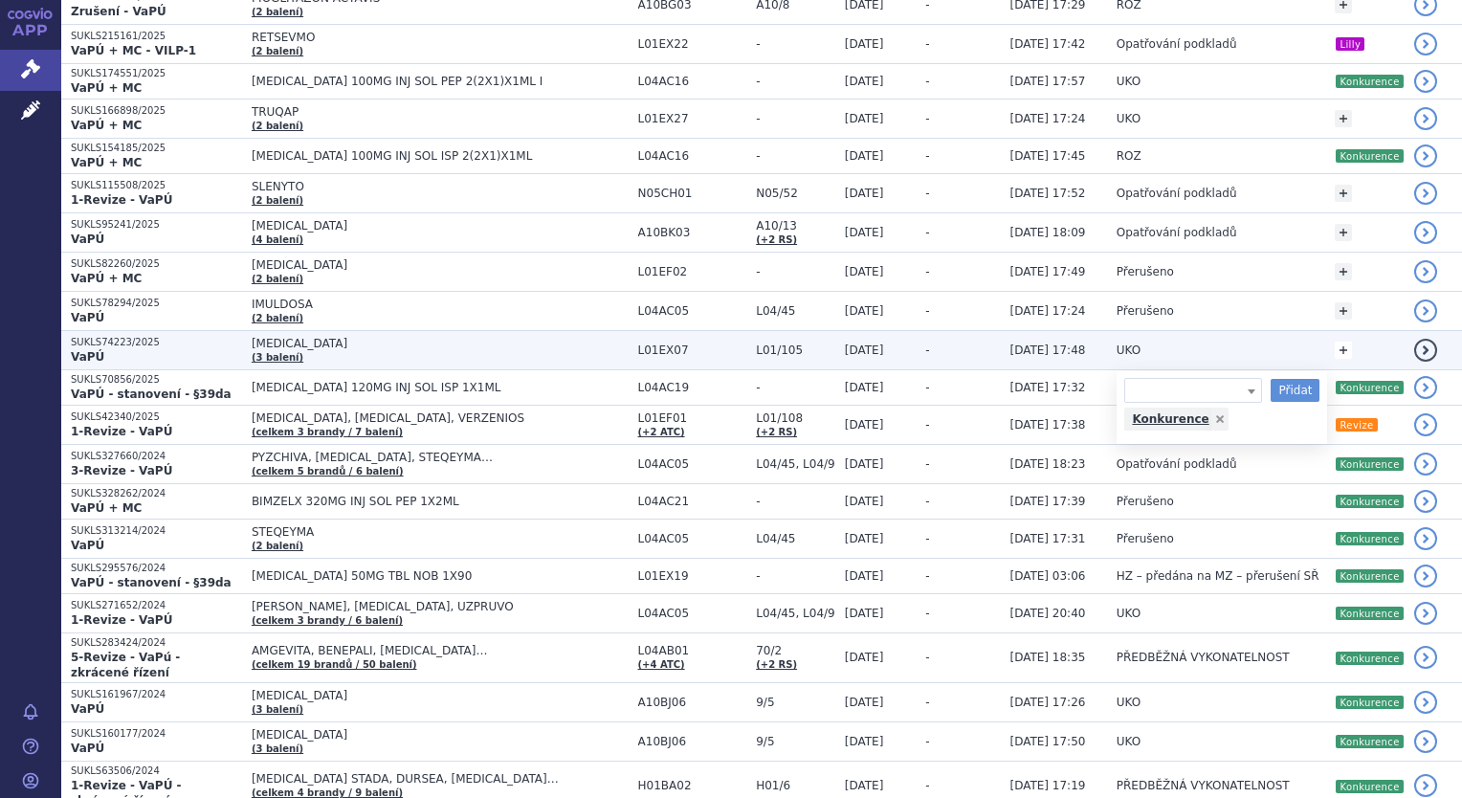
click at [1344, 342] on link "+" at bounding box center [1343, 350] width 17 height 17
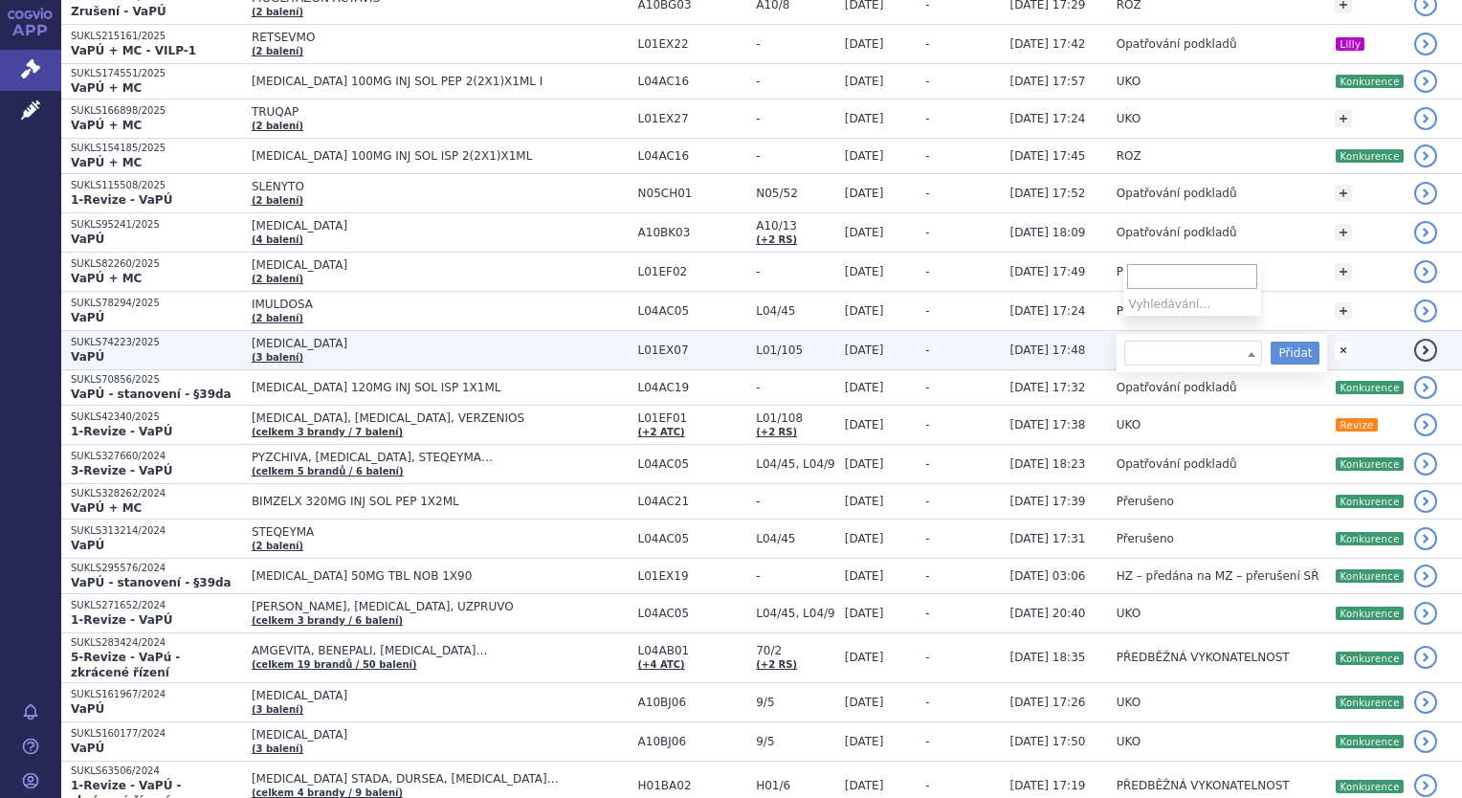
click at [1229, 341] on span at bounding box center [1193, 353] width 138 height 25
select select "Konkurence"
click at [1292, 342] on button "Přidat" at bounding box center [1295, 353] width 49 height 23
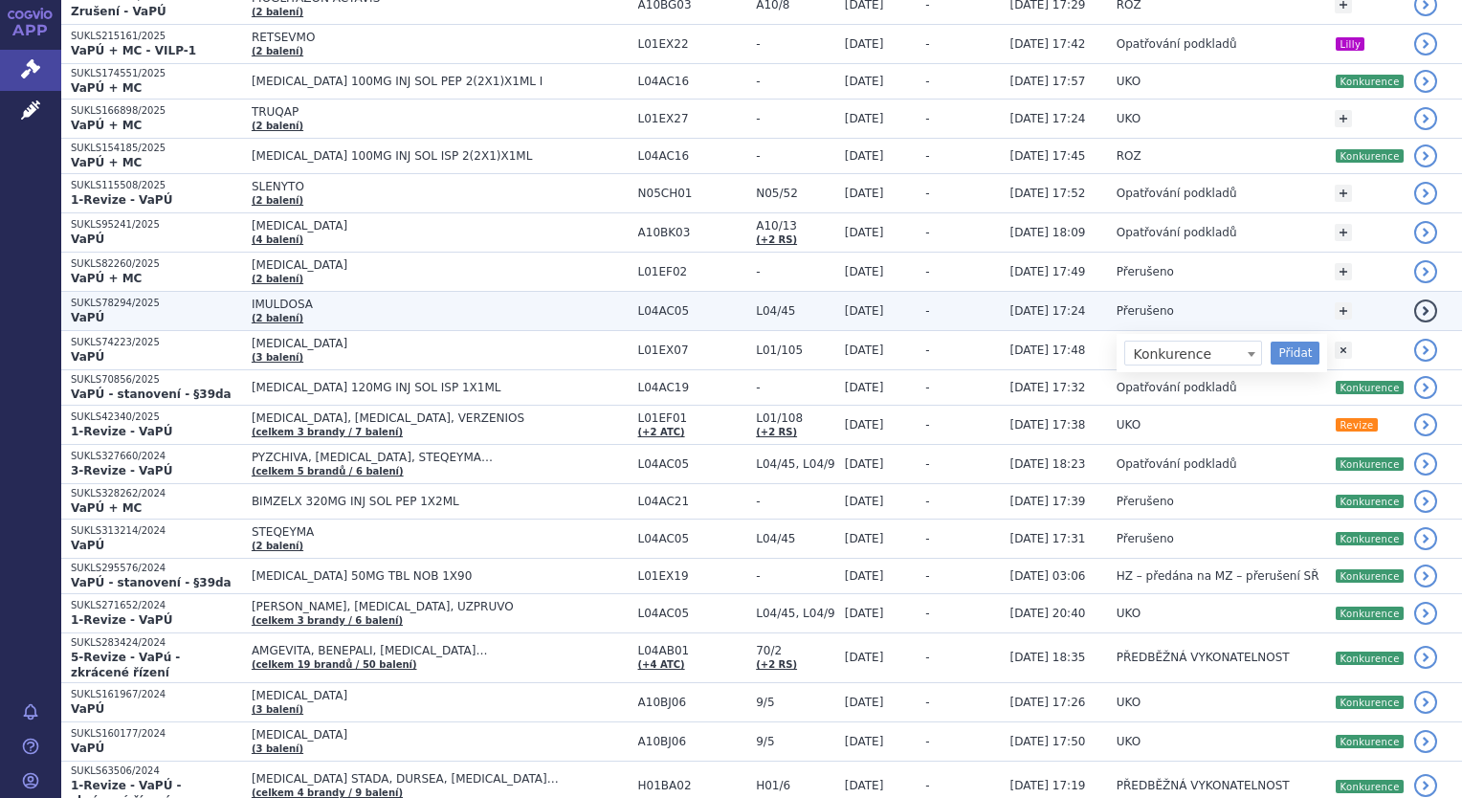
select select
click at [1335, 302] on link "+" at bounding box center [1343, 310] width 17 height 17
click at [1230, 301] on span at bounding box center [1193, 313] width 138 height 25
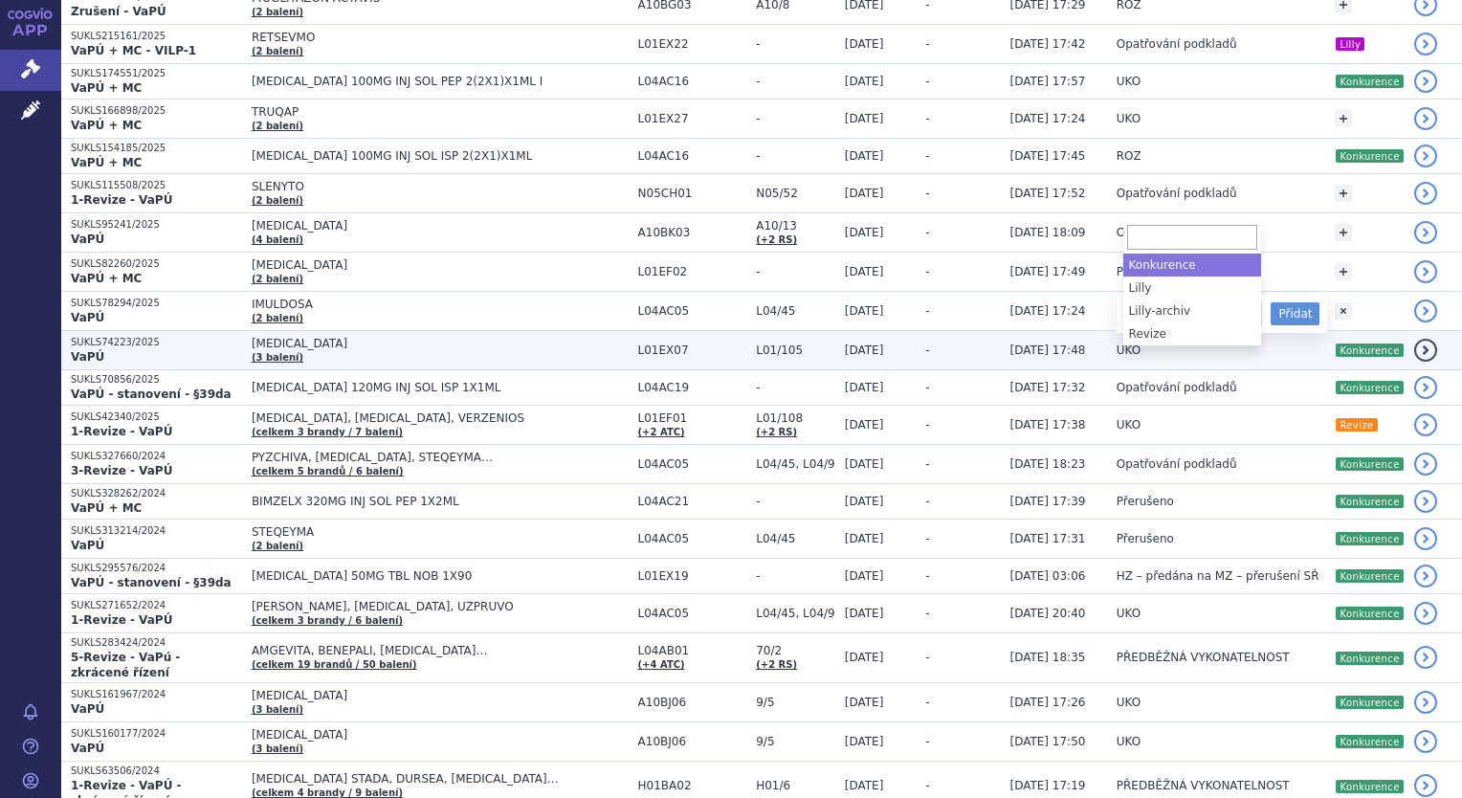
drag, startPoint x: 1185, startPoint y: 265, endPoint x: 1200, endPoint y: 258, distance: 16.7
select select "Konkurence"
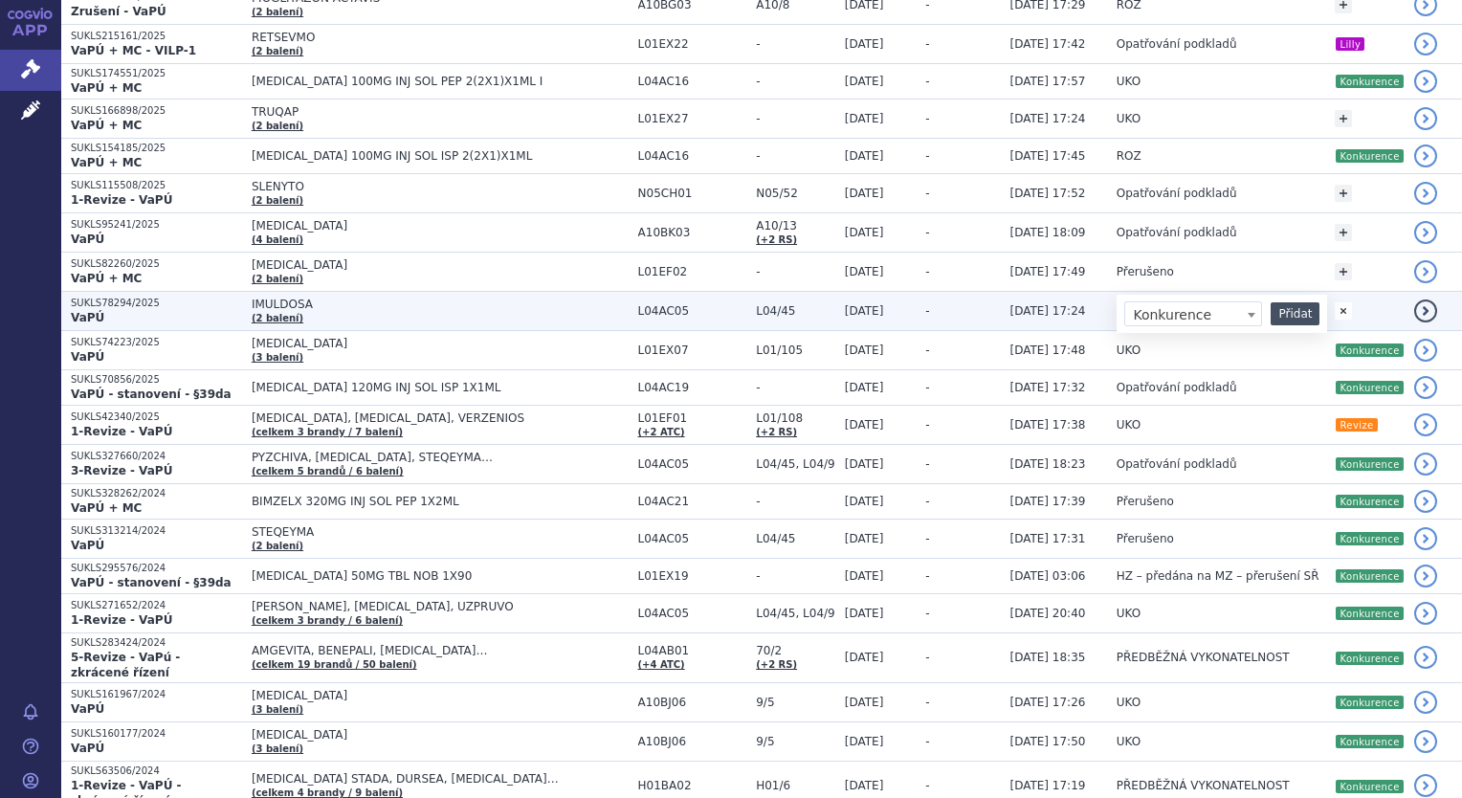
click at [1279, 302] on button "Přidat" at bounding box center [1295, 313] width 49 height 23
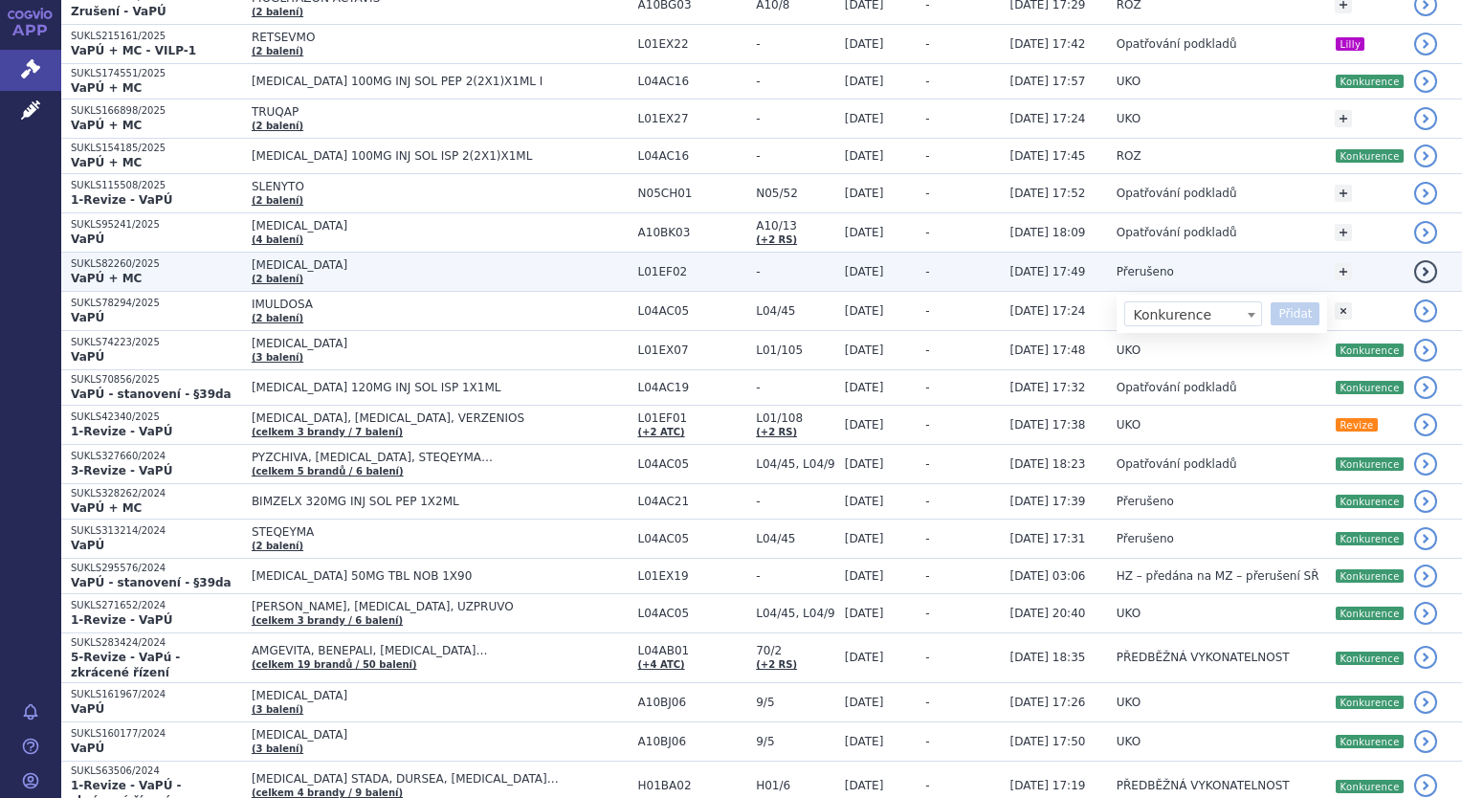
select select
click at [1343, 263] on link "+" at bounding box center [1343, 271] width 17 height 17
click at [1242, 263] on span at bounding box center [1251, 275] width 19 height 25
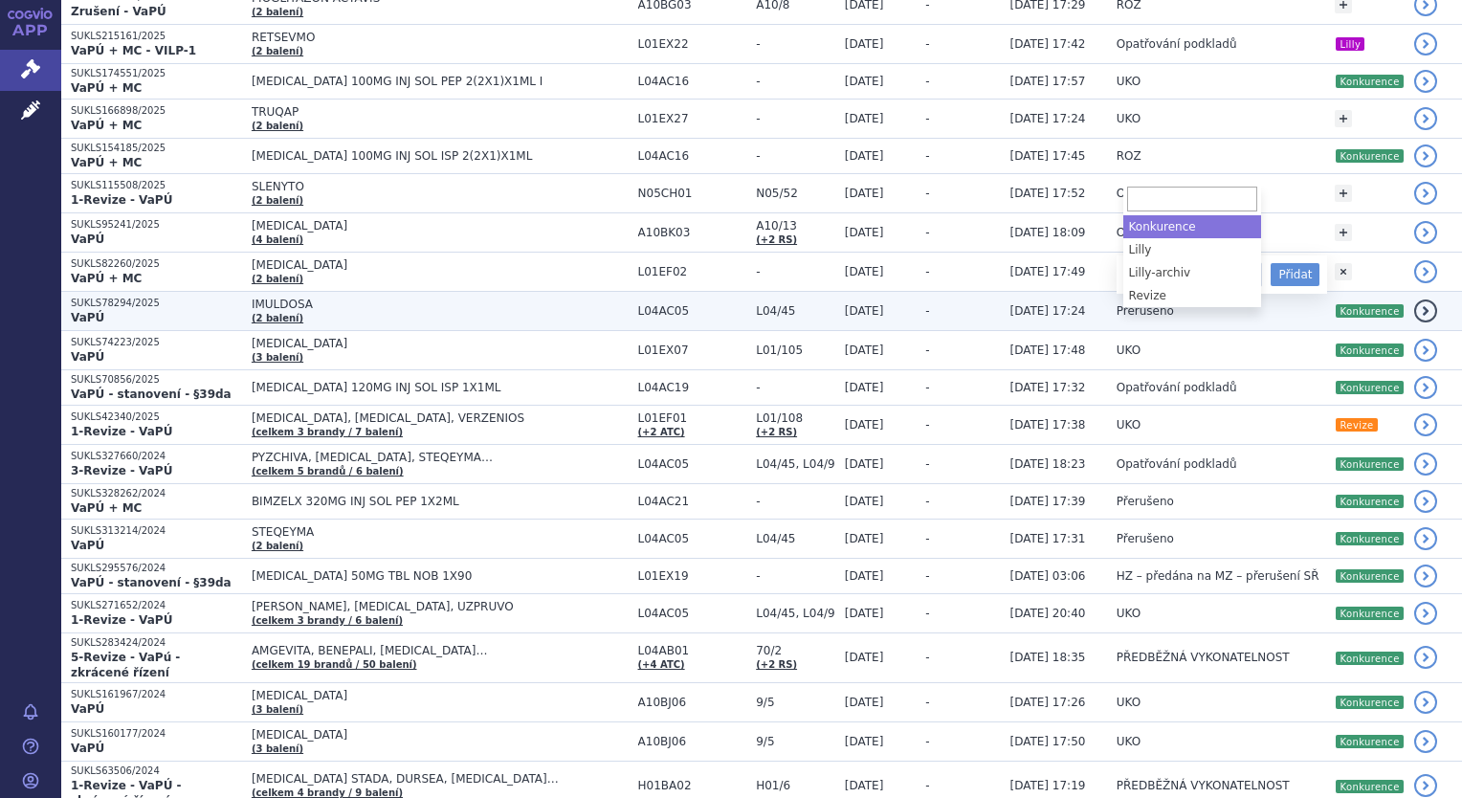
select select "Konkurence"
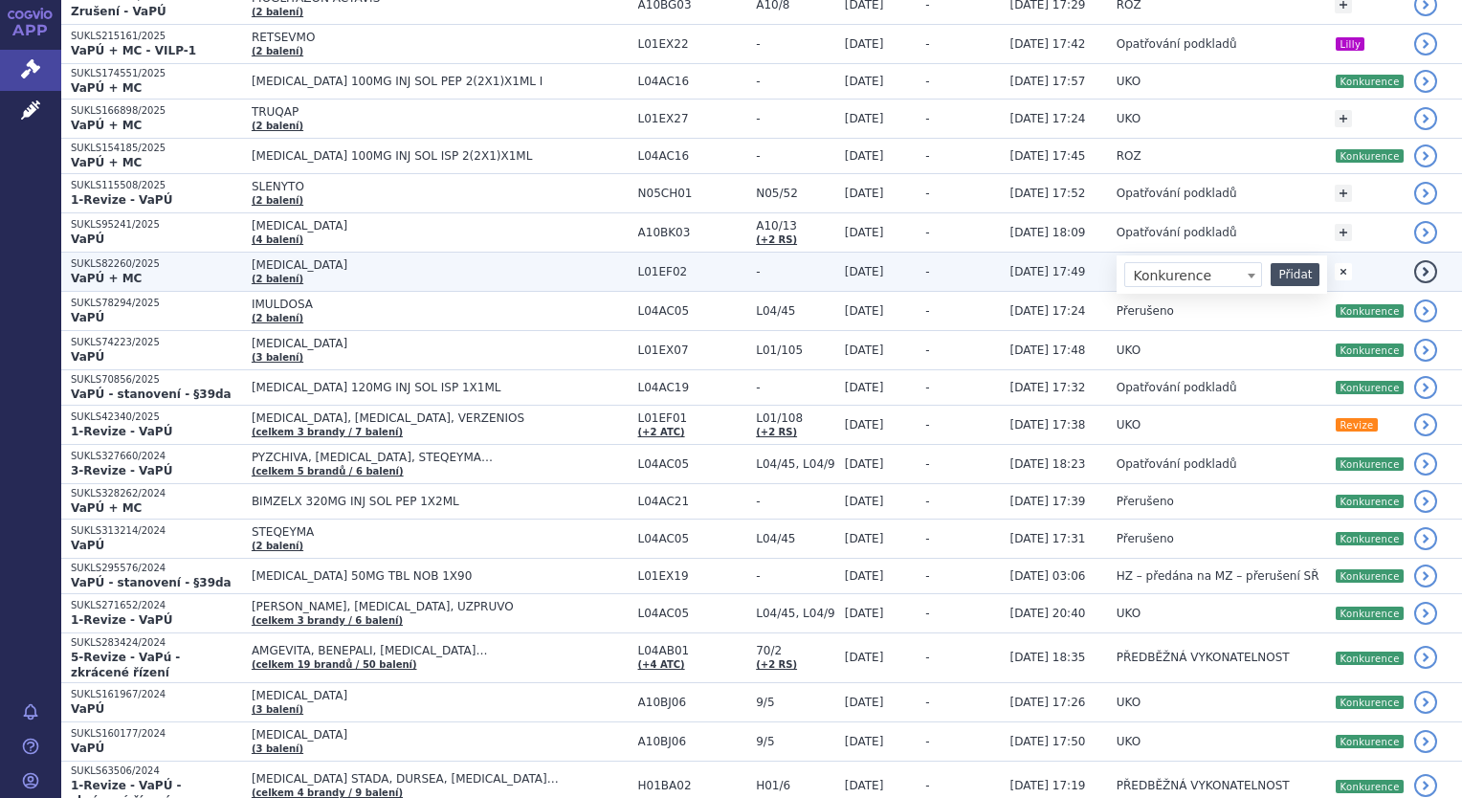
click at [1296, 263] on button "Přidat" at bounding box center [1295, 274] width 49 height 23
select select
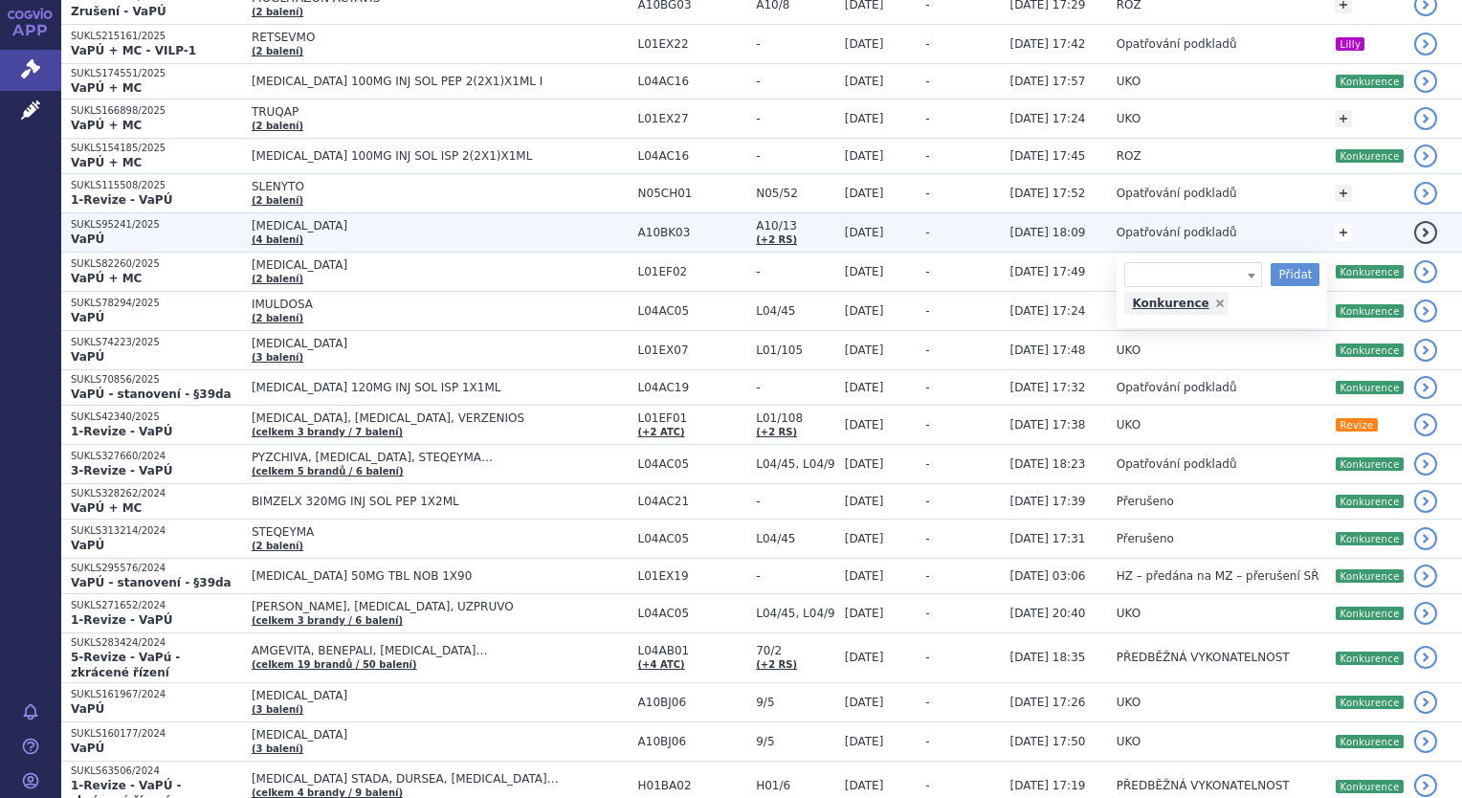
click at [1339, 224] on link "+" at bounding box center [1343, 232] width 17 height 17
click at [1242, 224] on span at bounding box center [1251, 236] width 19 height 25
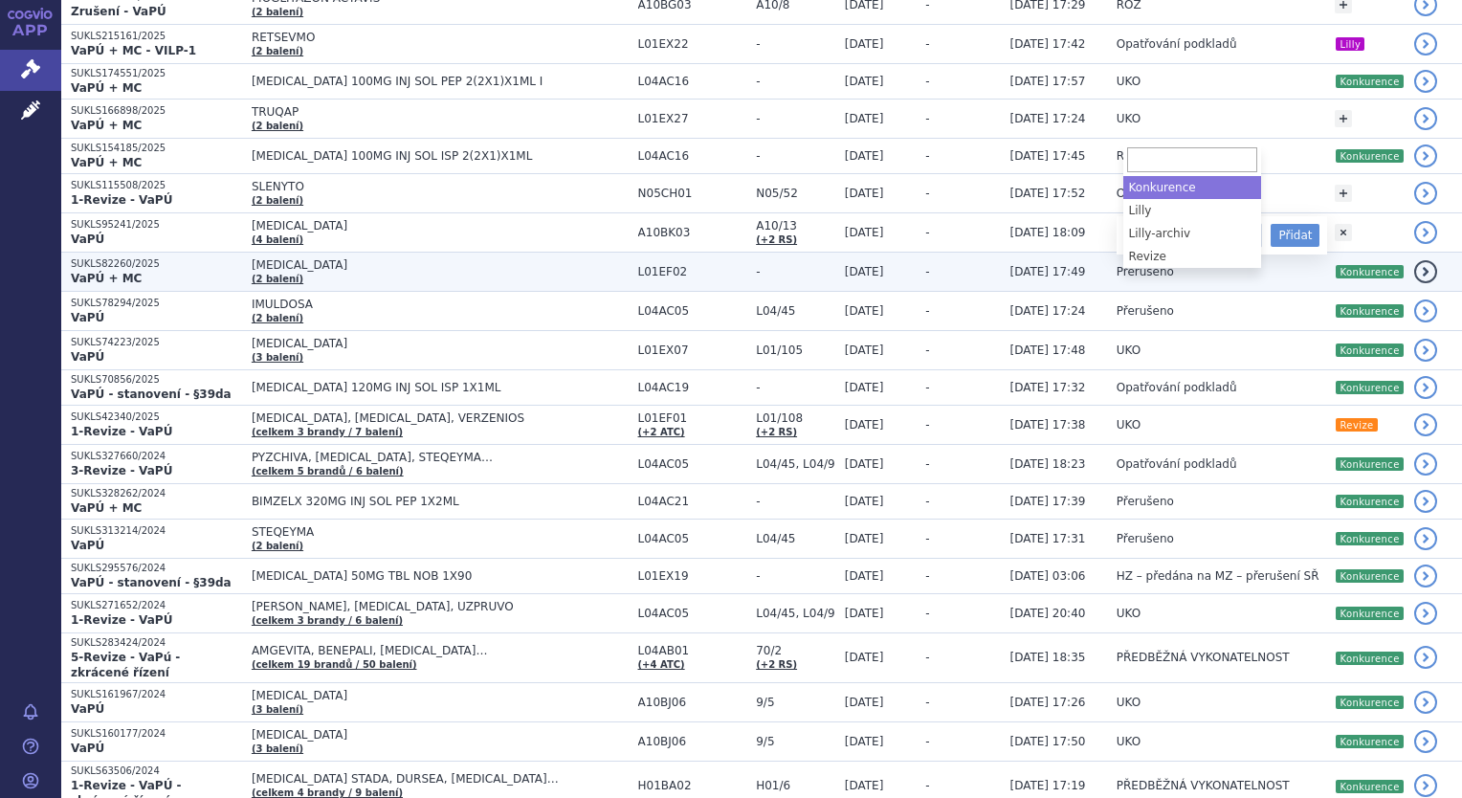
select select "Konkurence"
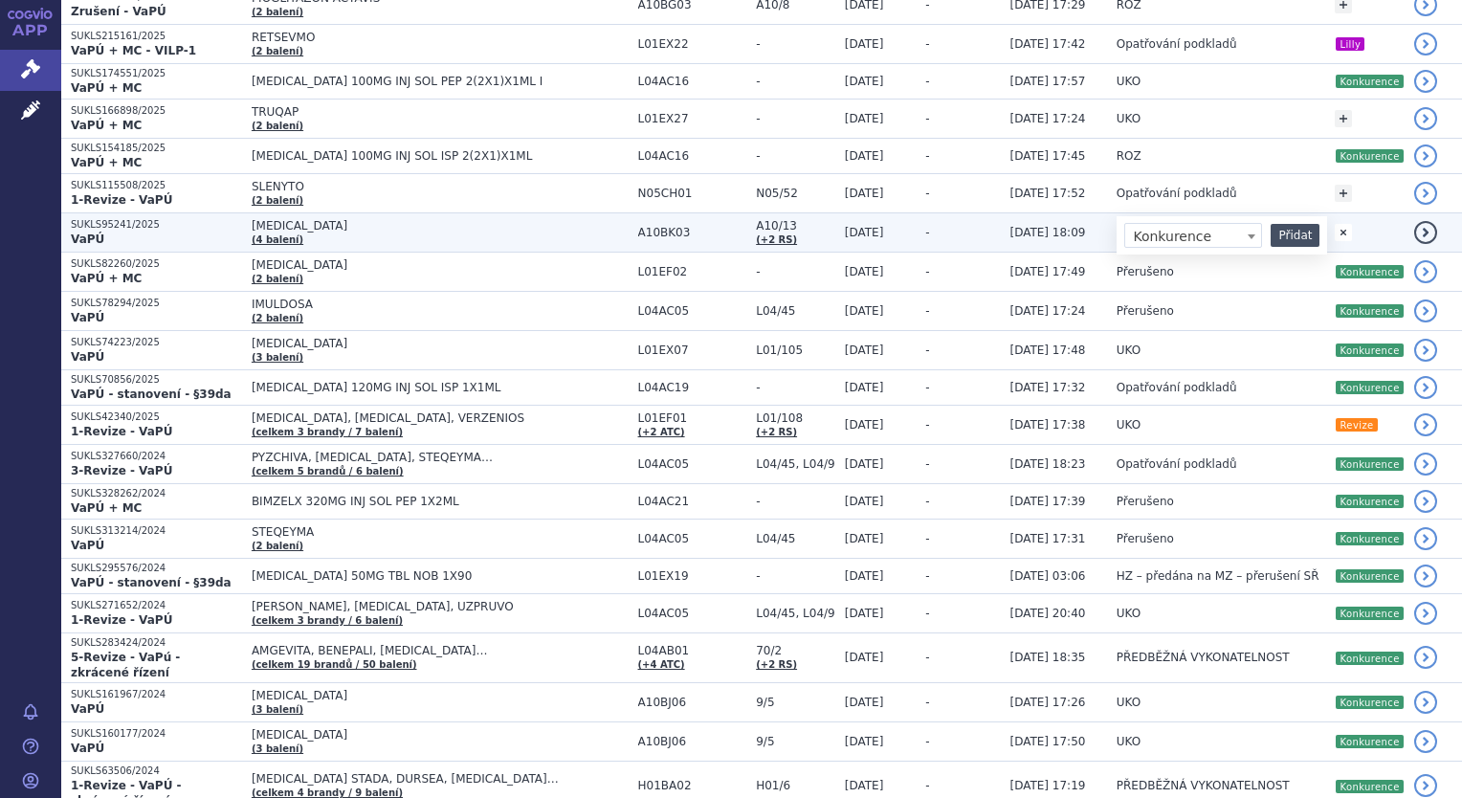
click at [1290, 224] on button "Přidat" at bounding box center [1295, 235] width 49 height 23
select select
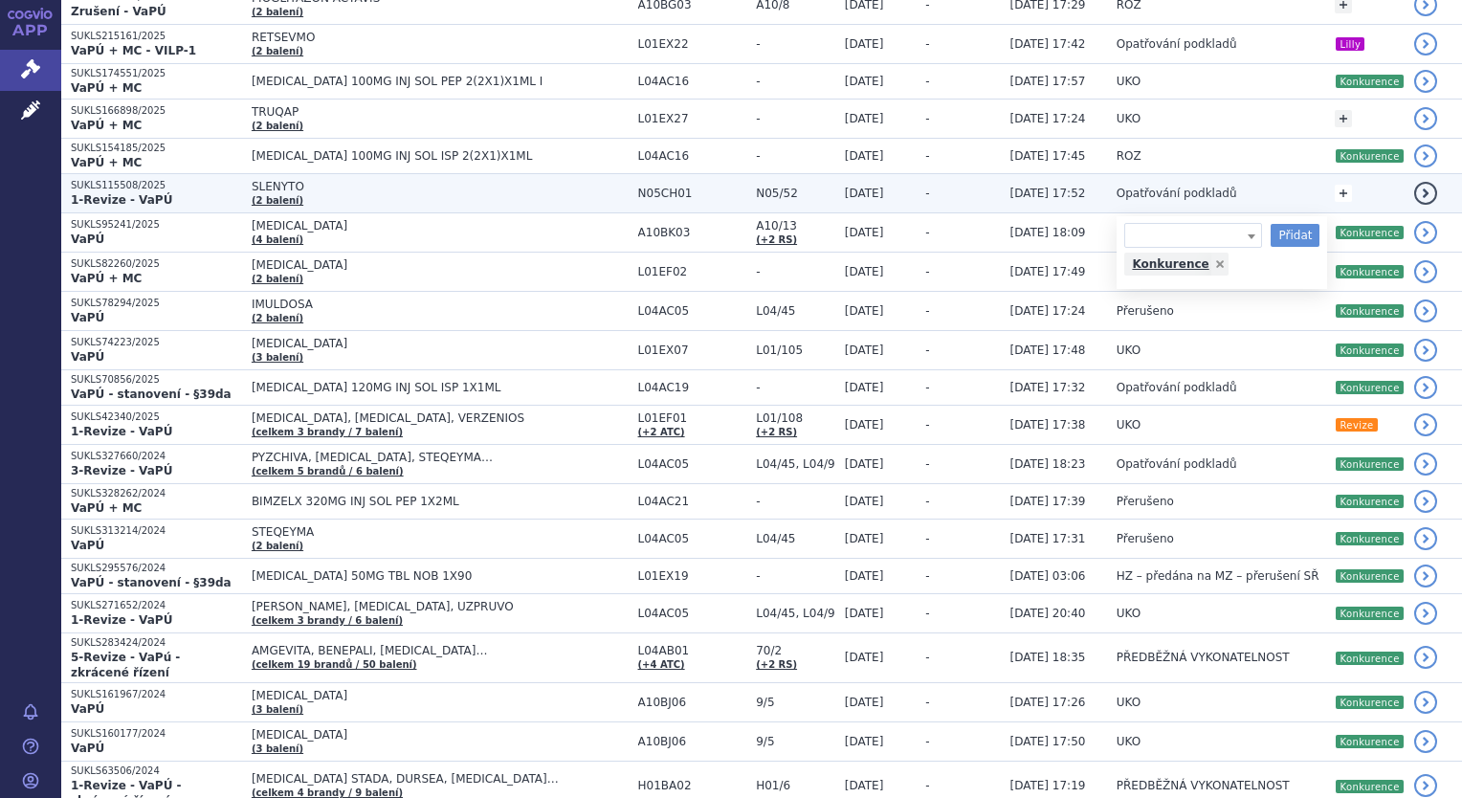
click at [1336, 185] on link "+" at bounding box center [1343, 193] width 17 height 17
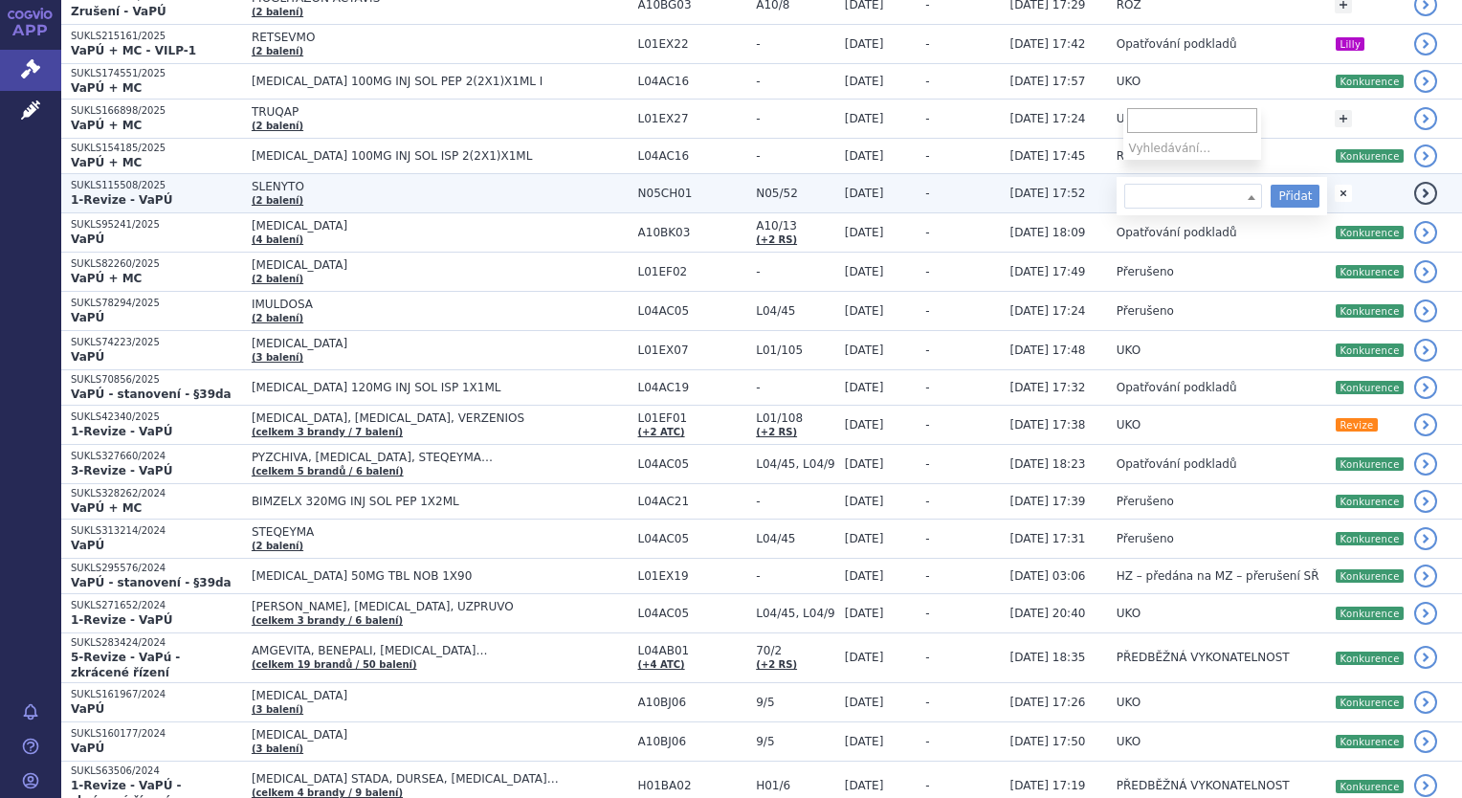
click at [1236, 184] on span at bounding box center [1193, 196] width 138 height 25
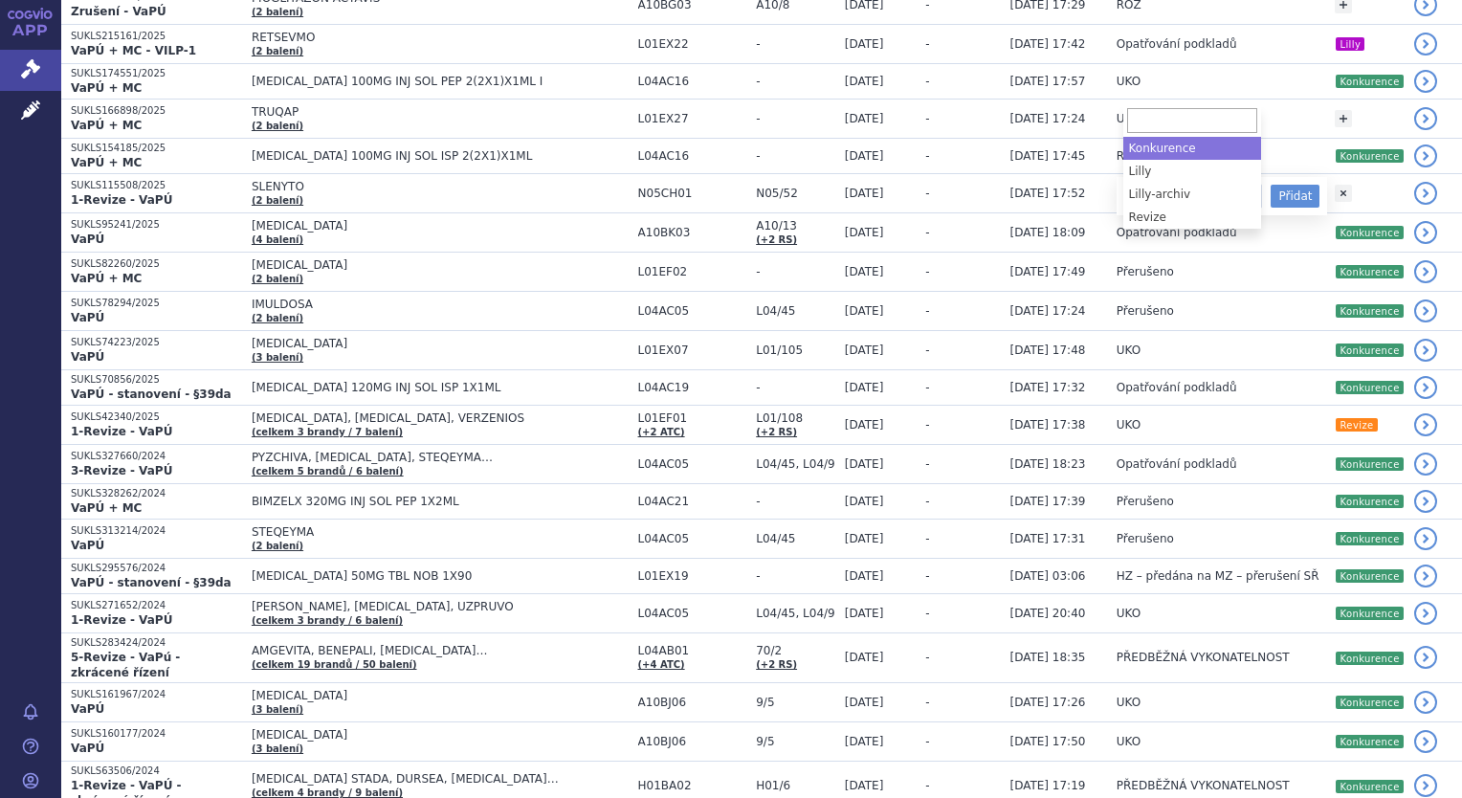
select select "Konkurence"
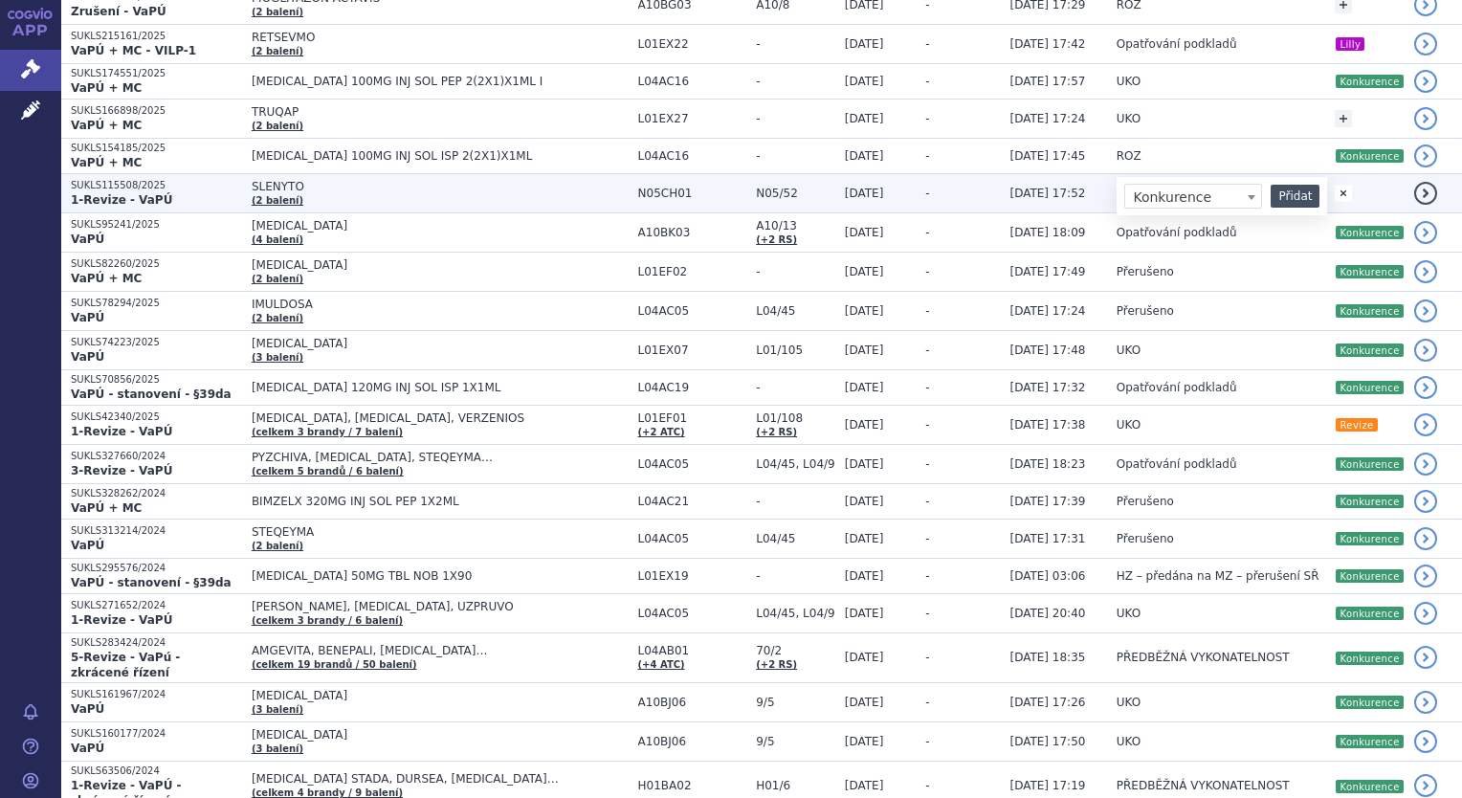
click at [1301, 185] on button "Přidat" at bounding box center [1295, 196] width 49 height 23
select select
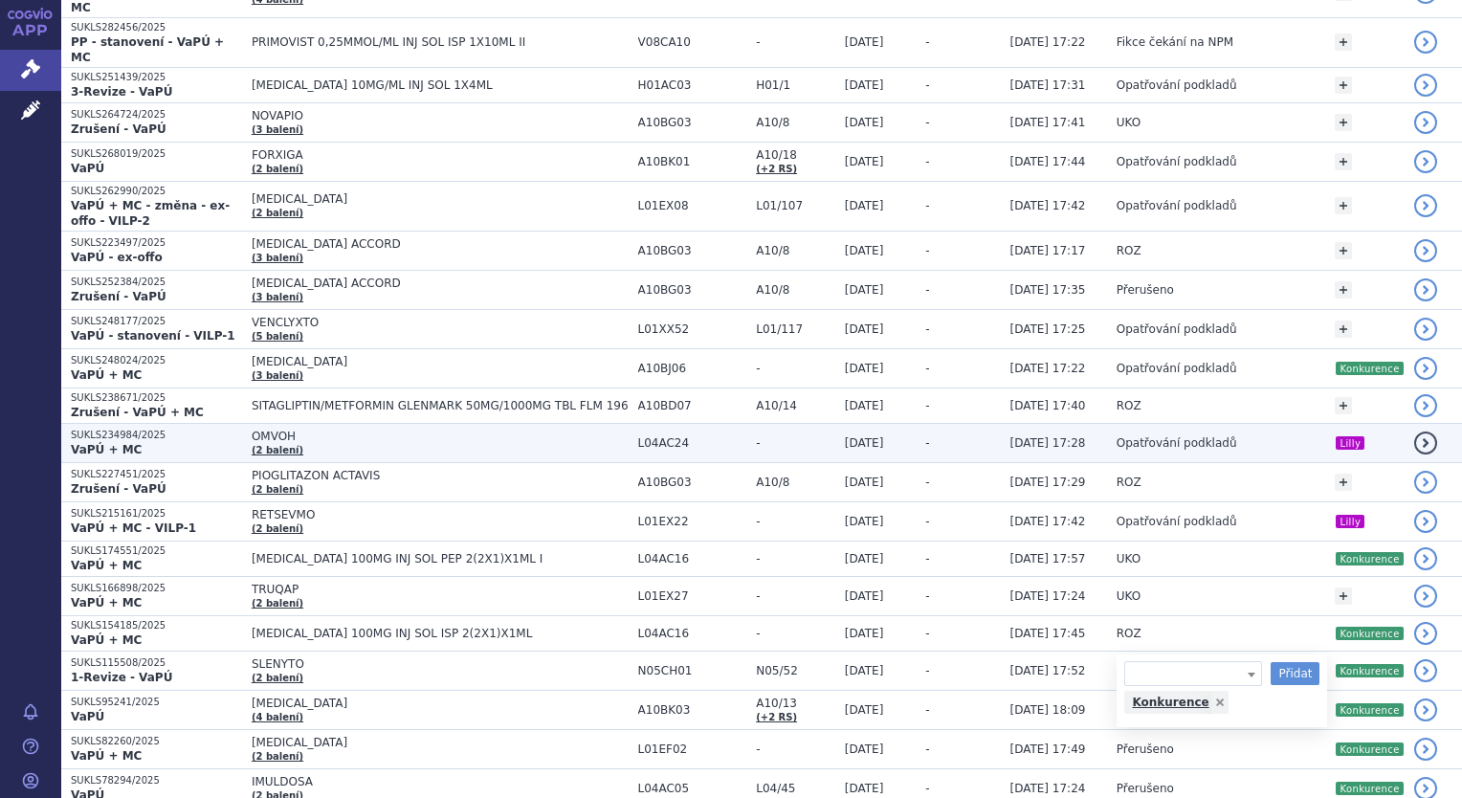
scroll to position [1326, 0]
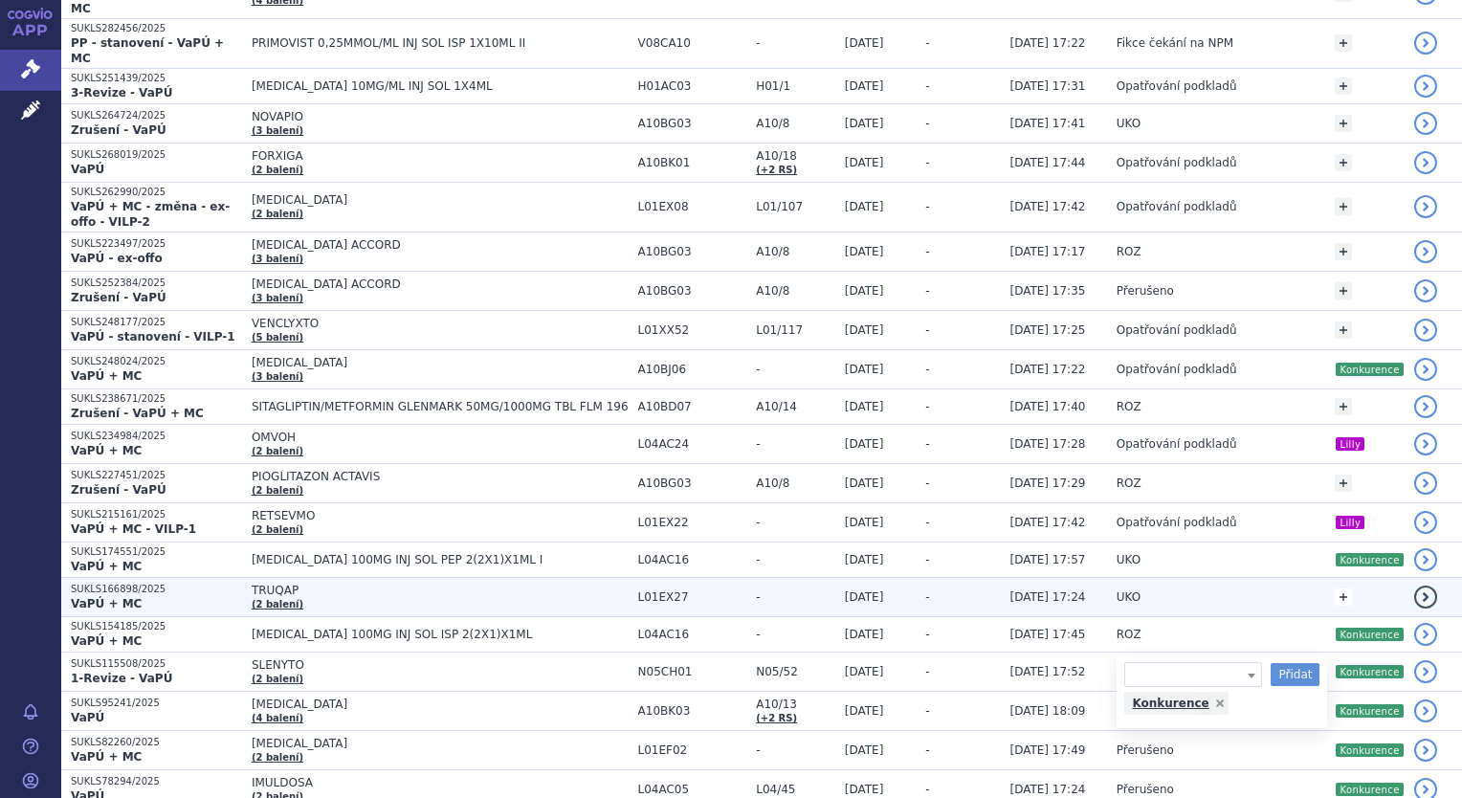
click at [1343, 588] on link "+" at bounding box center [1343, 596] width 17 height 17
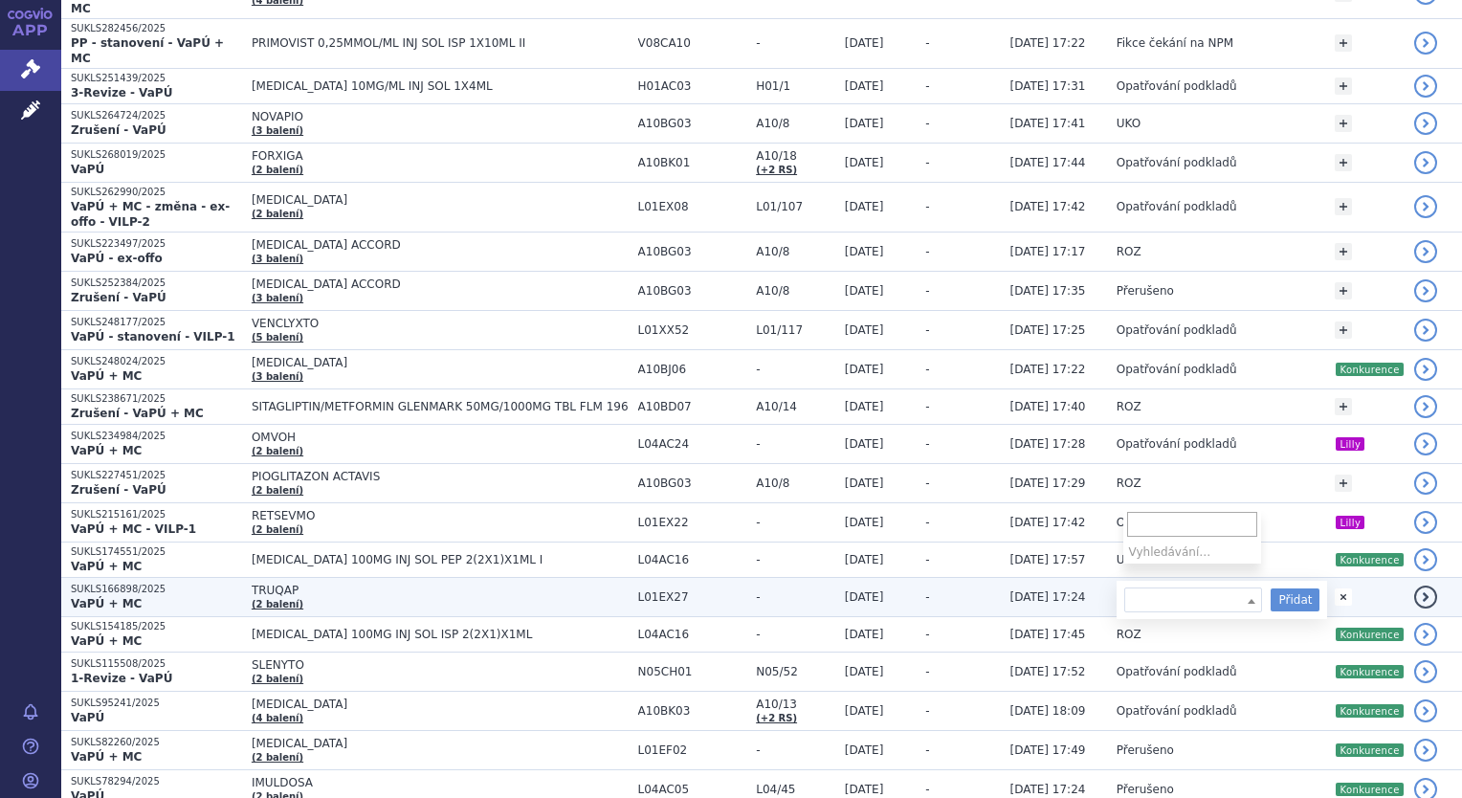
click at [1248, 599] on b at bounding box center [1252, 601] width 8 height 5
select select "Konkurence"
click at [1293, 588] on button "Přidat" at bounding box center [1295, 599] width 49 height 23
select select
click at [1294, 588] on button "Přidat" at bounding box center [1295, 599] width 49 height 23
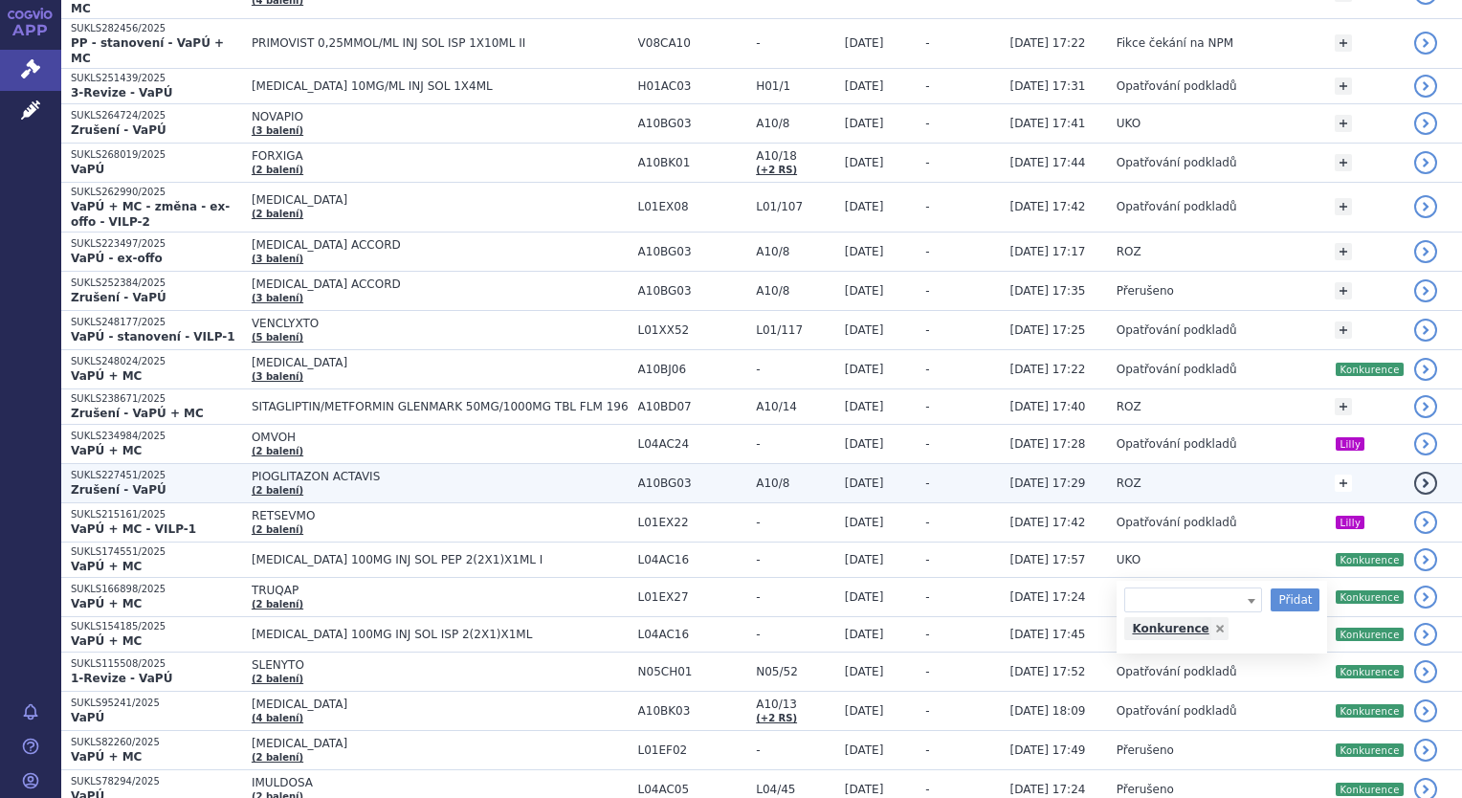
click at [1348, 475] on link "+" at bounding box center [1343, 483] width 17 height 17
click at [1247, 475] on span at bounding box center [1251, 487] width 19 height 25
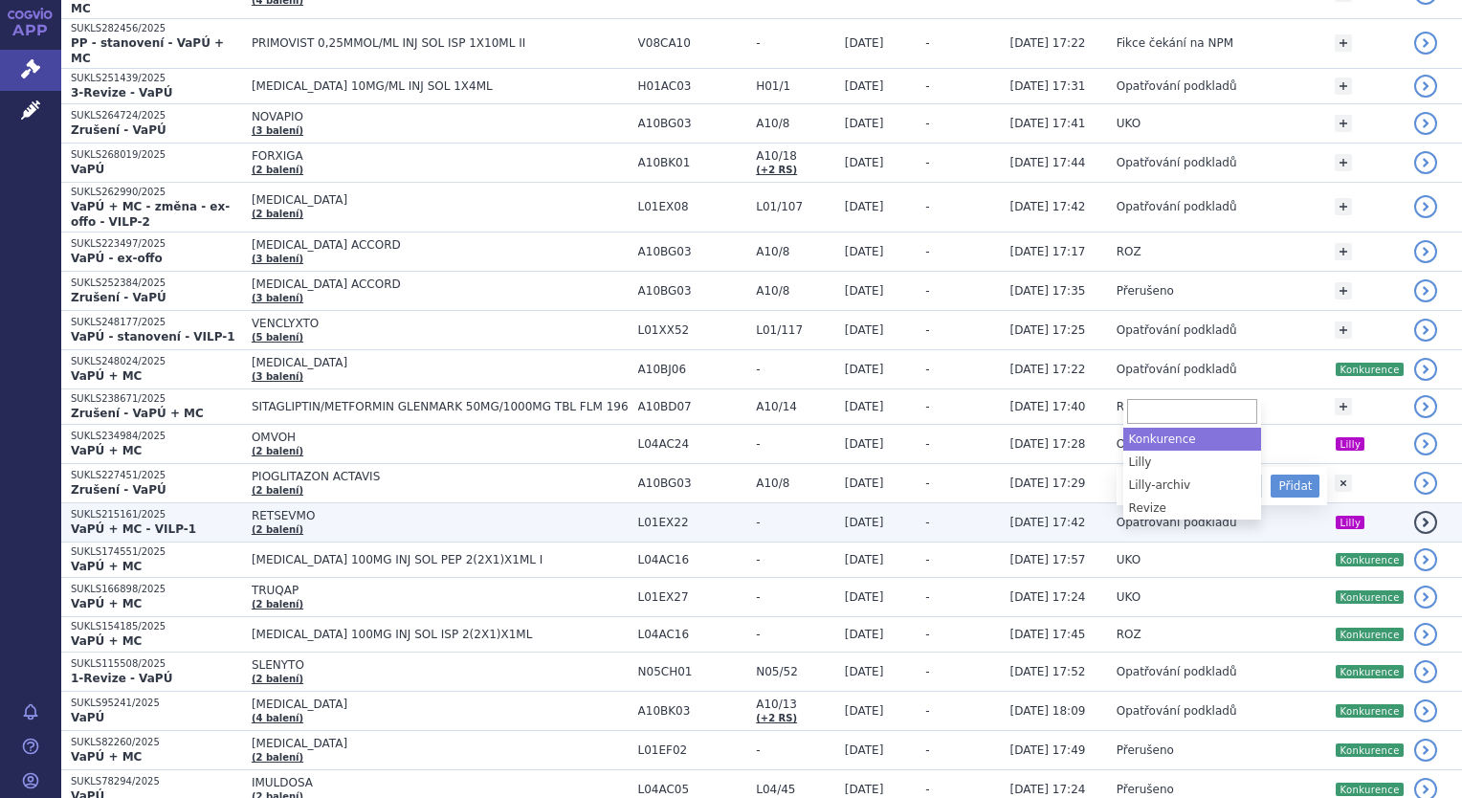
select select "Konkurence"
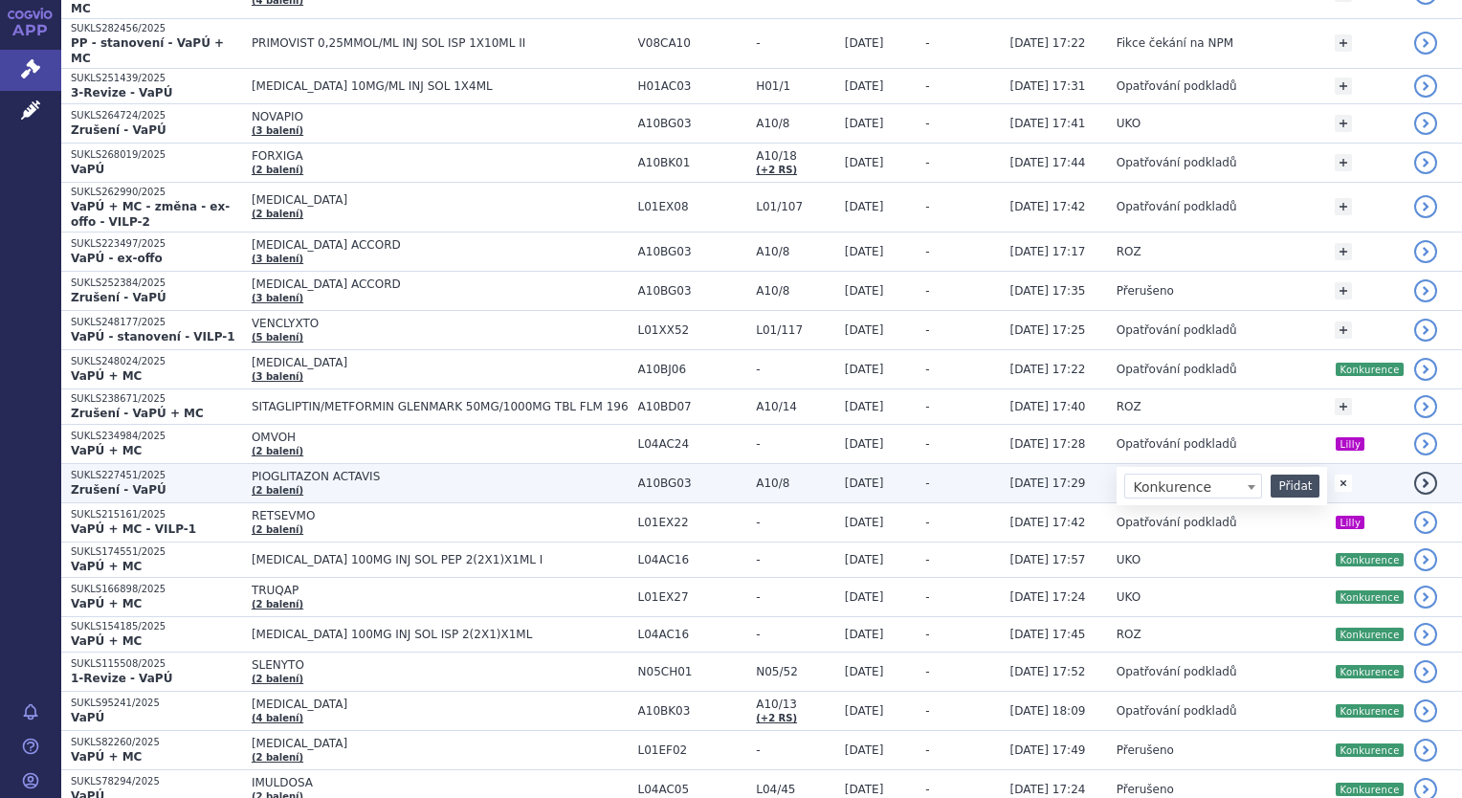
click at [1290, 475] on button "Přidat" at bounding box center [1295, 486] width 49 height 23
select select
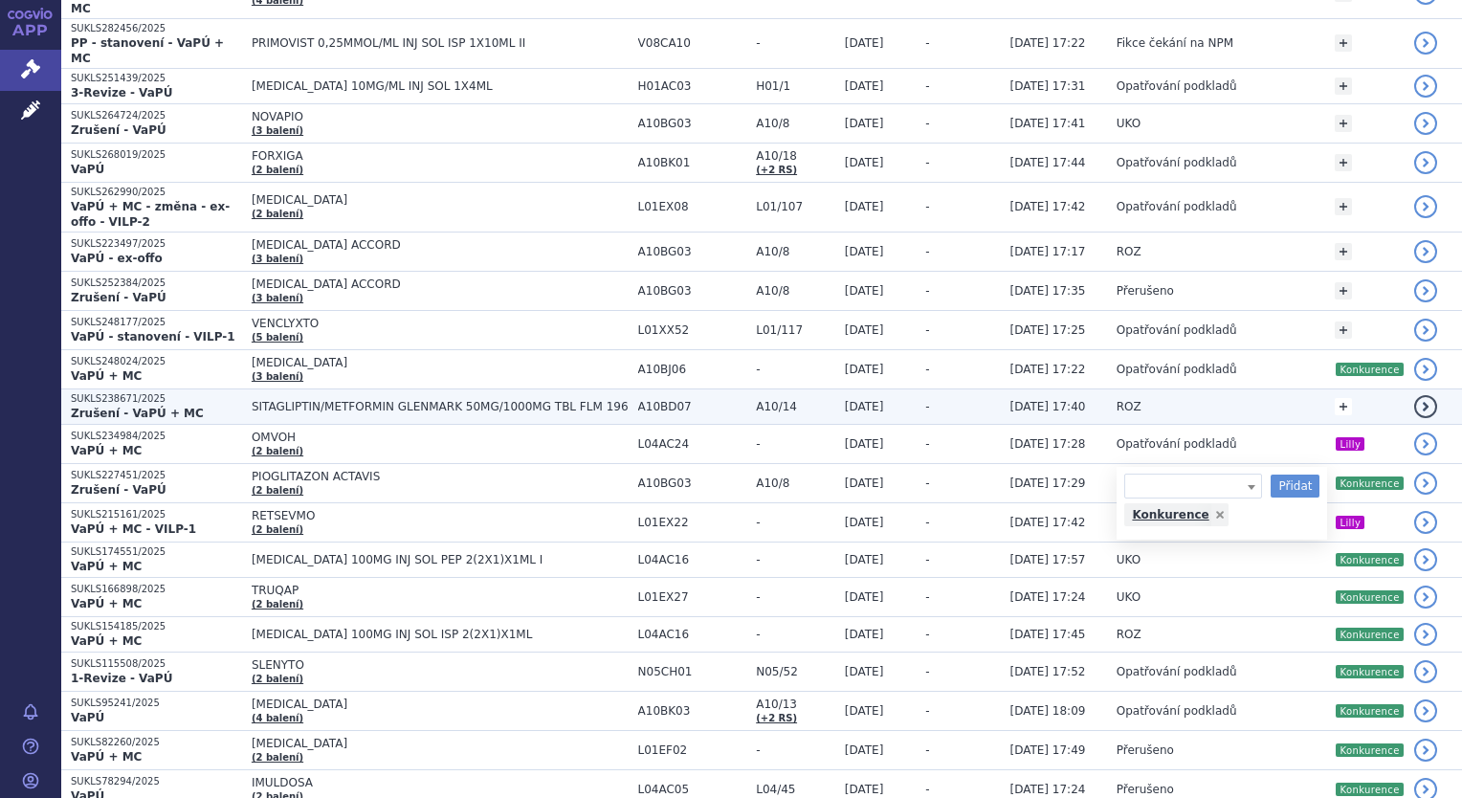
click at [1343, 398] on link "+" at bounding box center [1343, 406] width 17 height 17
click at [1234, 397] on span at bounding box center [1193, 409] width 138 height 25
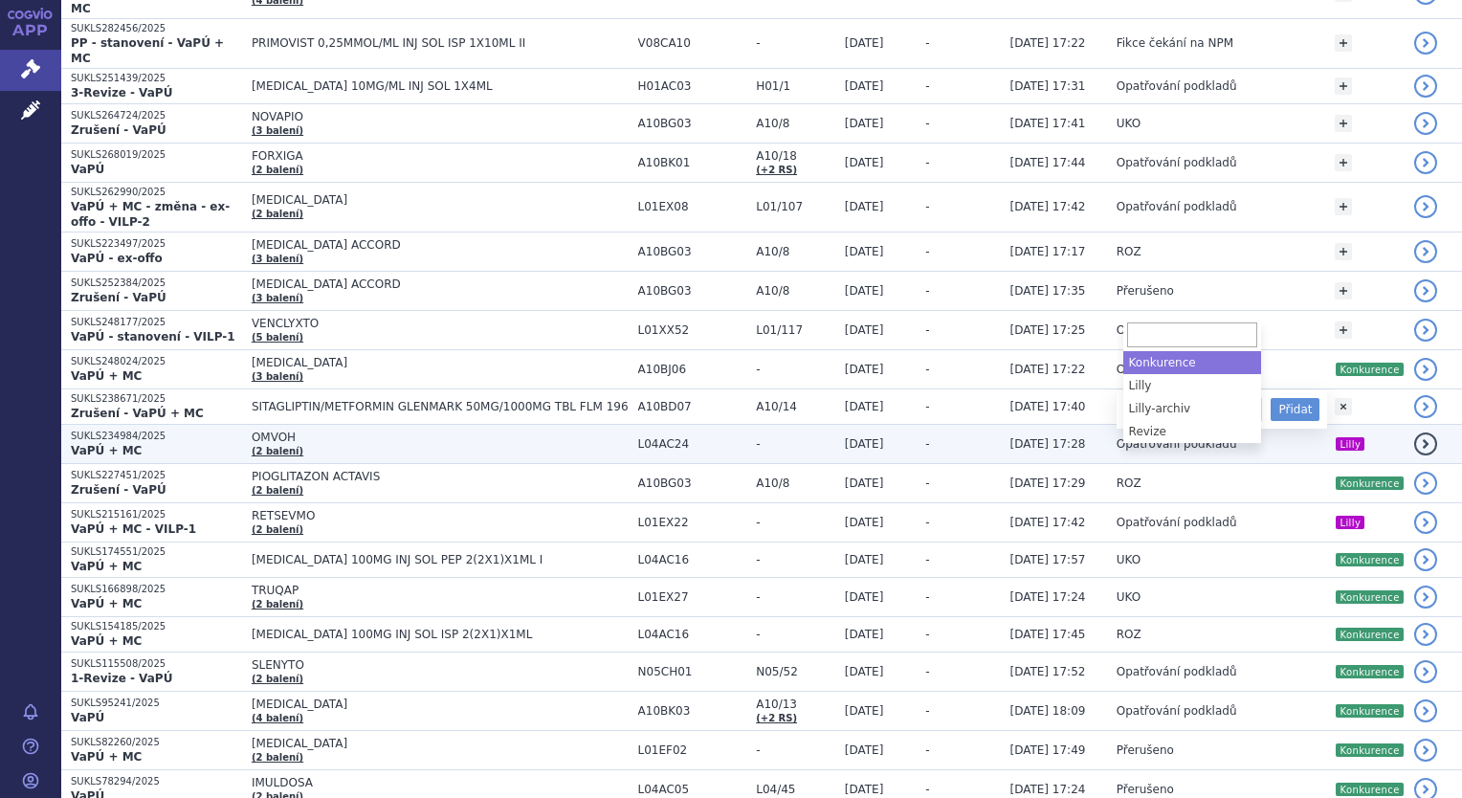
select select "Konkurence"
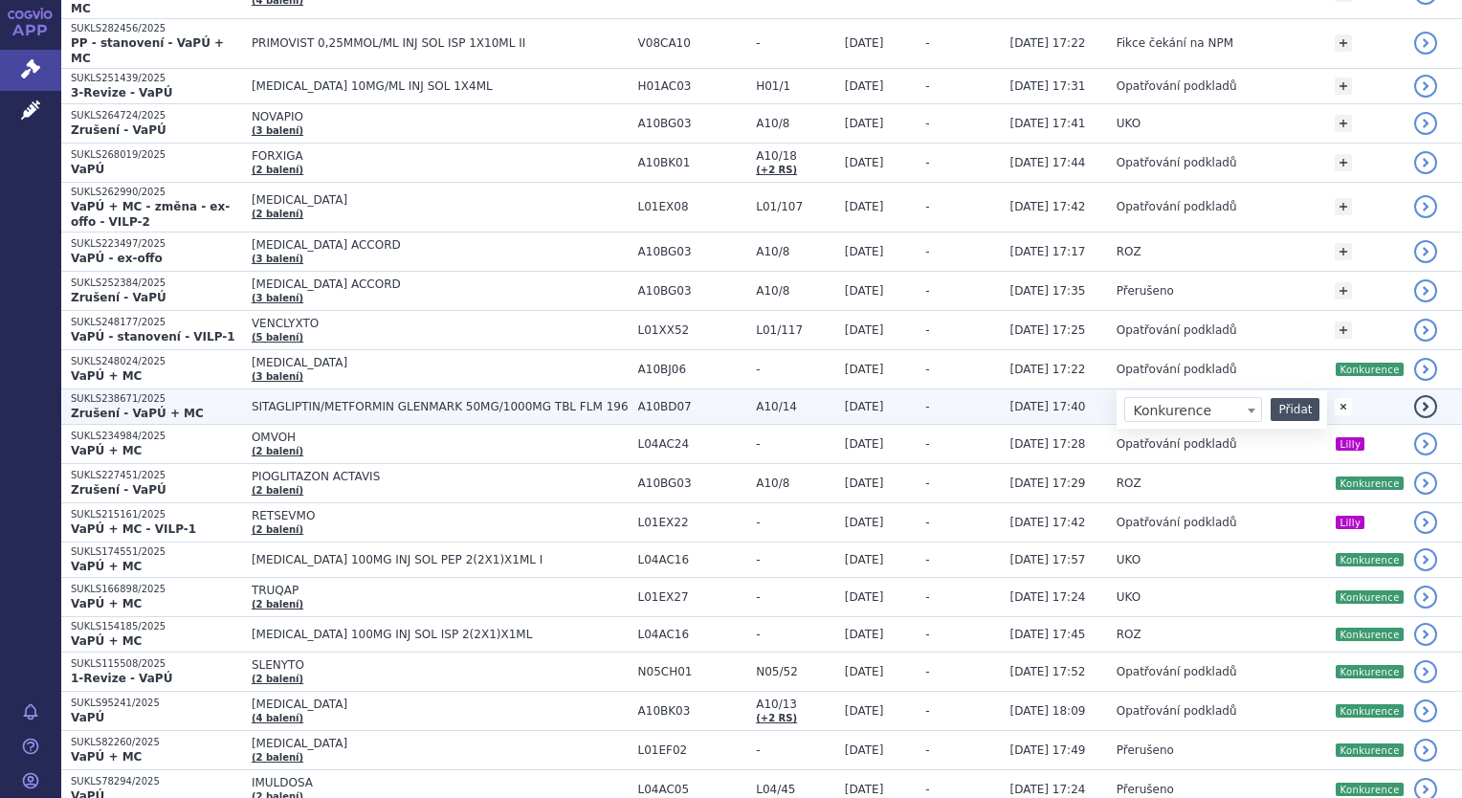
click at [1280, 398] on button "Přidat" at bounding box center [1295, 409] width 49 height 23
select select
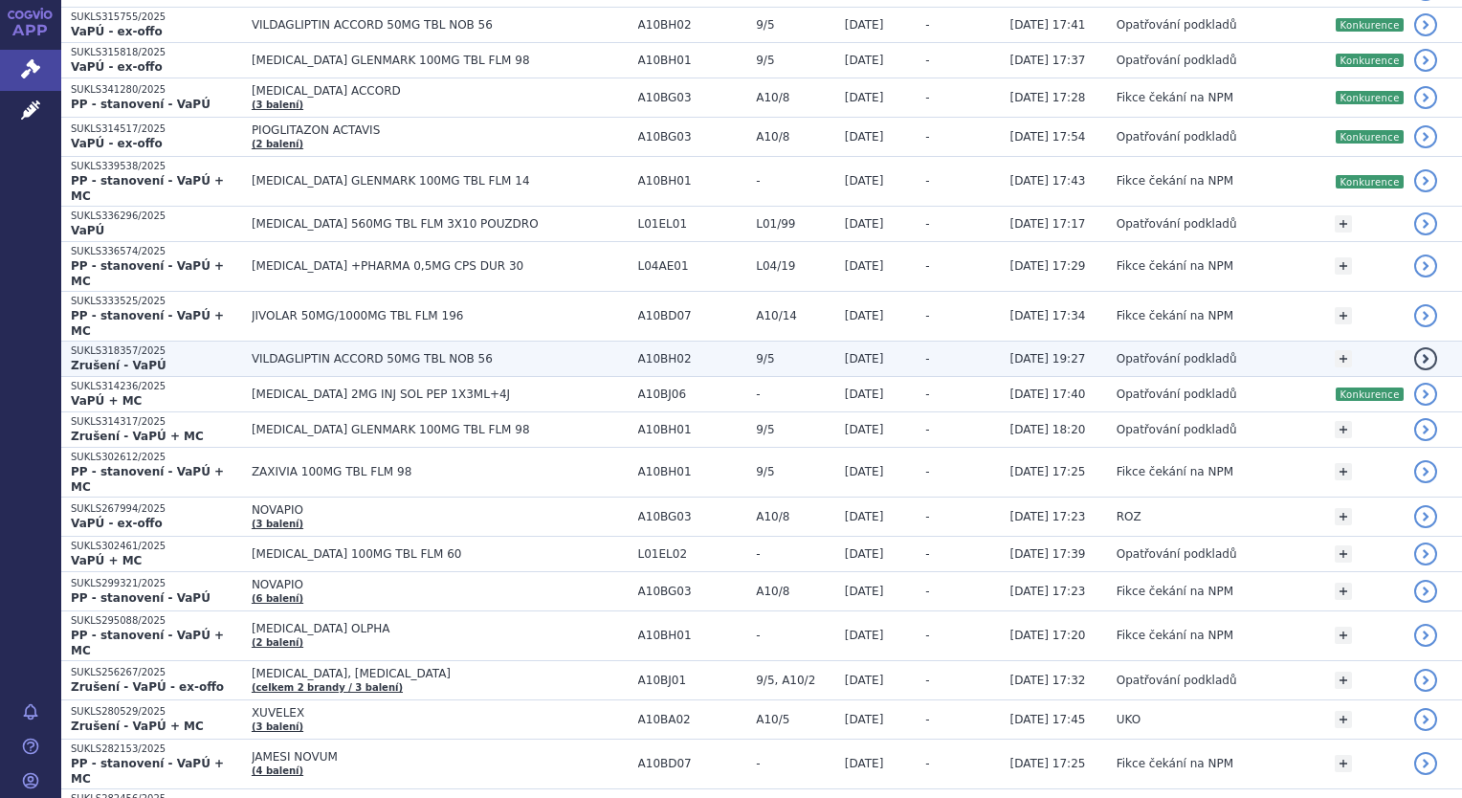
scroll to position [561, 0]
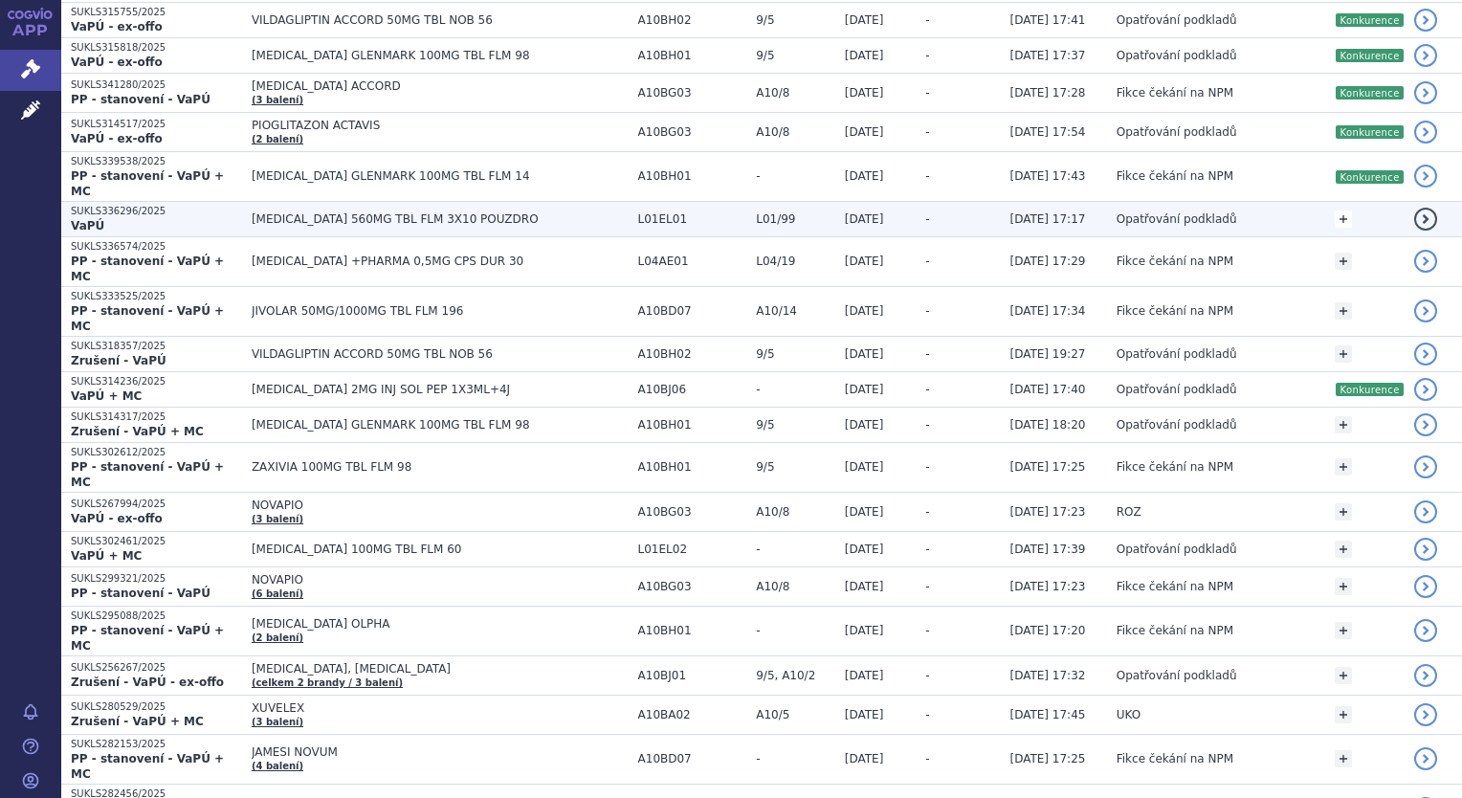
click at [1344, 211] on link "+" at bounding box center [1343, 219] width 17 height 17
click at [1244, 212] on span at bounding box center [1251, 223] width 19 height 25
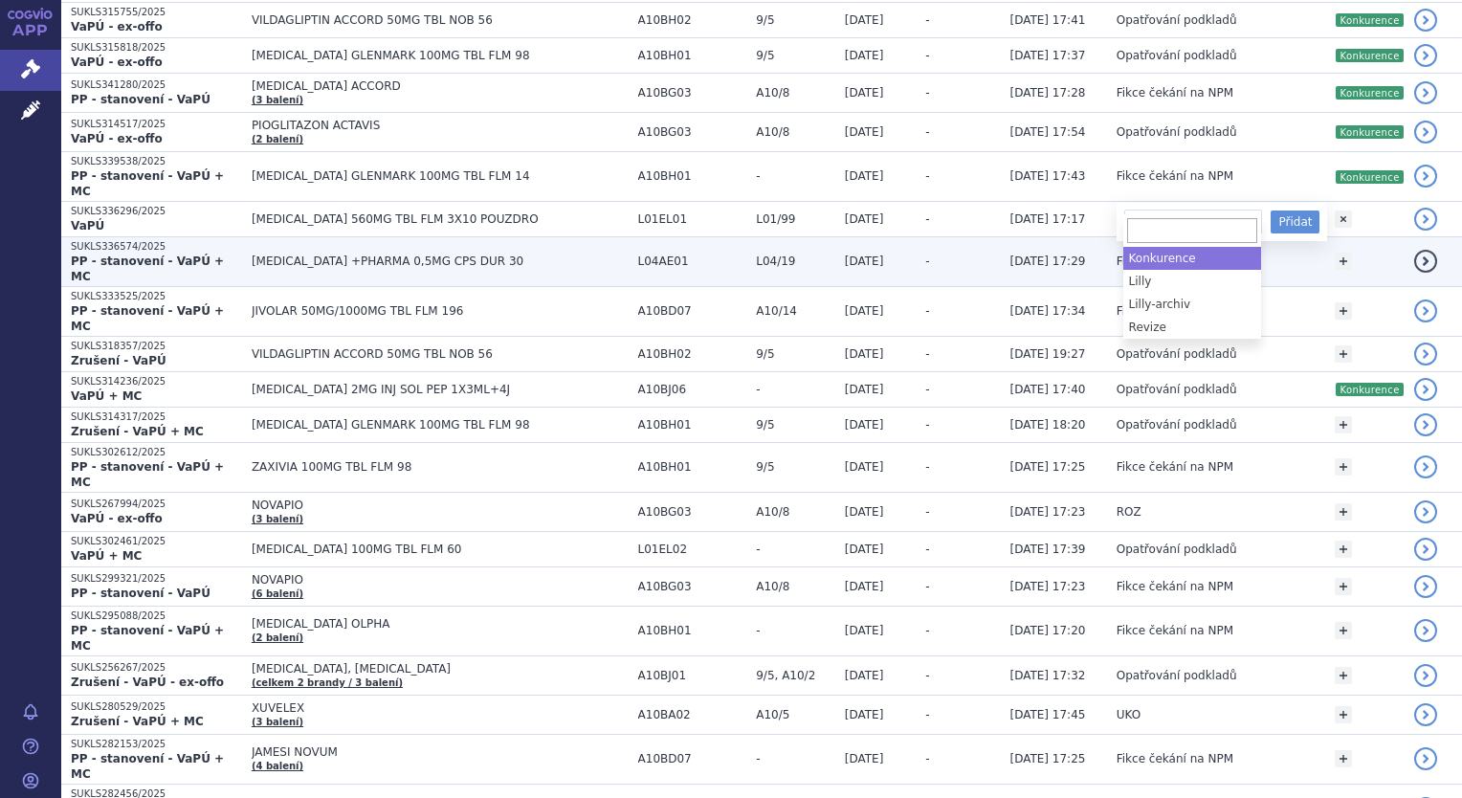
select select "Konkurence"
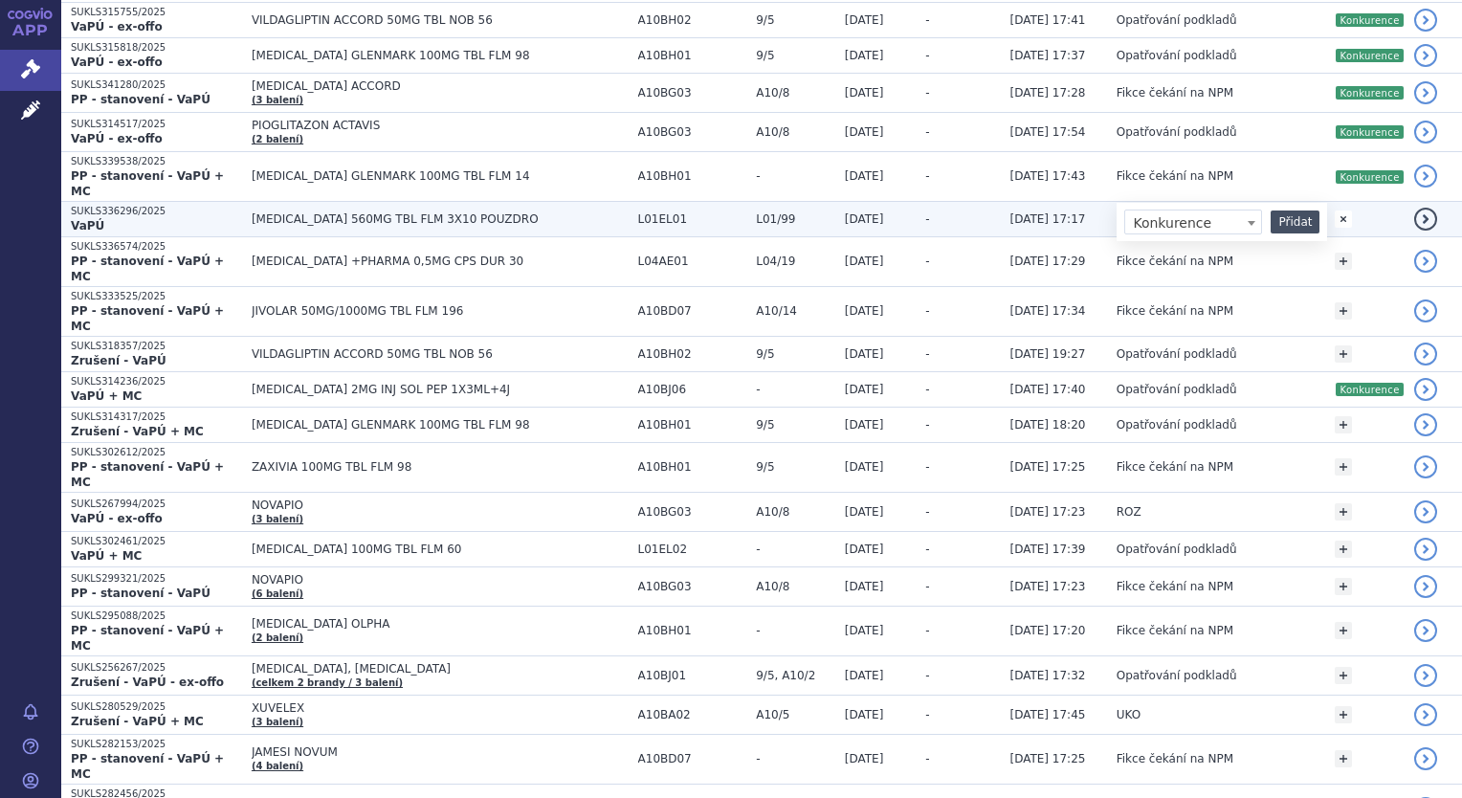
click at [1299, 211] on button "Přidat" at bounding box center [1295, 222] width 49 height 23
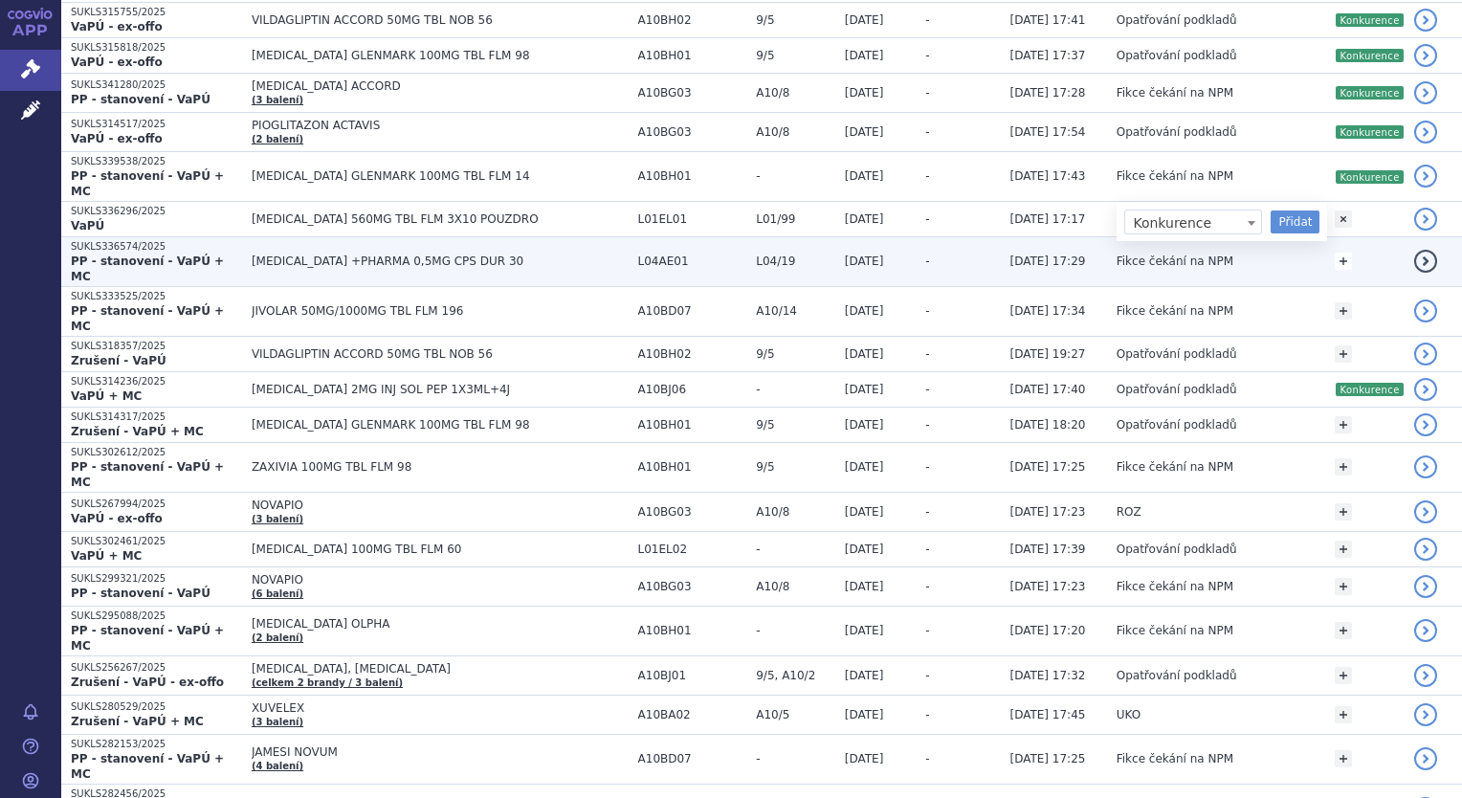
select select
click at [1347, 253] on link "+" at bounding box center [1343, 261] width 17 height 17
click at [1223, 252] on span at bounding box center [1193, 264] width 138 height 25
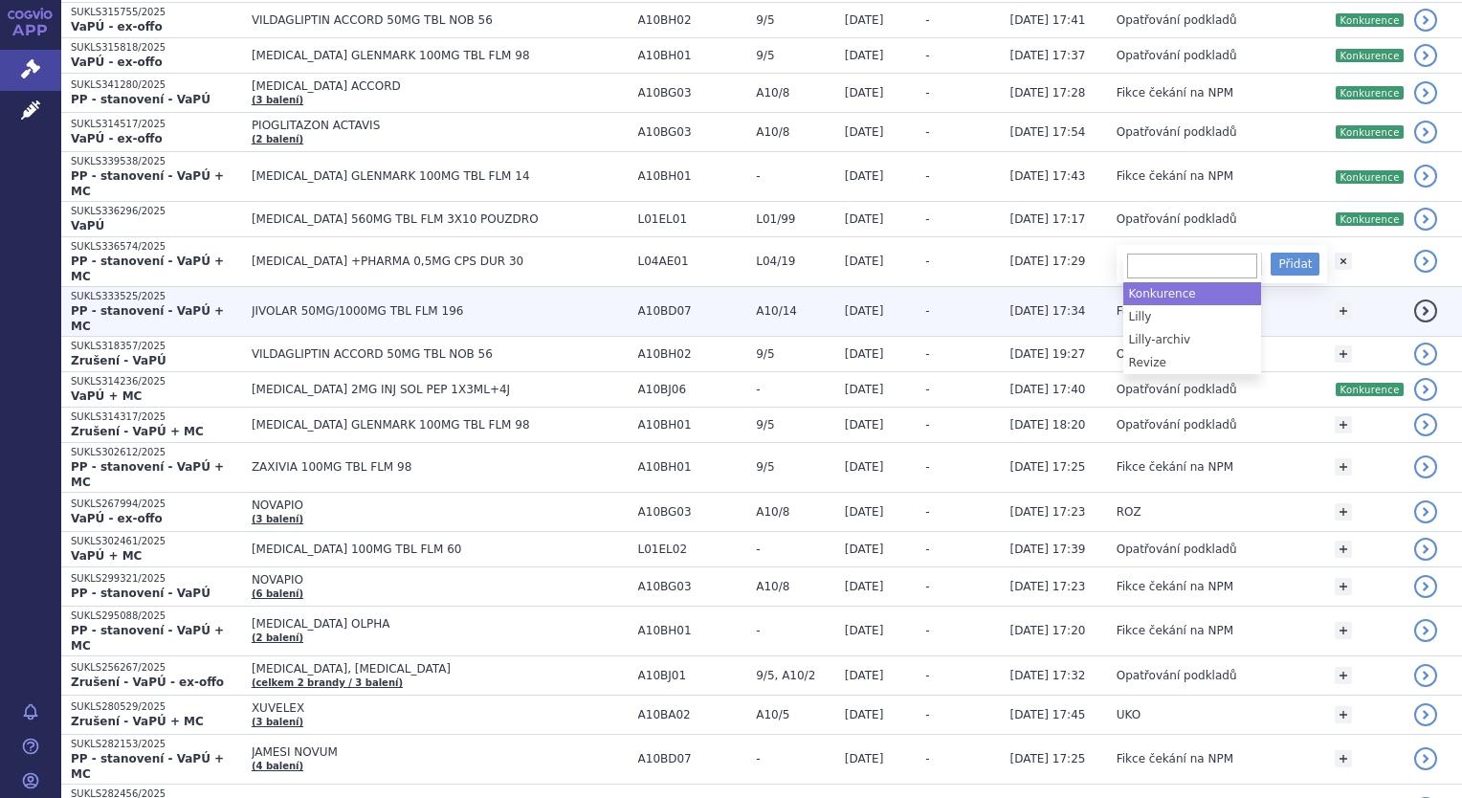
select select "Konkurence"
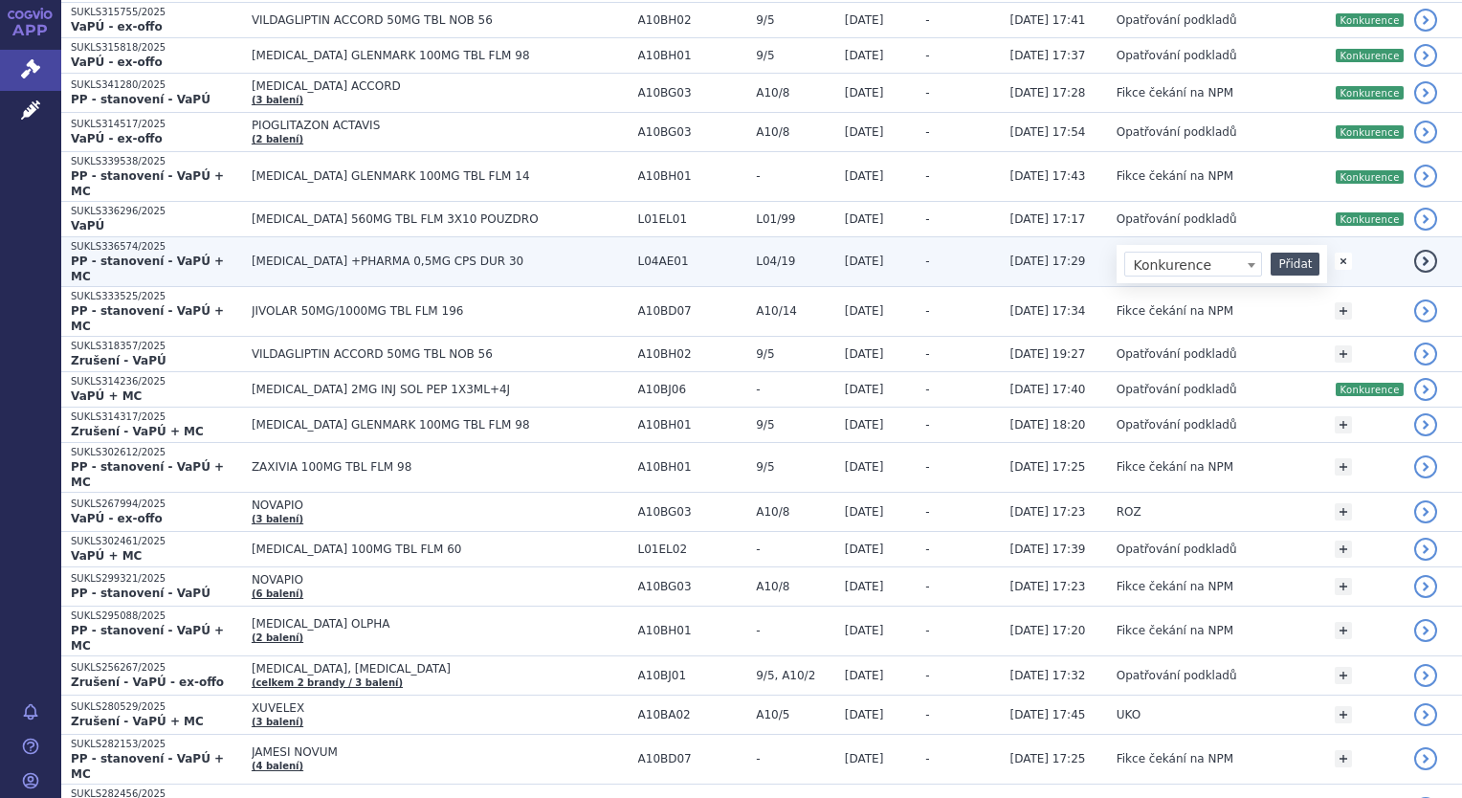
click at [1289, 253] on button "Přidat" at bounding box center [1295, 264] width 49 height 23
select select
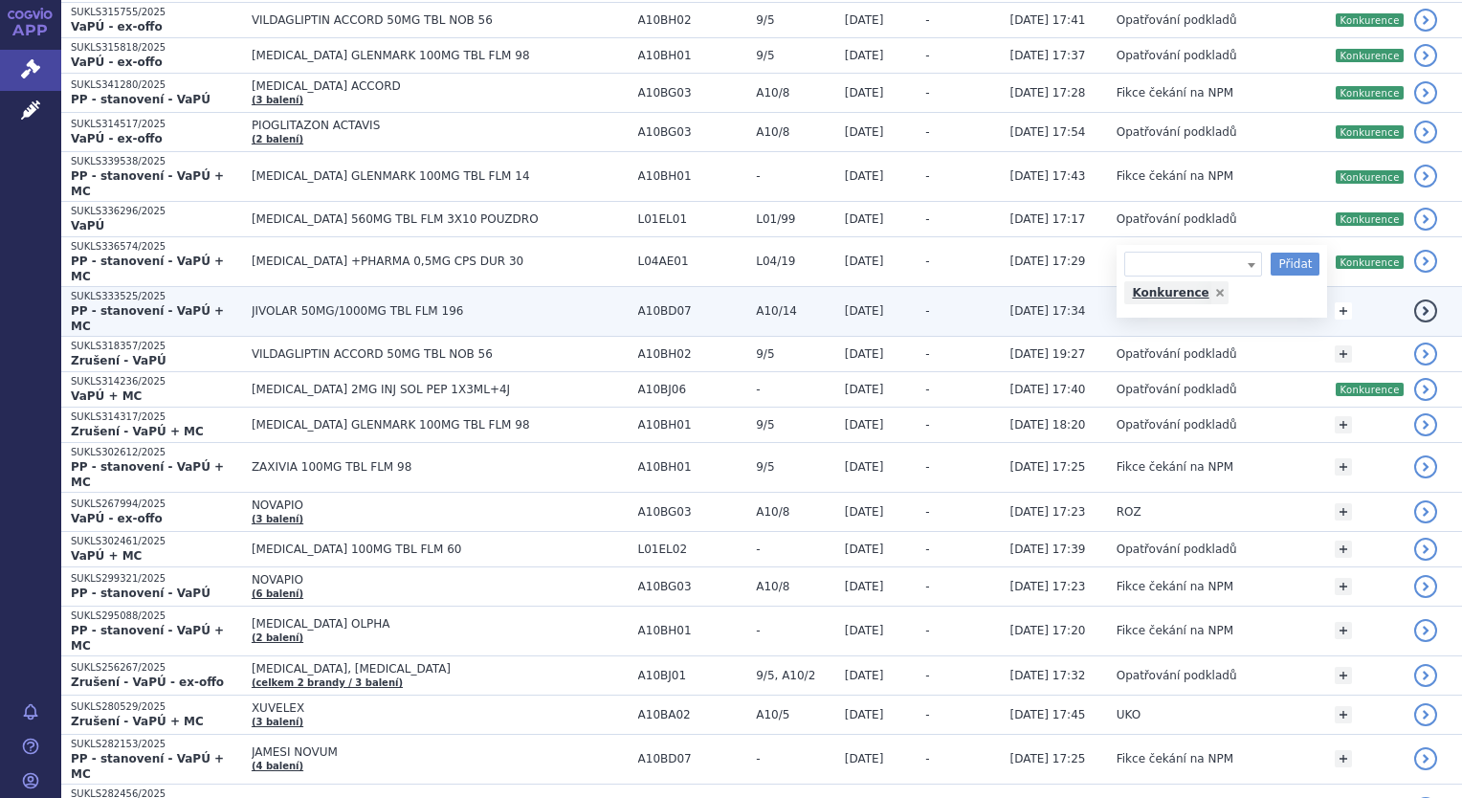
click at [1338, 302] on link "+" at bounding box center [1343, 310] width 17 height 17
click at [1252, 302] on span at bounding box center [1251, 314] width 19 height 25
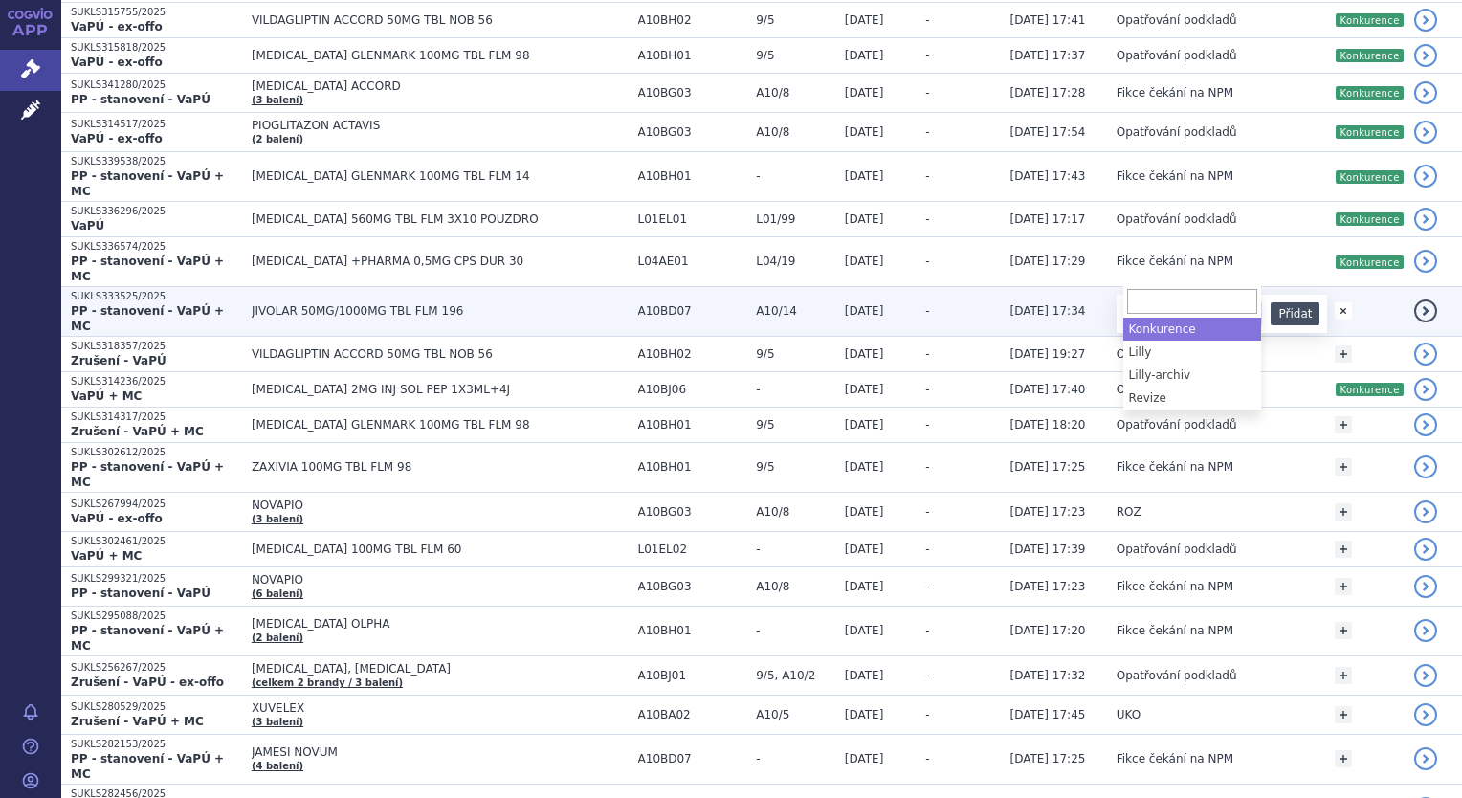
select select "Konkurence"
click at [1305, 302] on button "Přidat" at bounding box center [1295, 313] width 49 height 23
select select
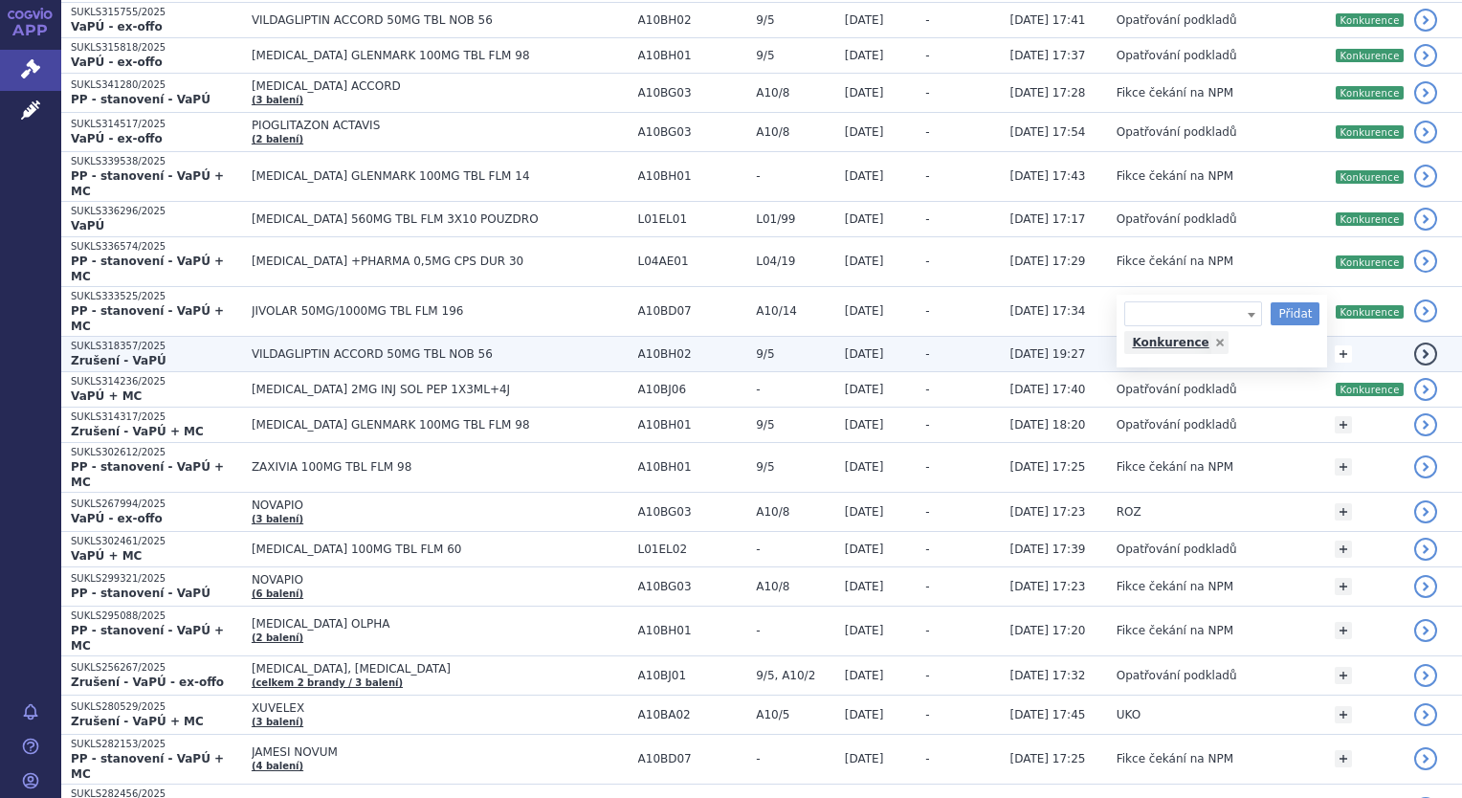
click at [1341, 345] on link "+" at bounding box center [1343, 353] width 17 height 17
click at [1228, 344] on span at bounding box center [1193, 356] width 138 height 25
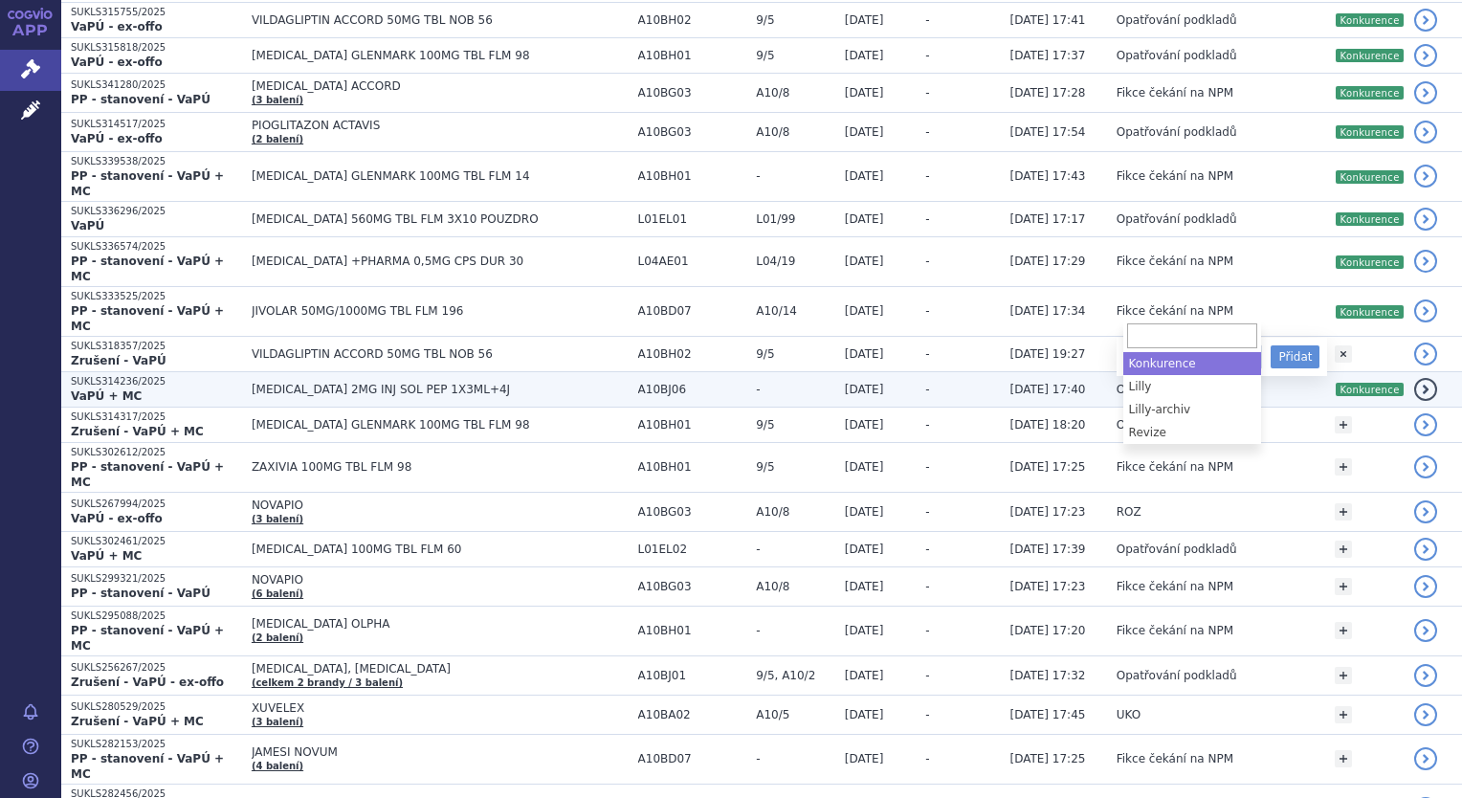
select select "Konkurence"
drag, startPoint x: 1284, startPoint y: 307, endPoint x: 1323, endPoint y: 345, distance: 54.8
click at [1286, 345] on button "Přidat" at bounding box center [1295, 356] width 49 height 23
select select
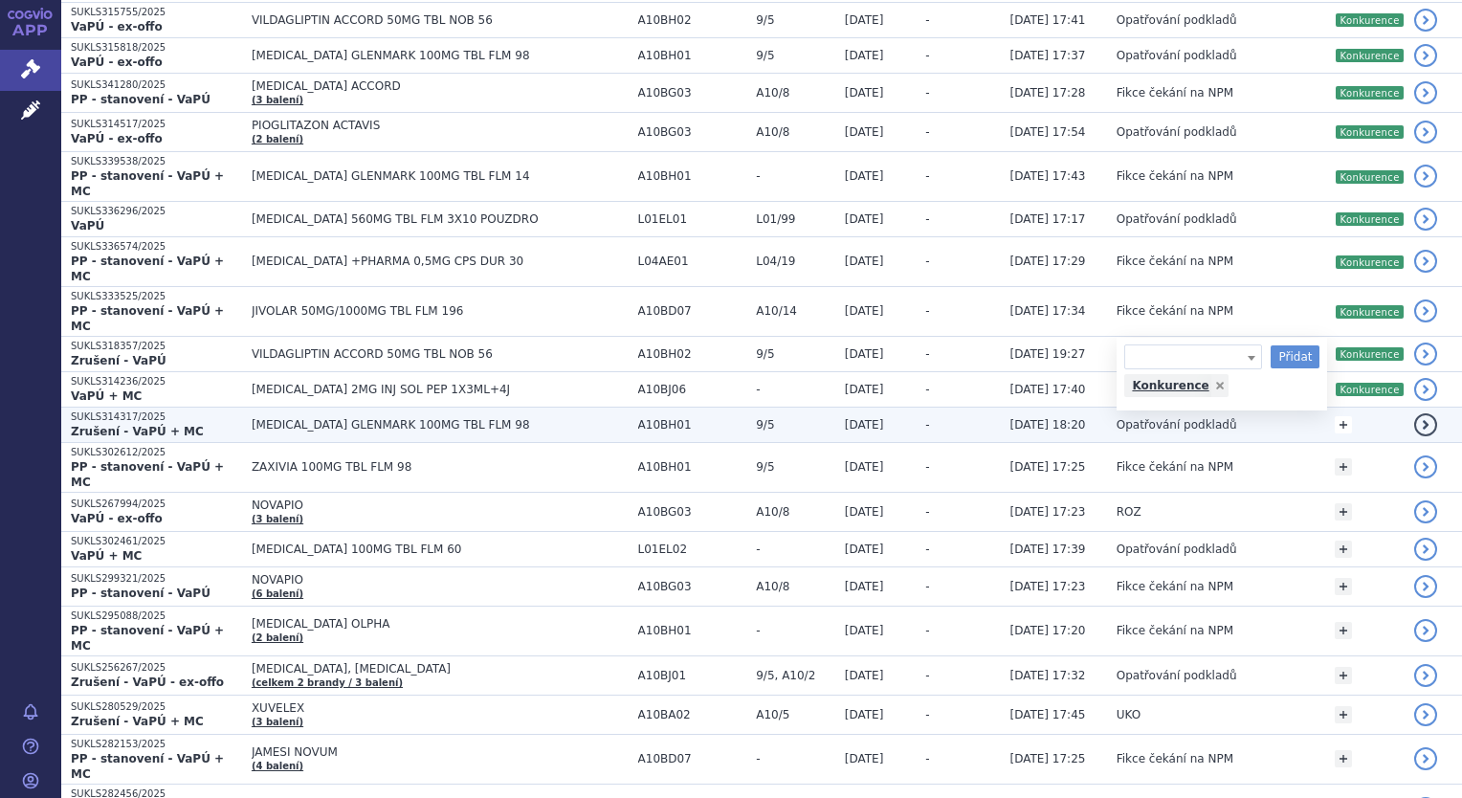
click at [1345, 416] on link "+" at bounding box center [1343, 424] width 17 height 17
click at [1242, 416] on span at bounding box center [1251, 428] width 19 height 25
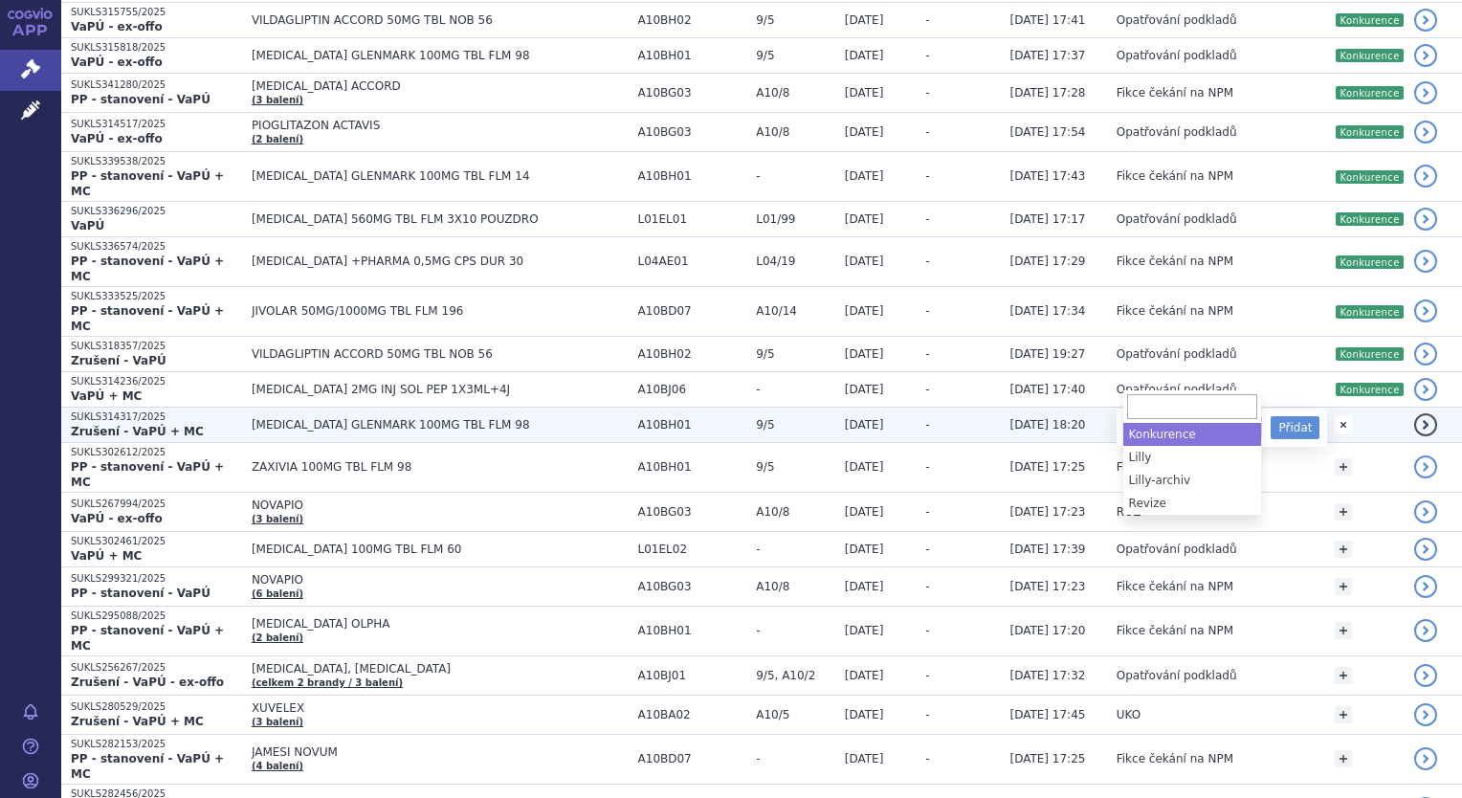
select select "Konkurence"
click at [1301, 416] on button "Přidat" at bounding box center [1295, 427] width 49 height 23
select select
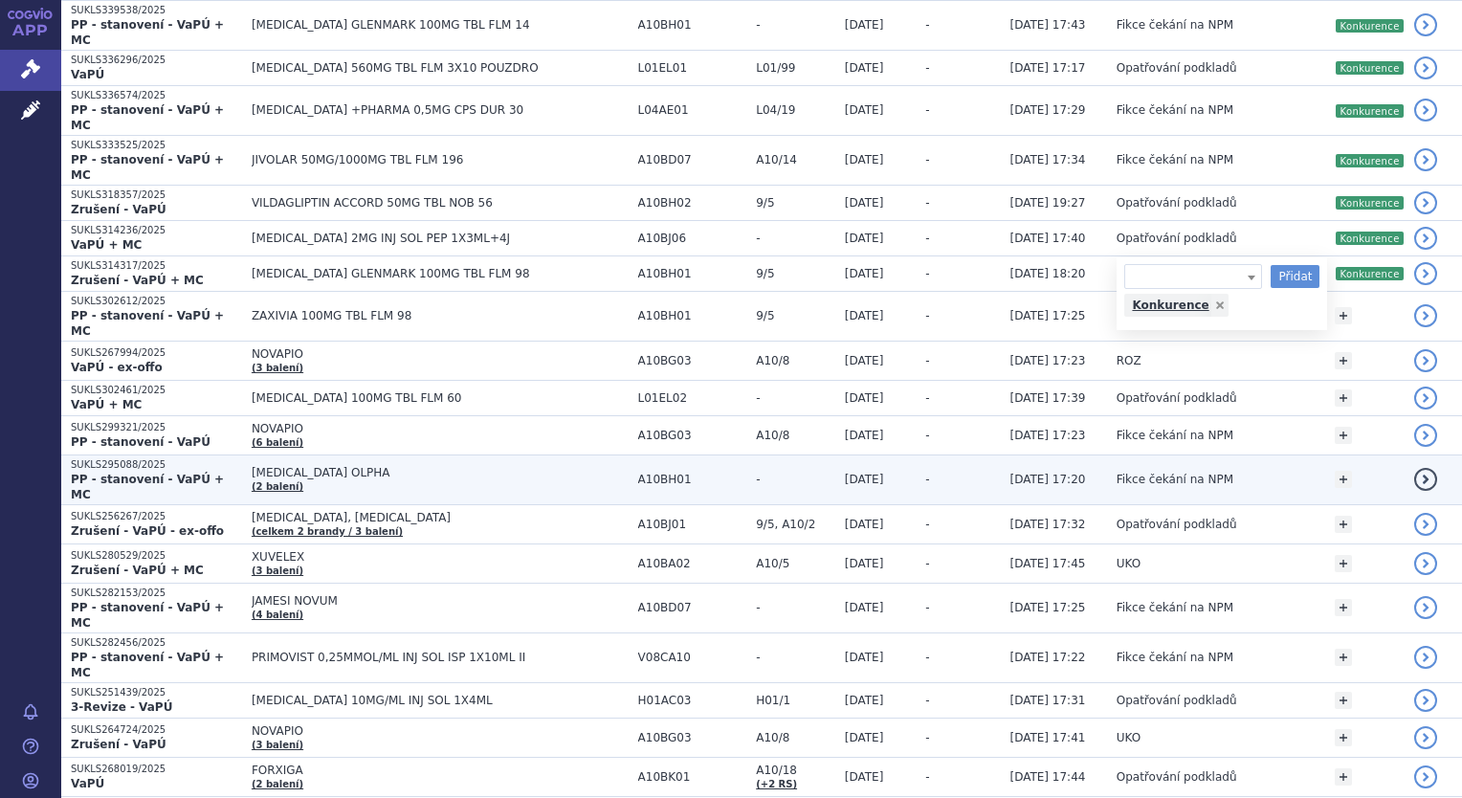
scroll to position [752, 0]
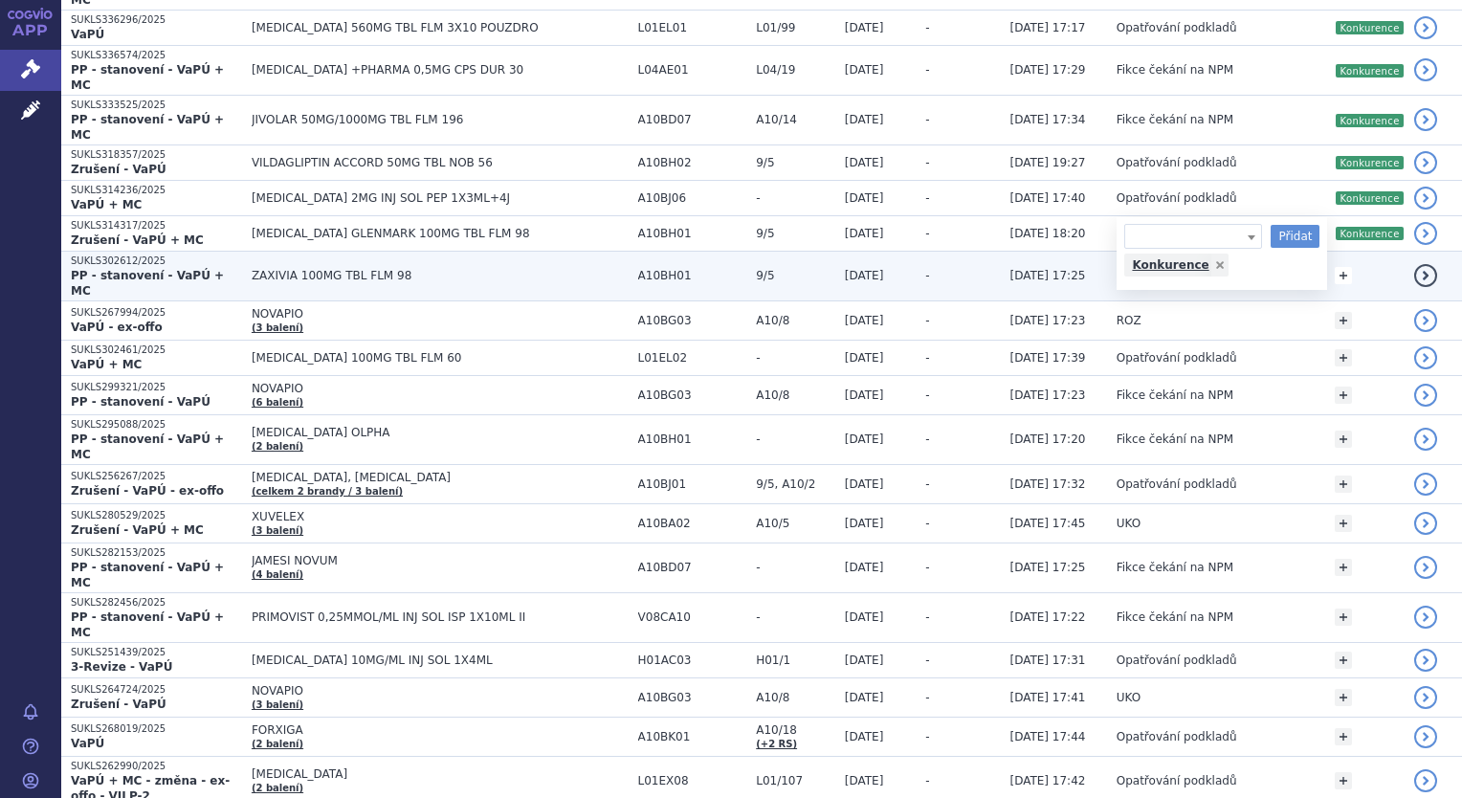
click at [1343, 267] on link "+" at bounding box center [1343, 275] width 17 height 17
click at [1253, 277] on b at bounding box center [1252, 279] width 8 height 5
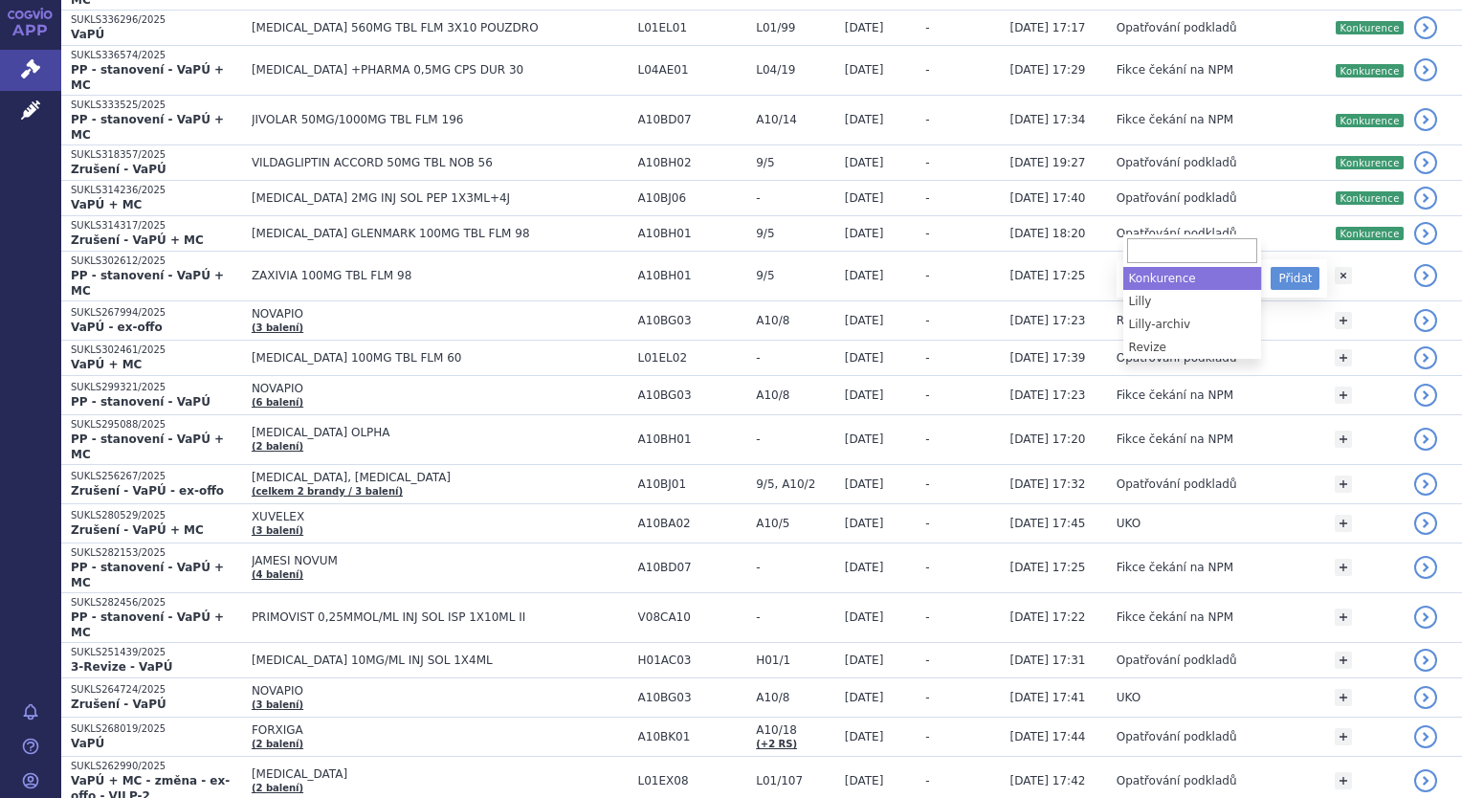
select select "Konkurence"
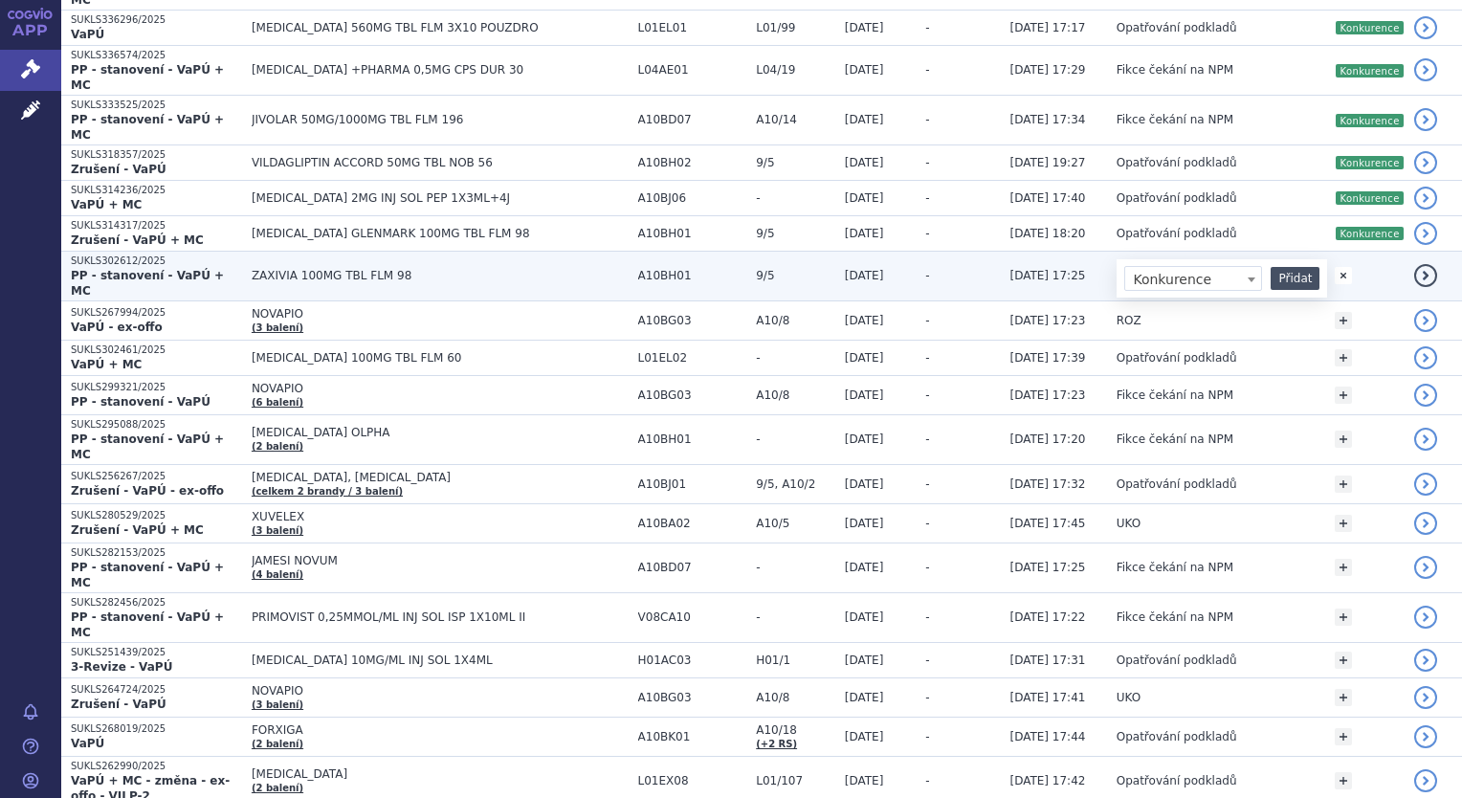
click at [1286, 267] on button "Přidat" at bounding box center [1295, 278] width 49 height 23
select select
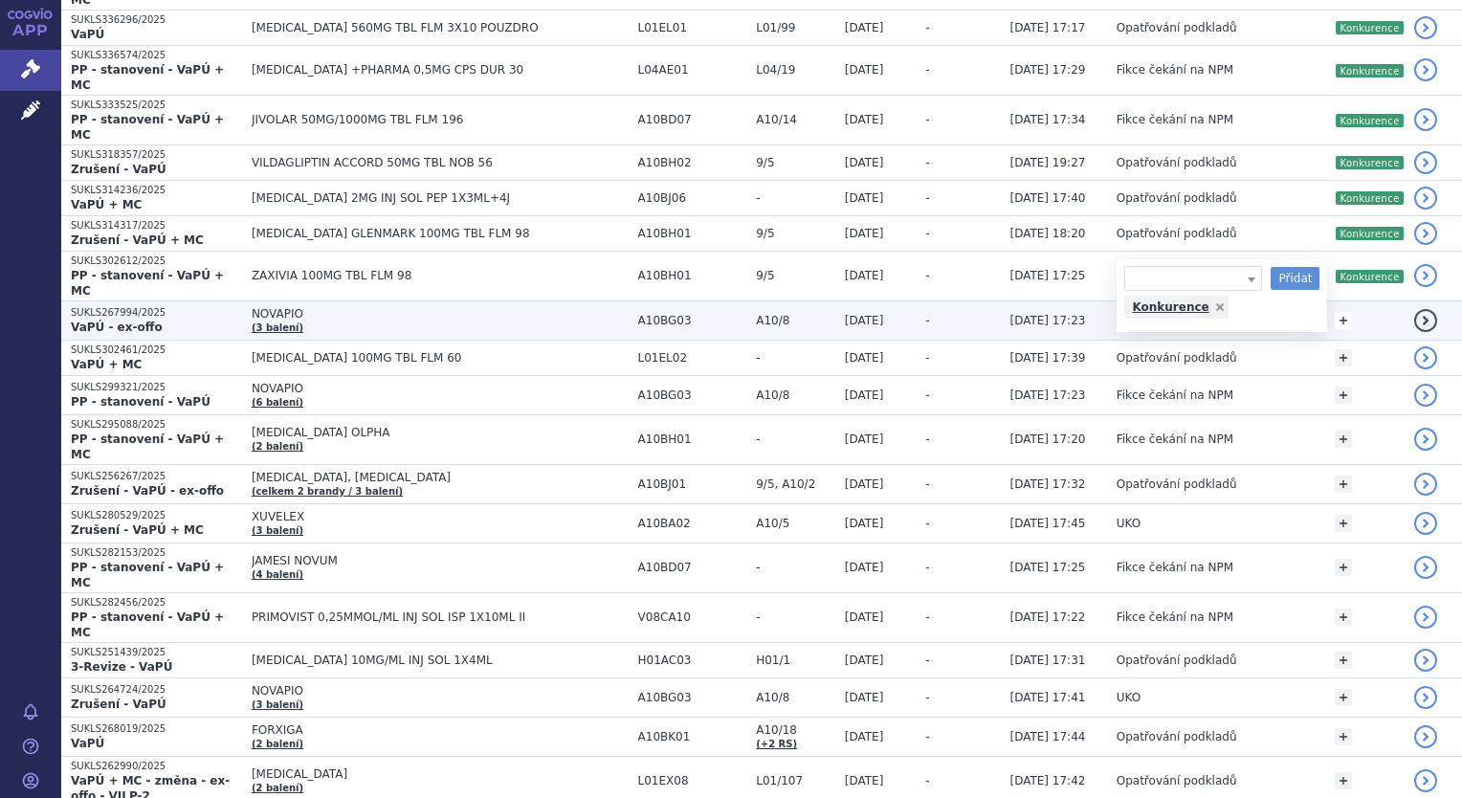
click at [1335, 312] on link "+" at bounding box center [1343, 320] width 17 height 17
click at [1234, 311] on span at bounding box center [1193, 323] width 138 height 25
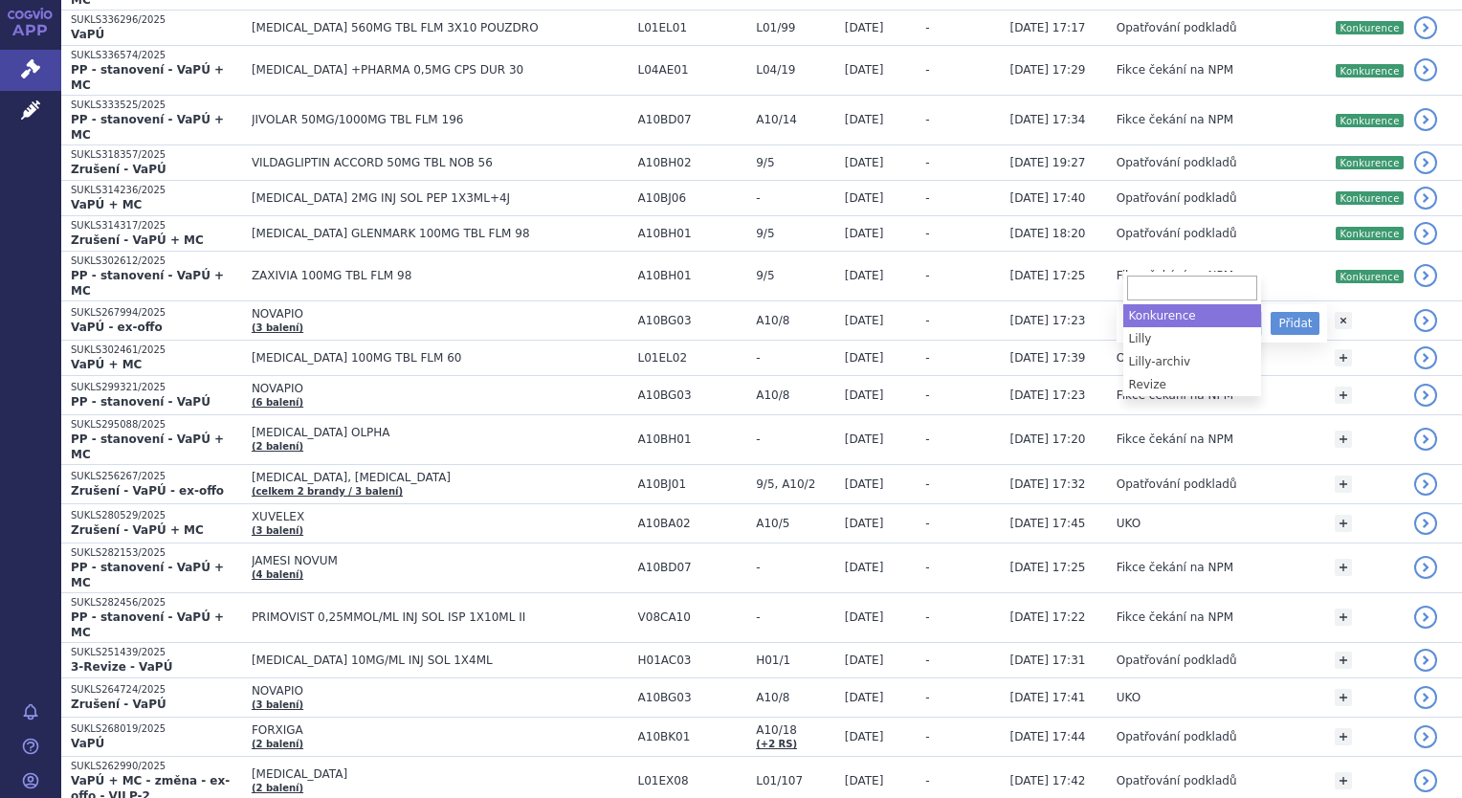
select select "Konkurence"
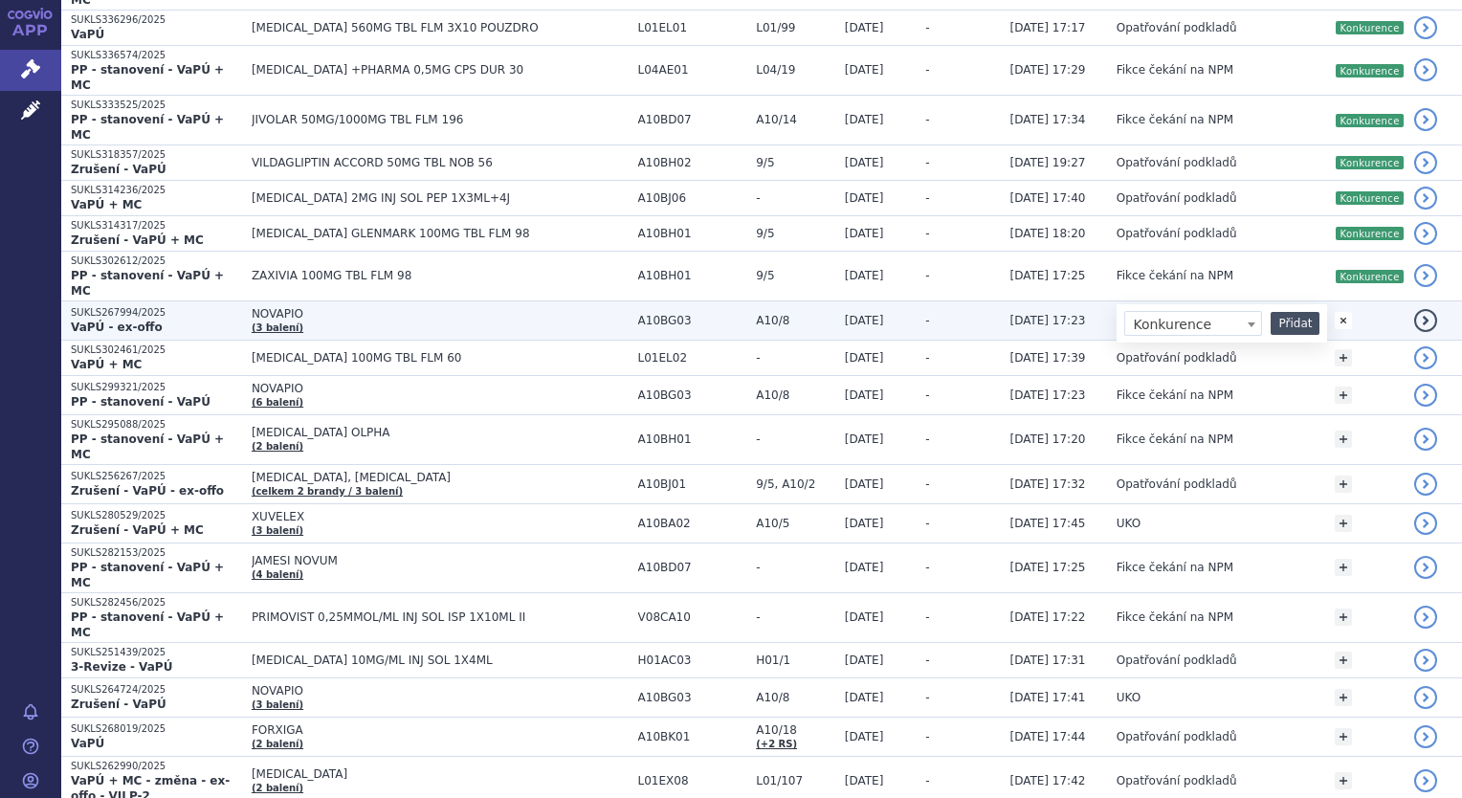
click at [1291, 312] on button "Přidat" at bounding box center [1295, 323] width 49 height 23
select select
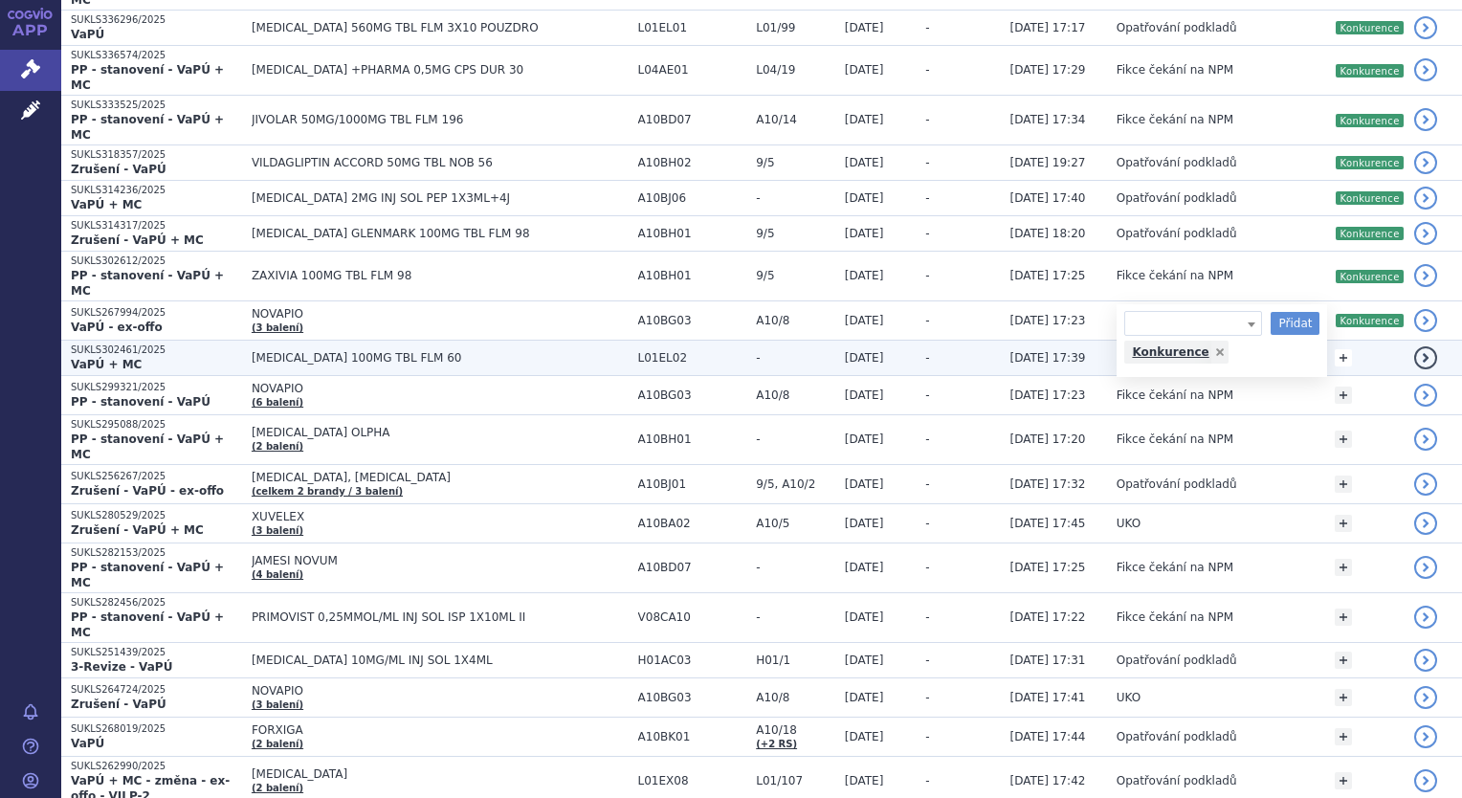
click at [1348, 349] on link "+" at bounding box center [1343, 357] width 17 height 17
click at [1253, 360] on b at bounding box center [1252, 362] width 8 height 5
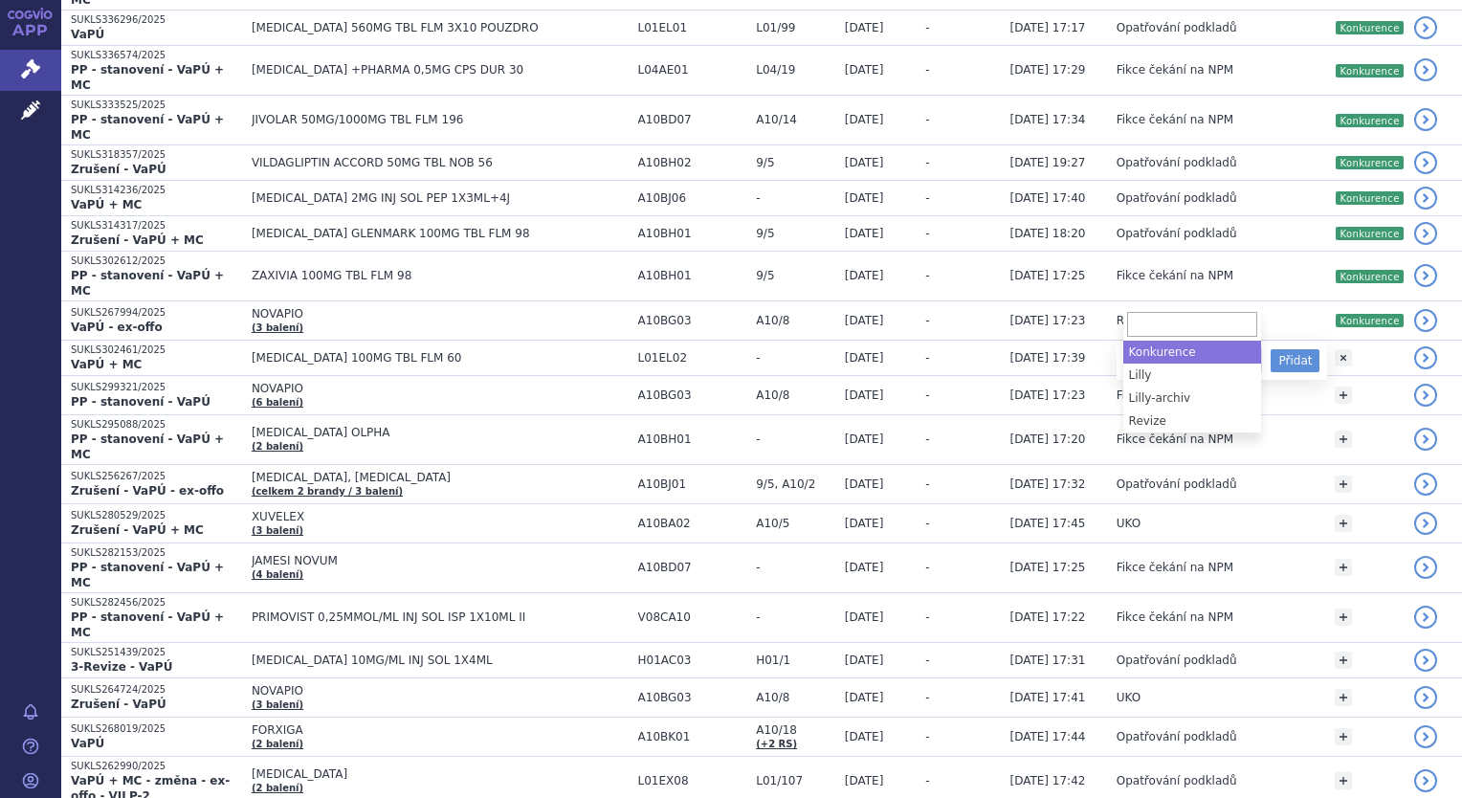
select select "Konkurence"
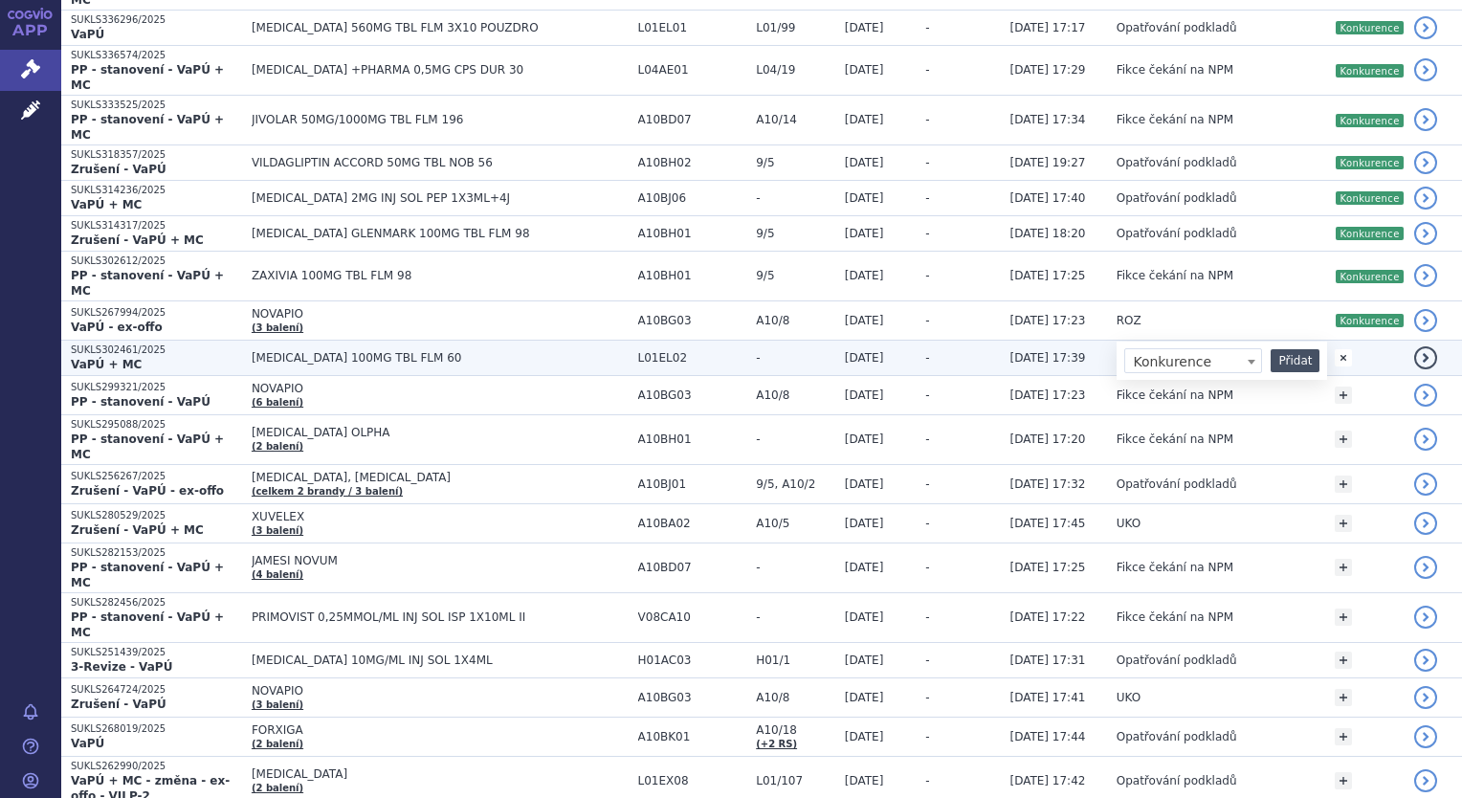
click at [1297, 349] on button "Přidat" at bounding box center [1295, 360] width 49 height 23
select select
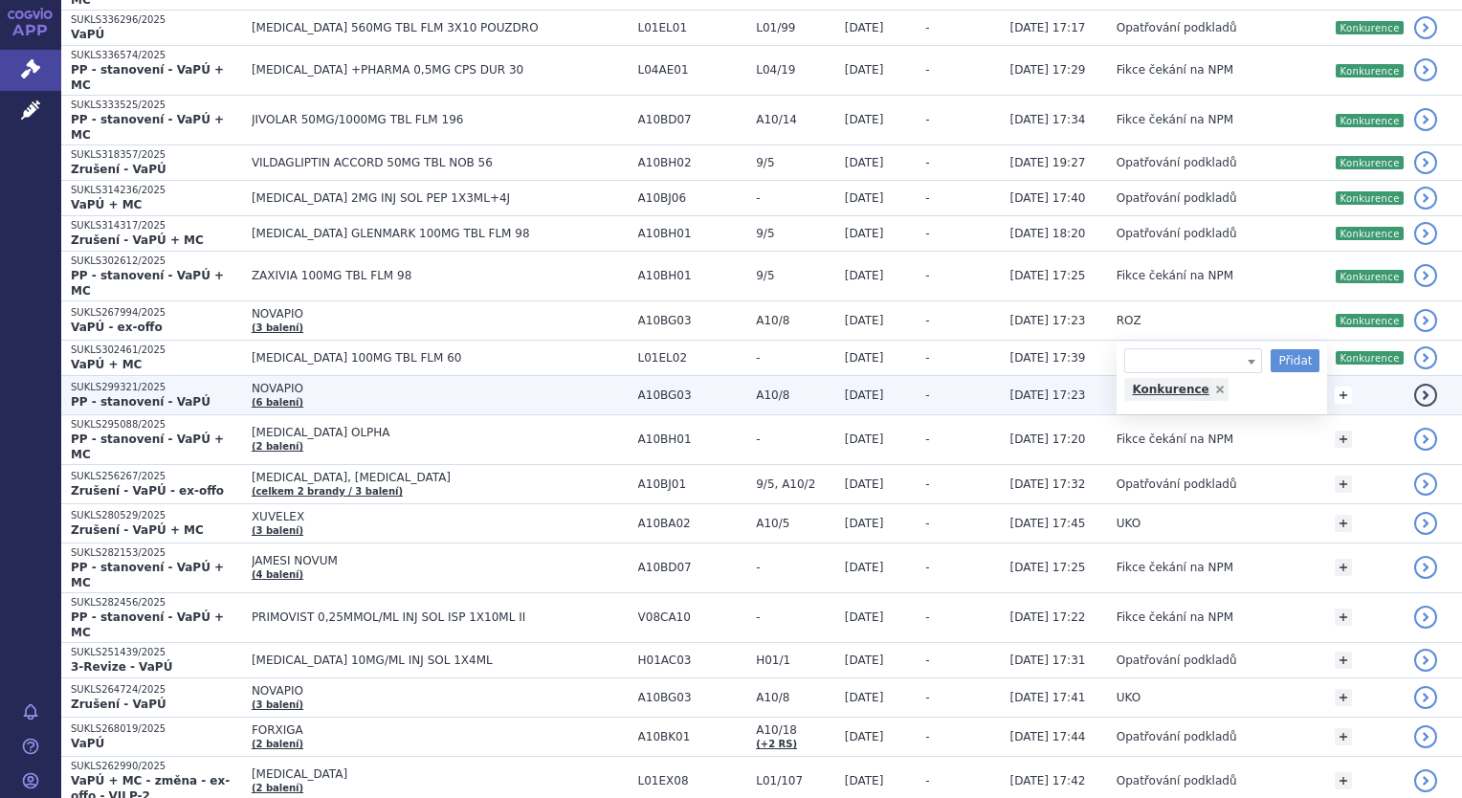
click at [1343, 387] on link "+" at bounding box center [1343, 395] width 17 height 17
click at [1227, 386] on span at bounding box center [1193, 398] width 138 height 25
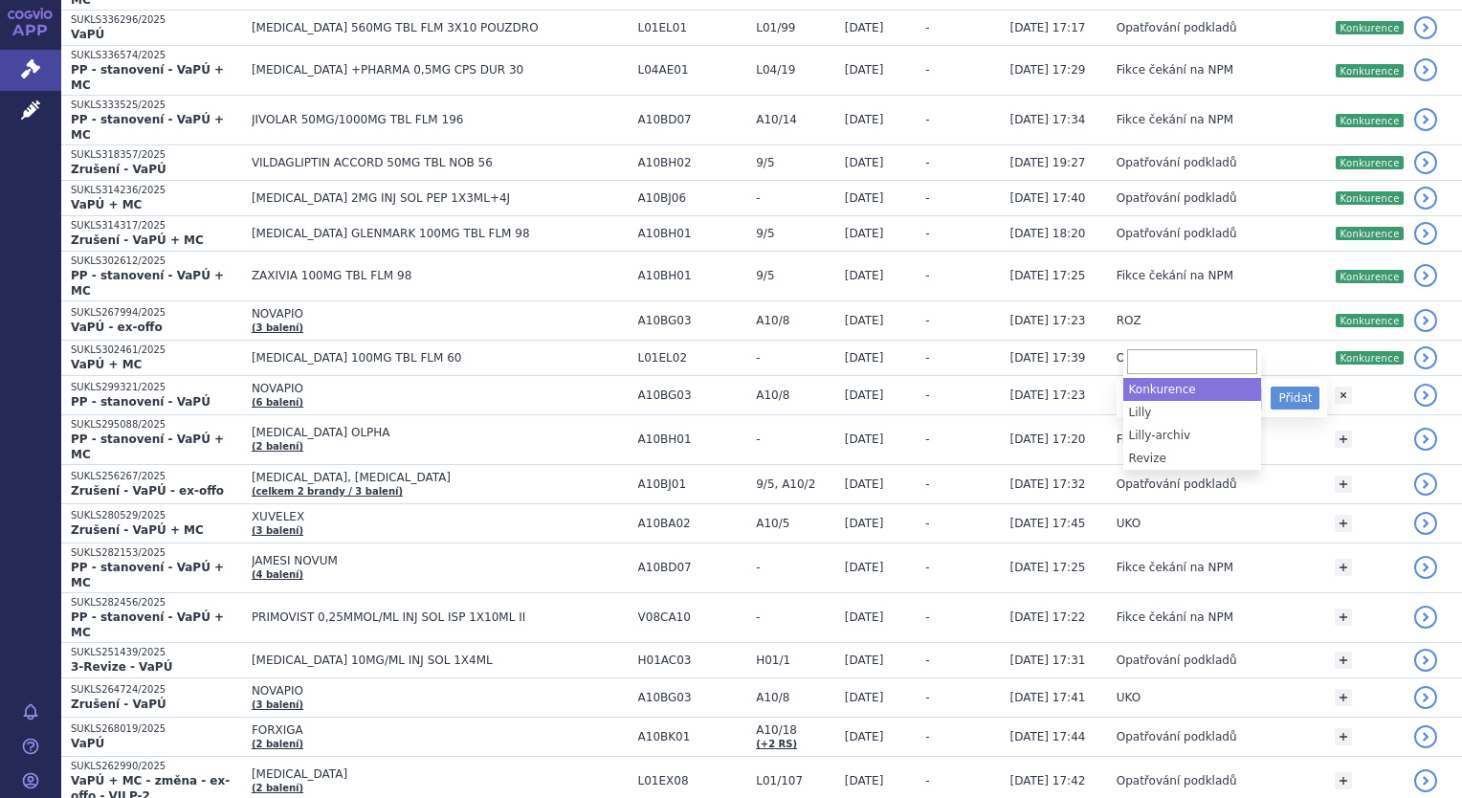
select select "Konkurence"
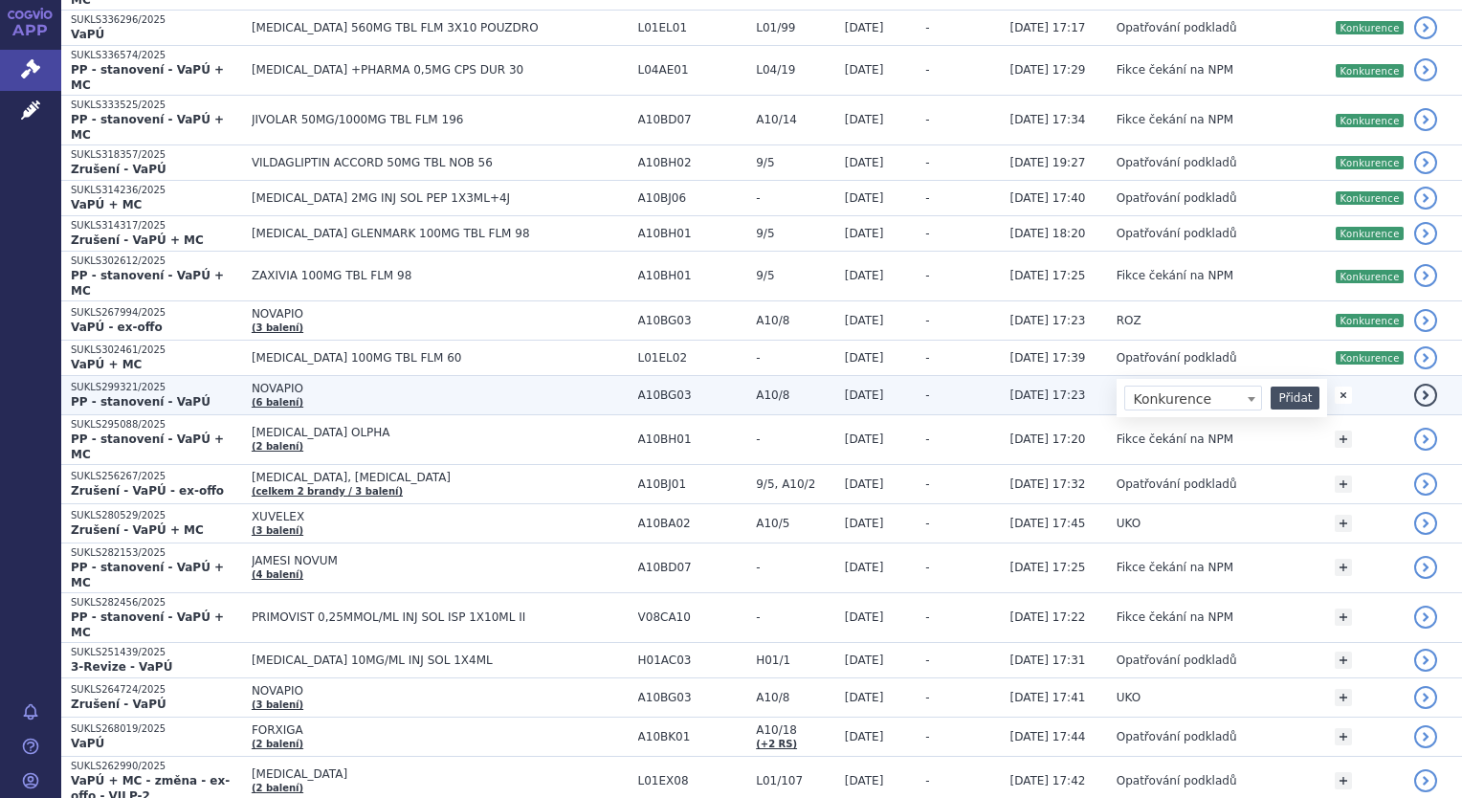
click at [1289, 387] on button "Přidat" at bounding box center [1295, 398] width 49 height 23
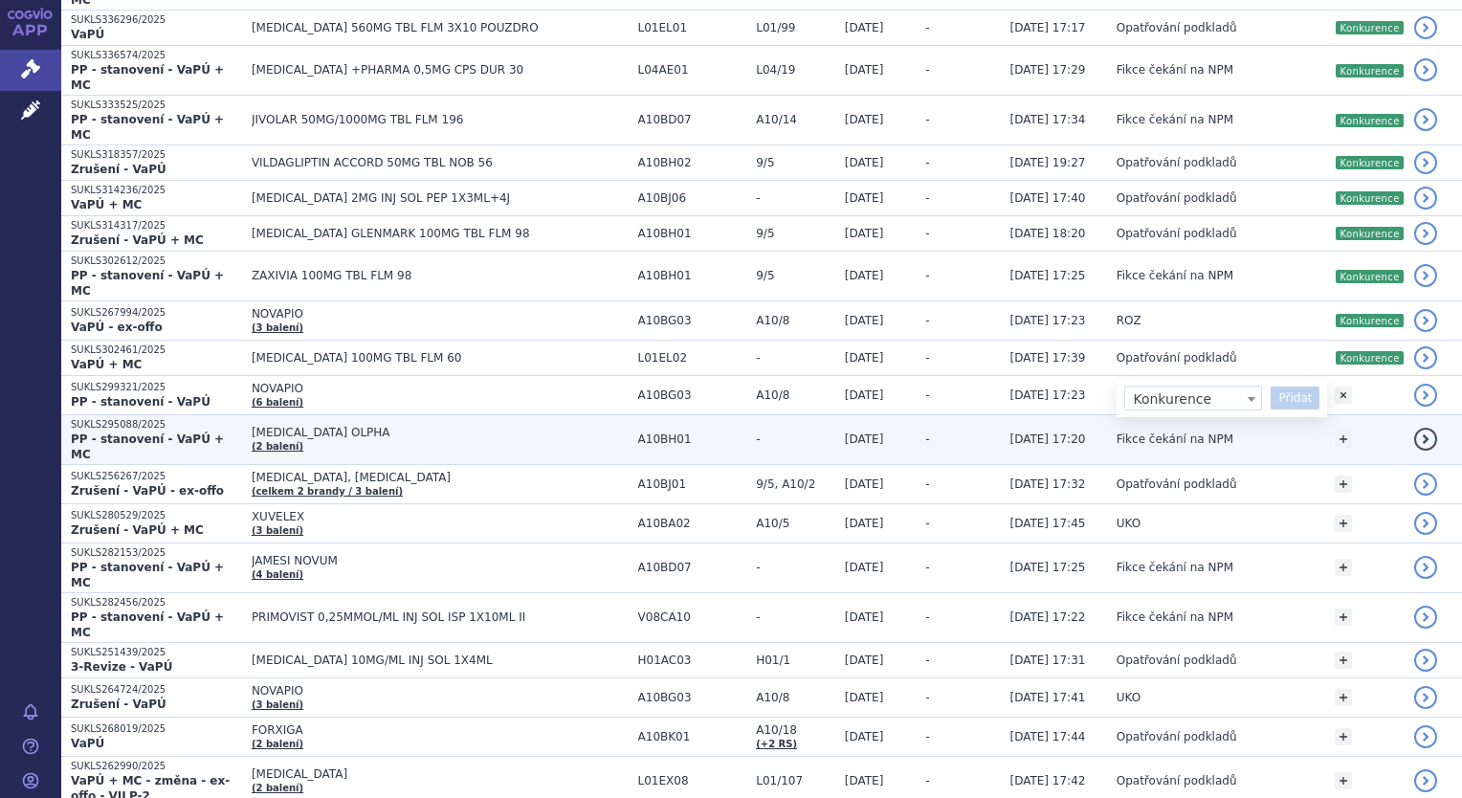
select select
click at [1342, 431] on link "+" at bounding box center [1343, 439] width 17 height 17
click at [1238, 430] on span at bounding box center [1193, 442] width 138 height 25
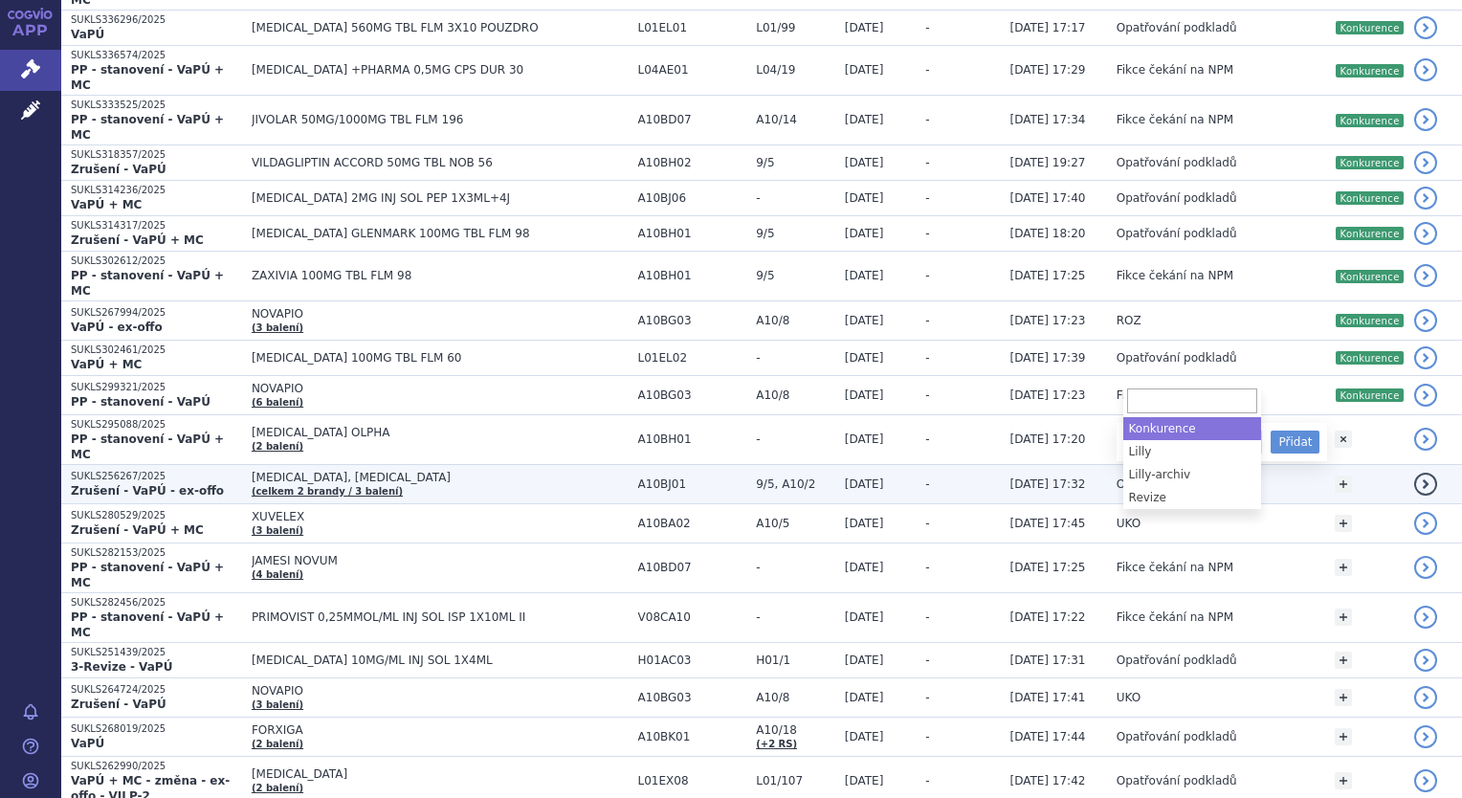
select select "Konkurence"
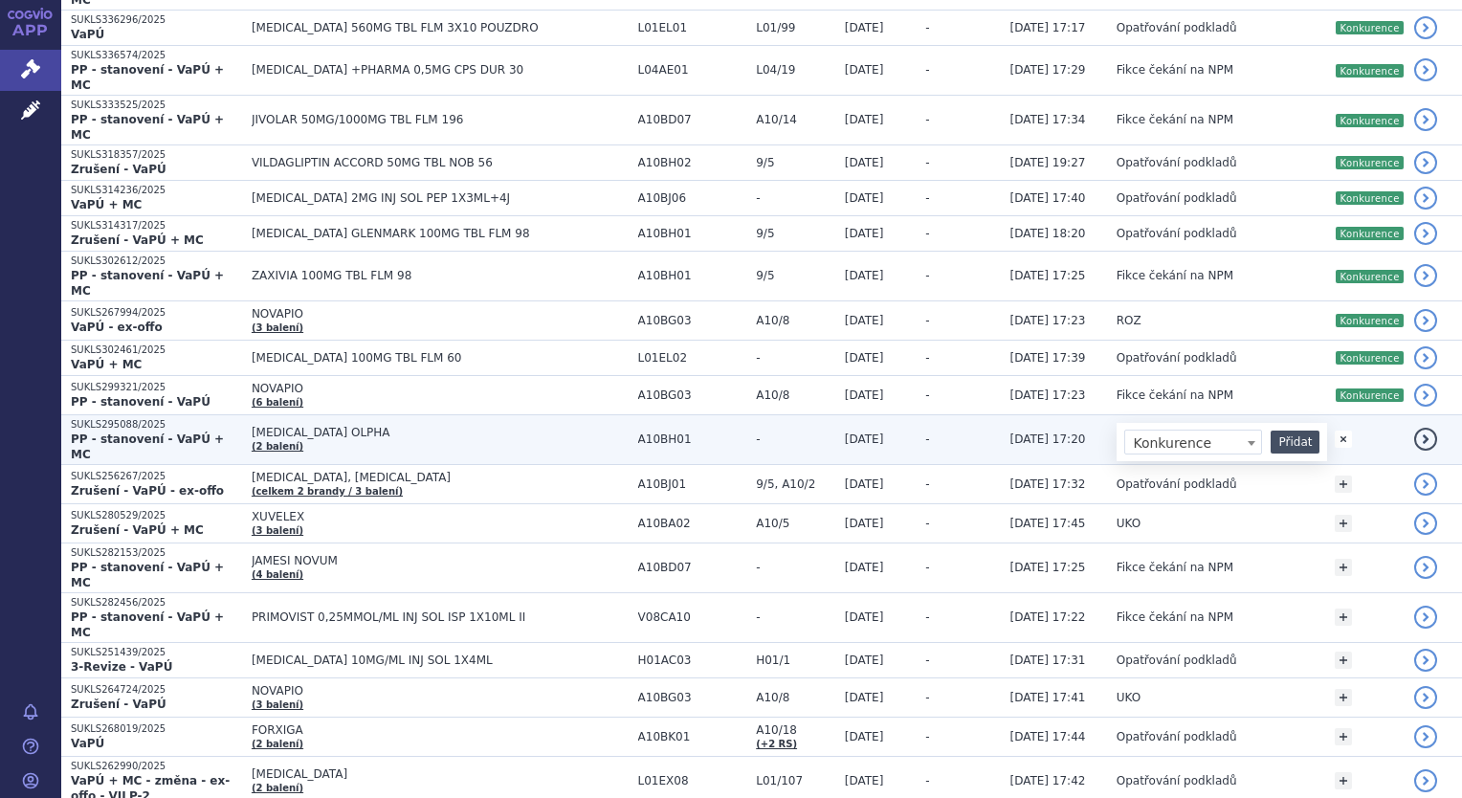
click at [1288, 431] on button "Přidat" at bounding box center [1295, 442] width 49 height 23
select select
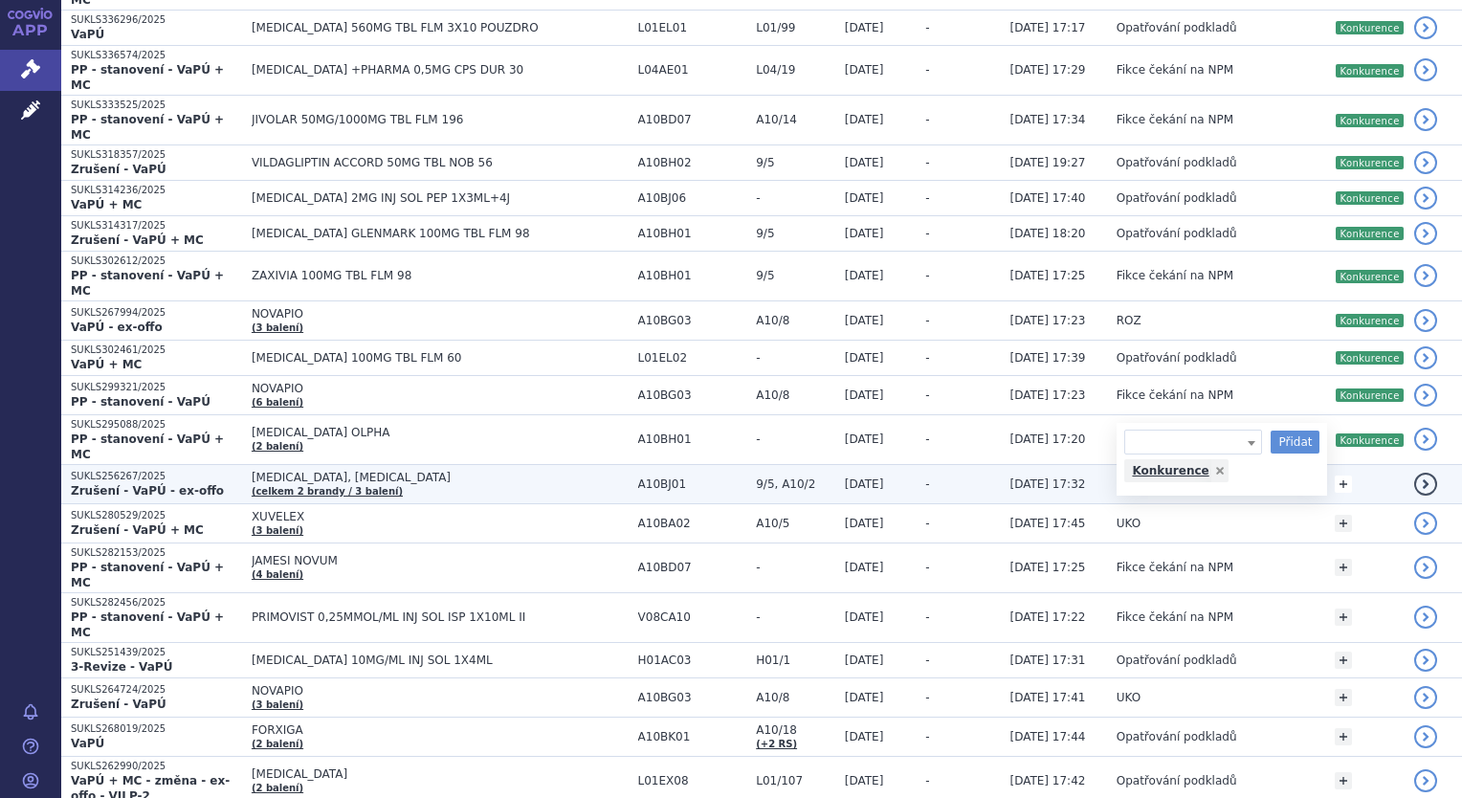
click at [1343, 476] on link "+" at bounding box center [1343, 484] width 17 height 17
click at [1252, 476] on span at bounding box center [1251, 488] width 19 height 25
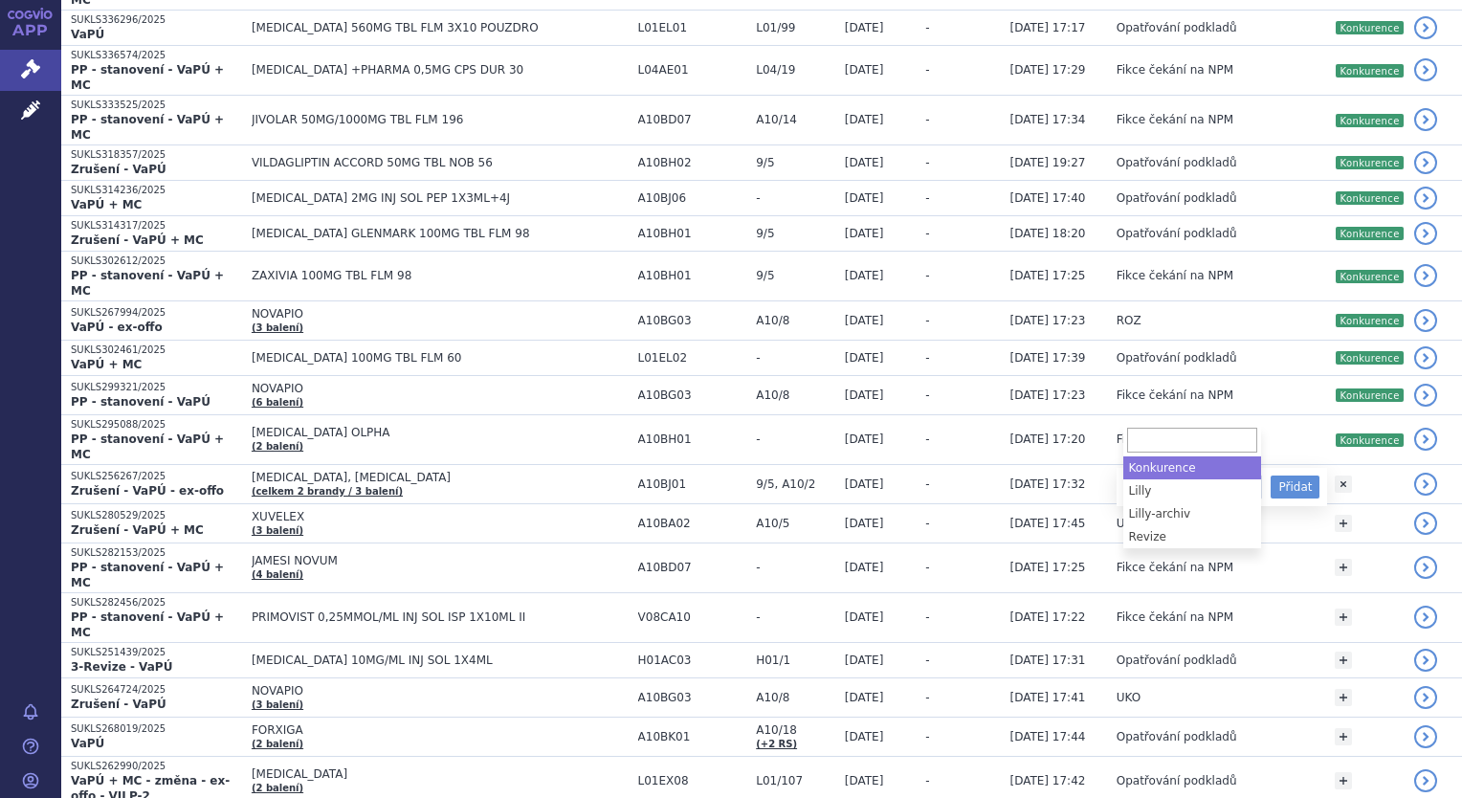
select select "Konkurence"
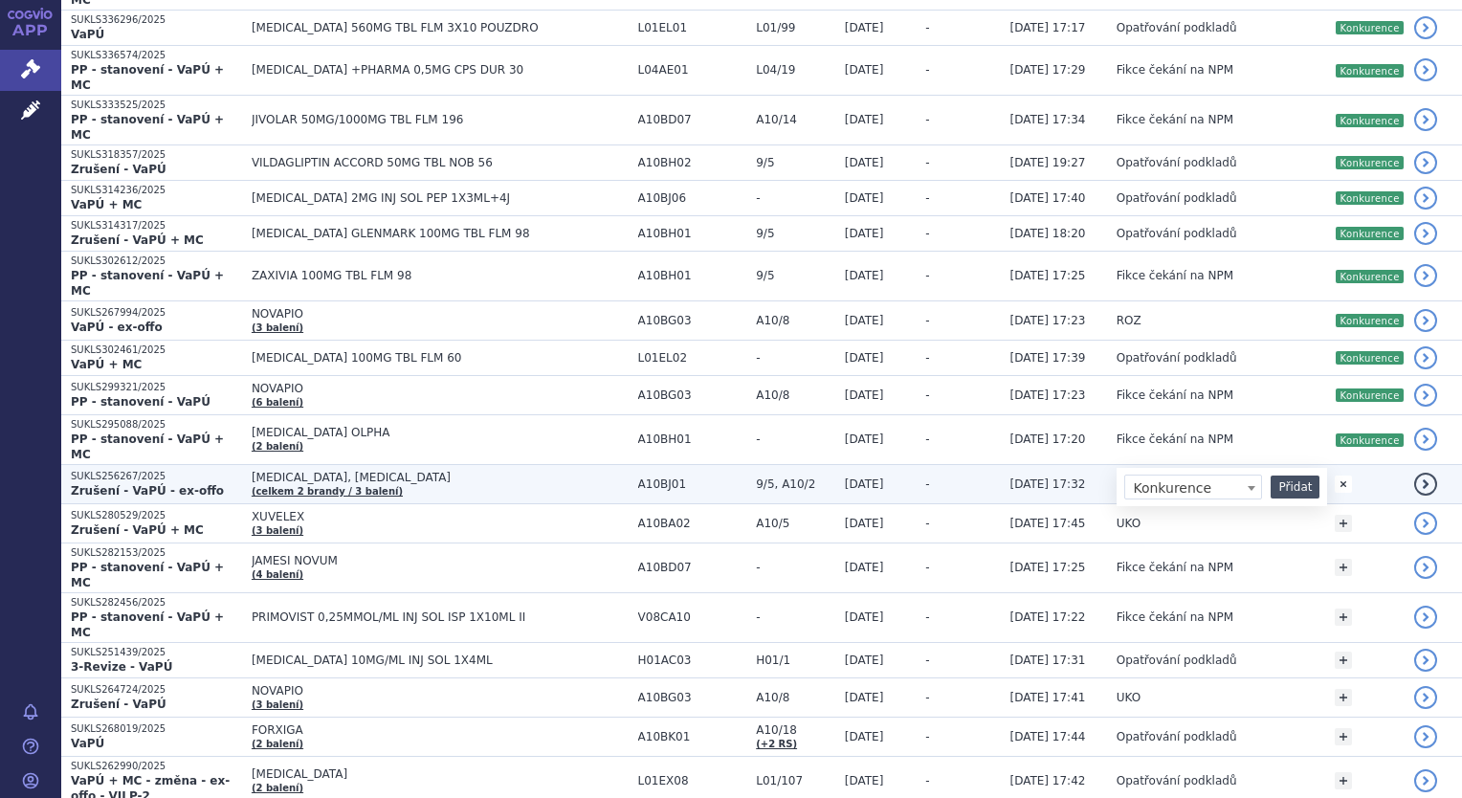
click at [1304, 476] on button "Přidat" at bounding box center [1295, 487] width 49 height 23
select select
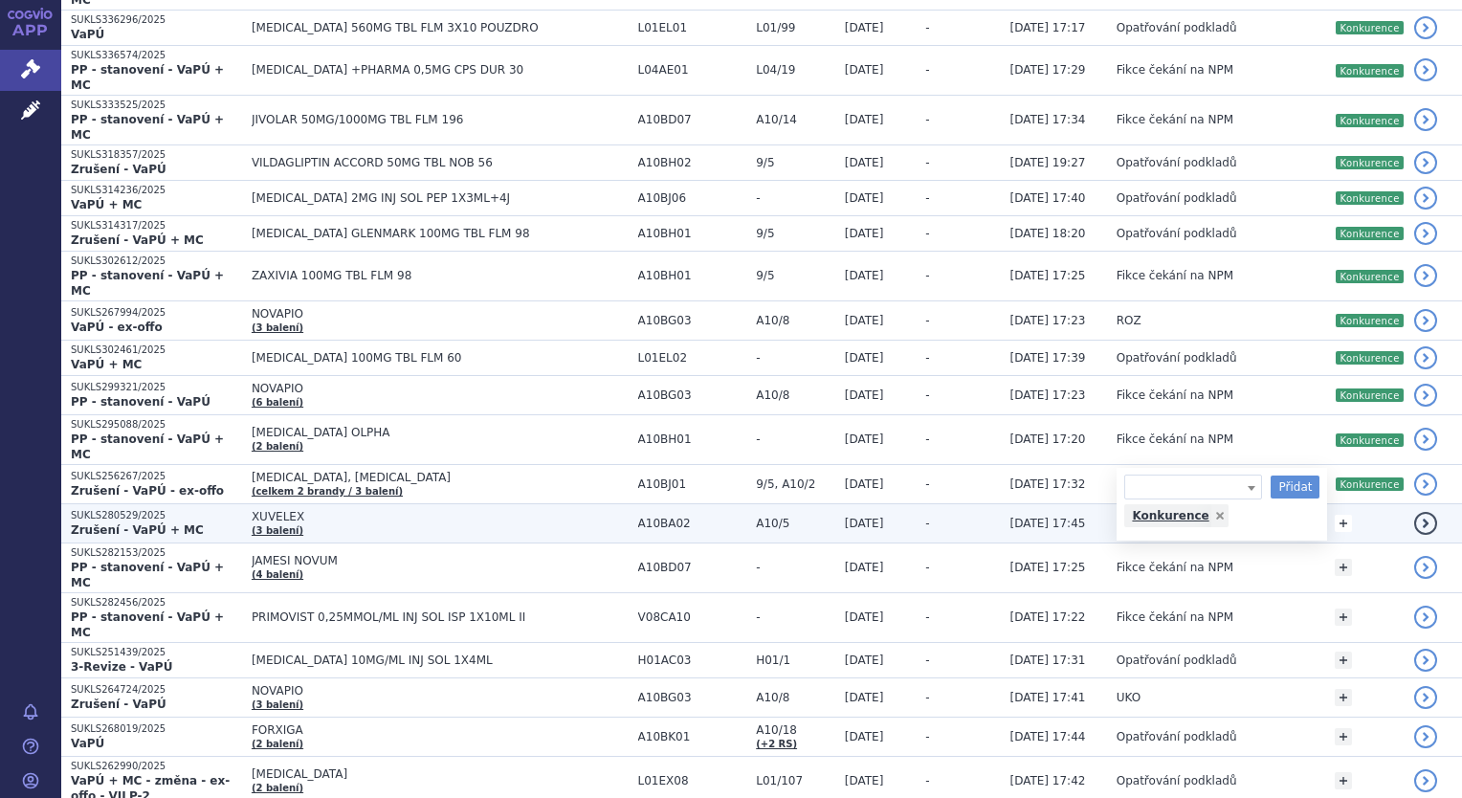
drag, startPoint x: 1343, startPoint y: 454, endPoint x: 1301, endPoint y: 446, distance: 41.9
click at [1343, 515] on link "+" at bounding box center [1343, 523] width 17 height 17
click at [1211, 514] on span at bounding box center [1193, 526] width 138 height 25
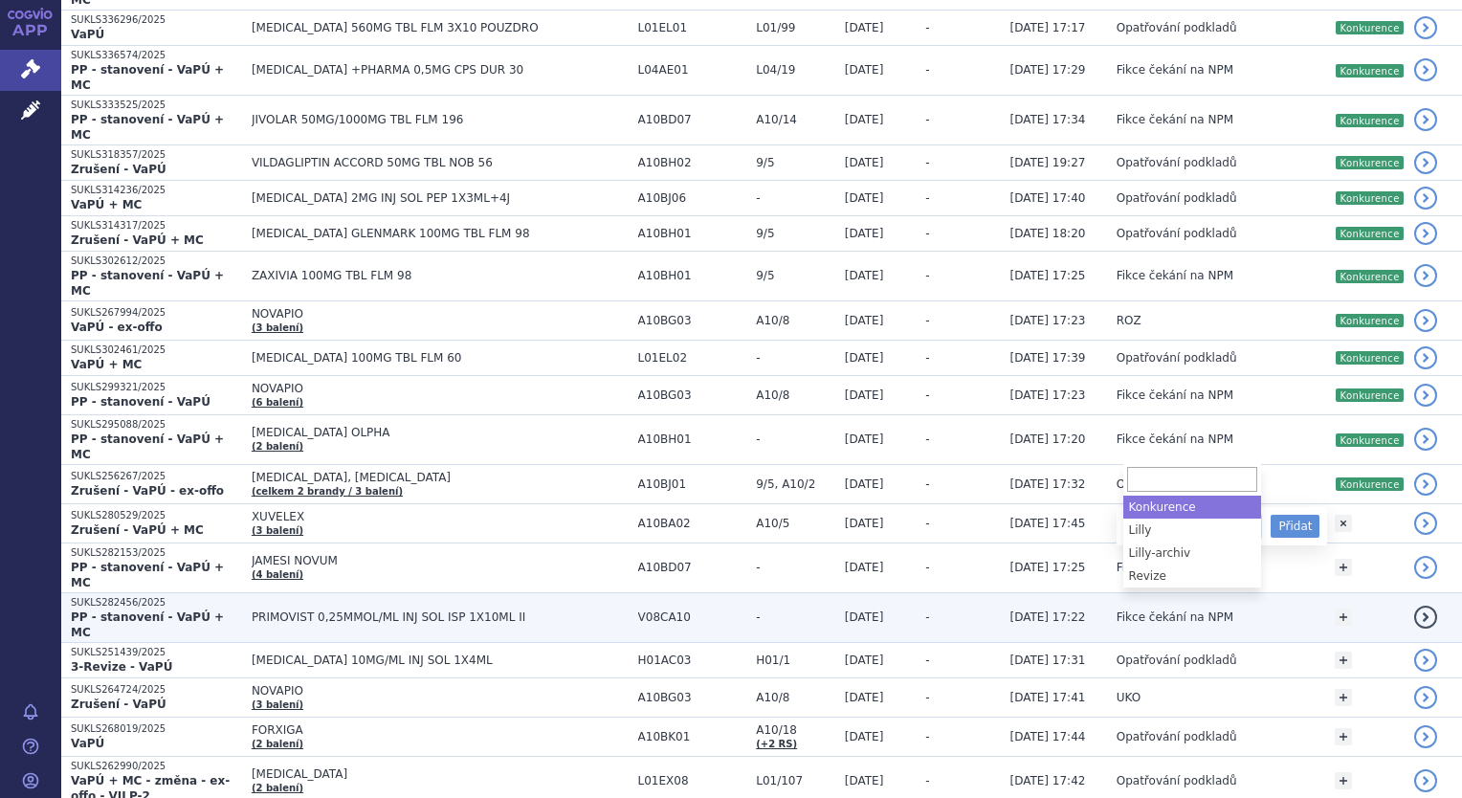
select select "Konkurence"
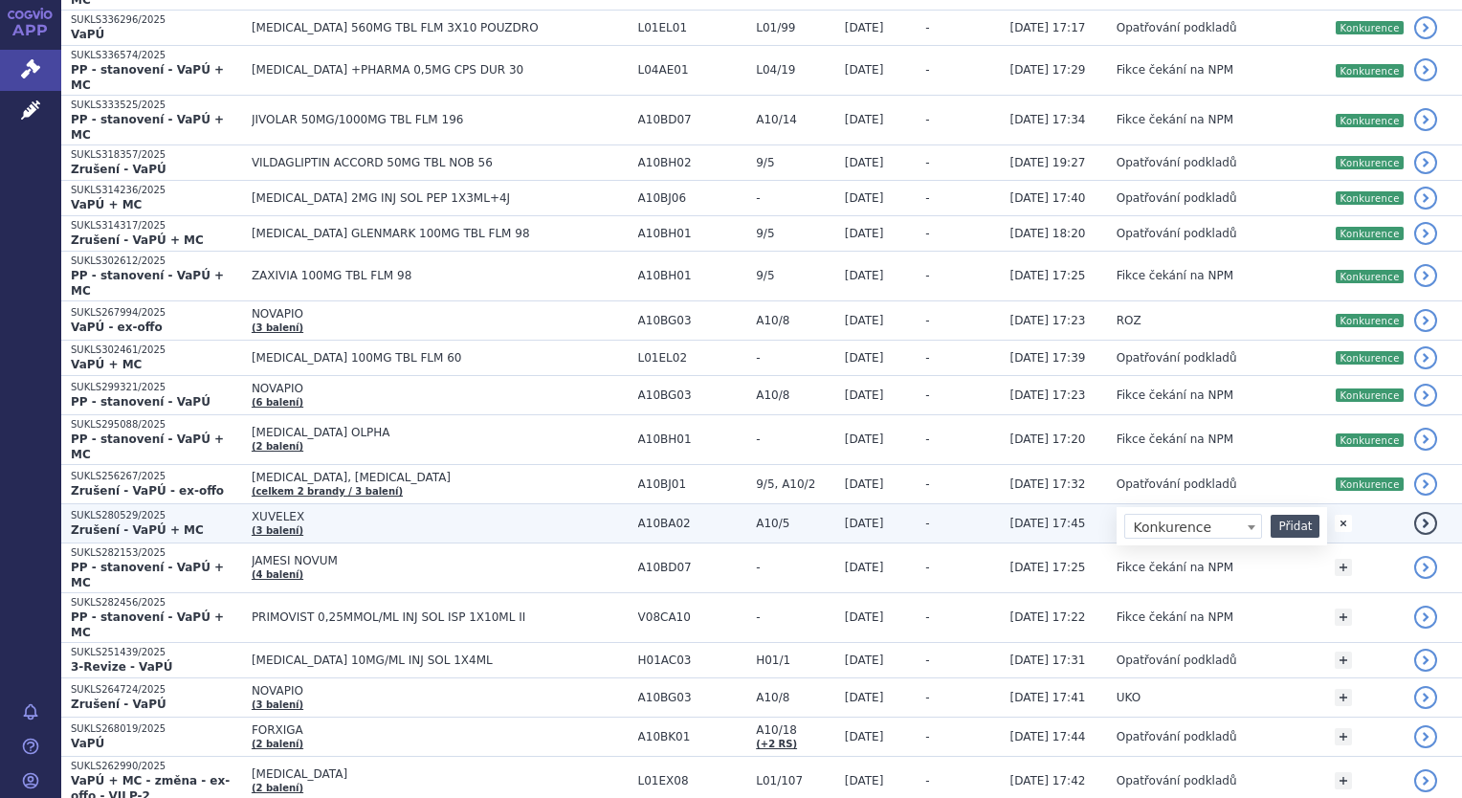
click at [1290, 515] on button "Přidat" at bounding box center [1295, 526] width 49 height 23
select select
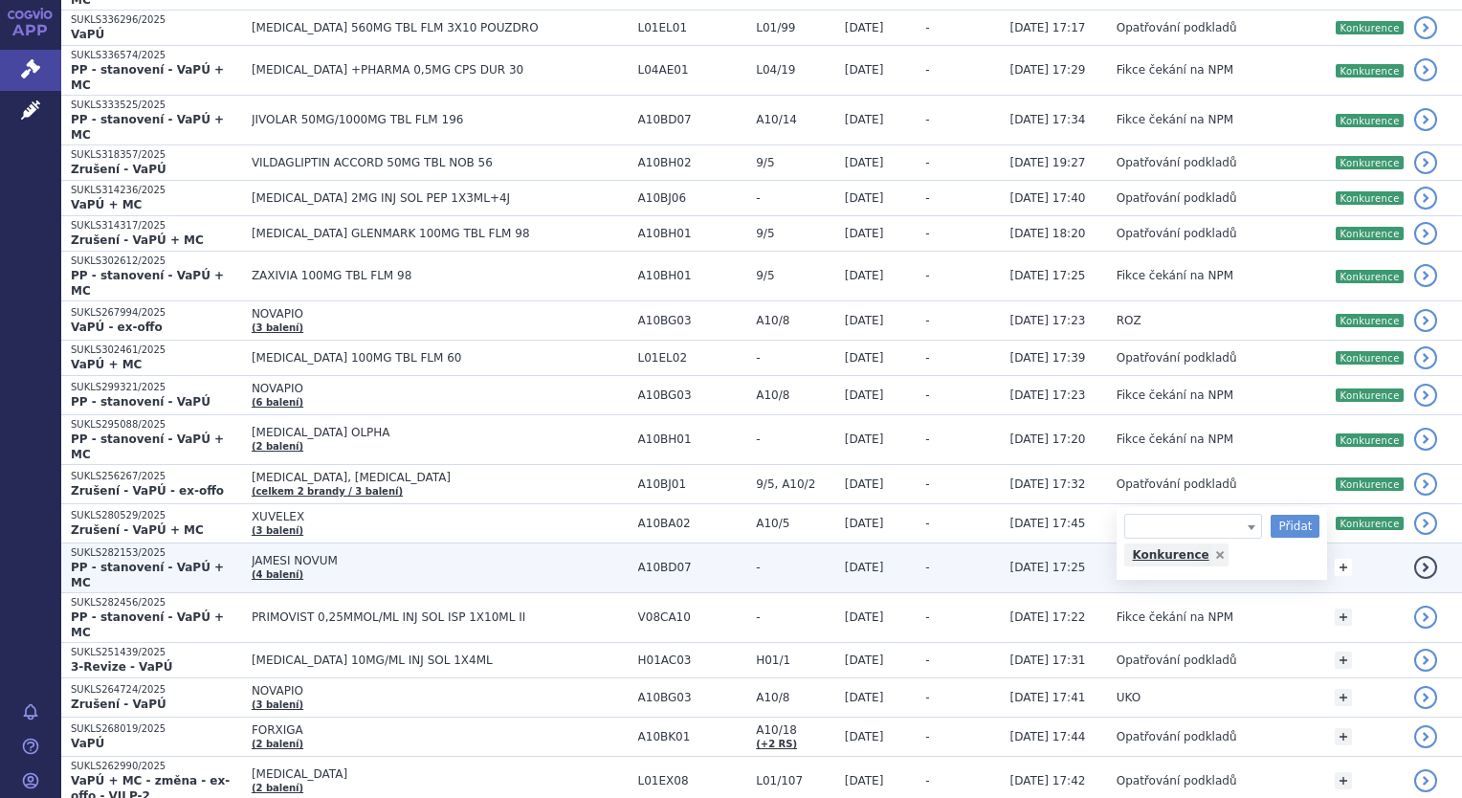
click at [1339, 559] on link "+" at bounding box center [1343, 567] width 17 height 17
click at [1244, 559] on span at bounding box center [1251, 571] width 19 height 25
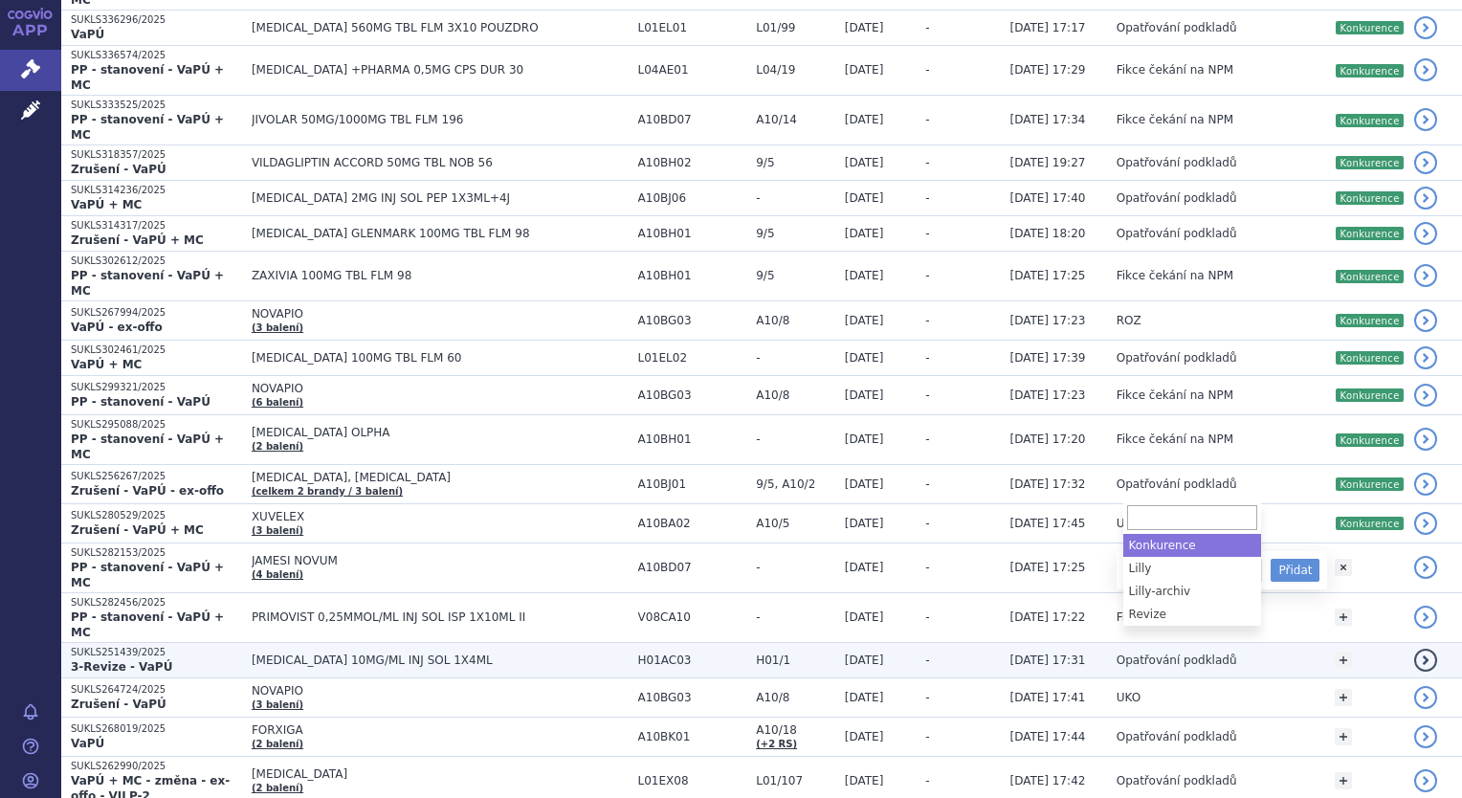
select select "Konkurence"
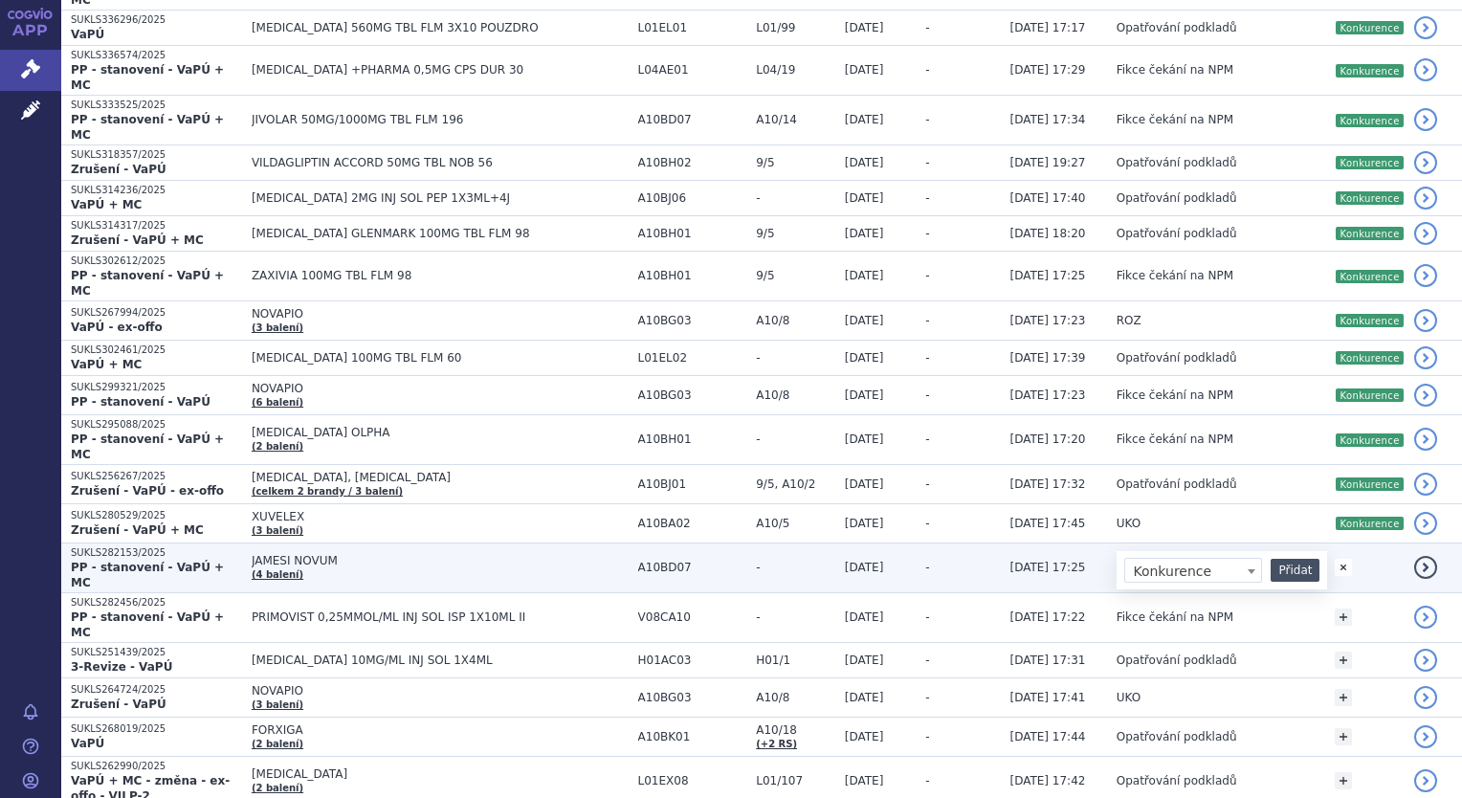
click at [1285, 559] on button "Přidat" at bounding box center [1295, 570] width 49 height 23
select select
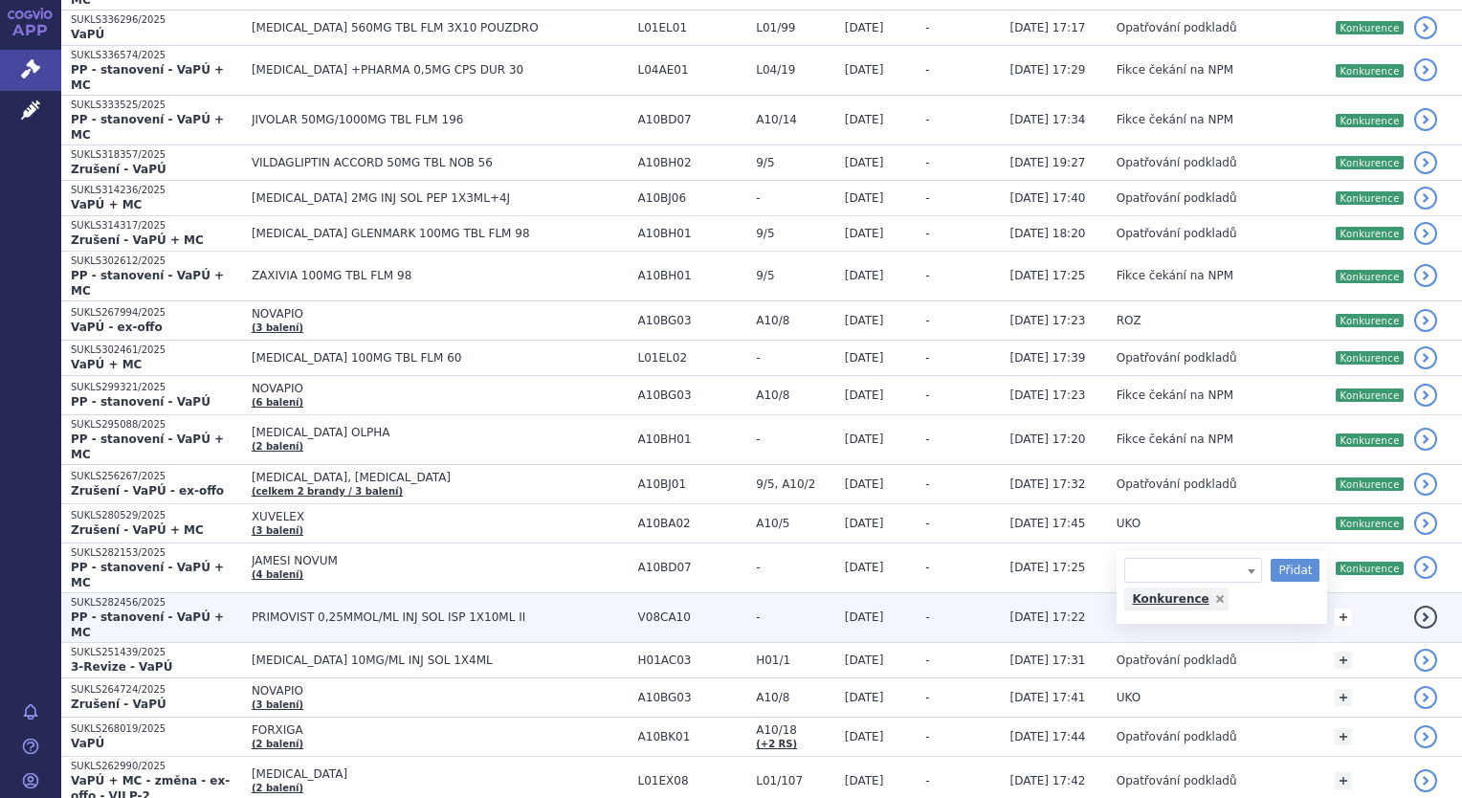
click at [1341, 609] on link "+" at bounding box center [1343, 617] width 17 height 17
click at [1255, 609] on span at bounding box center [1251, 621] width 19 height 25
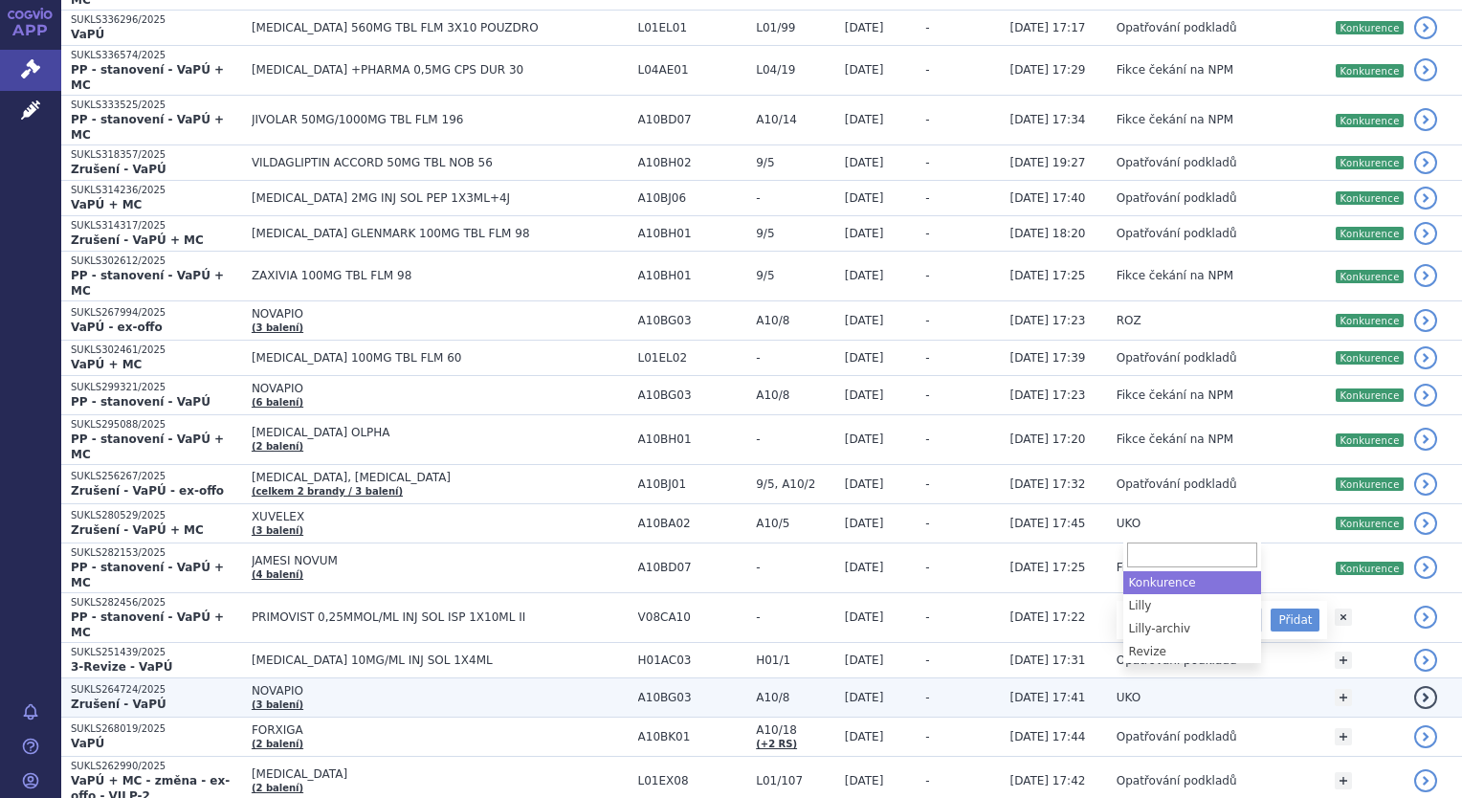
select select "Konkurence"
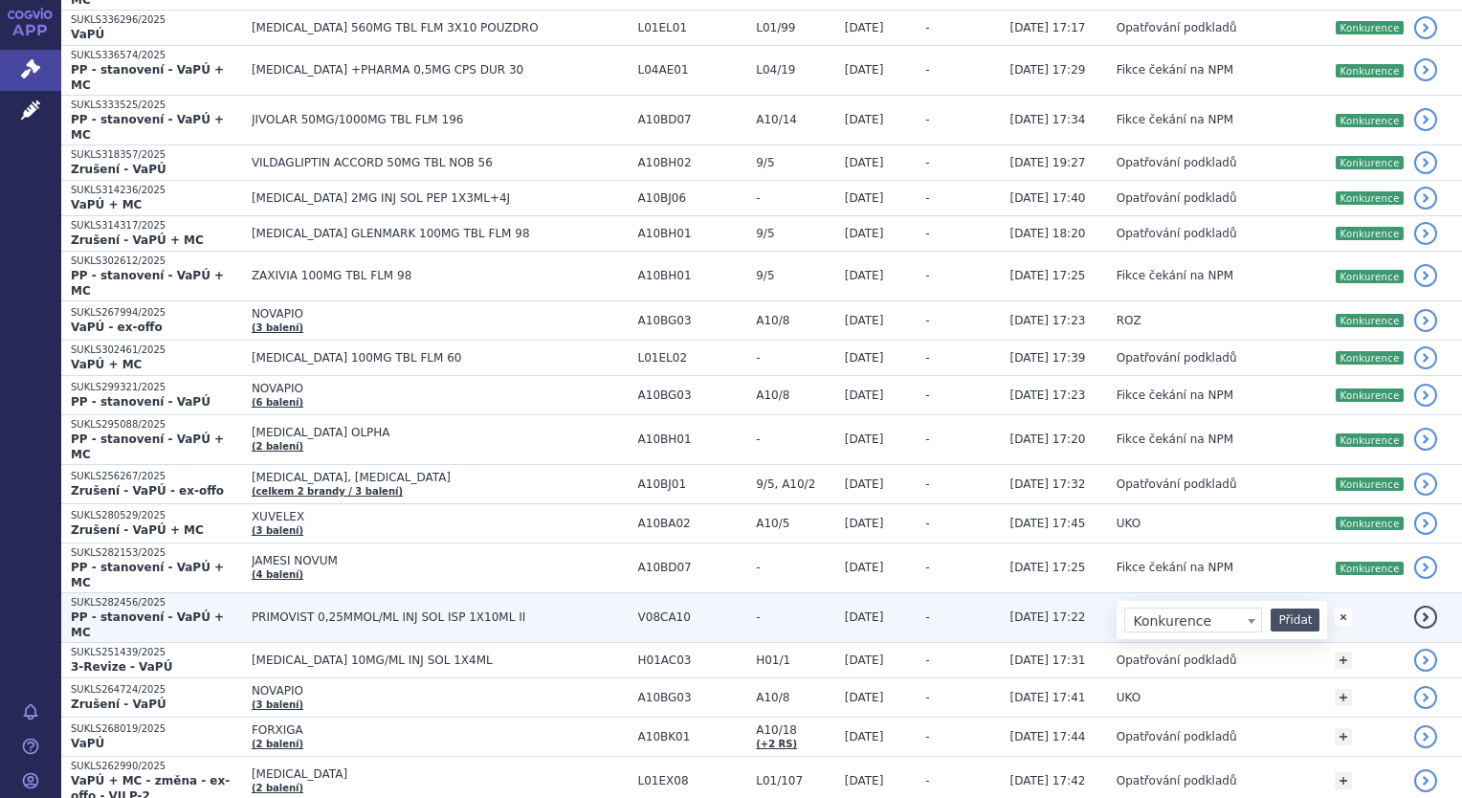
click at [1294, 609] on button "Přidat" at bounding box center [1295, 620] width 49 height 23
select select
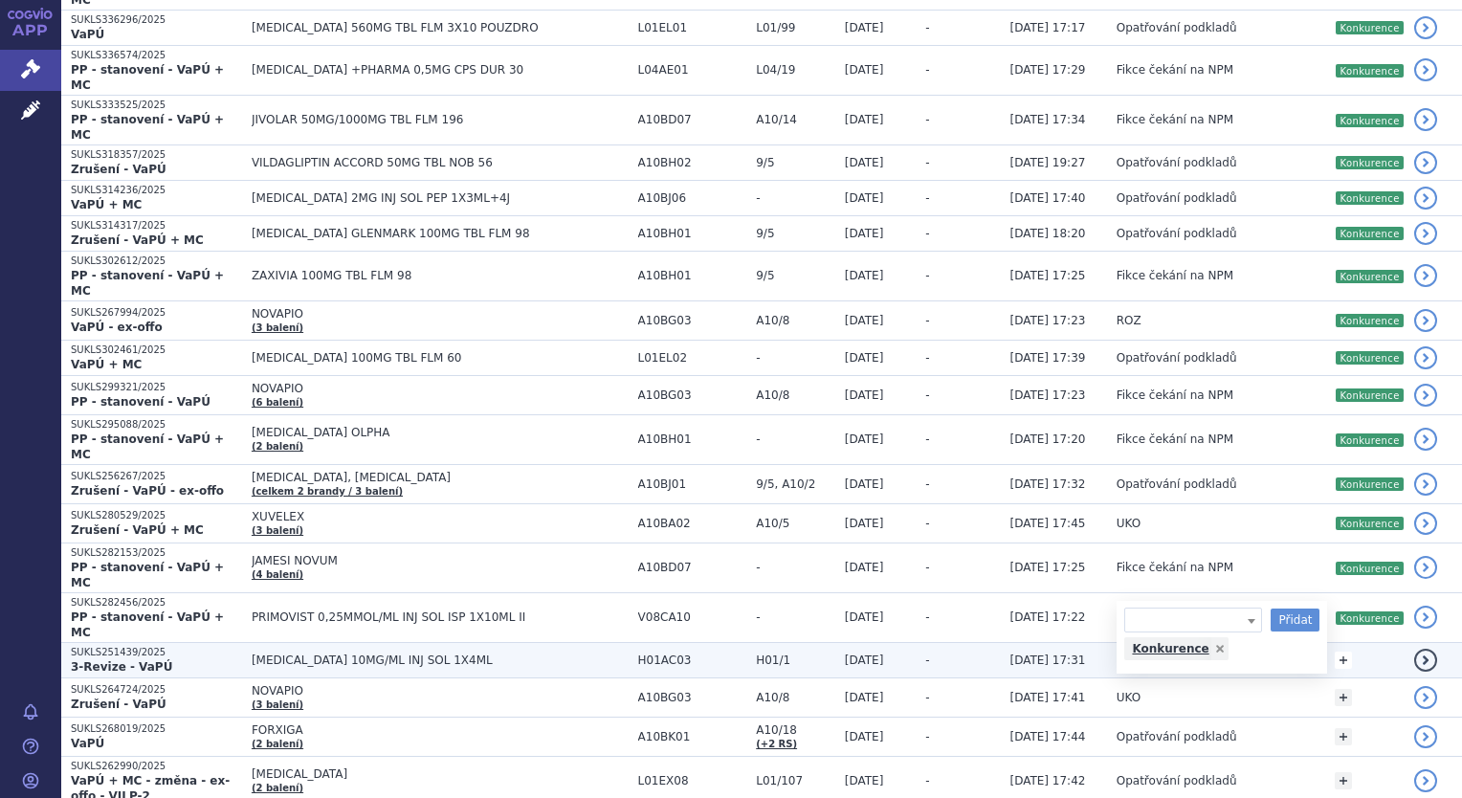
click at [1338, 652] on link "+" at bounding box center [1343, 660] width 17 height 17
click at [1246, 652] on span at bounding box center [1251, 664] width 19 height 25
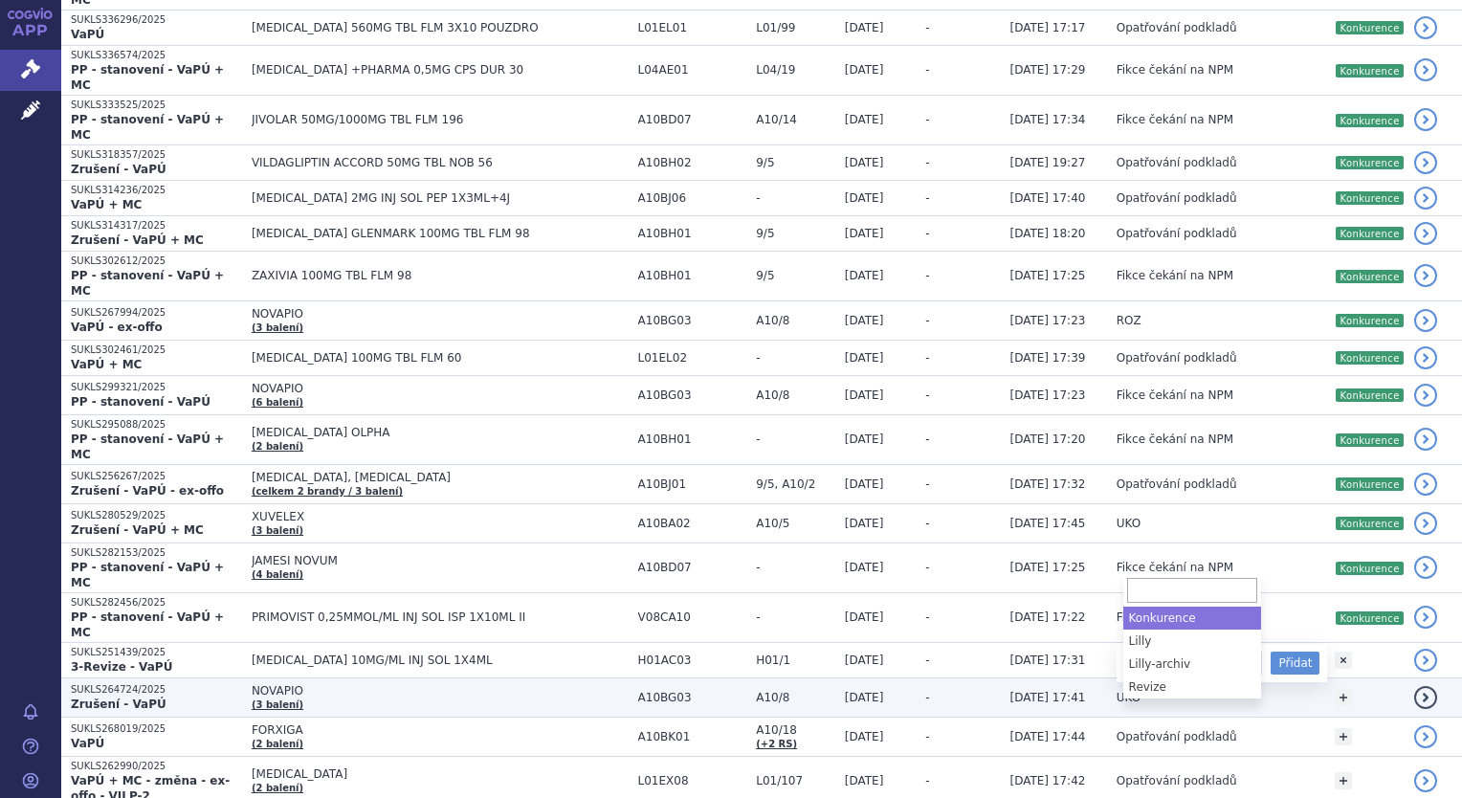
select select "Konkurence"
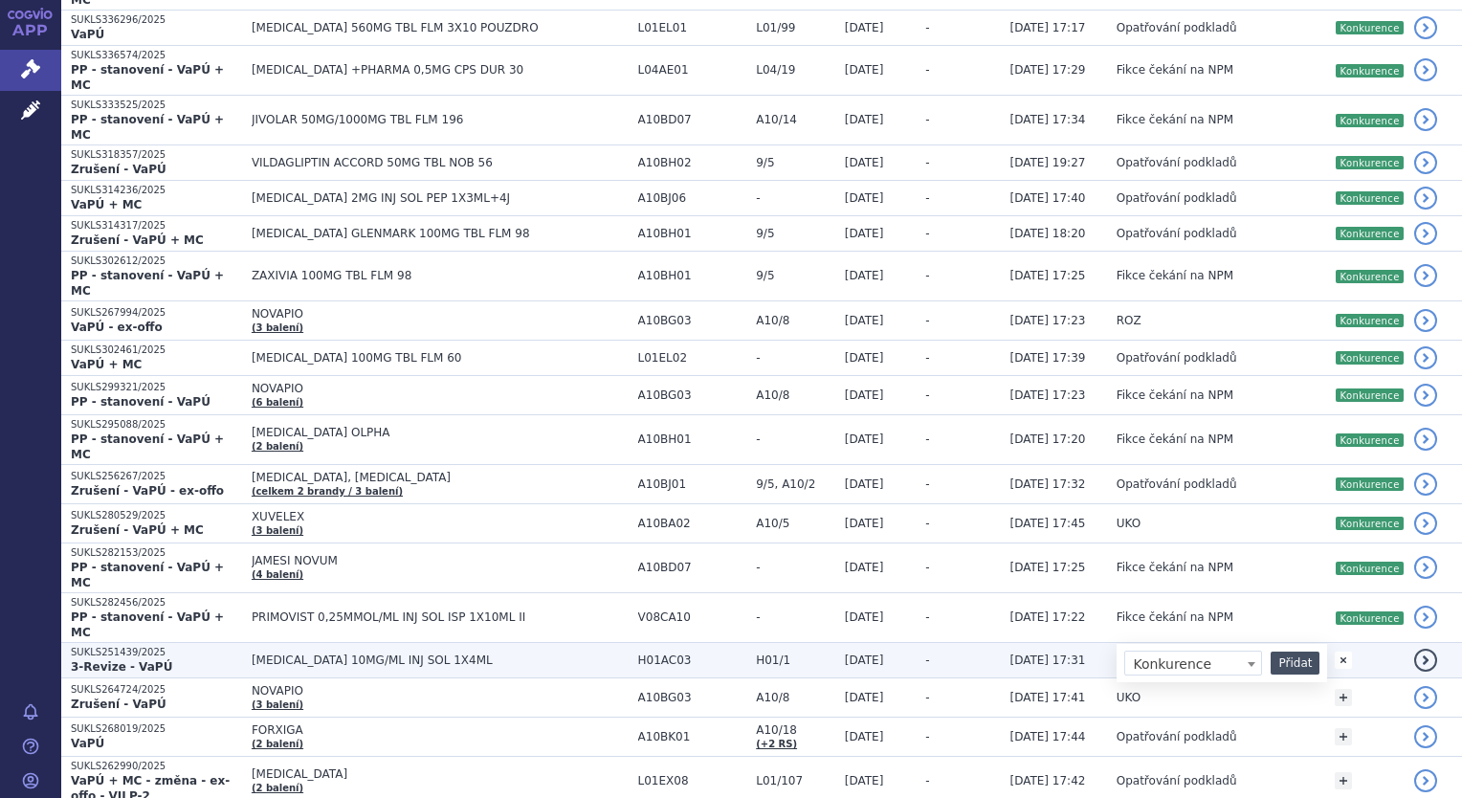
click at [1288, 652] on button "Přidat" at bounding box center [1295, 663] width 49 height 23
select select
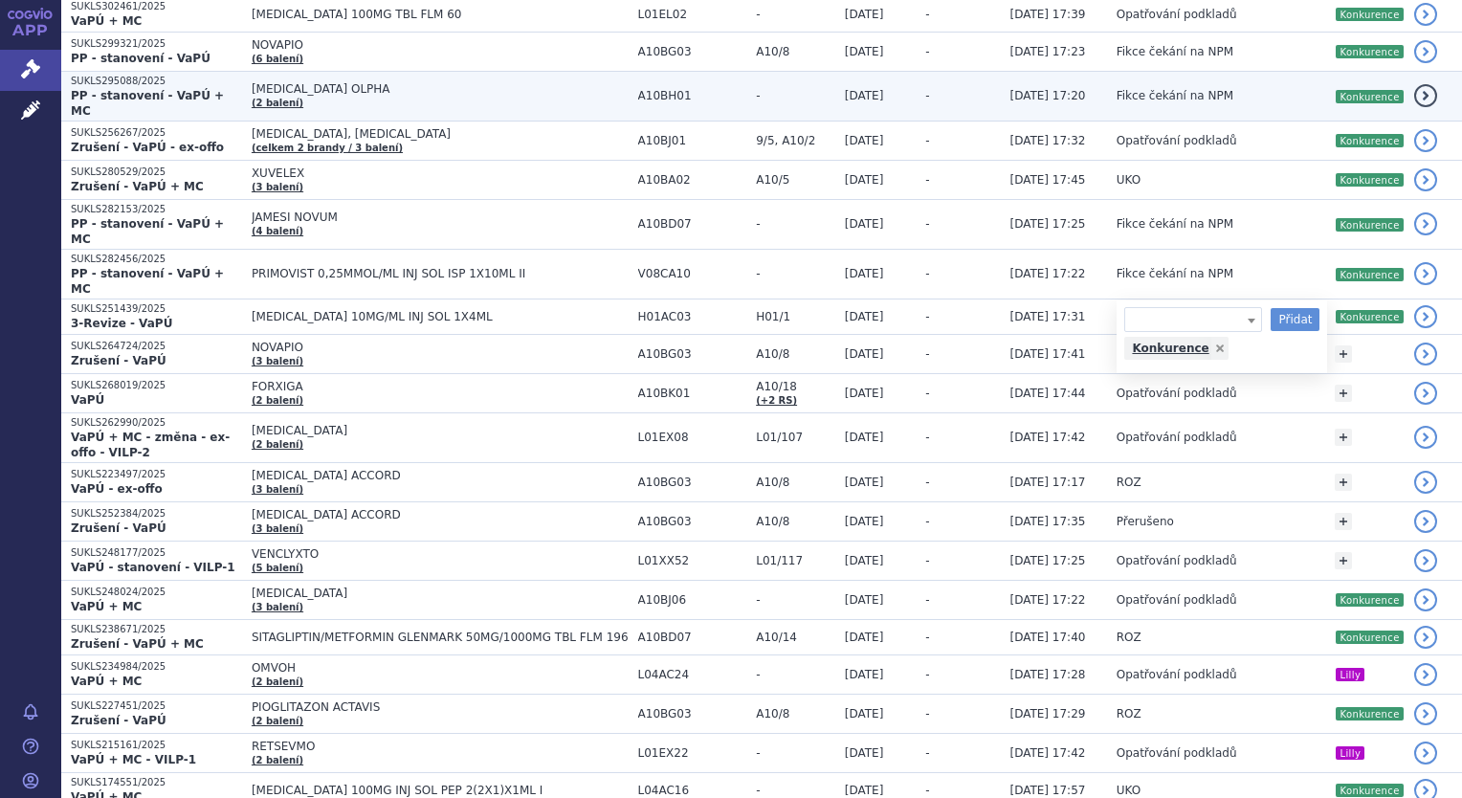
scroll to position [1135, 0]
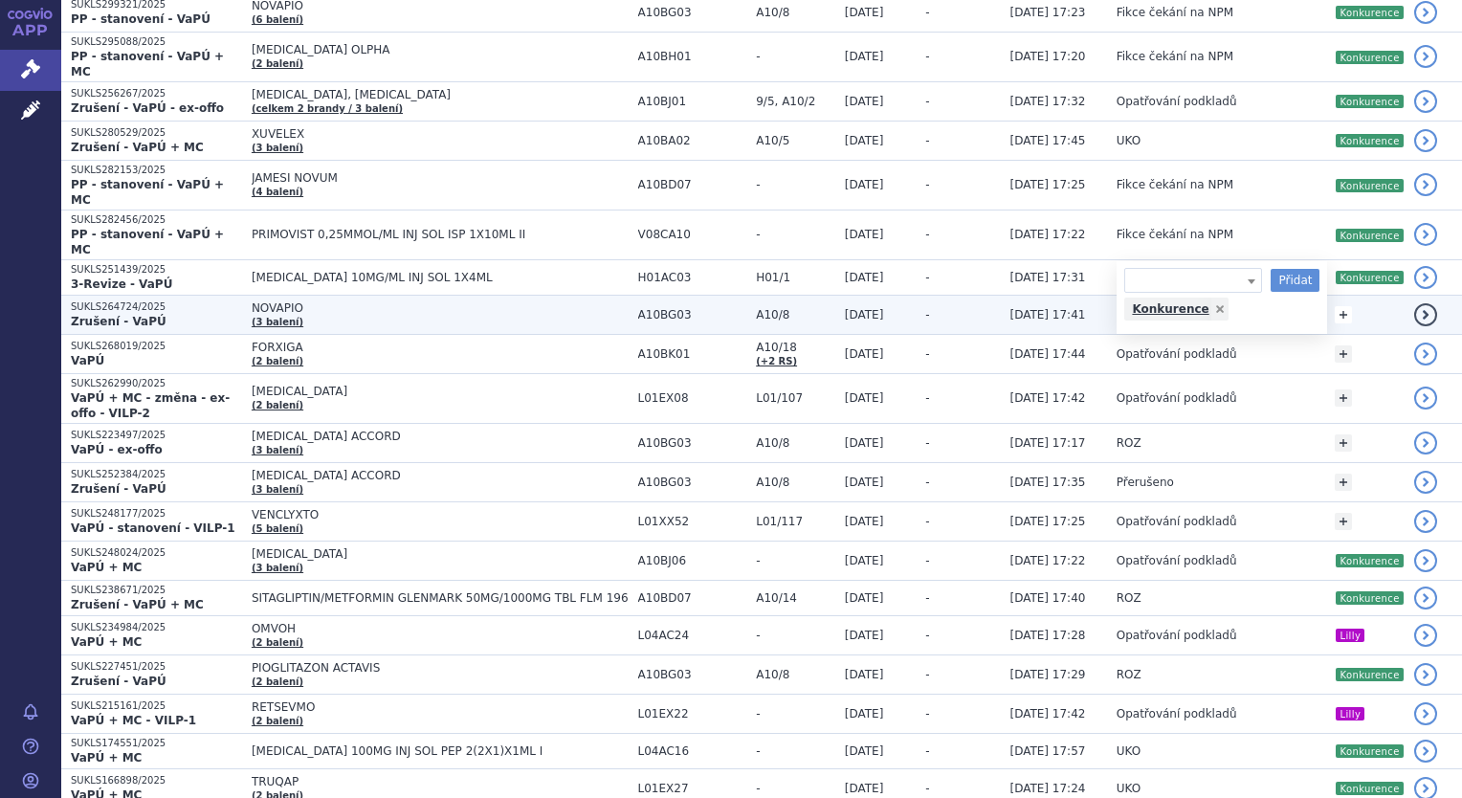
click at [1346, 306] on link "+" at bounding box center [1343, 314] width 17 height 17
click at [1236, 305] on span at bounding box center [1193, 317] width 138 height 25
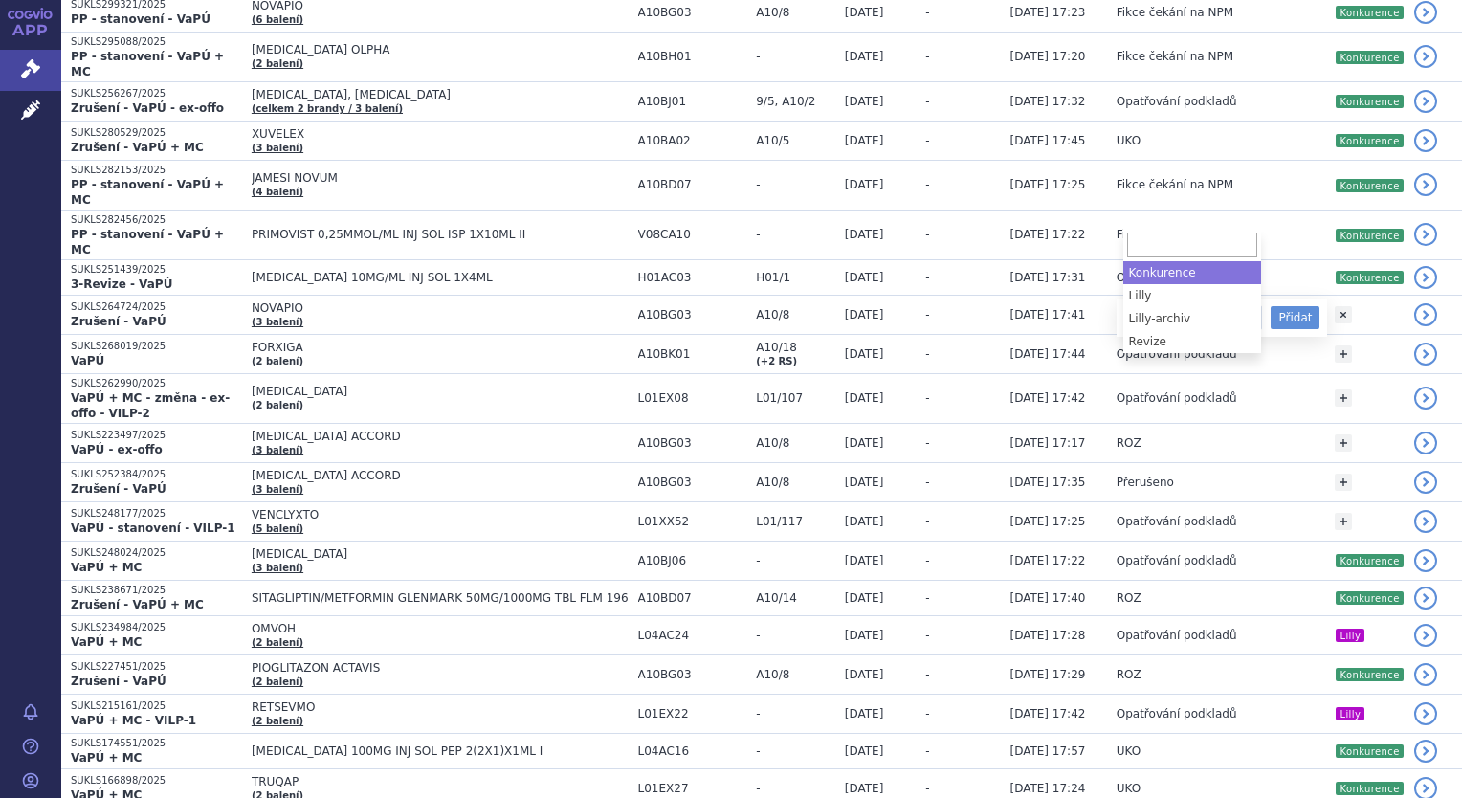
select select "Konkurence"
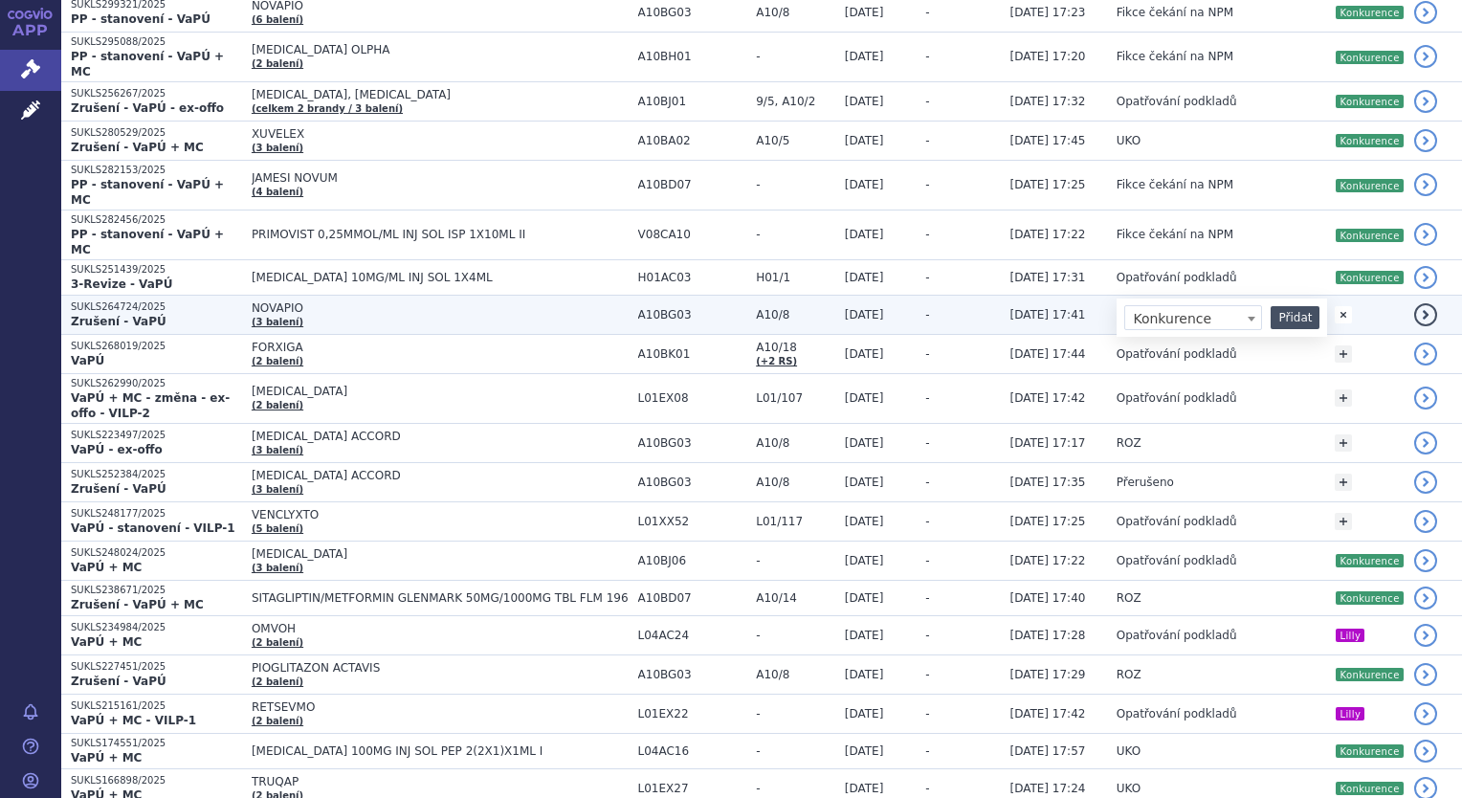
click at [1295, 306] on button "Přidat" at bounding box center [1295, 317] width 49 height 23
select select
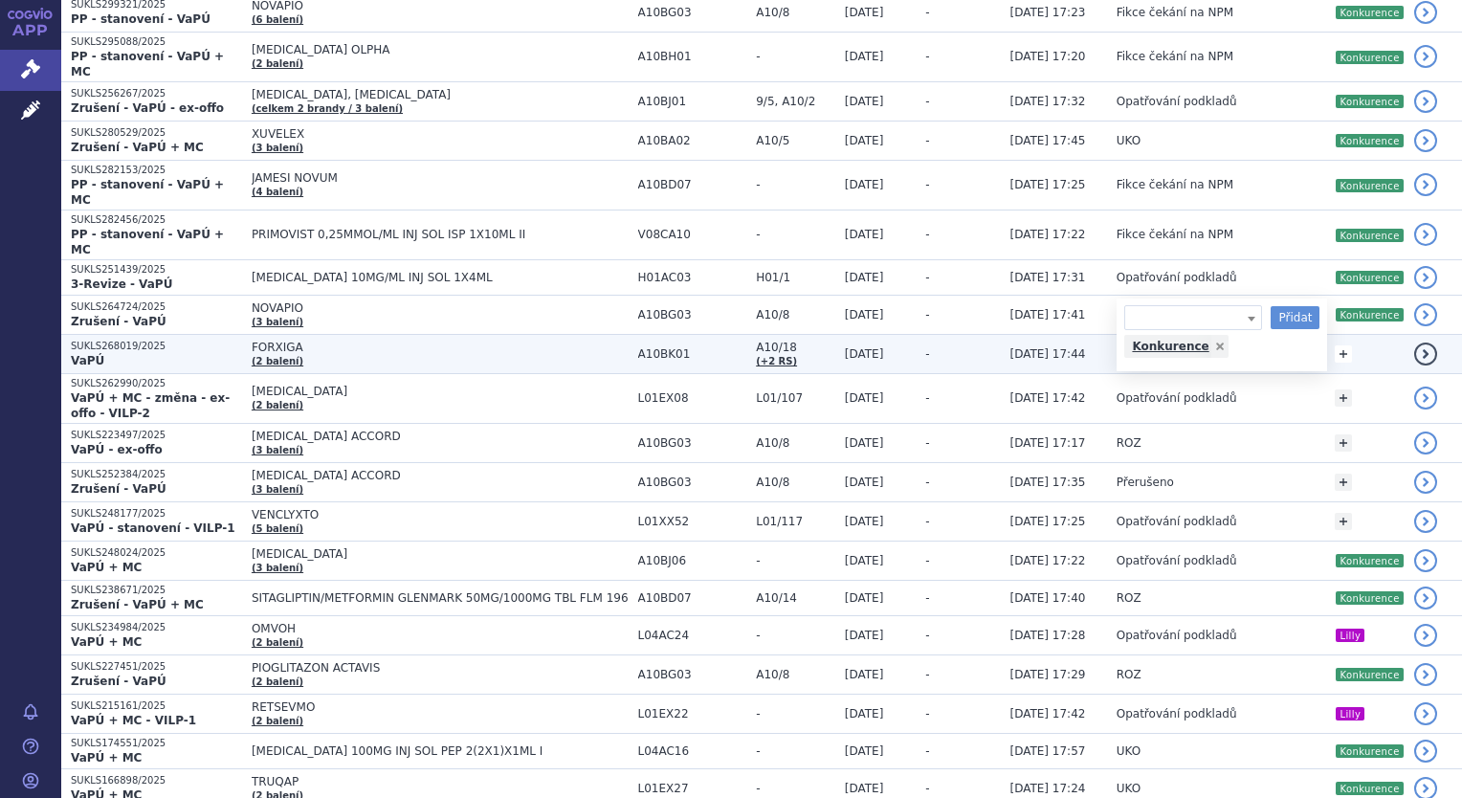
click at [1347, 345] on link "+" at bounding box center [1343, 353] width 17 height 17
click at [1249, 356] on b at bounding box center [1252, 358] width 8 height 5
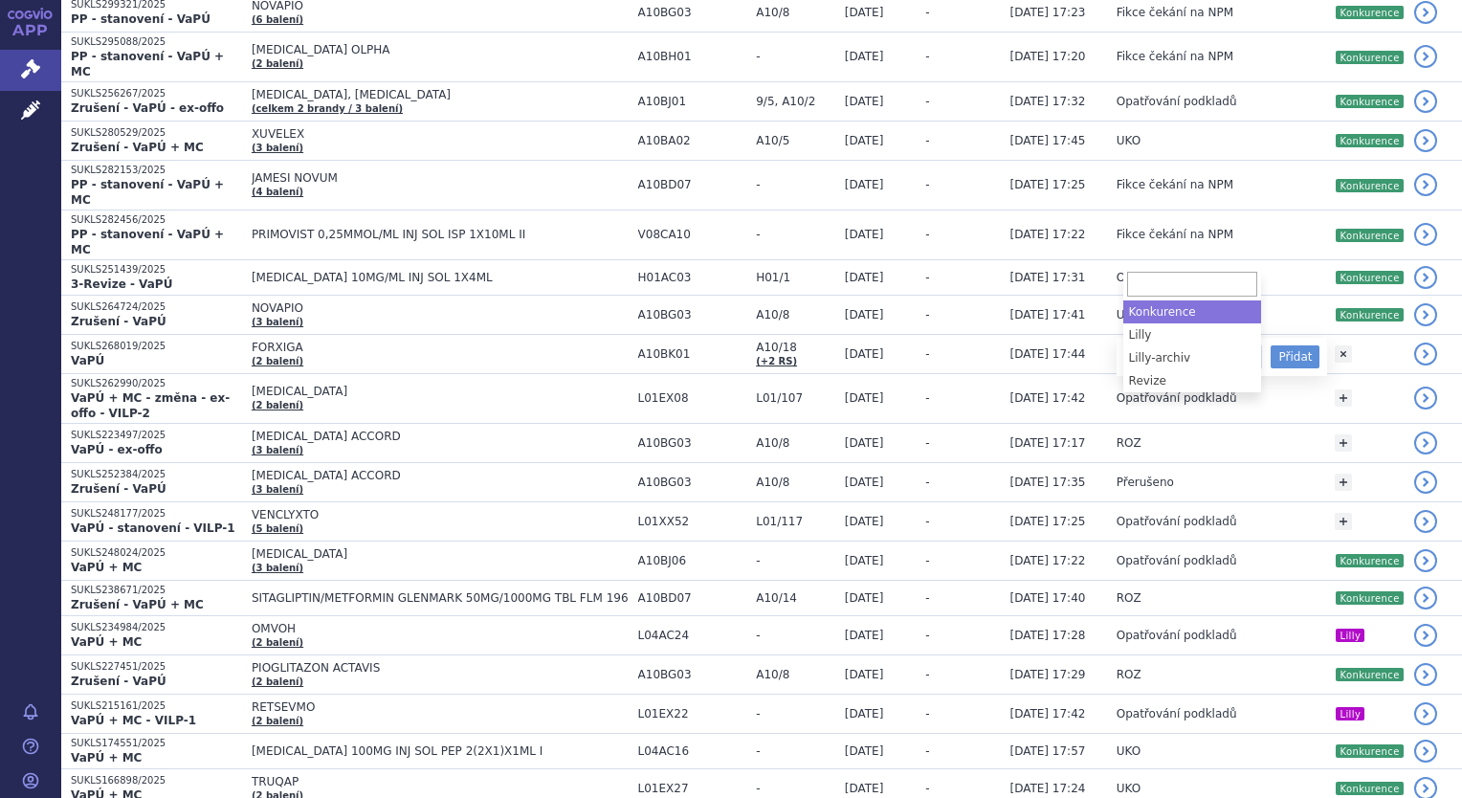
select select "Konkurence"
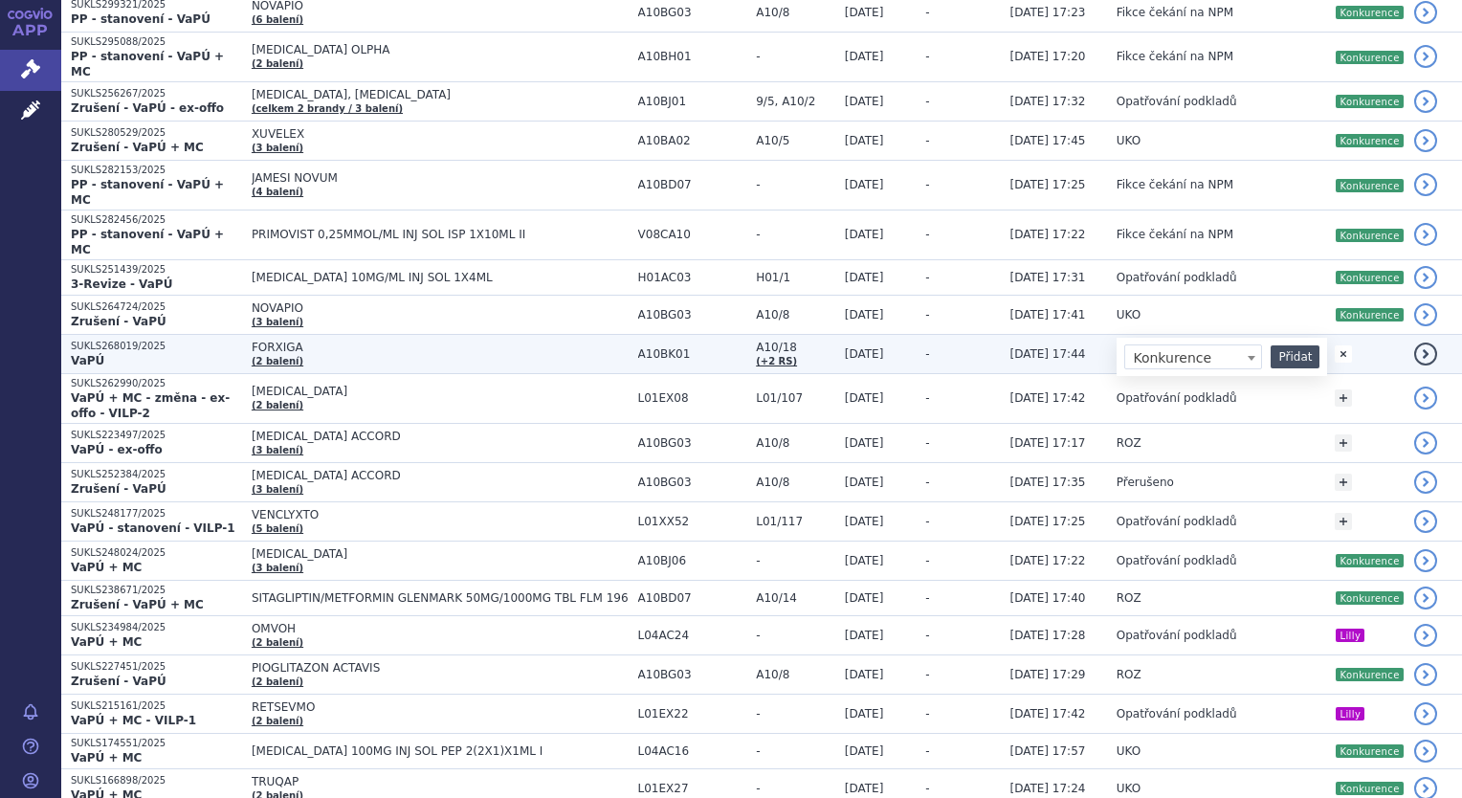
click at [1296, 345] on button "Přidat" at bounding box center [1295, 356] width 49 height 23
select select
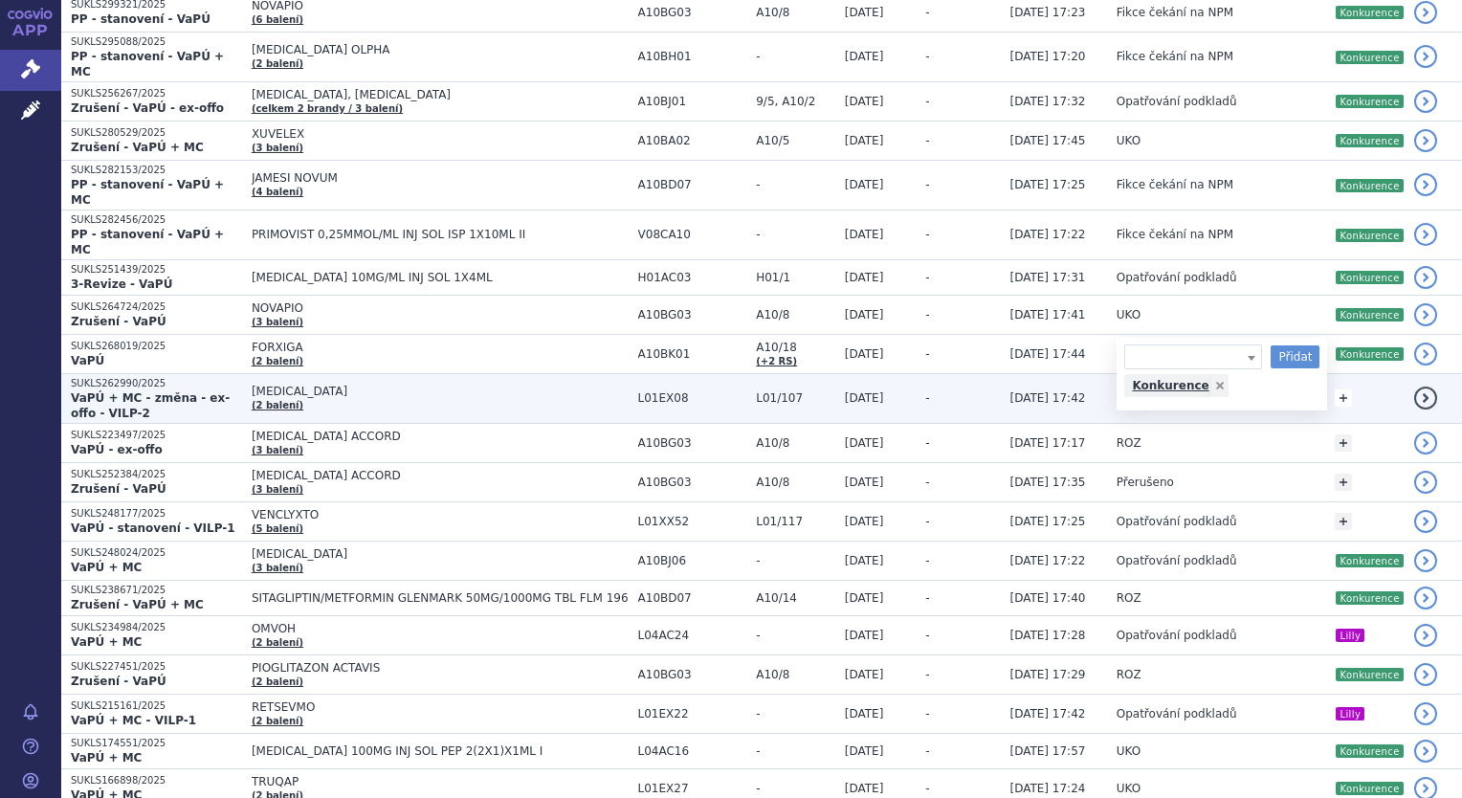
click at [1336, 389] on link "+" at bounding box center [1343, 397] width 17 height 17
click at [1194, 388] on span at bounding box center [1193, 400] width 138 height 25
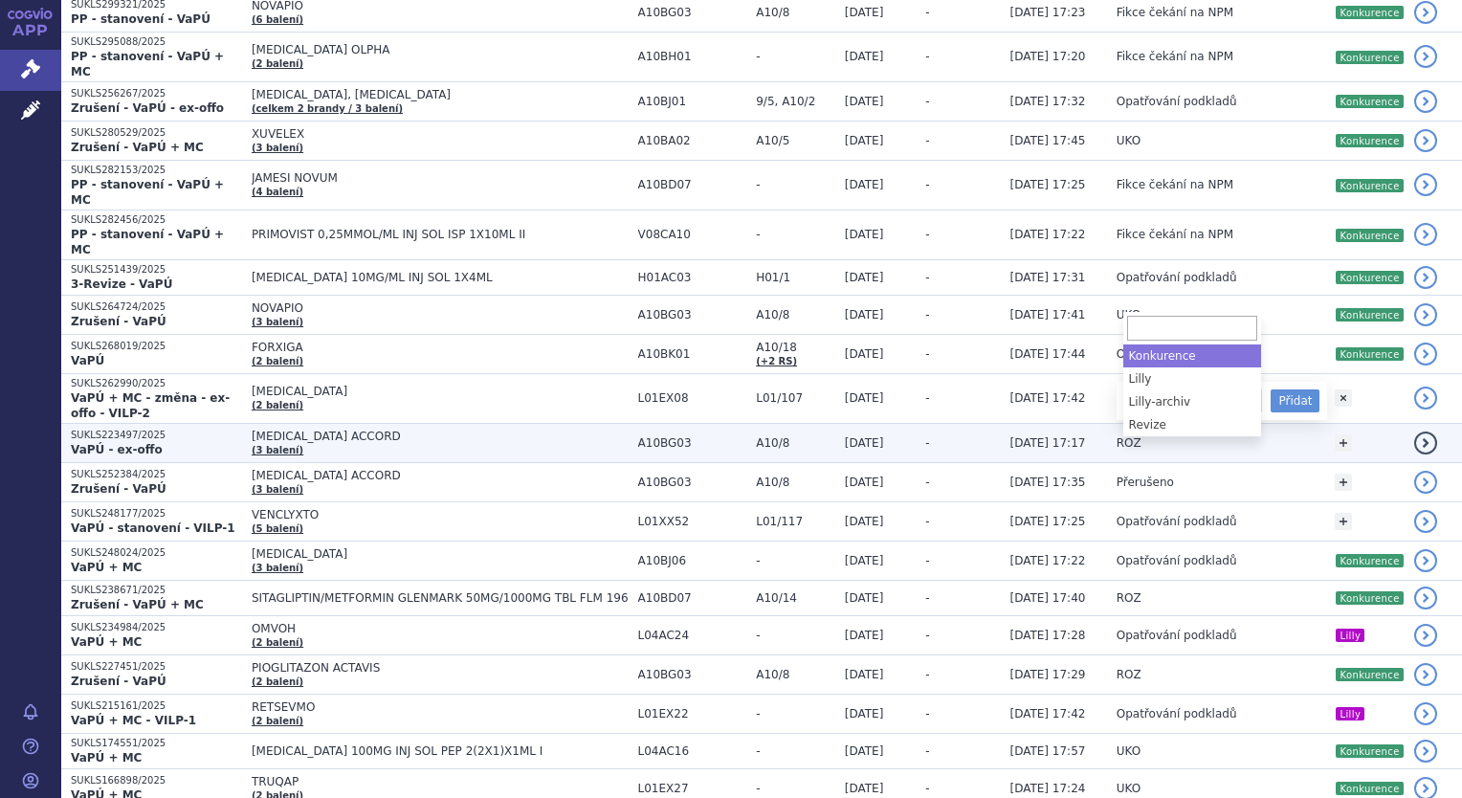
select select "Konkurence"
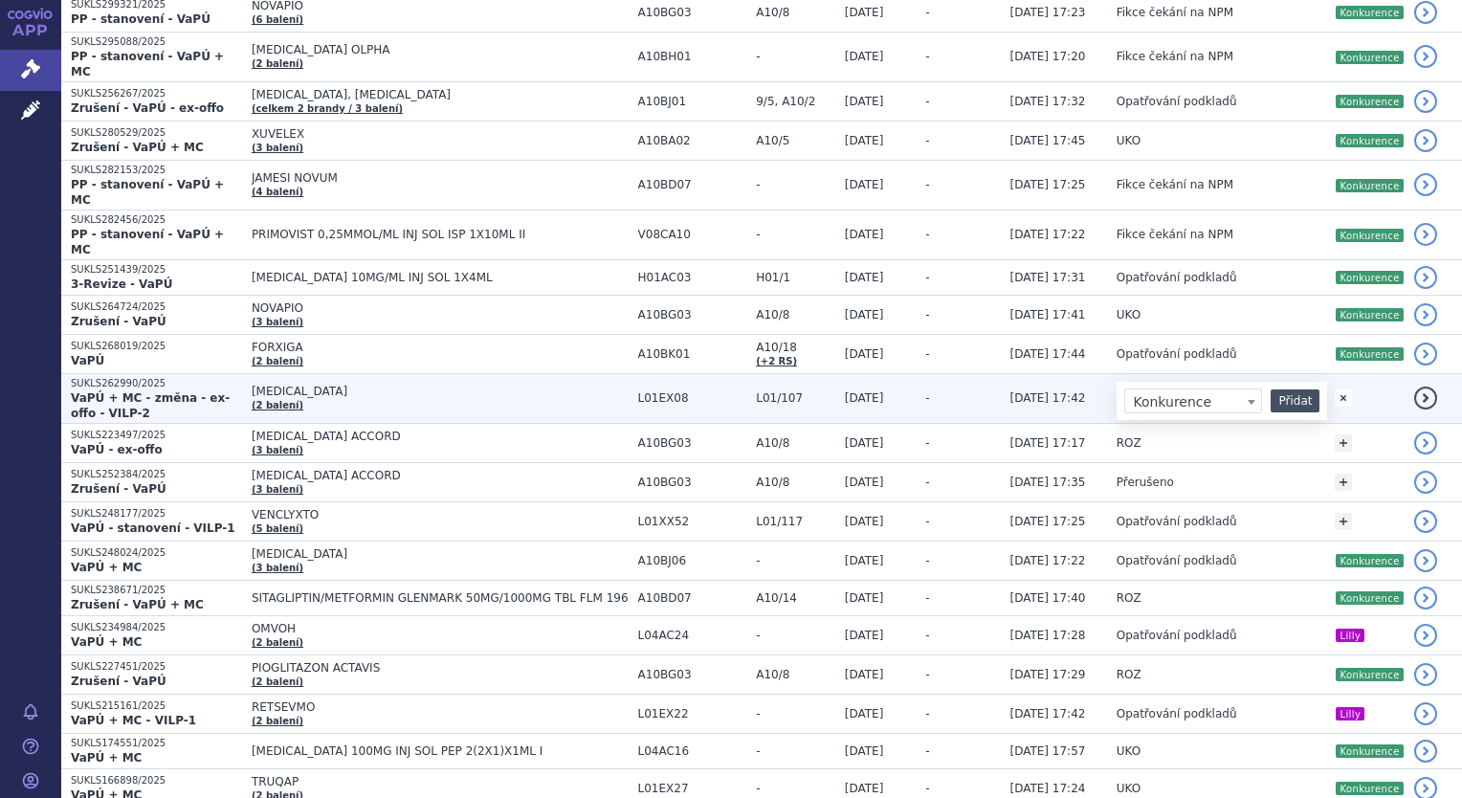
click at [1299, 389] on button "Přidat" at bounding box center [1295, 400] width 49 height 23
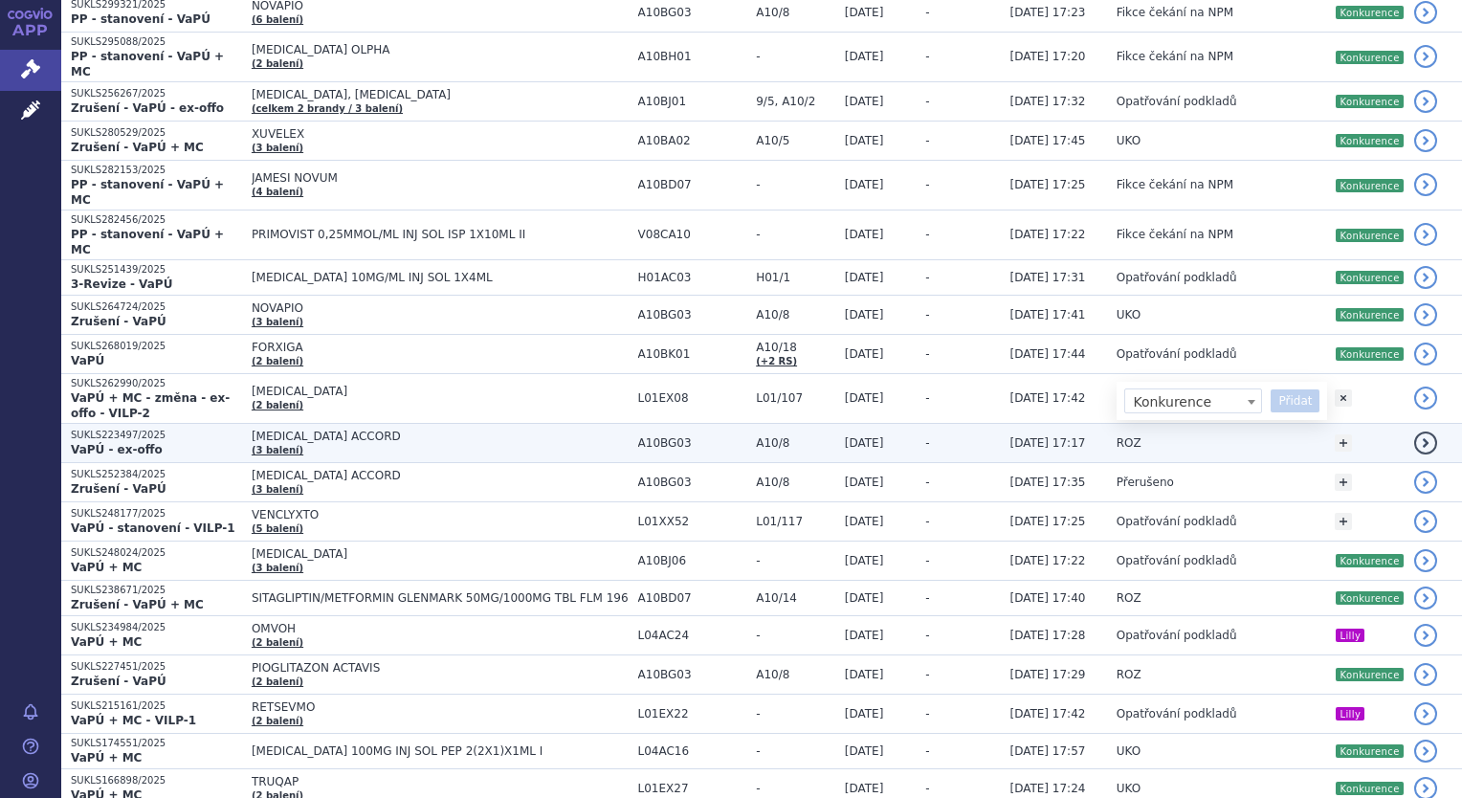
select select
click at [1343, 434] on link "+" at bounding box center [1343, 442] width 17 height 17
drag, startPoint x: 1226, startPoint y: 339, endPoint x: 1198, endPoint y: 348, distance: 29.4
click at [1225, 433] on span at bounding box center [1193, 445] width 138 height 25
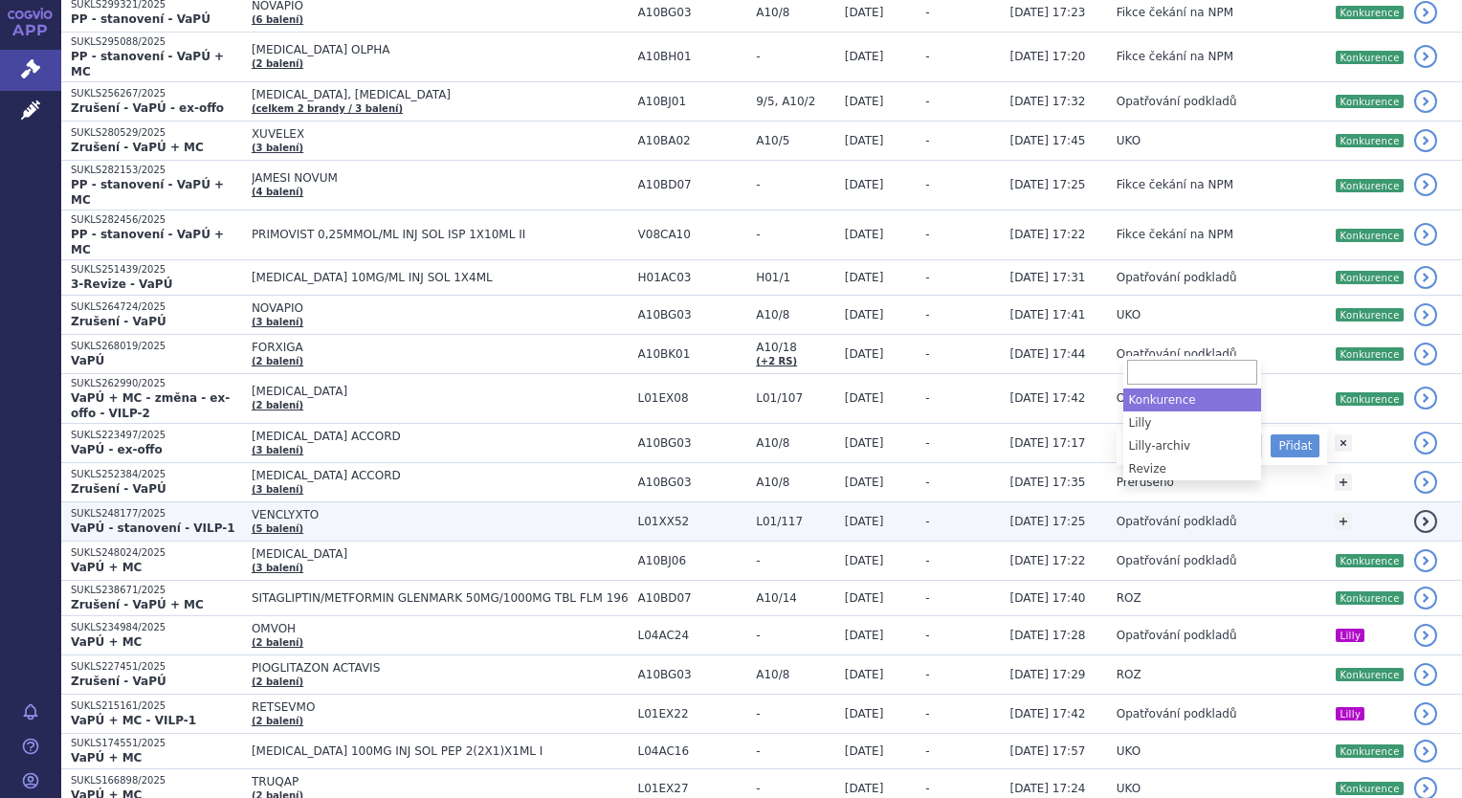
select select "Konkurence"
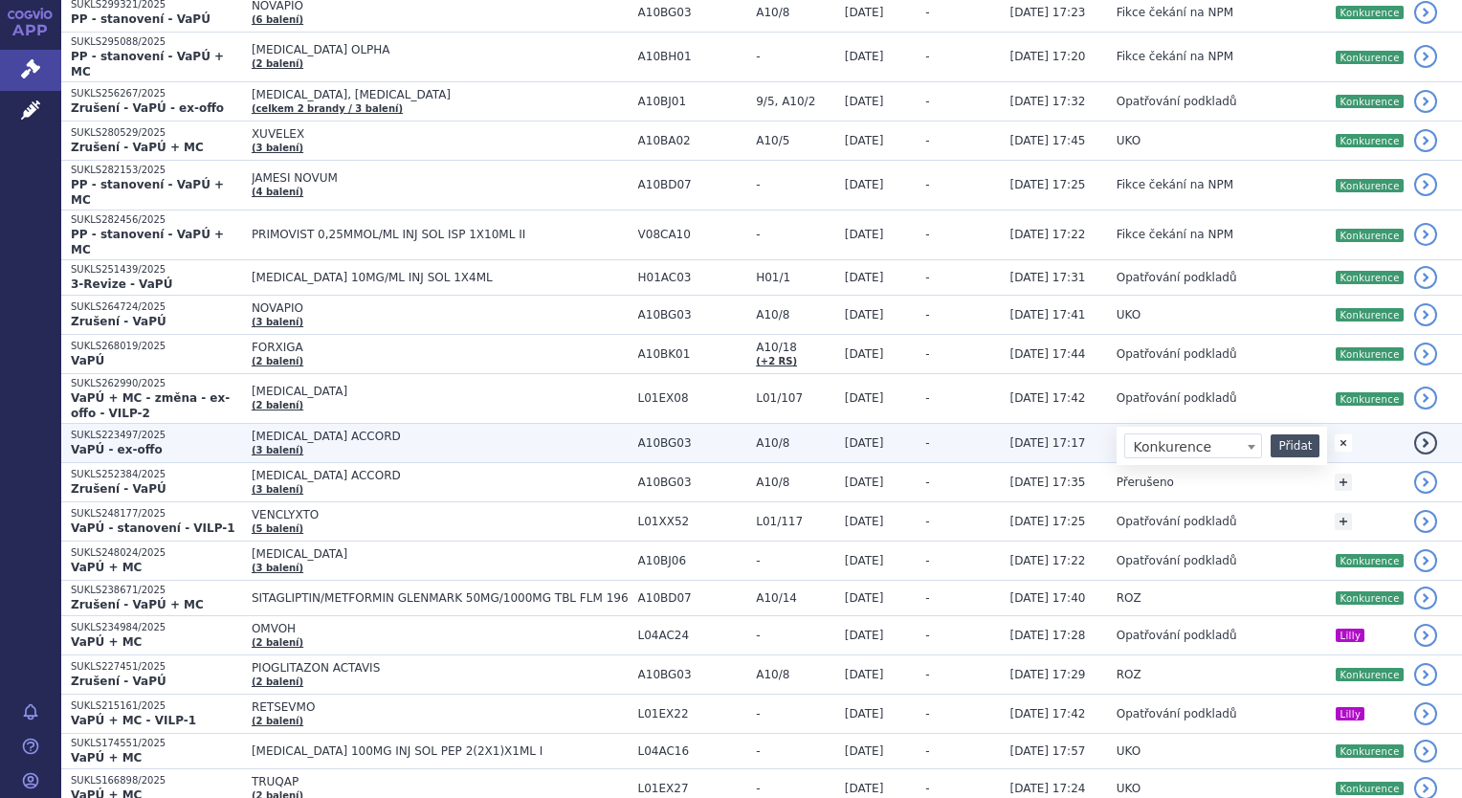
click at [1301, 434] on button "Přidat" at bounding box center [1295, 445] width 49 height 23
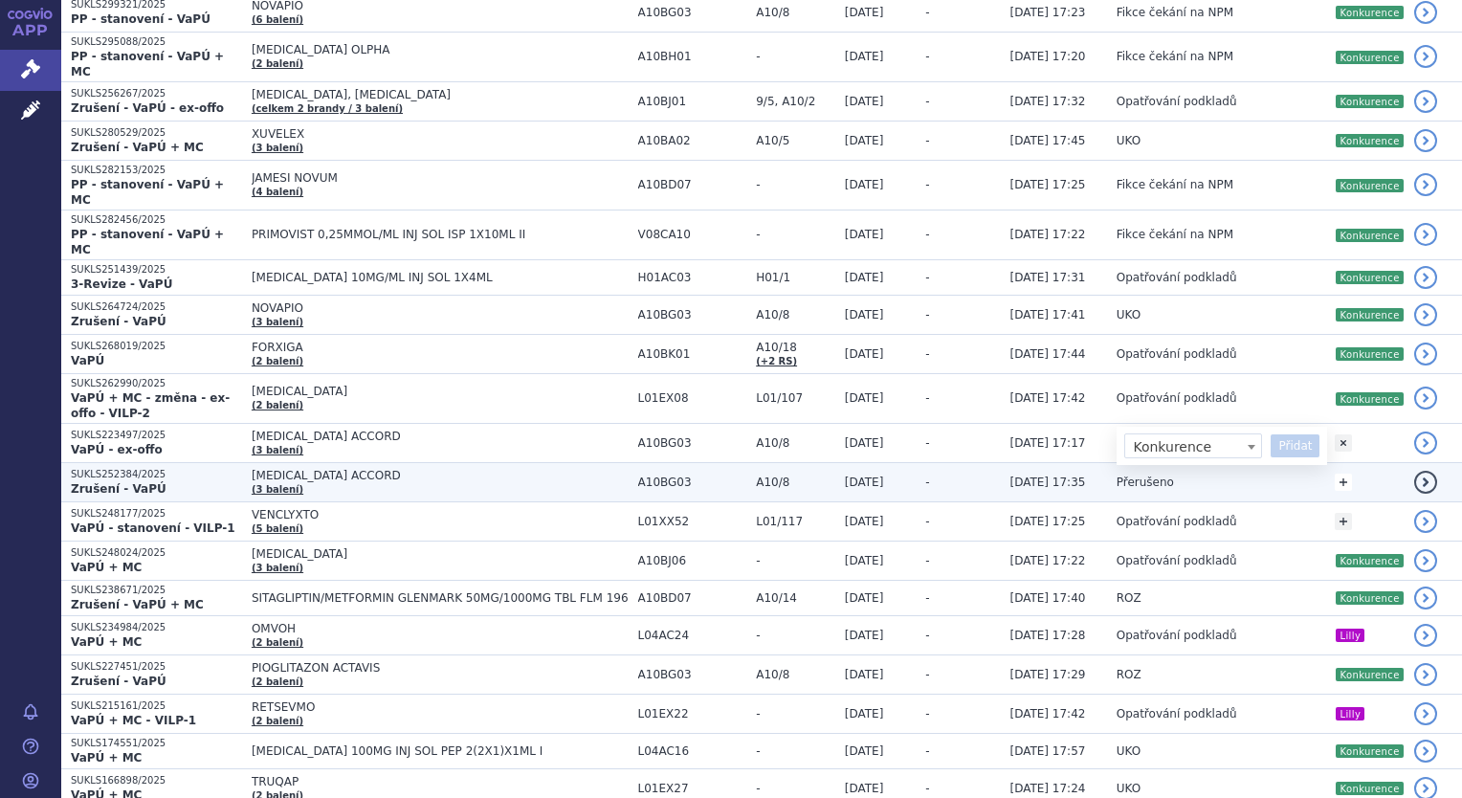
select select
click at [1342, 474] on link "+" at bounding box center [1343, 482] width 17 height 17
drag, startPoint x: 1239, startPoint y: 377, endPoint x: 1210, endPoint y: 389, distance: 32.2
click at [1238, 473] on span at bounding box center [1193, 485] width 138 height 25
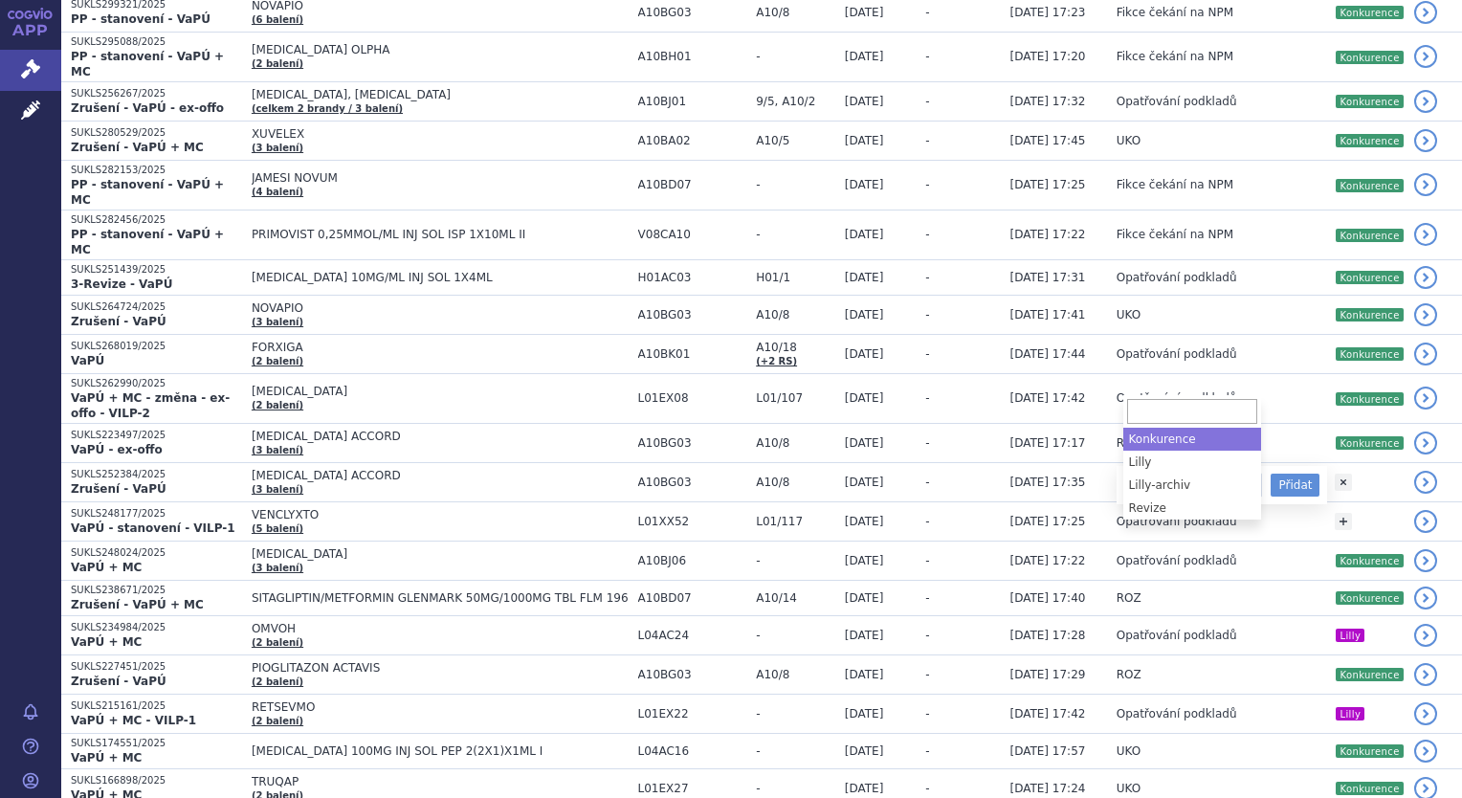
select select "Konkurence"
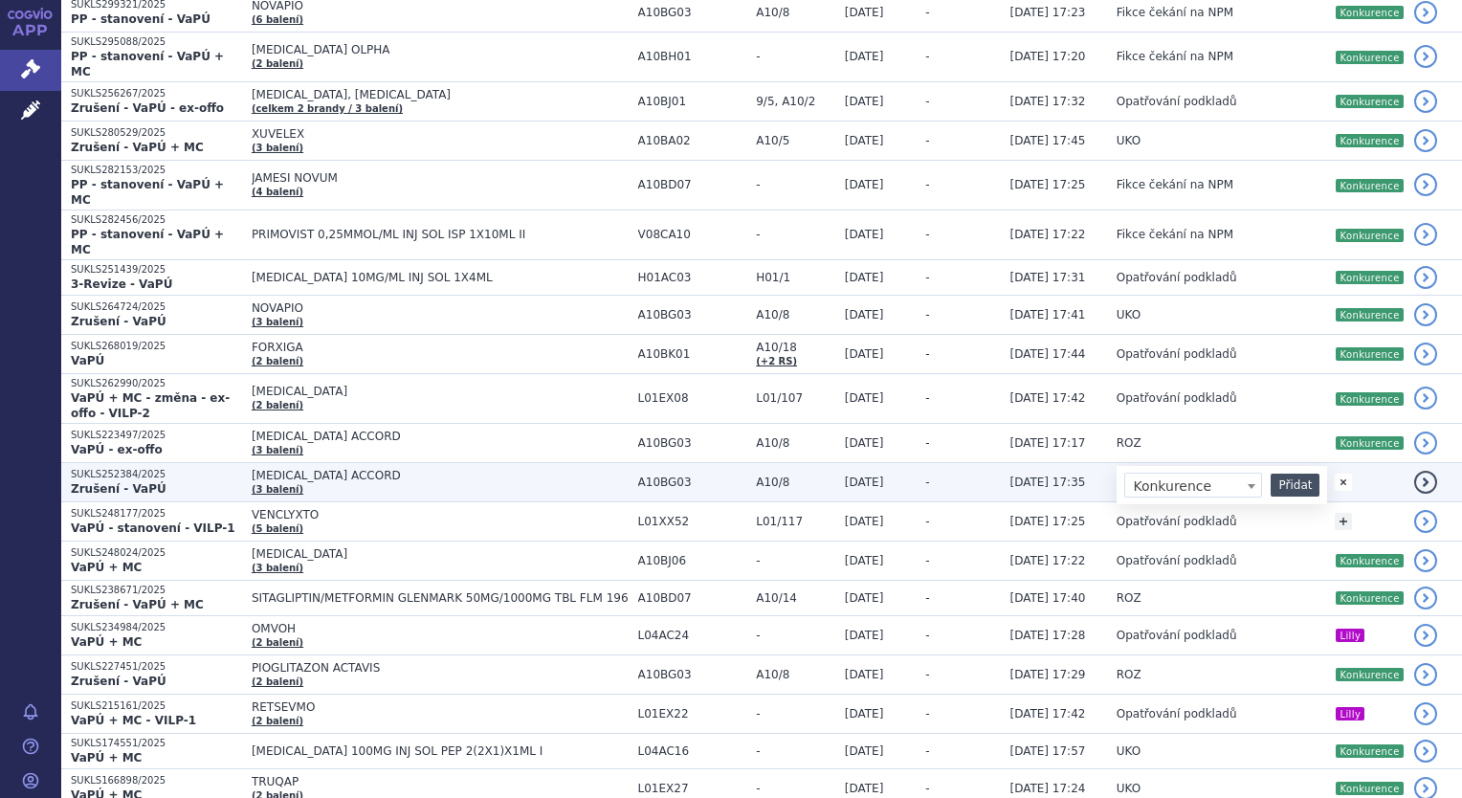
click at [1281, 474] on button "Přidat" at bounding box center [1295, 485] width 49 height 23
select select
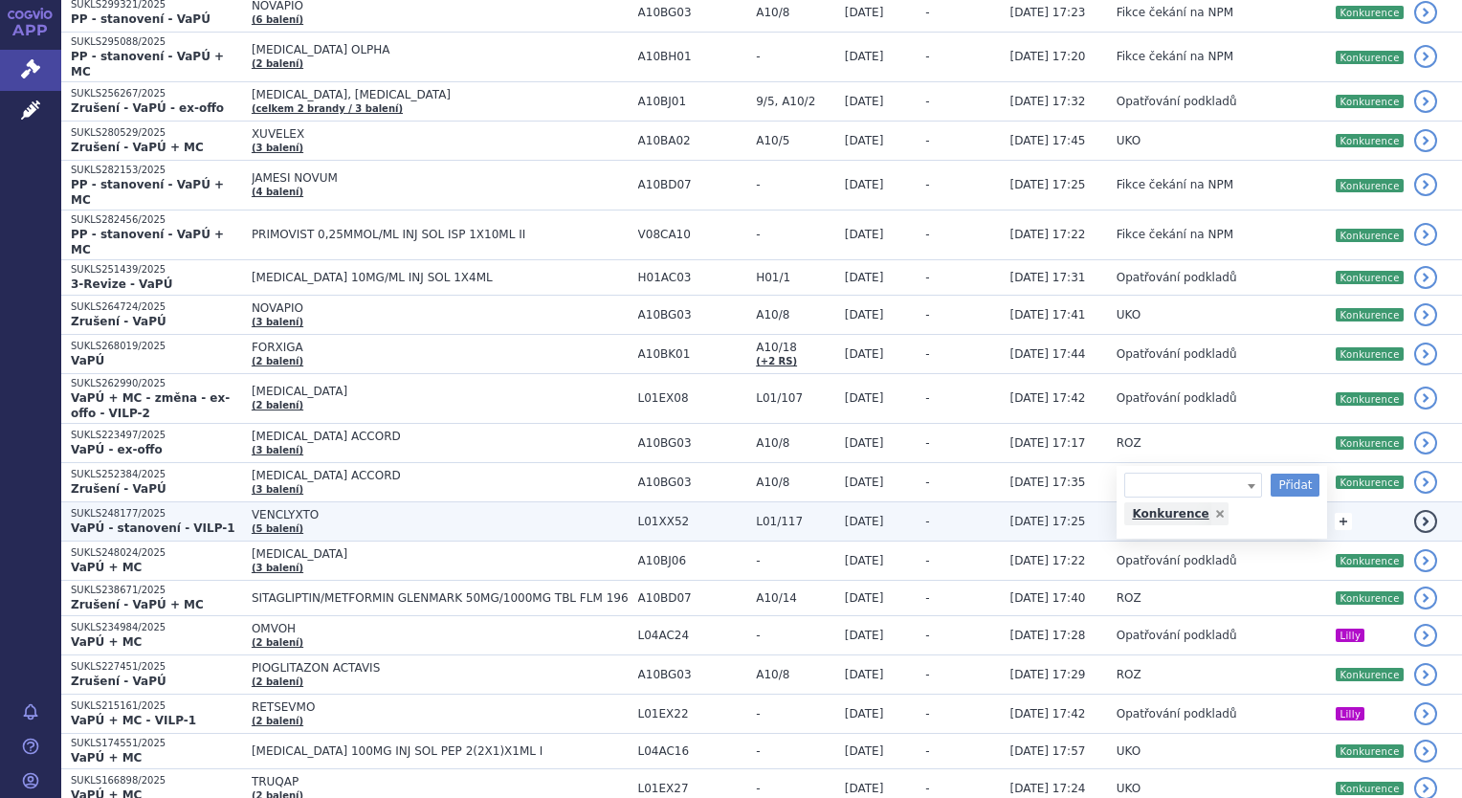
click at [1340, 513] on link "+" at bounding box center [1343, 521] width 17 height 17
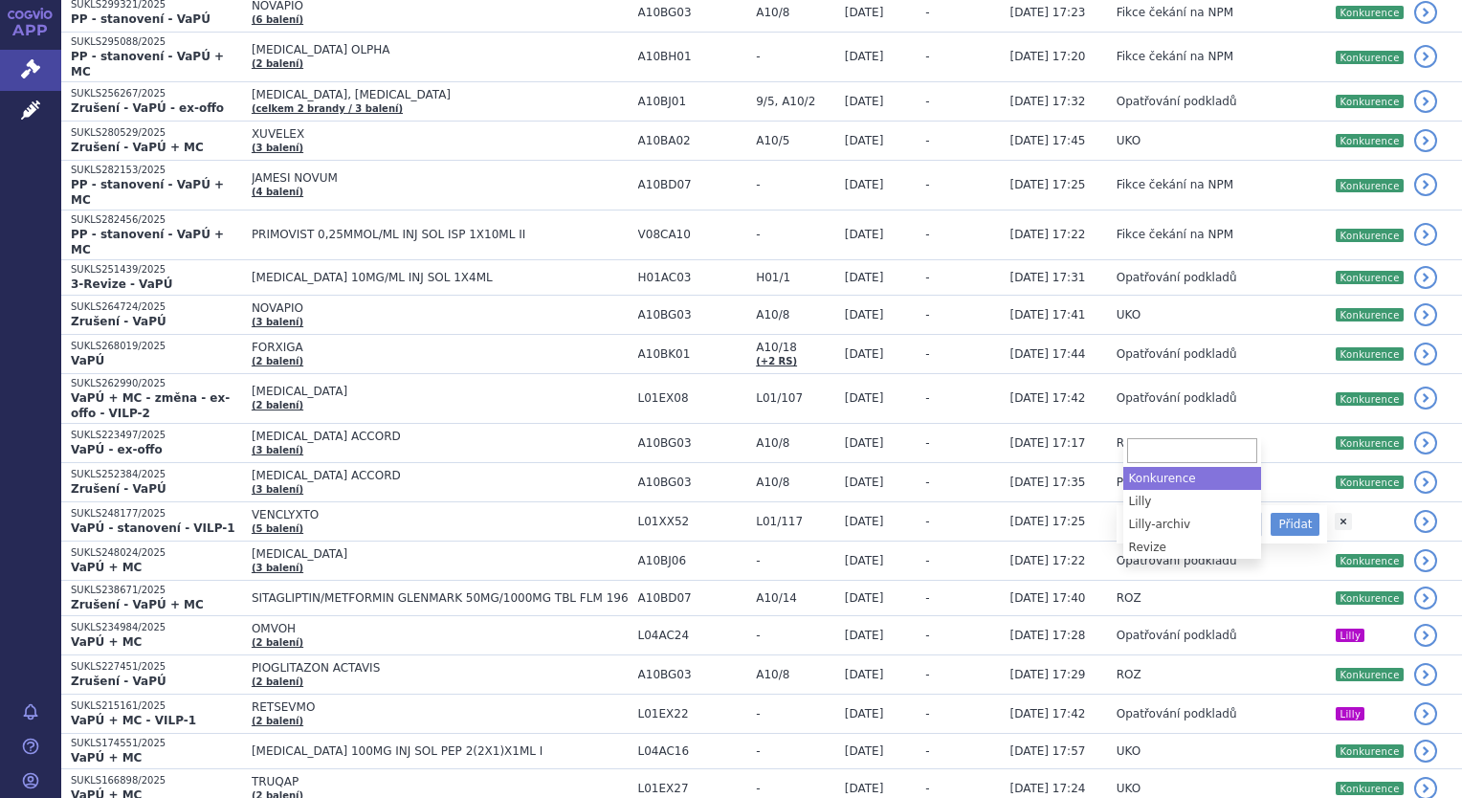
drag, startPoint x: 1251, startPoint y: 418, endPoint x: 1217, endPoint y: 435, distance: 37.7
click at [1248, 513] on span at bounding box center [1251, 525] width 19 height 25
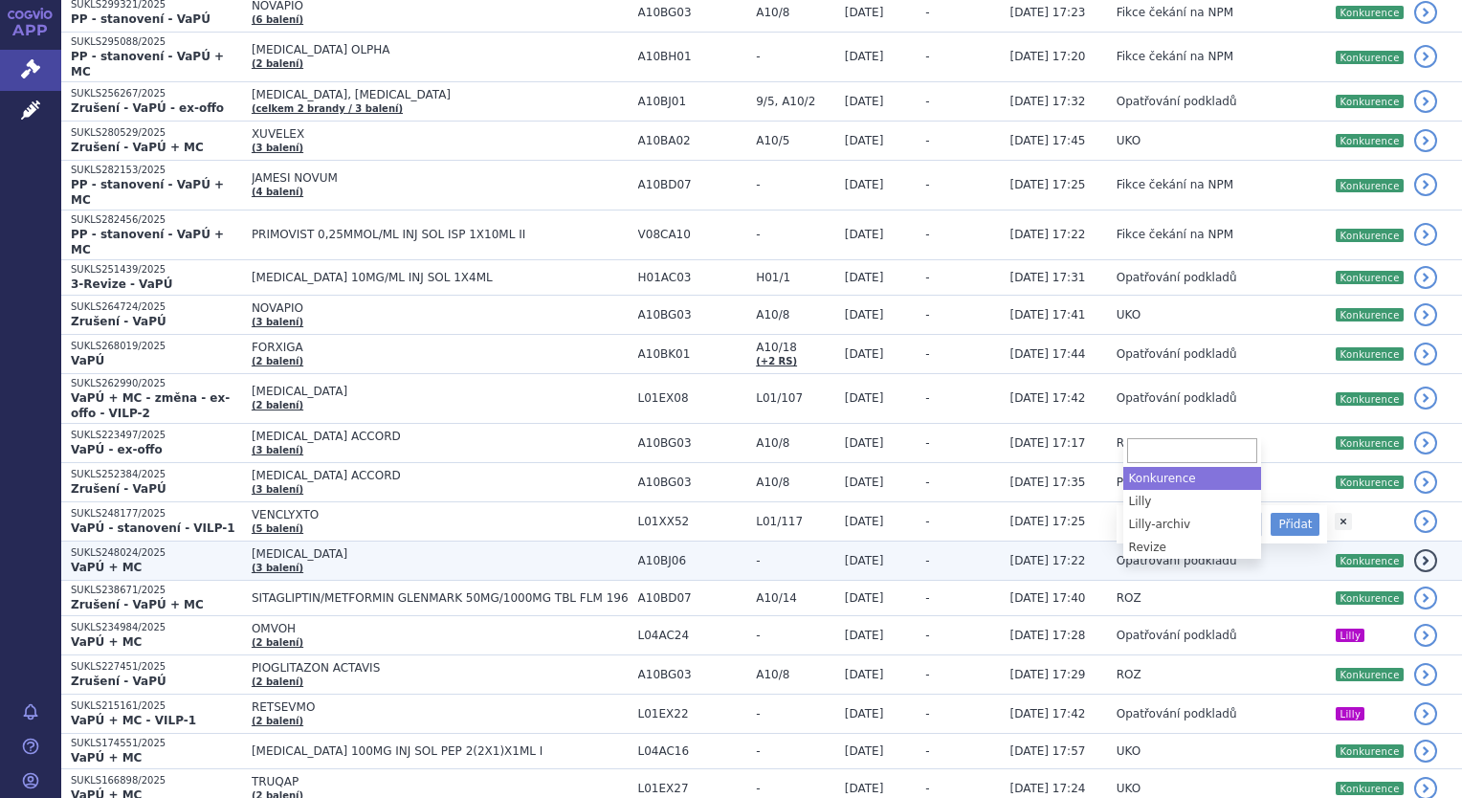
select select "Konkurence"
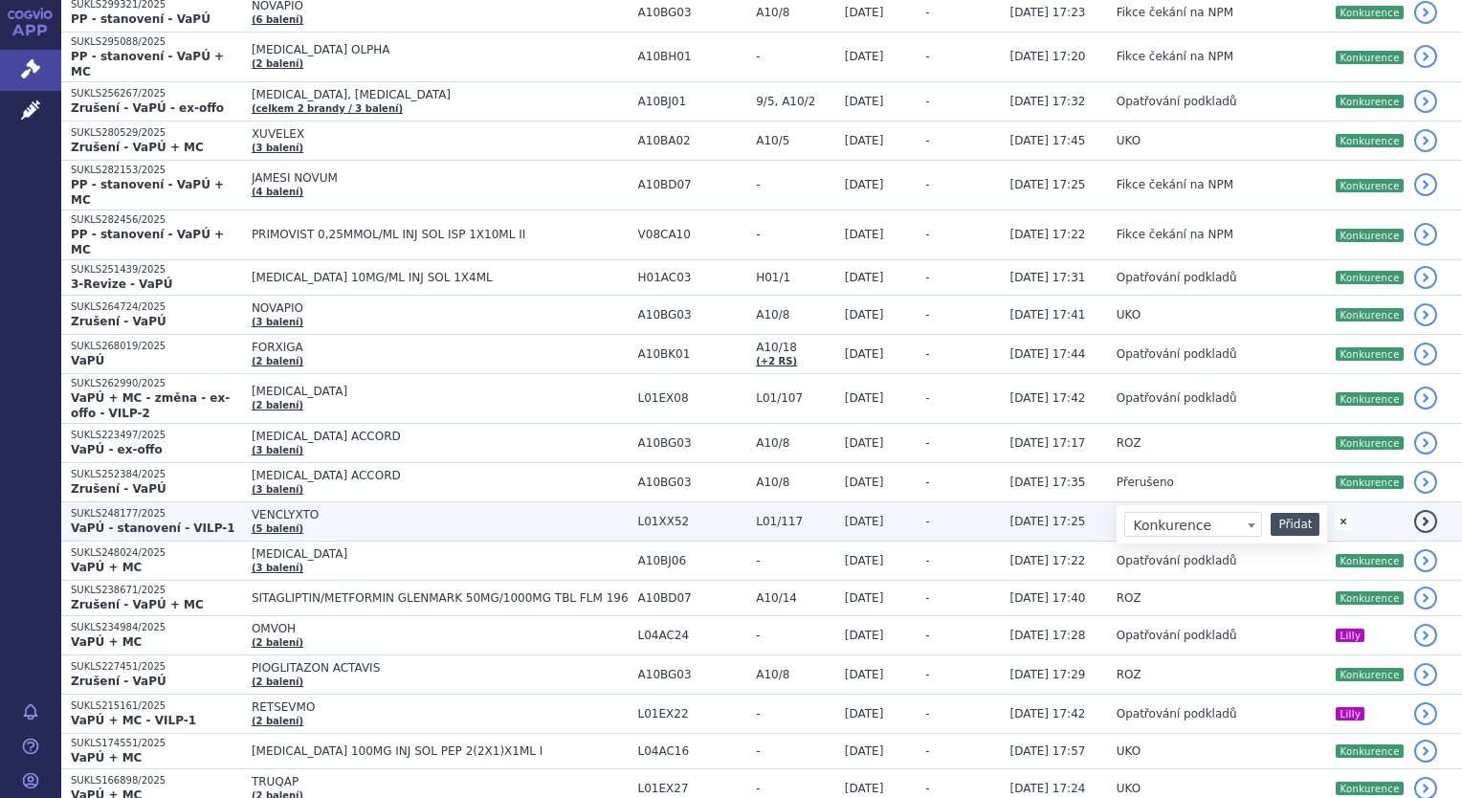
click at [1283, 513] on button "Přidat" at bounding box center [1295, 524] width 49 height 23
select select
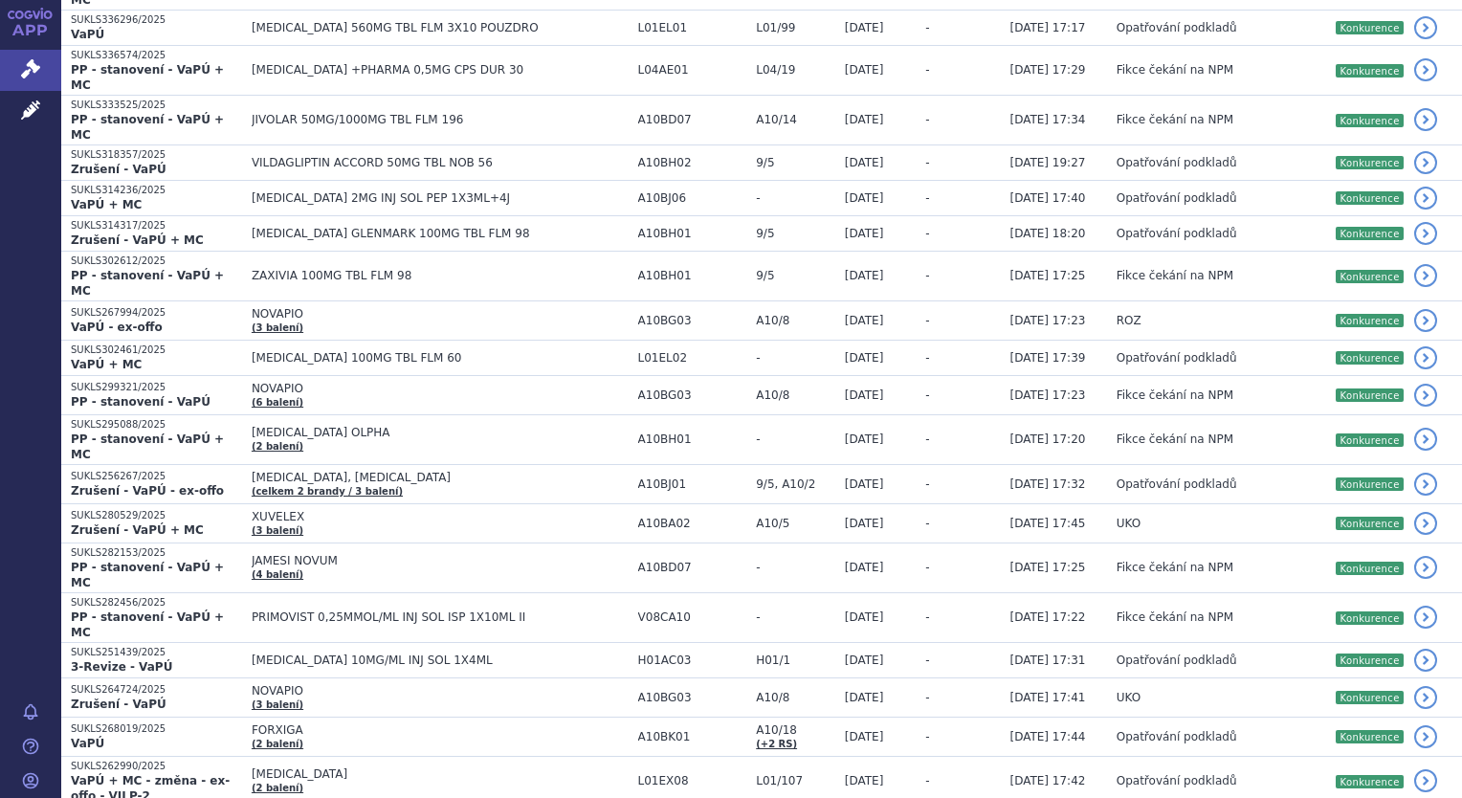
scroll to position [0, 0]
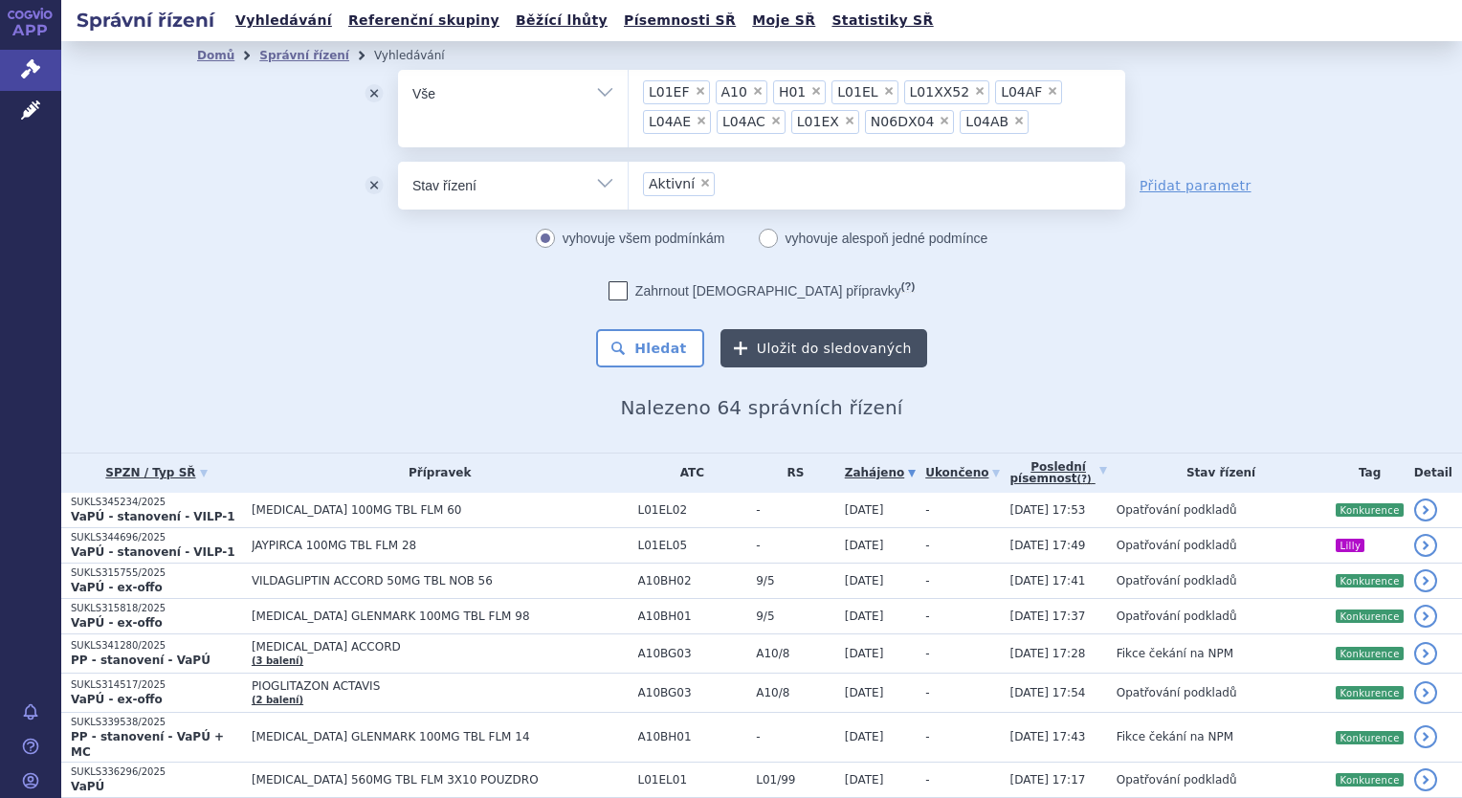
click at [796, 346] on button "Uložit do sledovaných" at bounding box center [824, 348] width 207 height 38
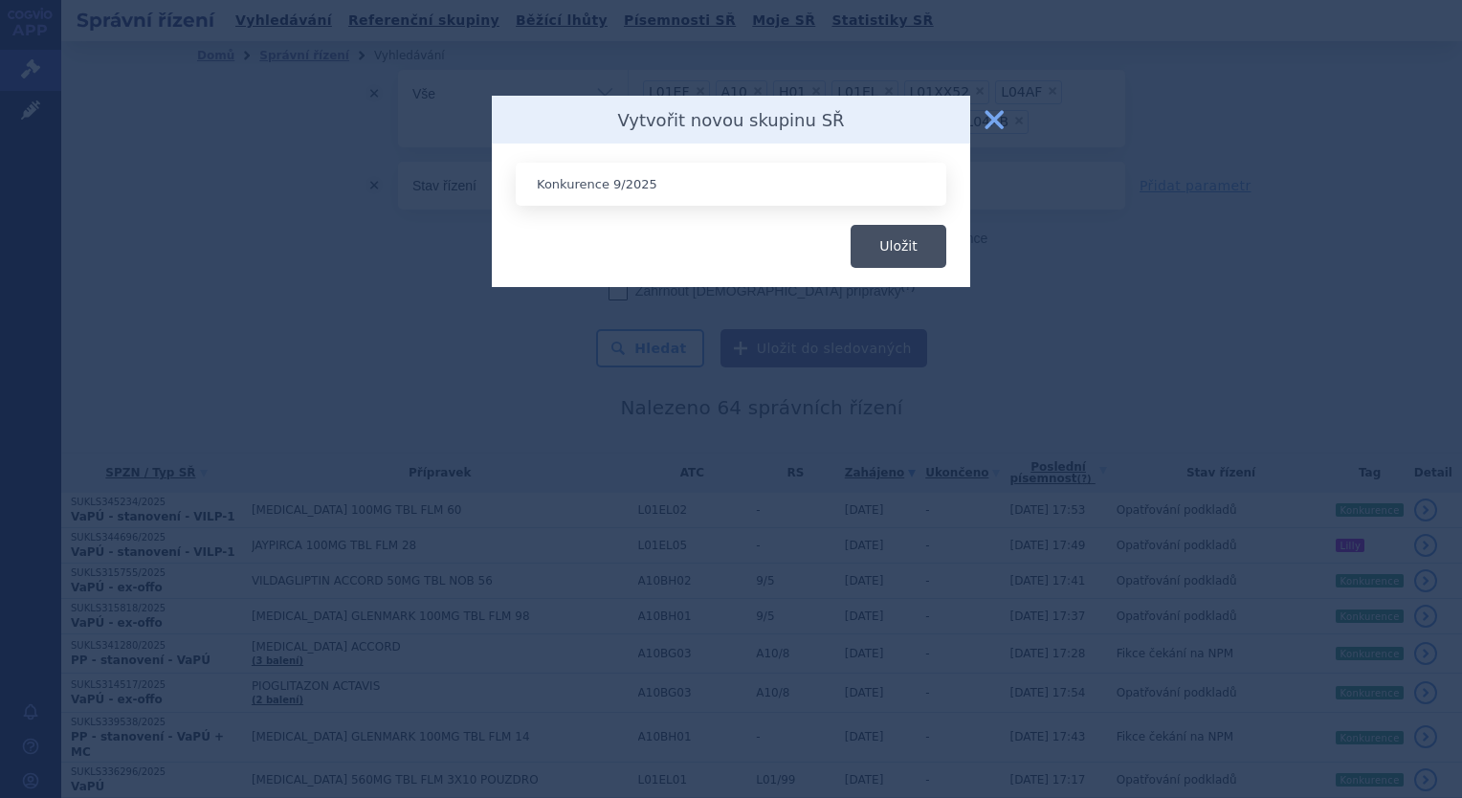
type input "Konkurence 9/2025"
click at [862, 253] on button "Uložit" at bounding box center [899, 246] width 96 height 43
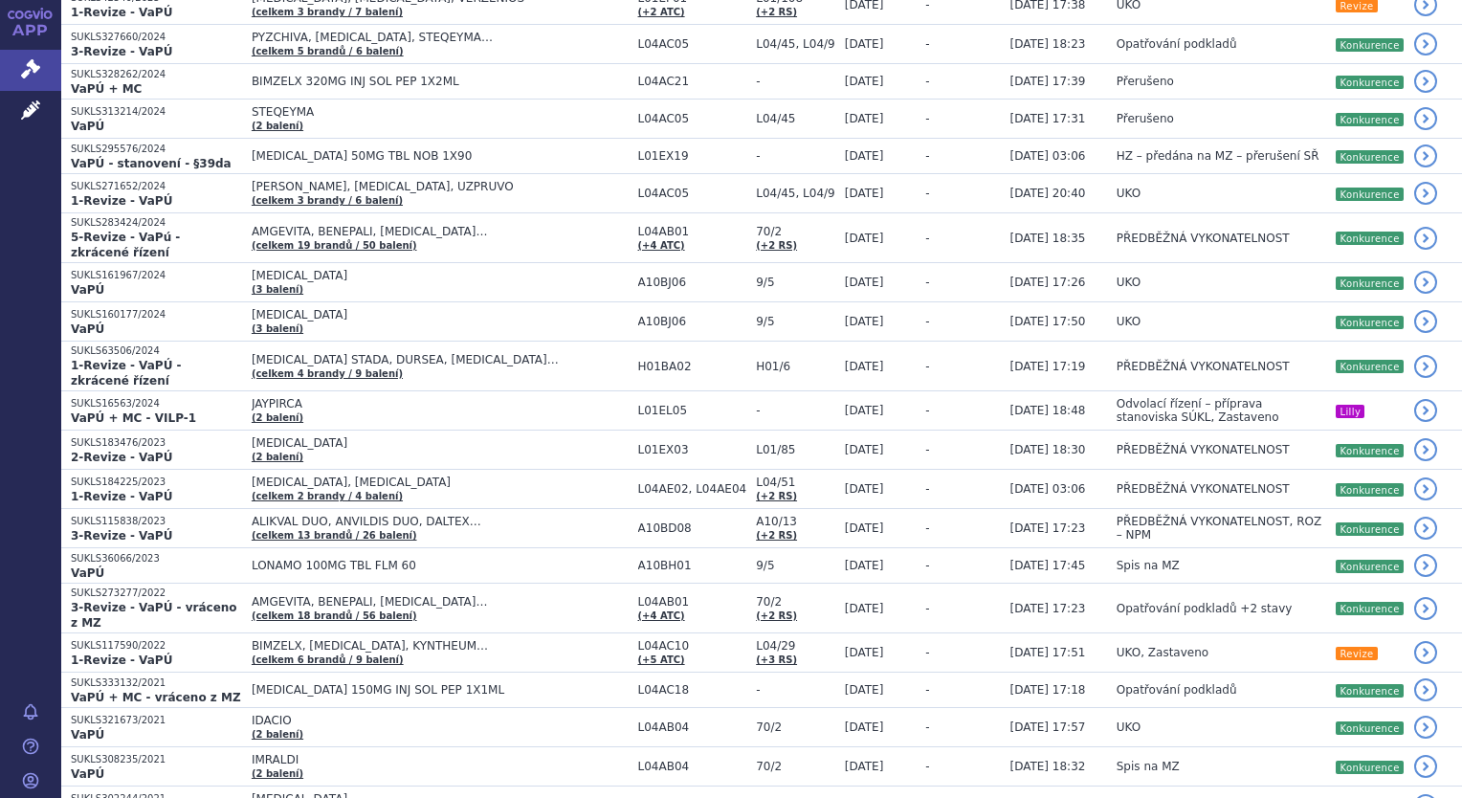
scroll to position [2171, 0]
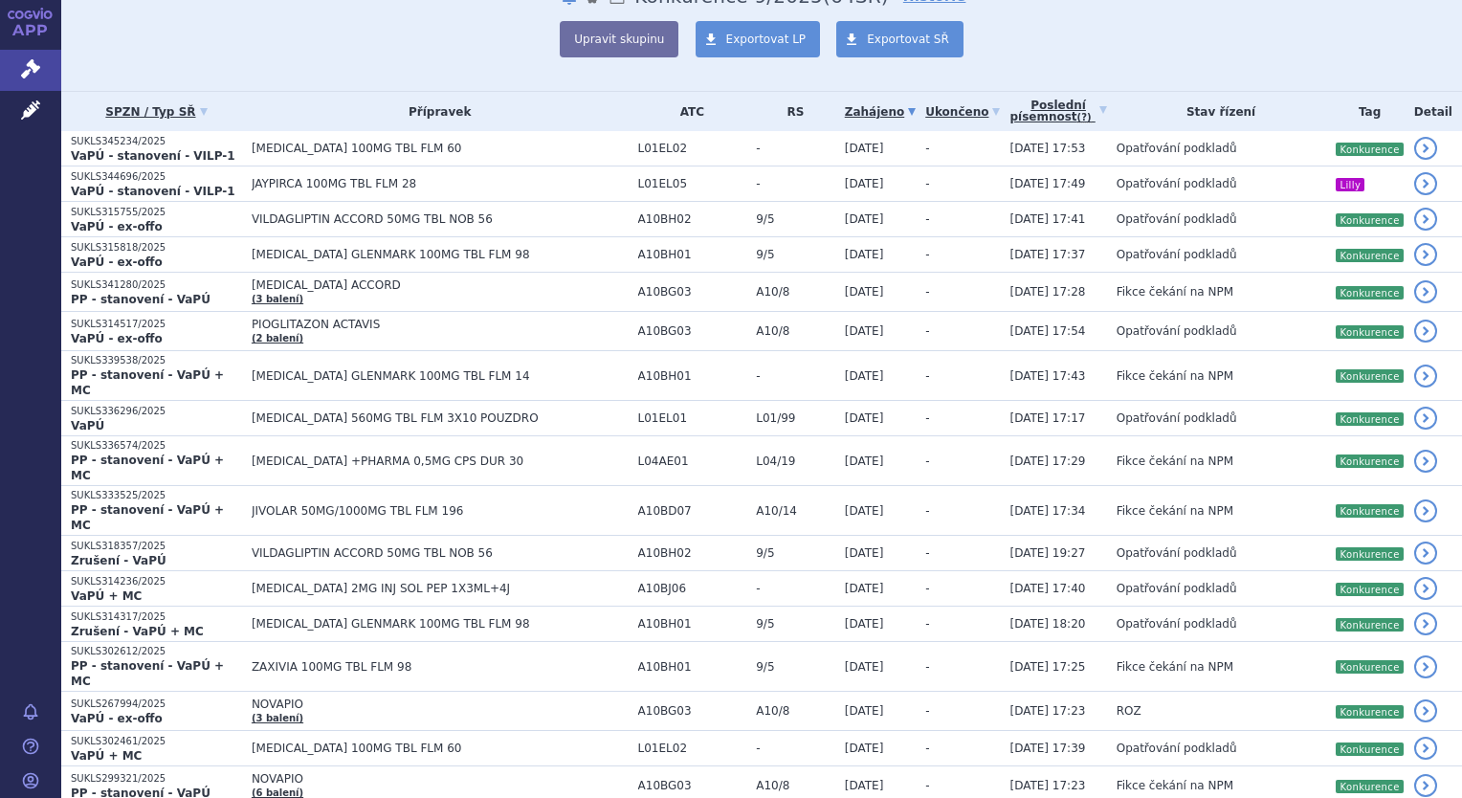
scroll to position [0, 0]
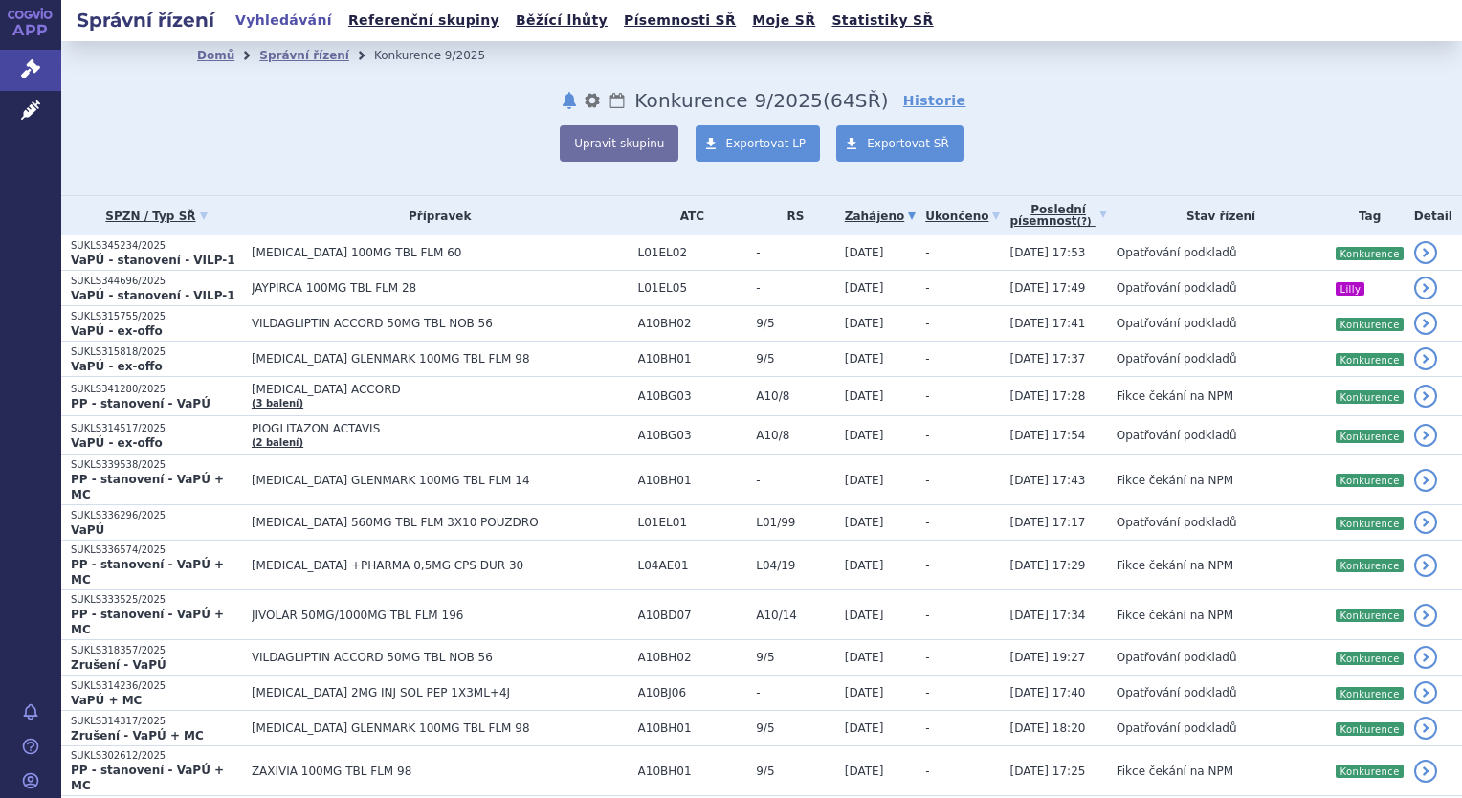
click at [574, 105] on button "notifikace" at bounding box center [569, 100] width 19 height 23
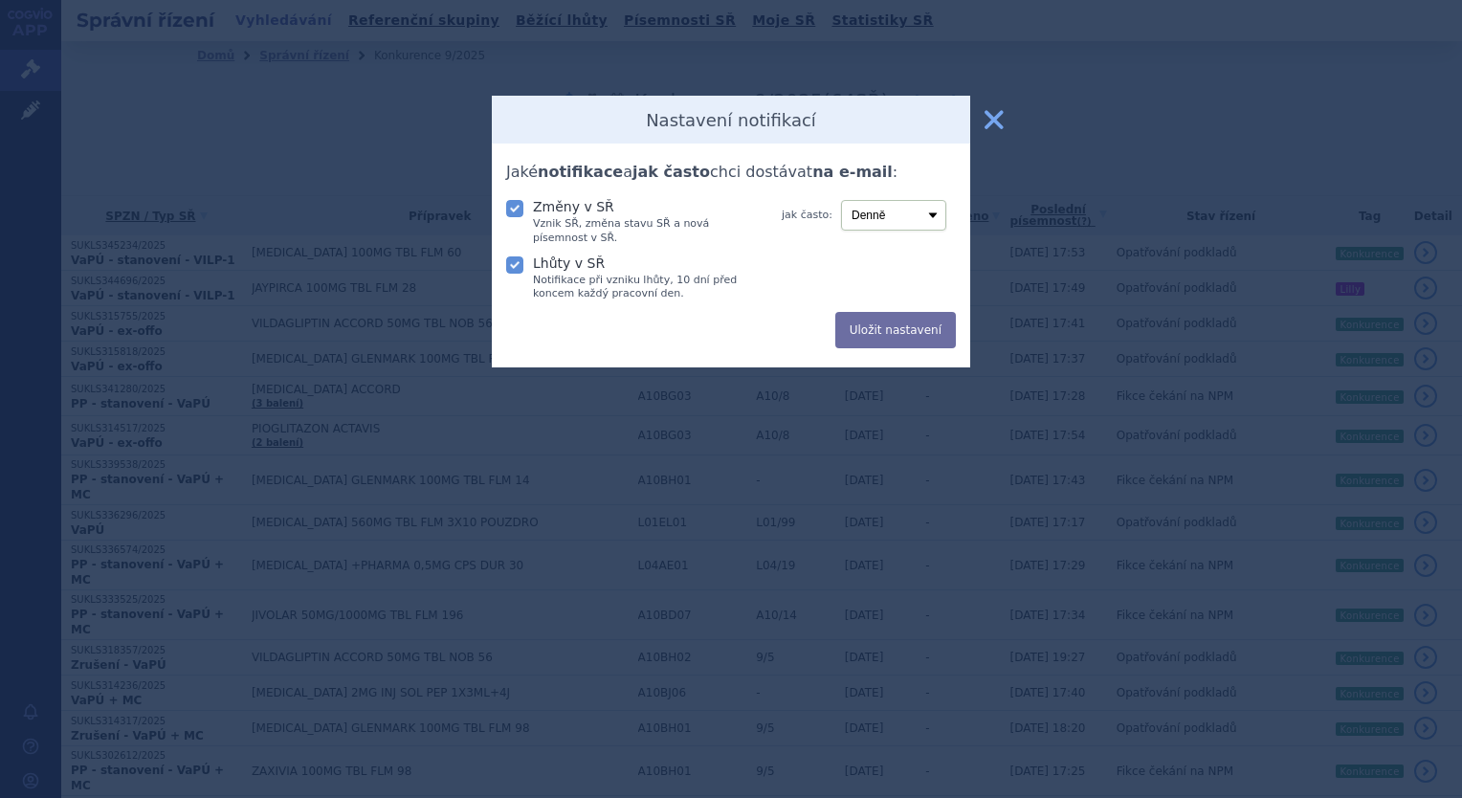
click at [991, 118] on button "zavřít" at bounding box center [994, 119] width 38 height 38
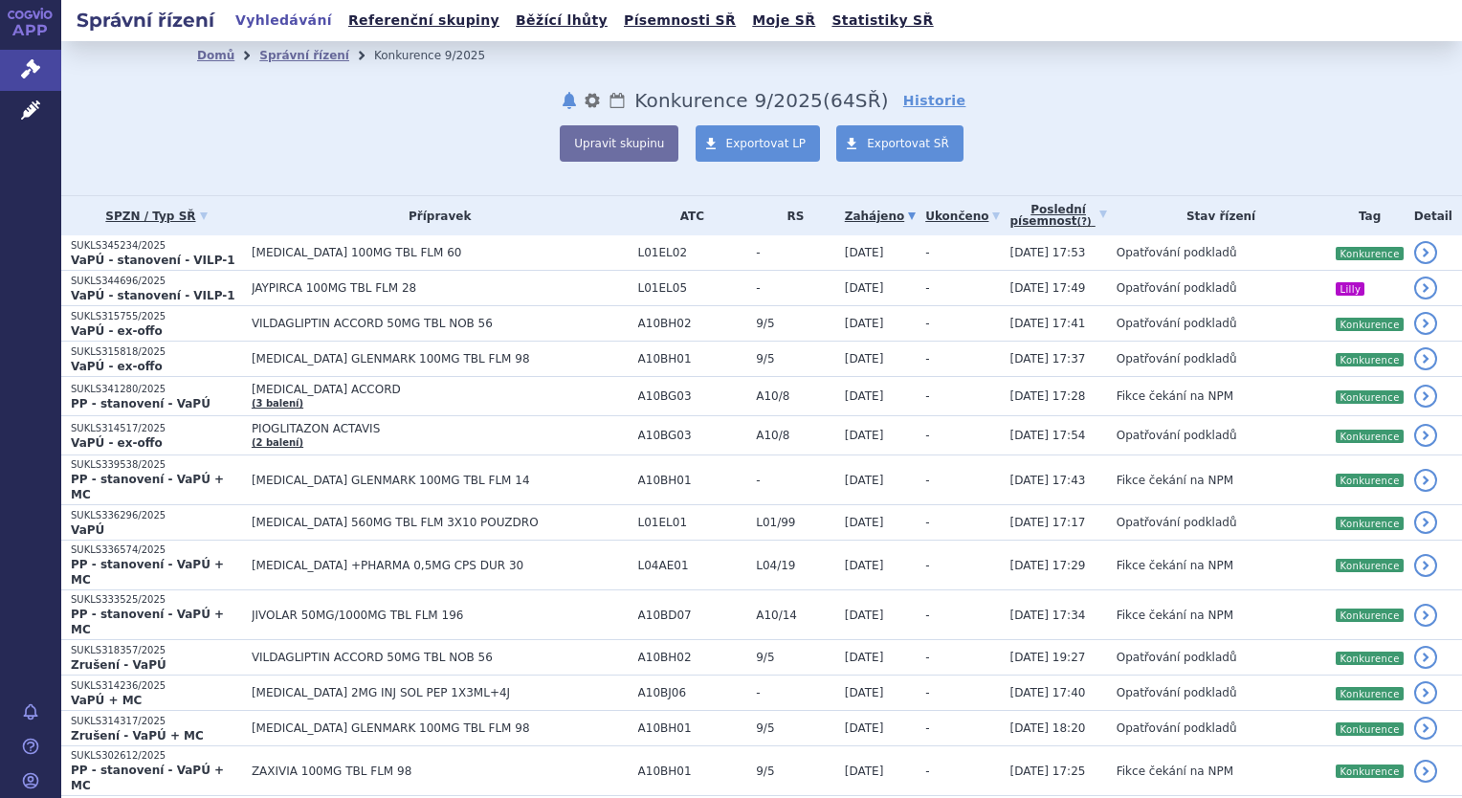
click at [275, 25] on link "Vyhledávání" at bounding box center [284, 21] width 108 height 26
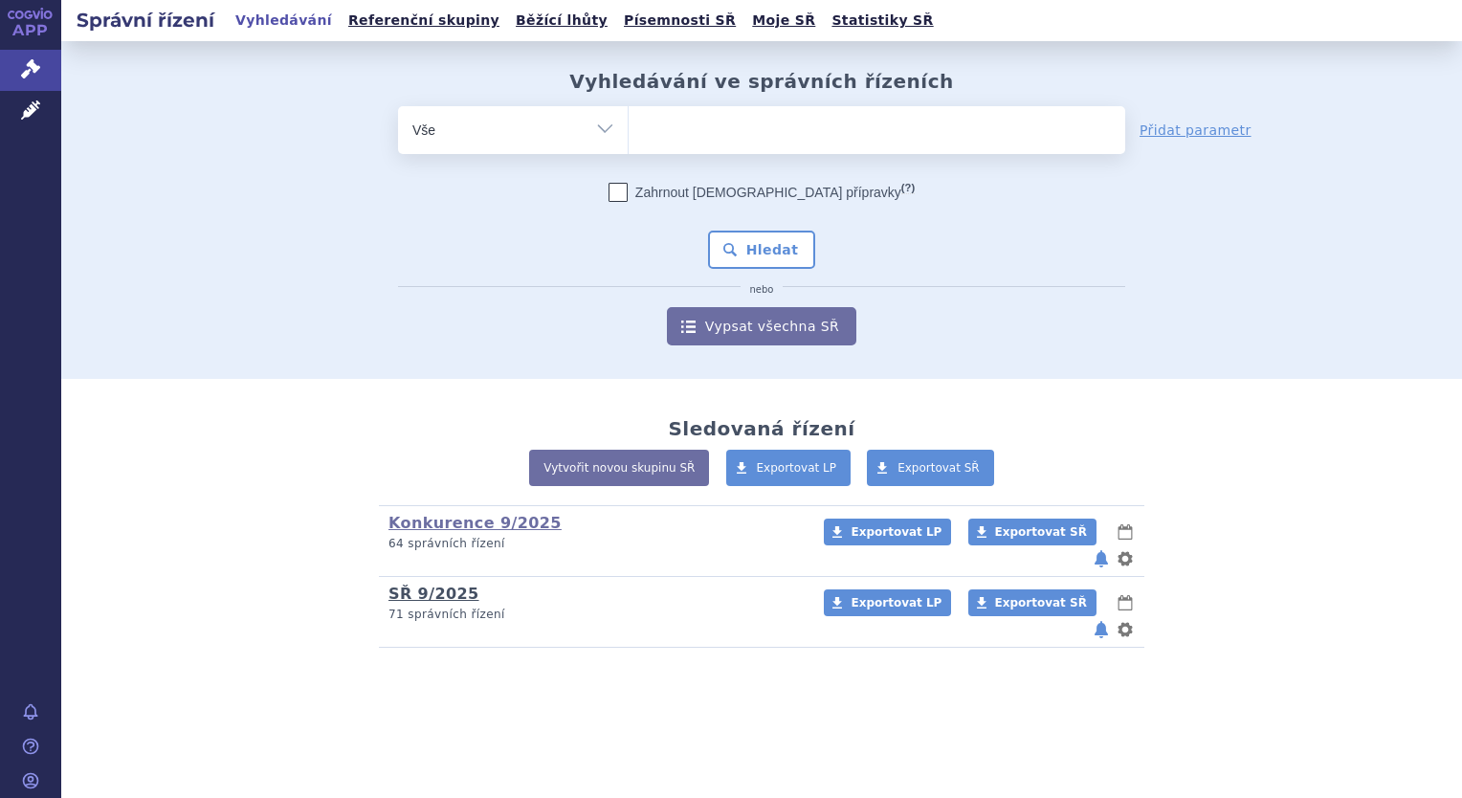
click at [446, 585] on link "SŘ 9/2025" at bounding box center [433, 594] width 91 height 18
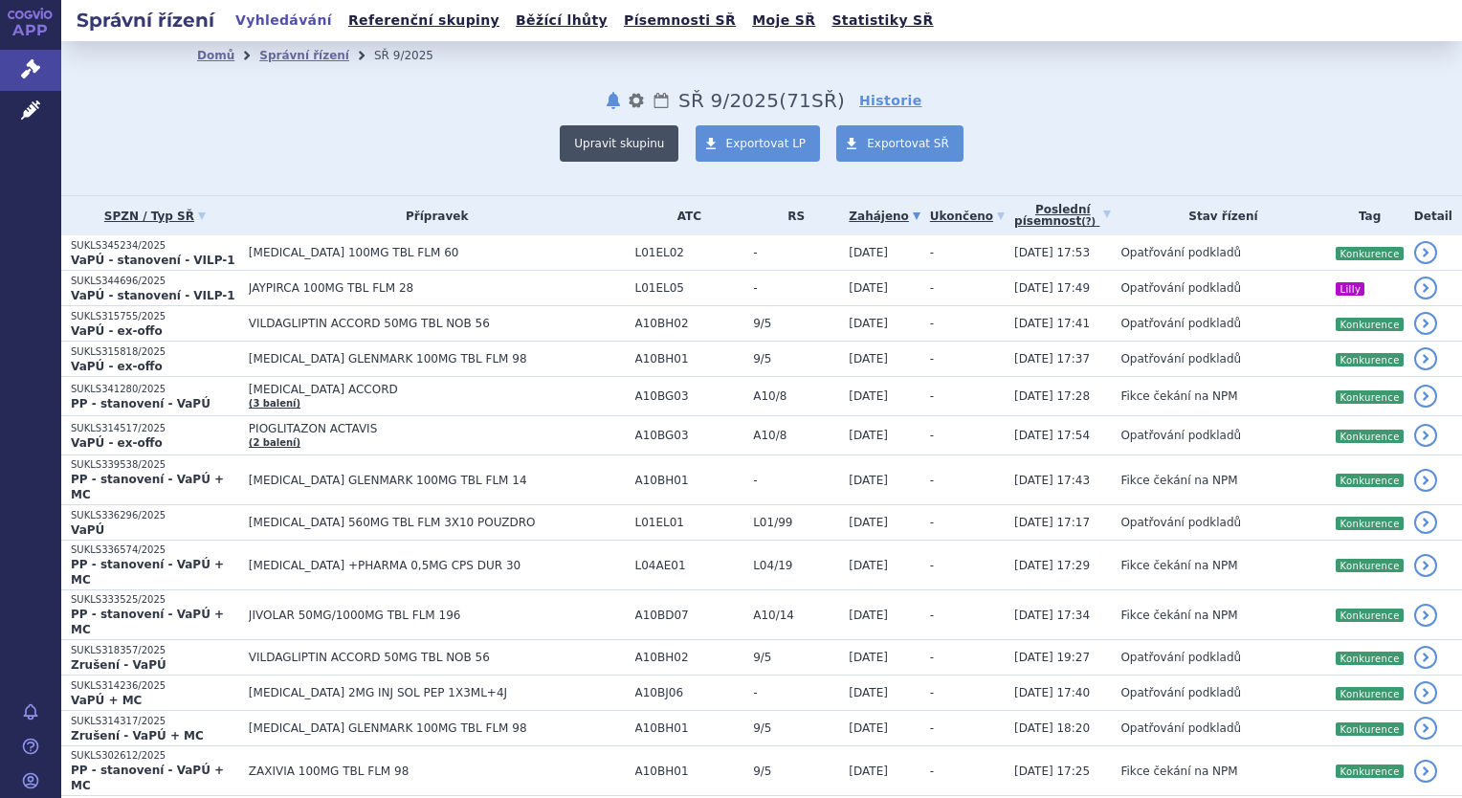
click at [624, 128] on button "Upravit skupinu" at bounding box center [619, 143] width 119 height 36
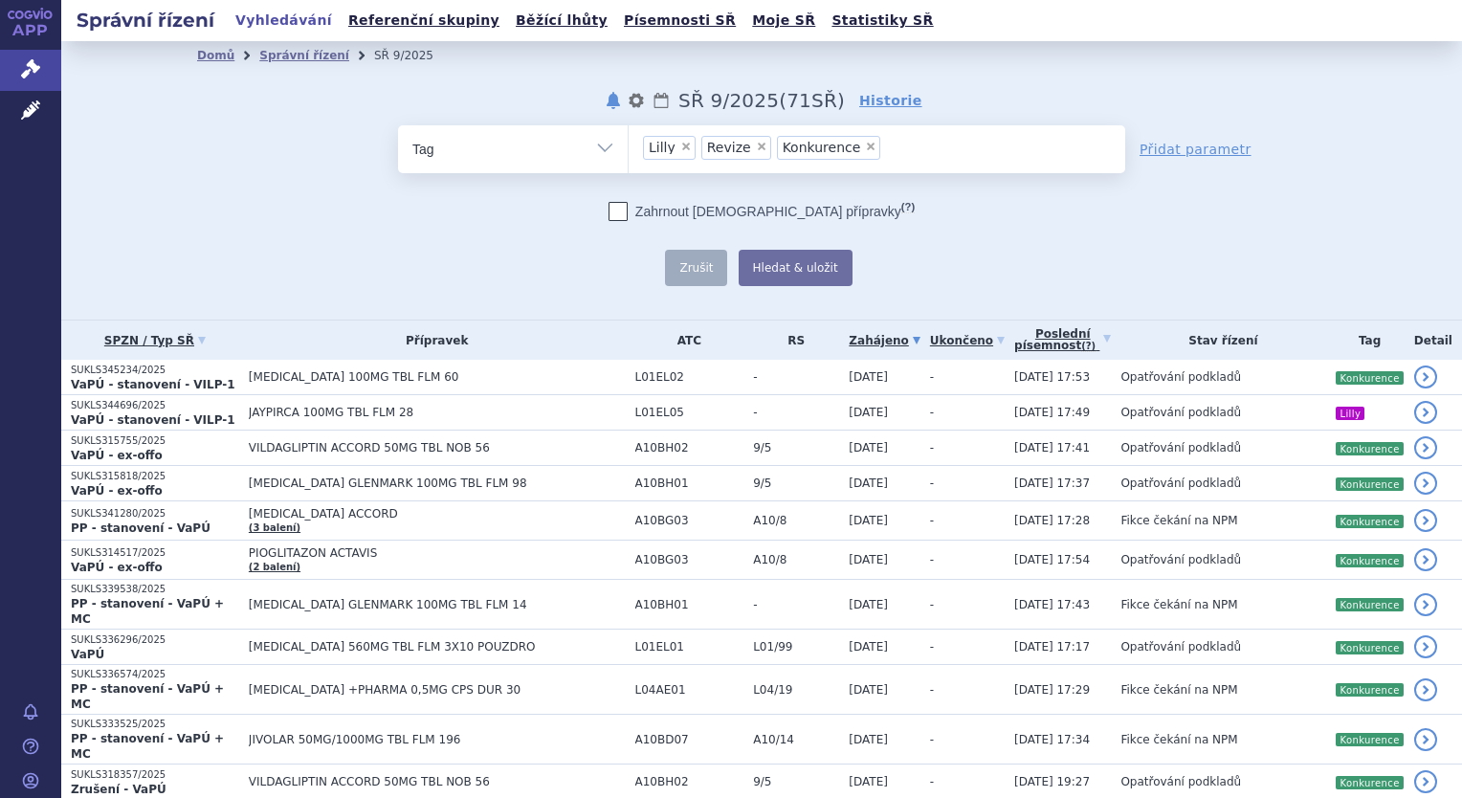
click at [865, 146] on span "×" at bounding box center [870, 146] width 11 height 11
click at [629, 146] on select "Lilly Revize Konkurence" at bounding box center [628, 148] width 1 height 48
click at [765, 264] on button "Hledat & uložit" at bounding box center [796, 268] width 114 height 36
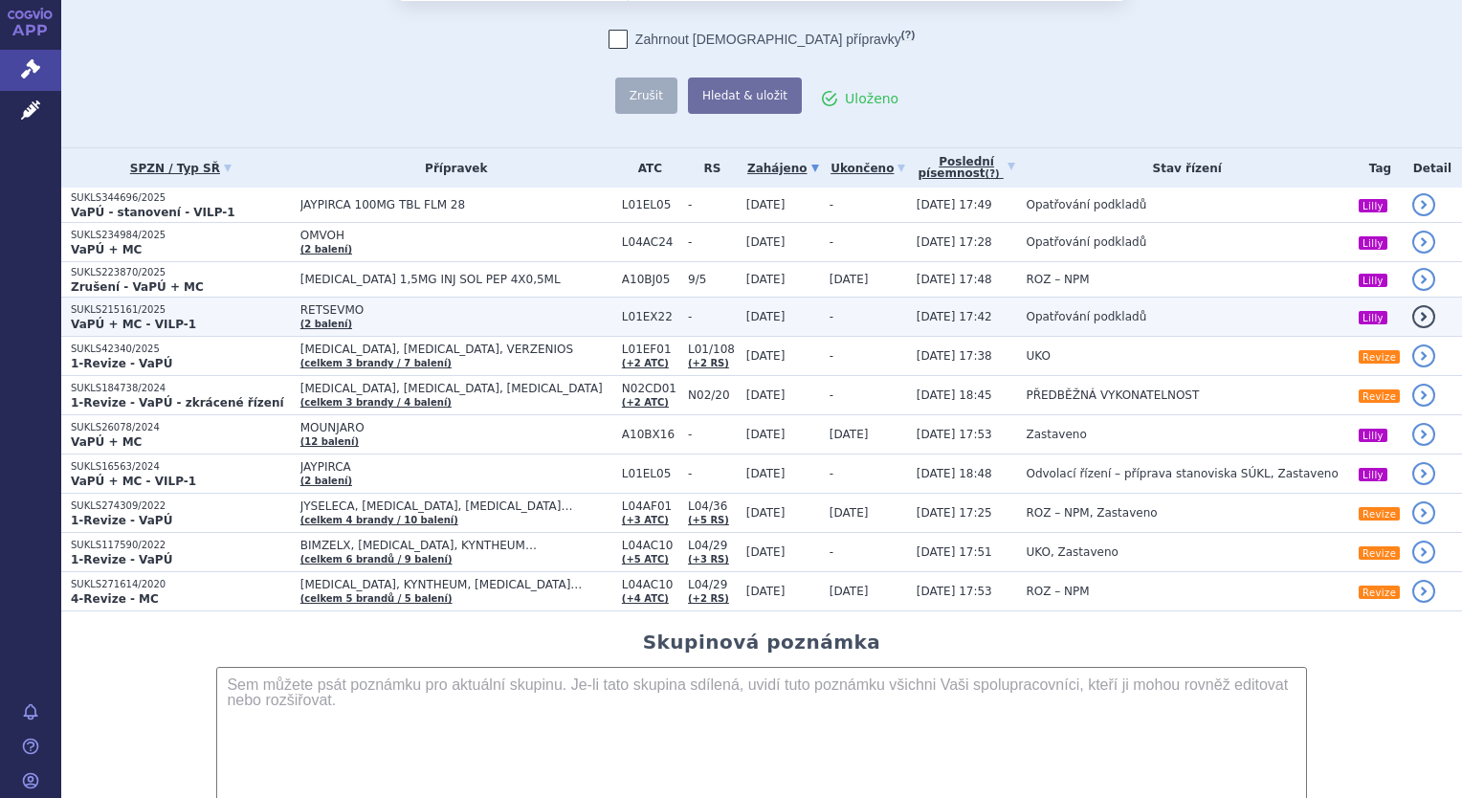
scroll to position [297, 0]
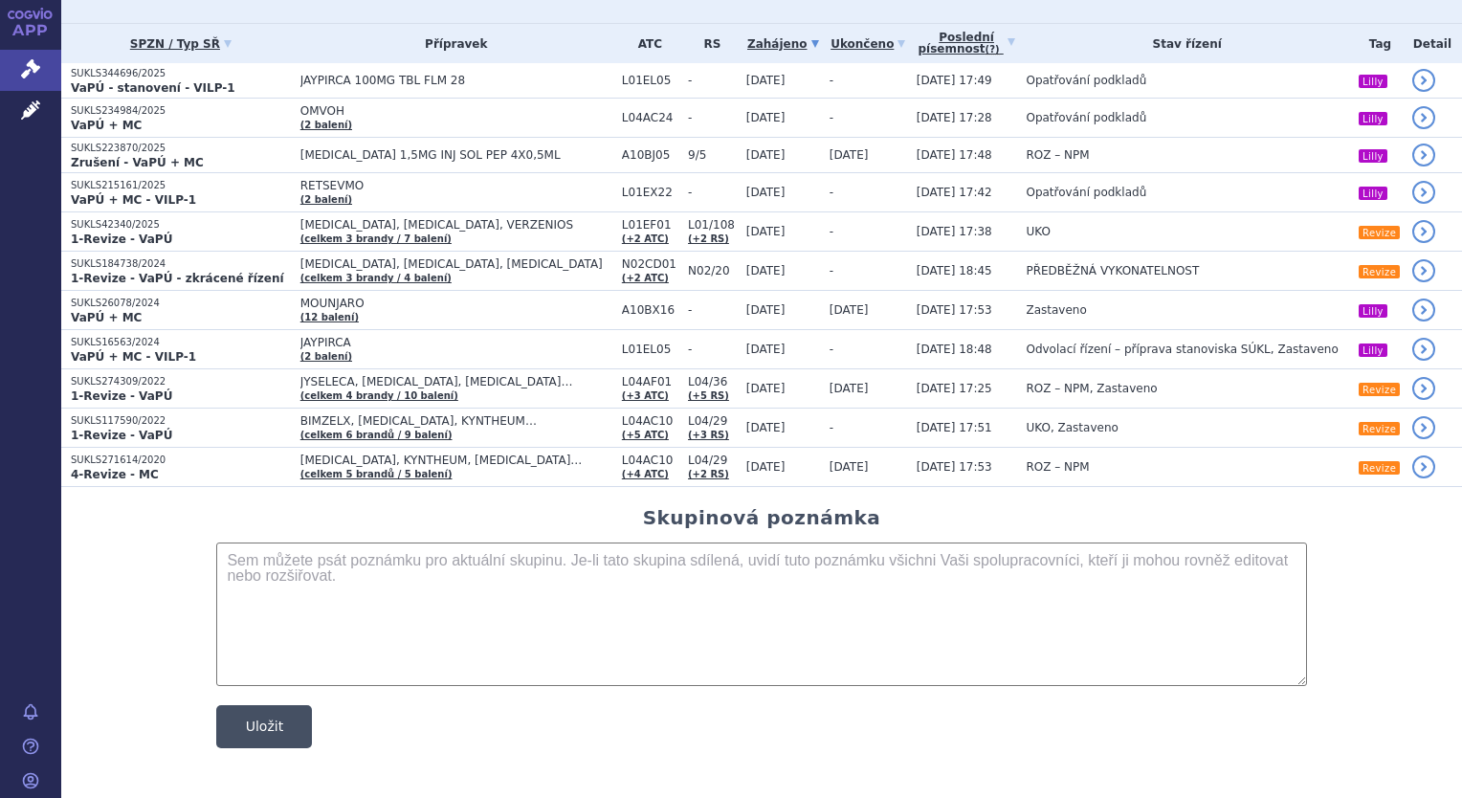
click at [245, 731] on button "Uložit" at bounding box center [264, 726] width 96 height 43
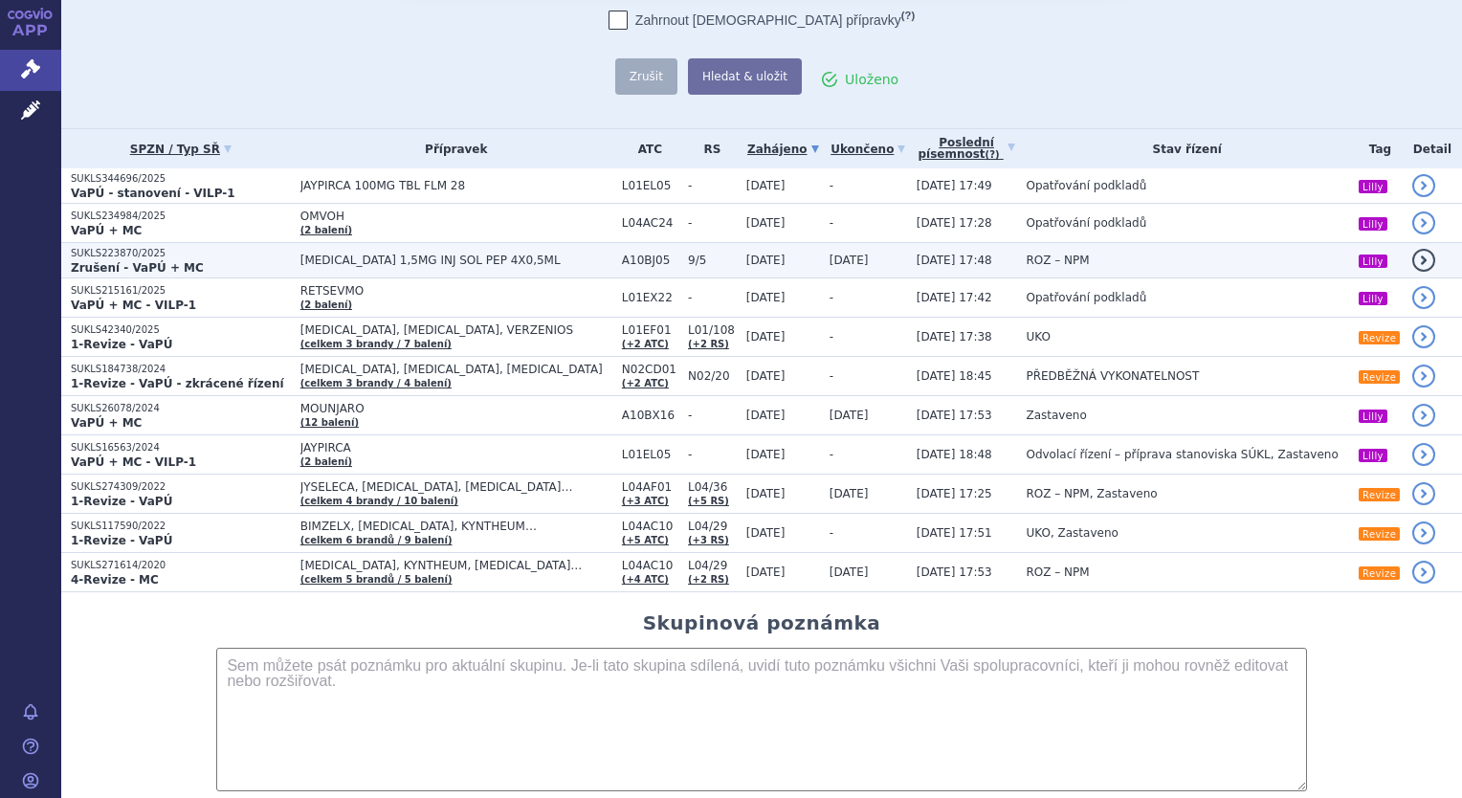
scroll to position [0, 0]
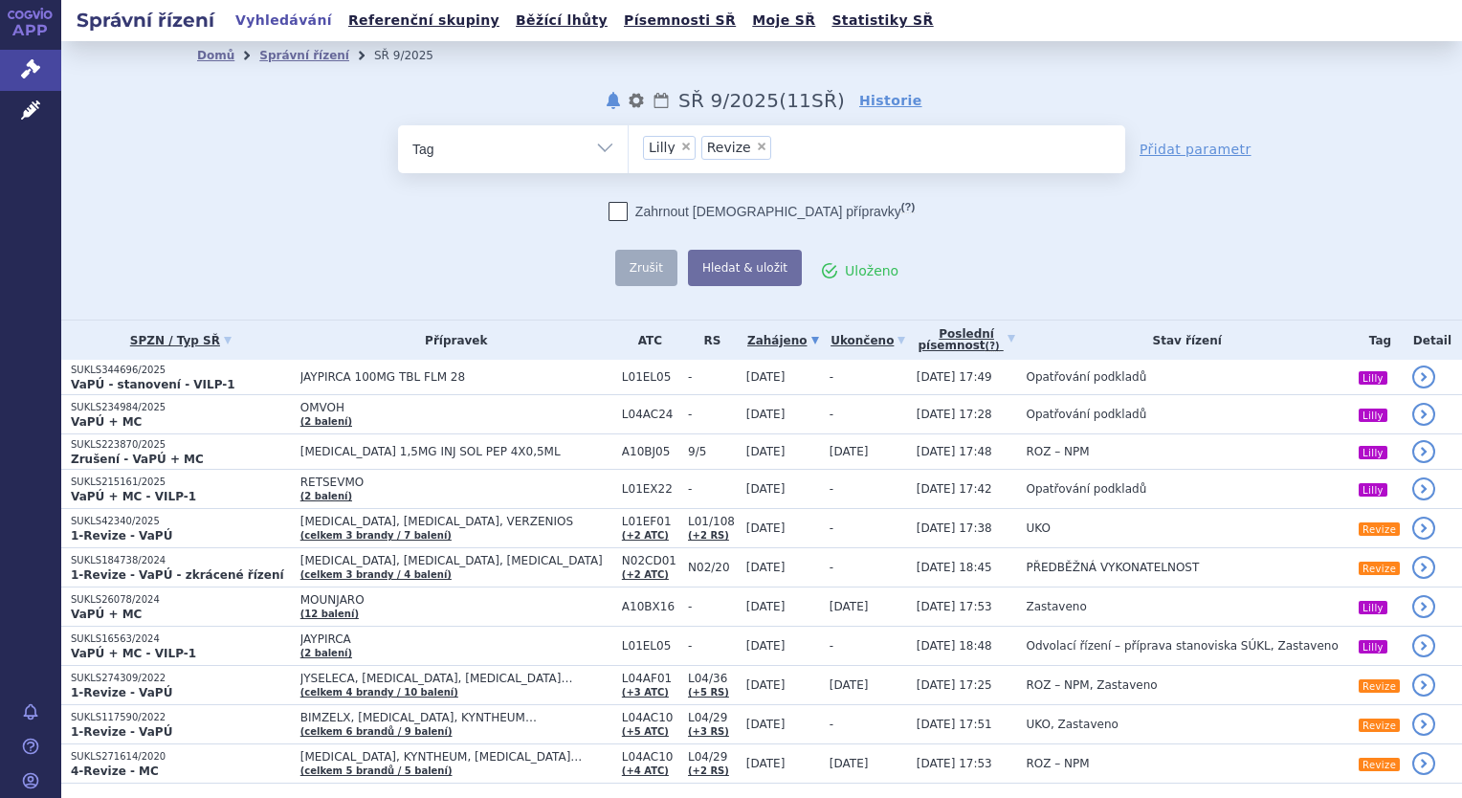
click at [281, 21] on link "Vyhledávání" at bounding box center [284, 21] width 108 height 26
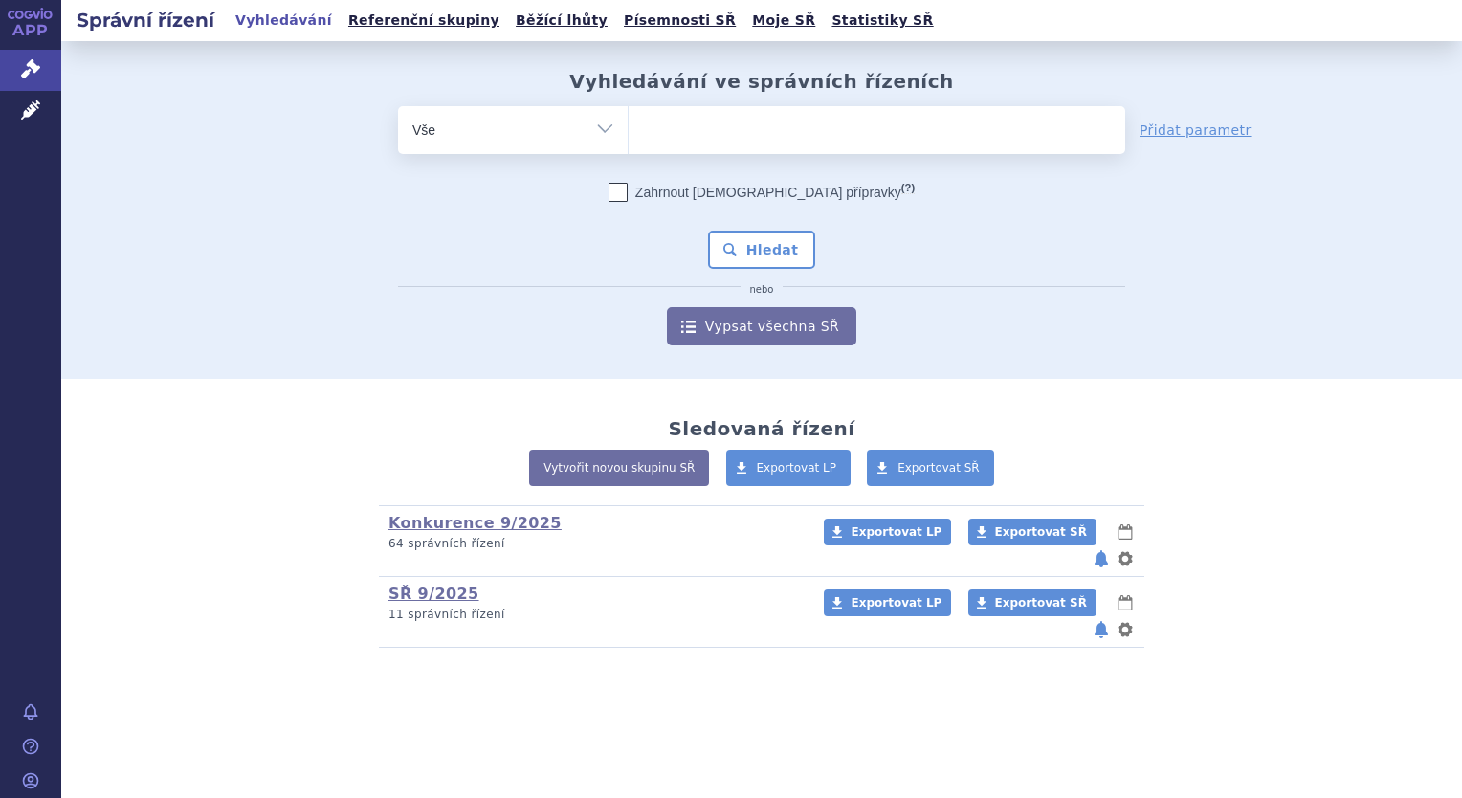
click at [698, 121] on ul at bounding box center [877, 126] width 497 height 40
click at [629, 121] on select at bounding box center [628, 129] width 1 height 48
click at [482, 530] on link "Konkurence 9/2025" at bounding box center [474, 523] width 173 height 18
type input "tr"
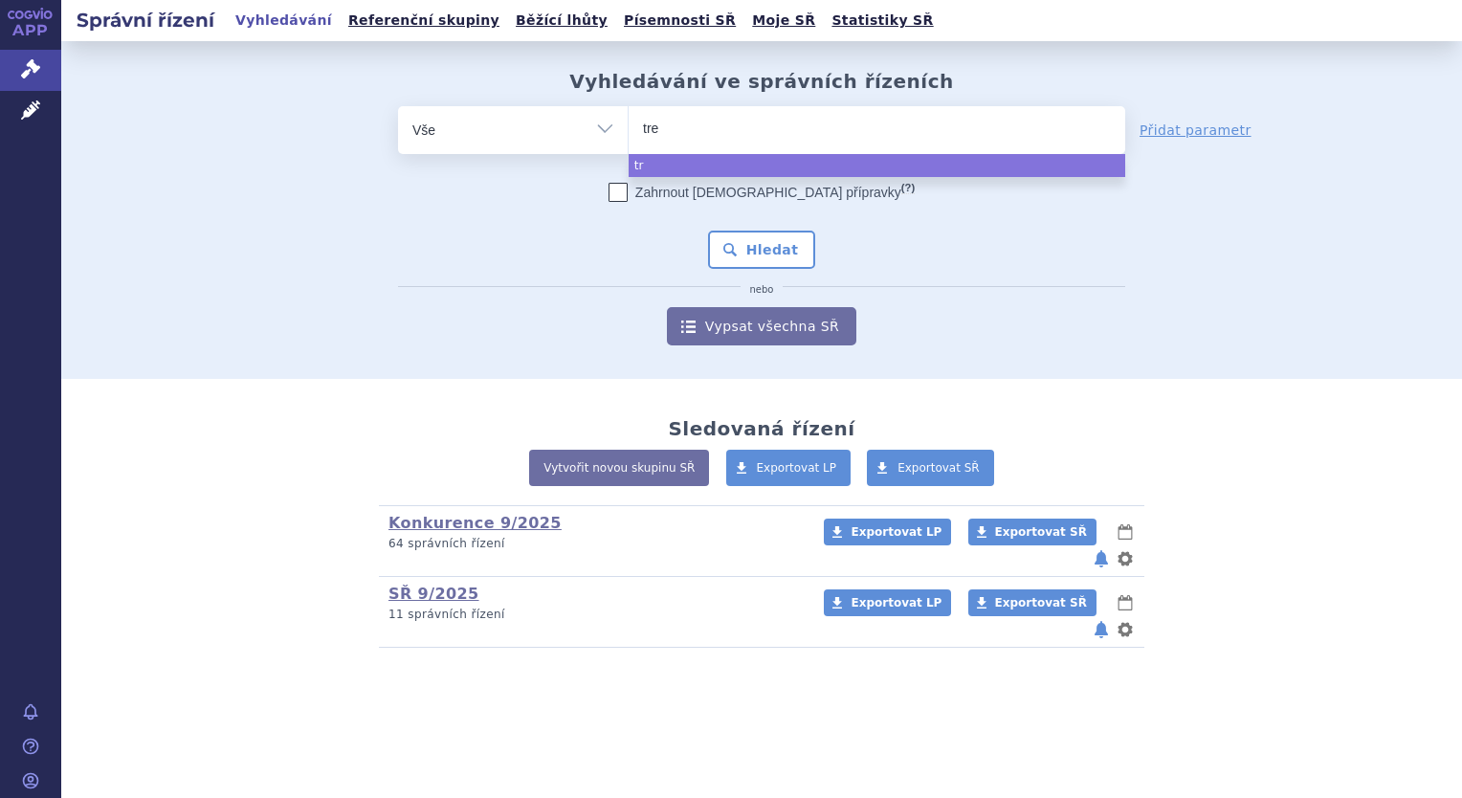
type input "trem"
type input "tremf"
type input "tremfy"
type input "[MEDICAL_DATA]"
select select "[MEDICAL_DATA]"
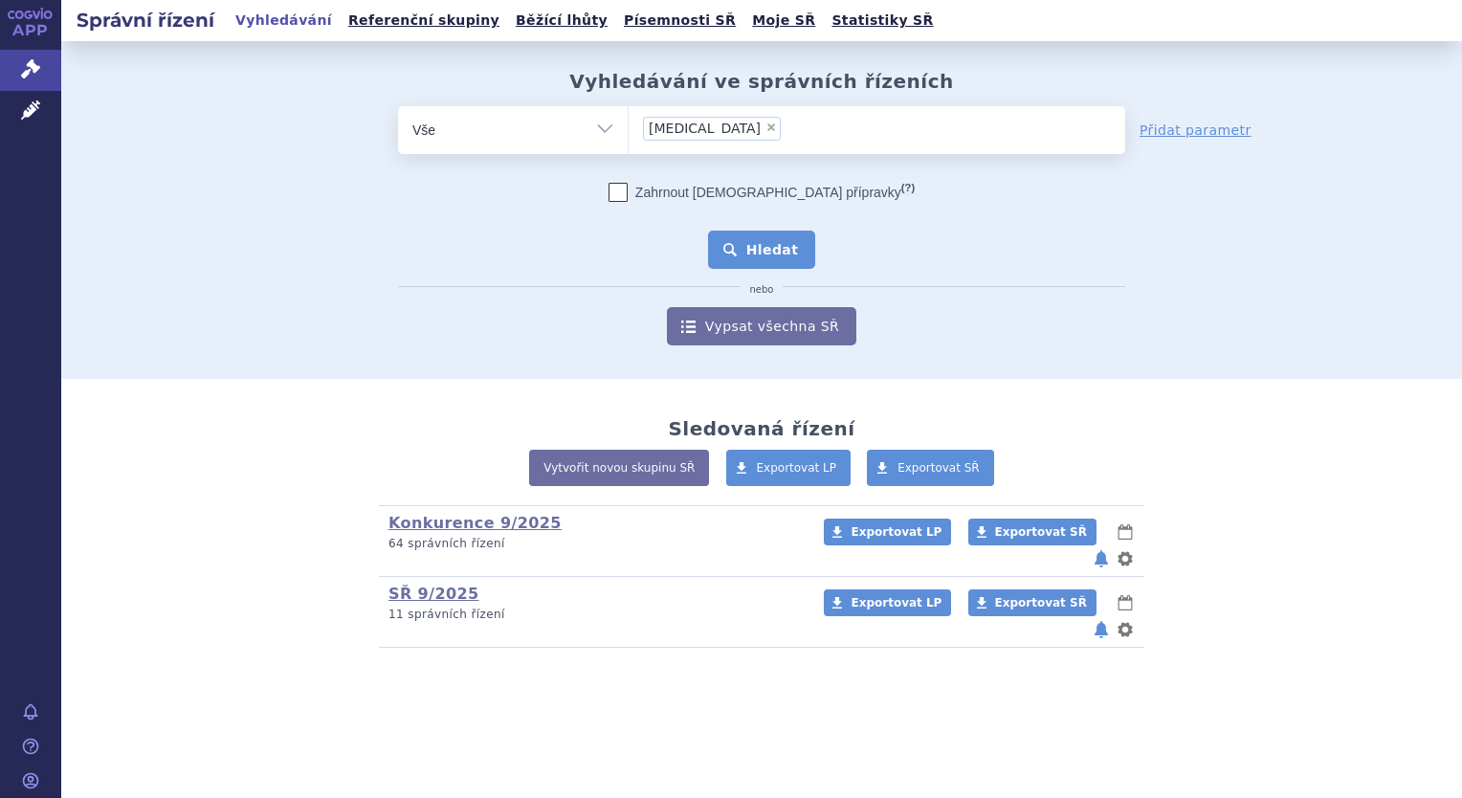
click at [780, 247] on button "Hledat" at bounding box center [762, 250] width 108 height 38
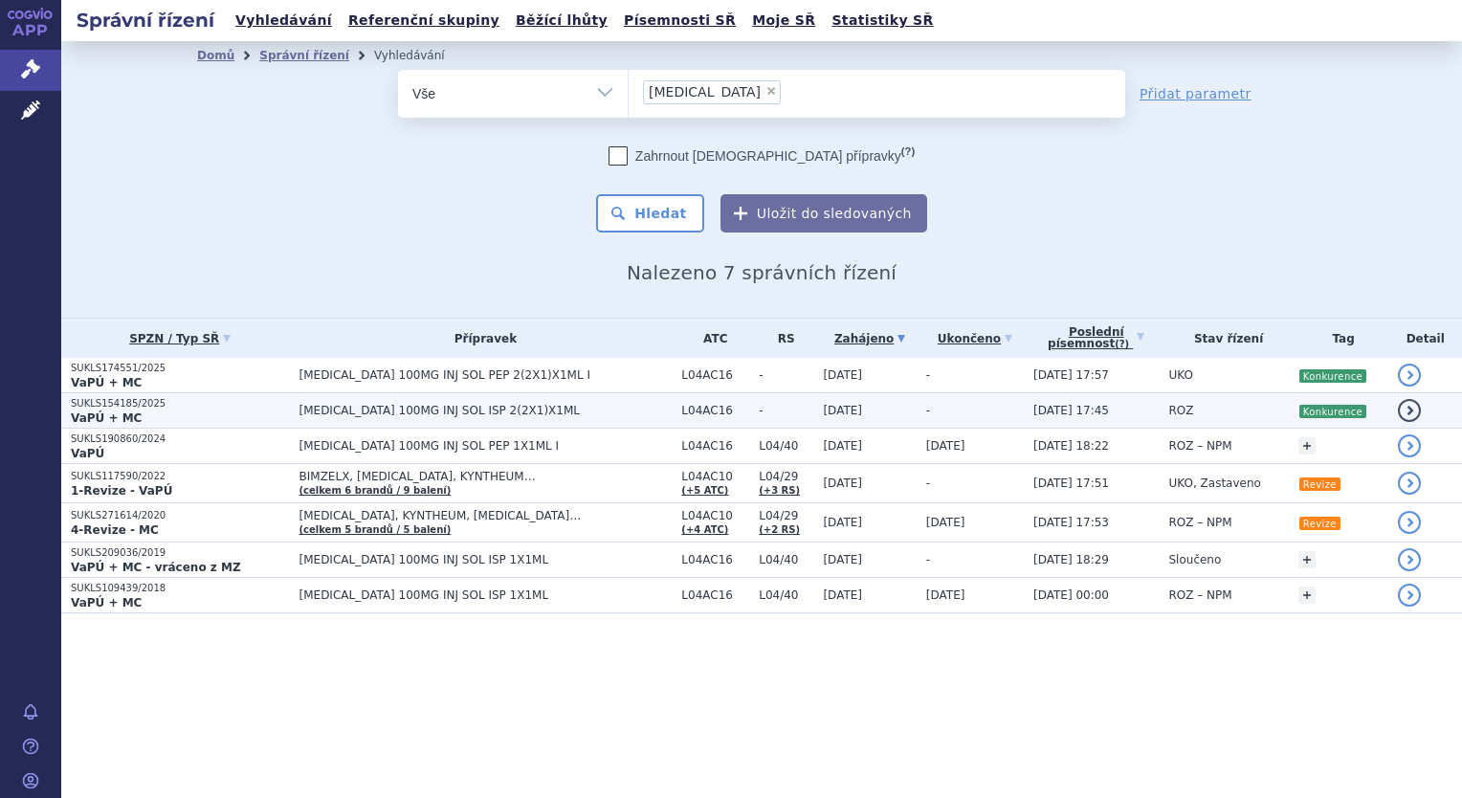
click at [464, 418] on td "[MEDICAL_DATA] 100MG INJ SOL ISP 2(2X1)X1ML" at bounding box center [481, 410] width 383 height 35
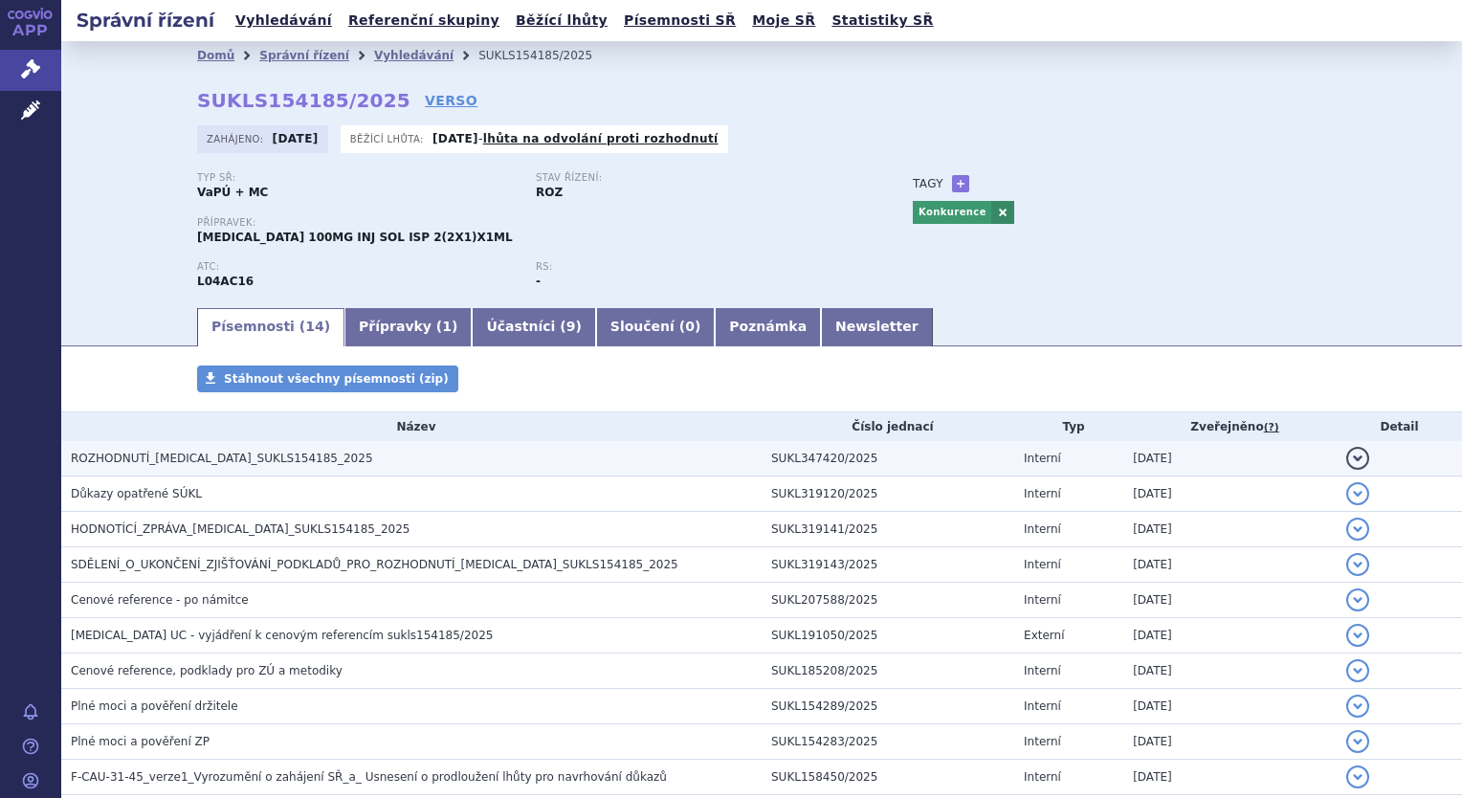
click at [340, 459] on h3 "ROZHODNUTÍ_[MEDICAL_DATA]_SUKLS154185_2025" at bounding box center [416, 458] width 691 height 19
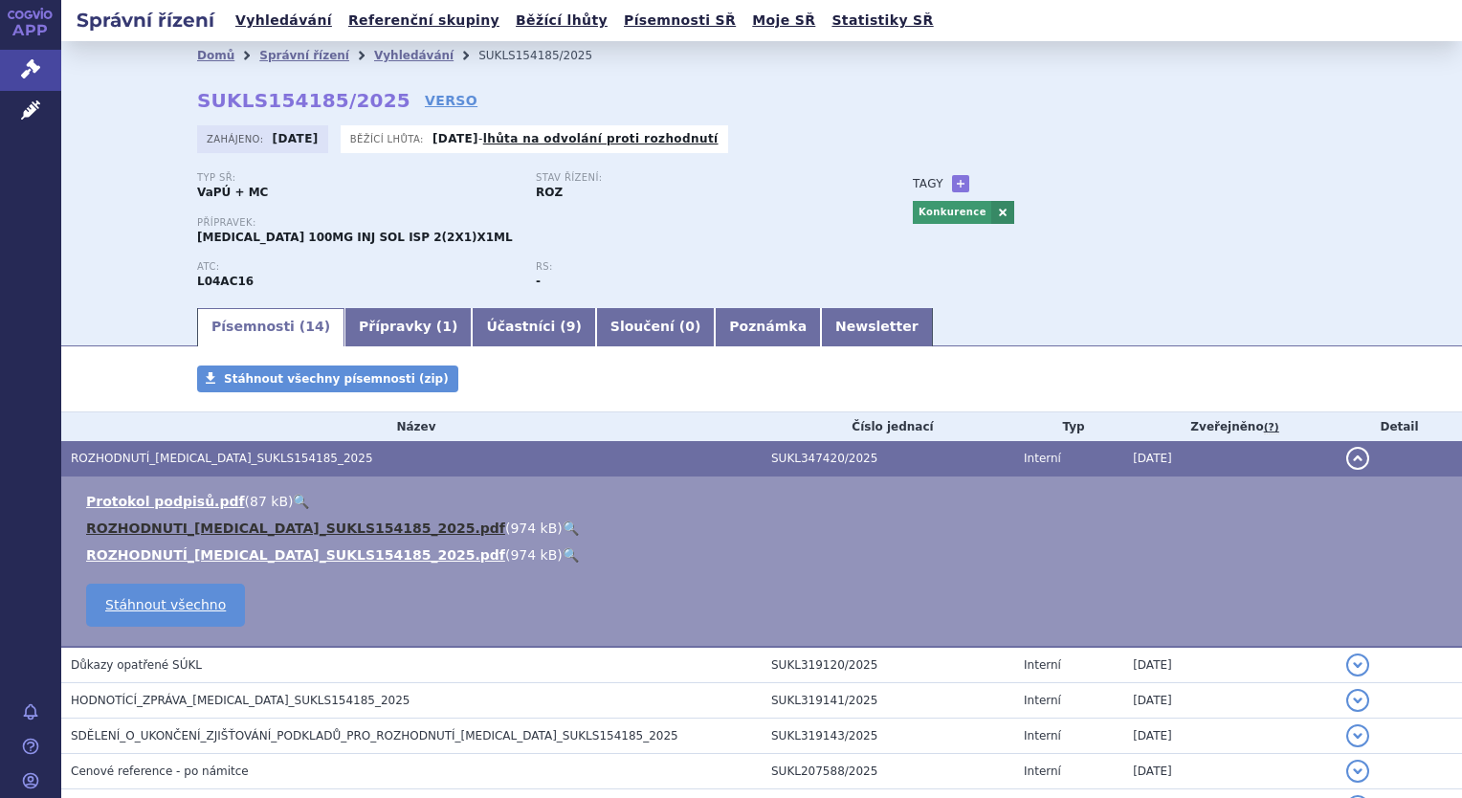
click at [343, 524] on link "ROZHODNUTI_[MEDICAL_DATA]_SUKLS154185_2025.pdf" at bounding box center [295, 528] width 419 height 15
click at [276, 28] on link "Vyhledávání" at bounding box center [284, 21] width 108 height 26
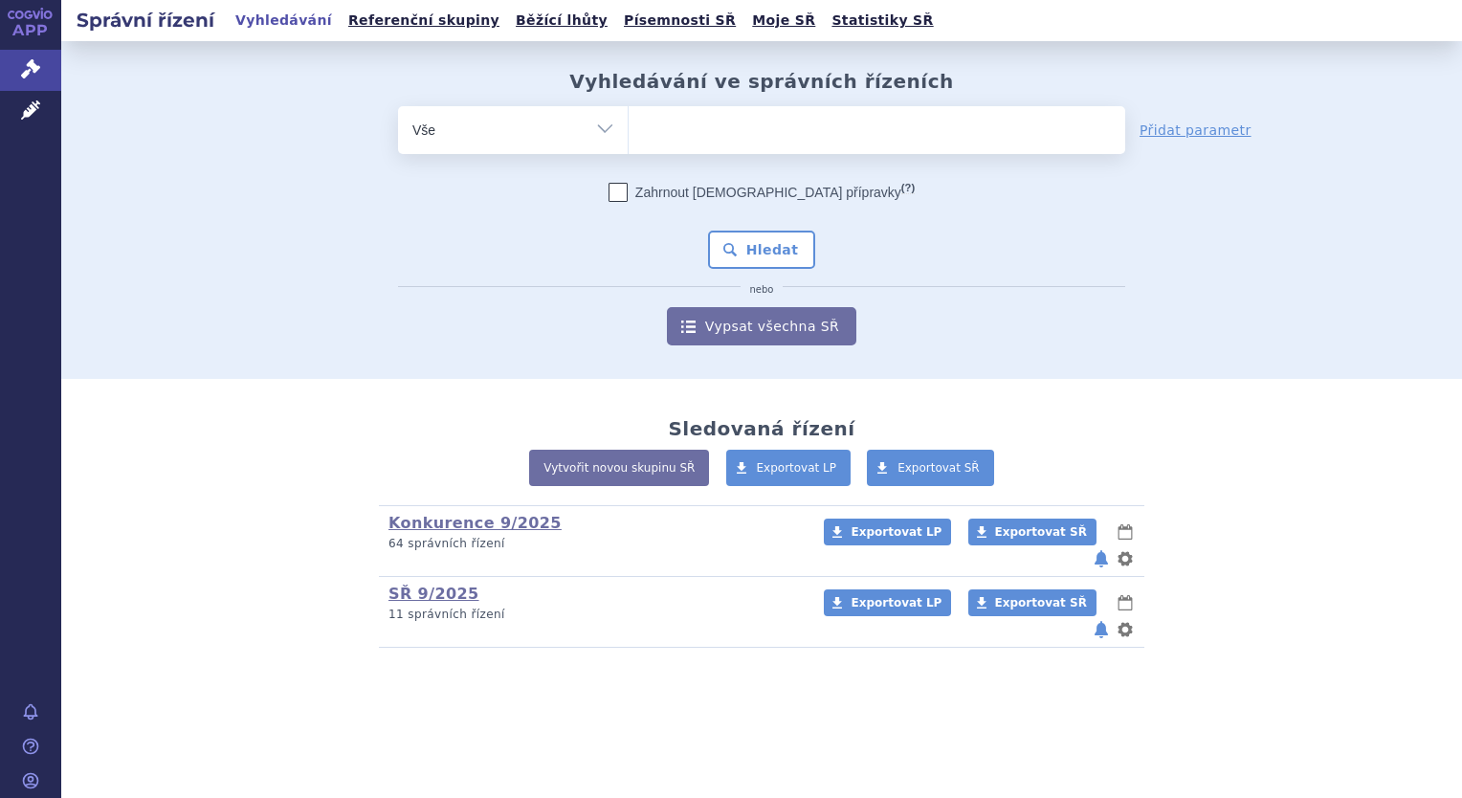
click at [708, 136] on ul at bounding box center [877, 126] width 497 height 40
click at [629, 136] on select at bounding box center [628, 129] width 1 height 48
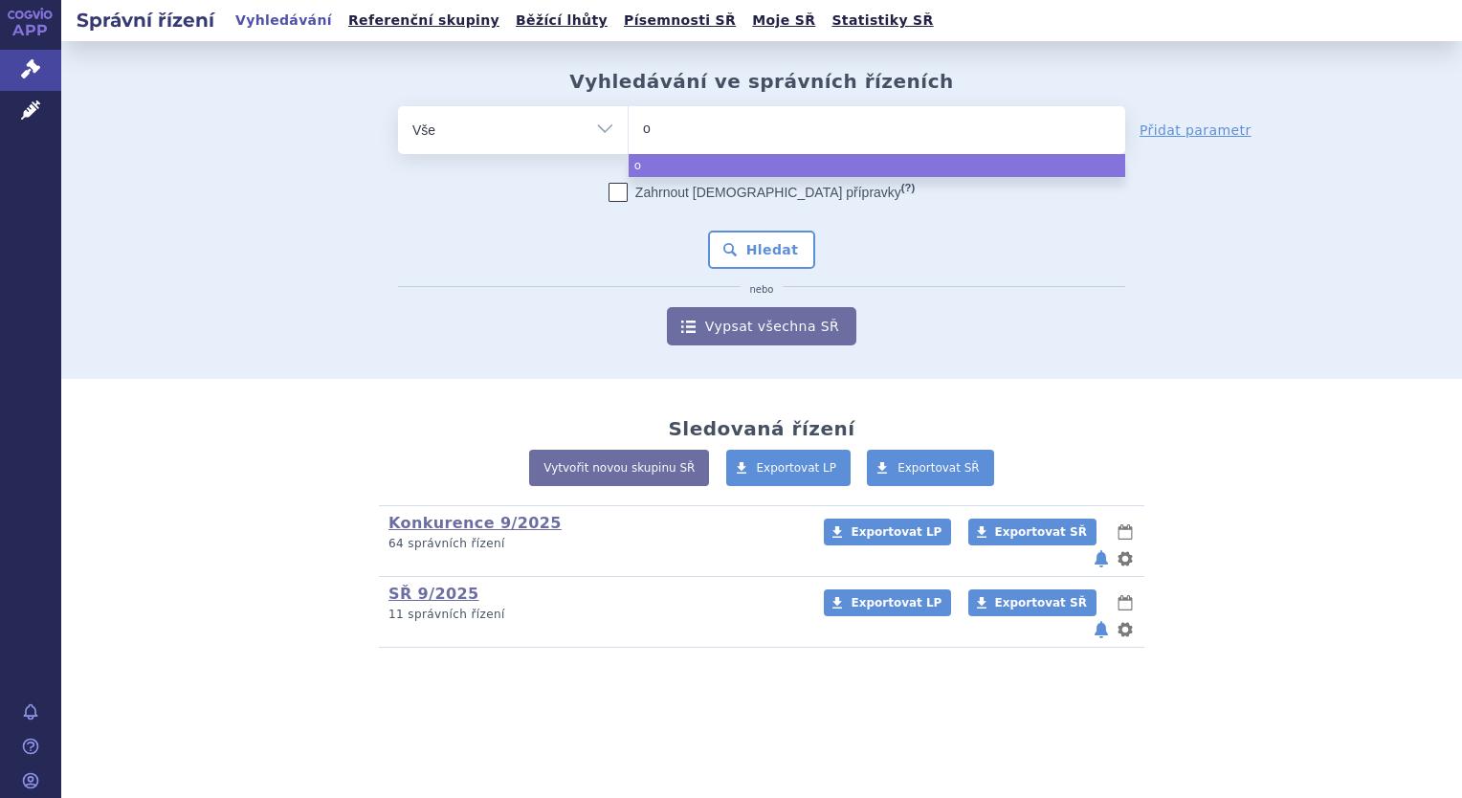
type input "om"
type input "omv"
type input "omvo"
type input "omvoh"
select select "omvoh"
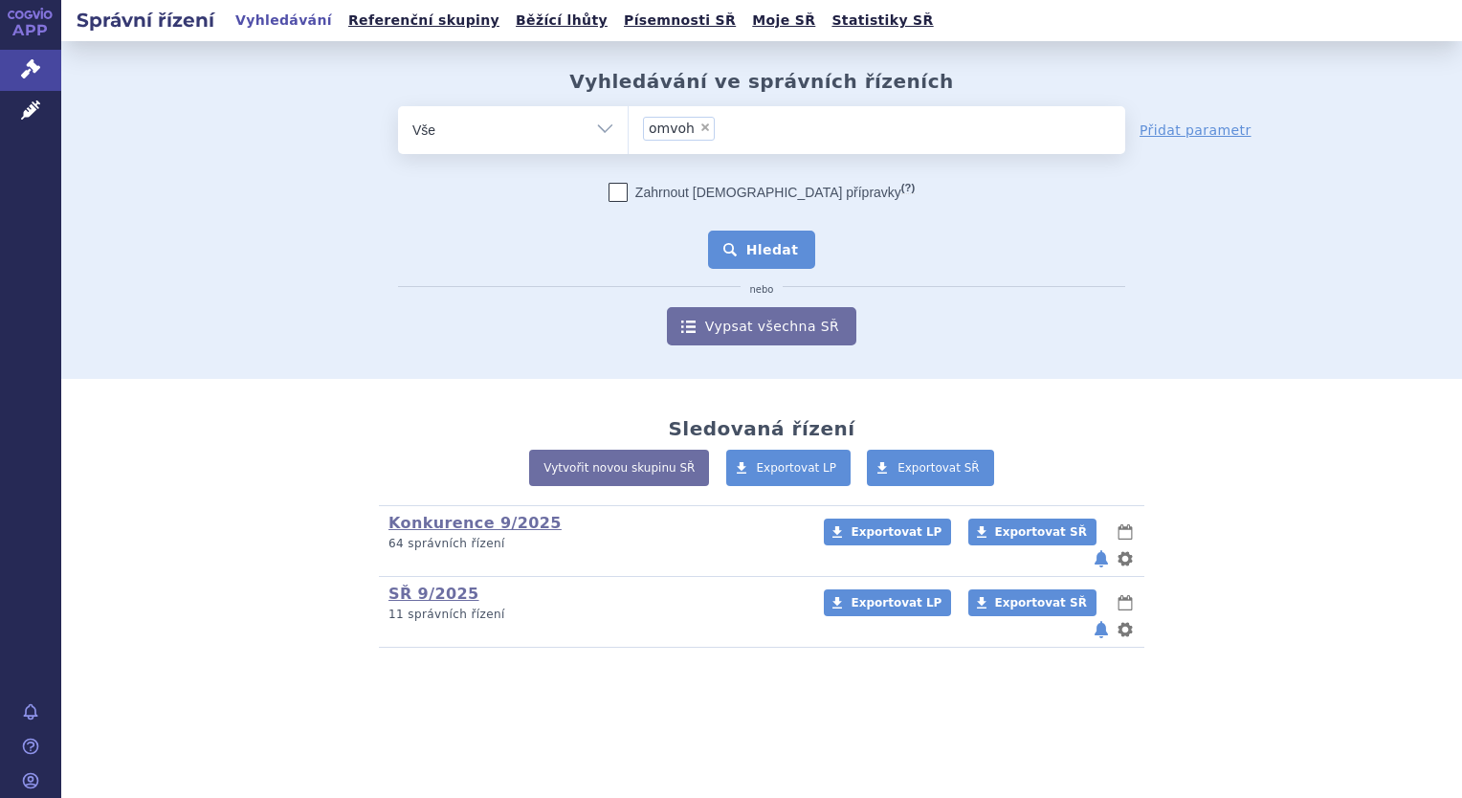
click at [756, 254] on button "Hledat" at bounding box center [762, 250] width 108 height 38
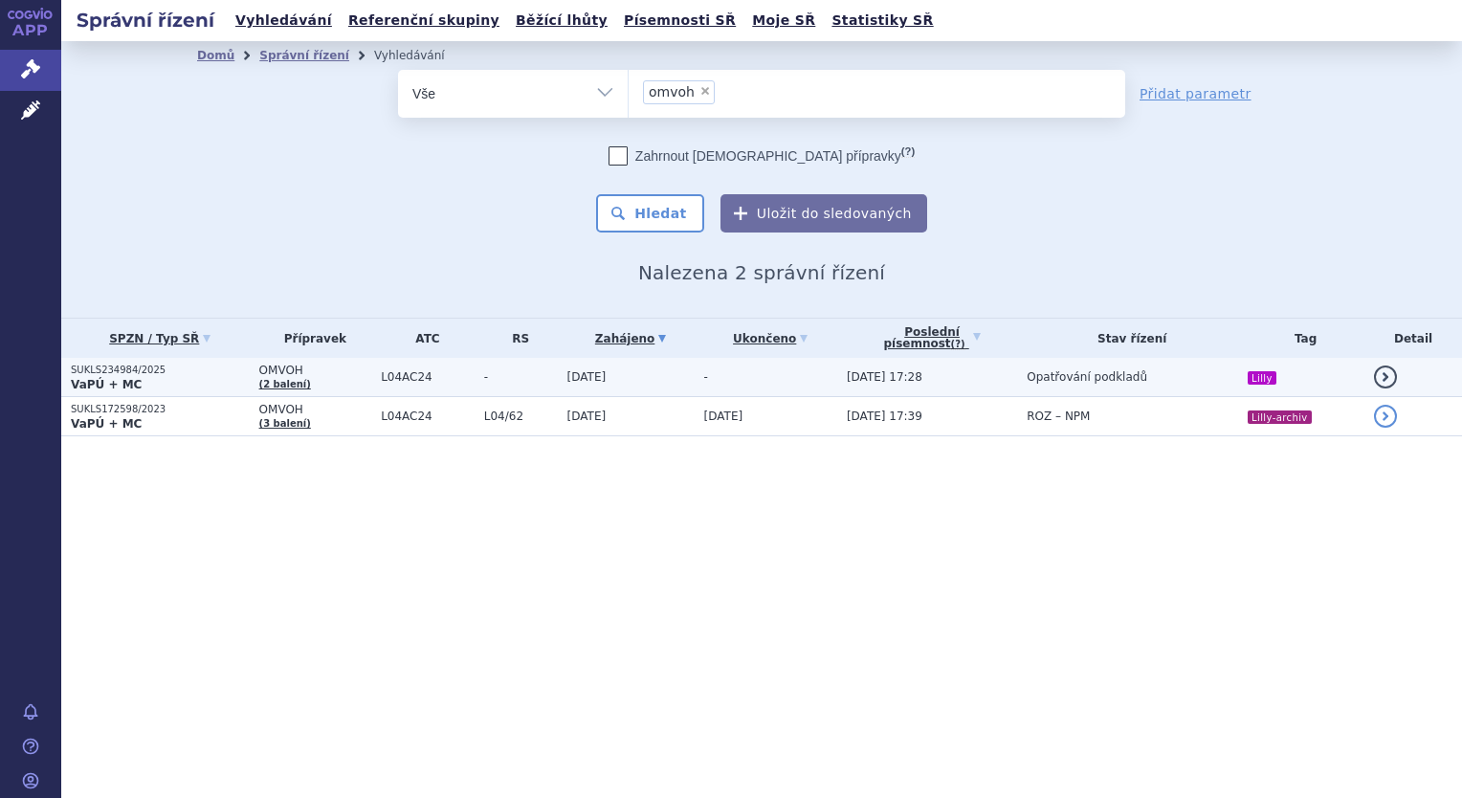
click at [566, 391] on td "[DATE]" at bounding box center [626, 377] width 137 height 39
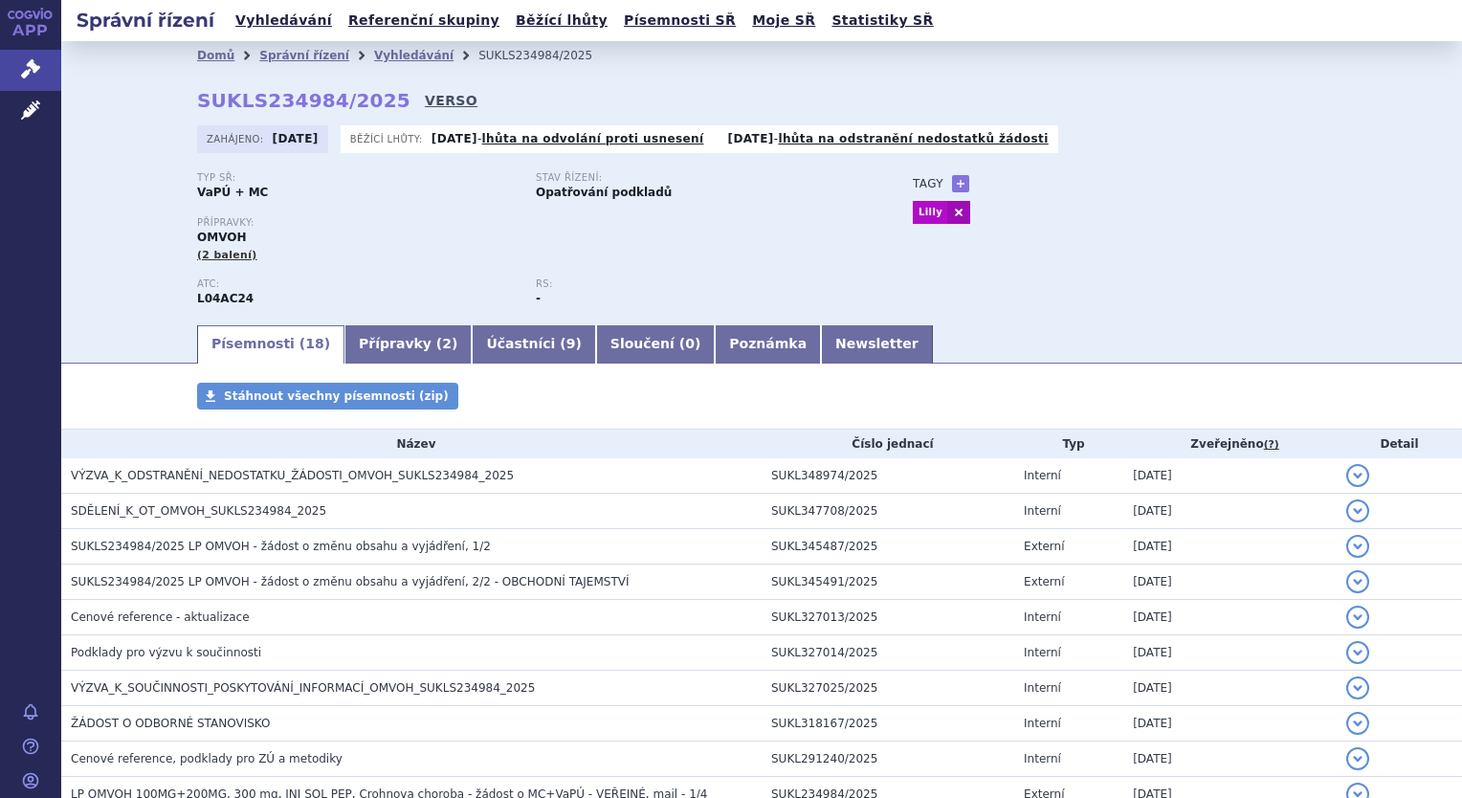
click at [425, 98] on link "VERSO" at bounding box center [451, 100] width 53 height 19
click at [425, 101] on link "VERSO" at bounding box center [451, 100] width 53 height 19
